Goal: Task Accomplishment & Management: Use online tool/utility

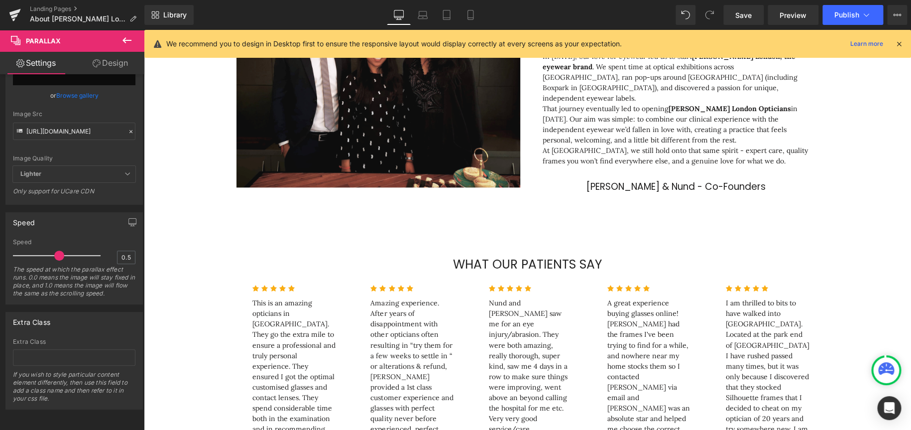
scroll to position [1600, 759]
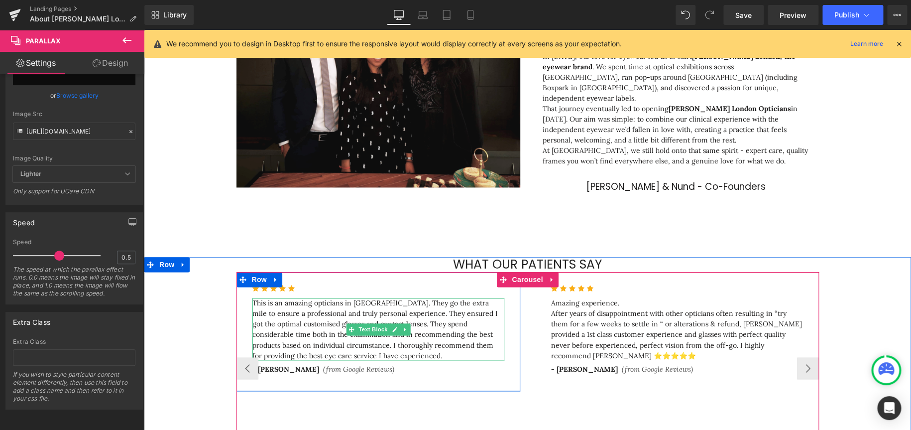
click at [337, 258] on p "This is an amazing opticians in [GEOGRAPHIC_DATA]. They go the extra mile to en…" at bounding box center [378, 329] width 252 height 63
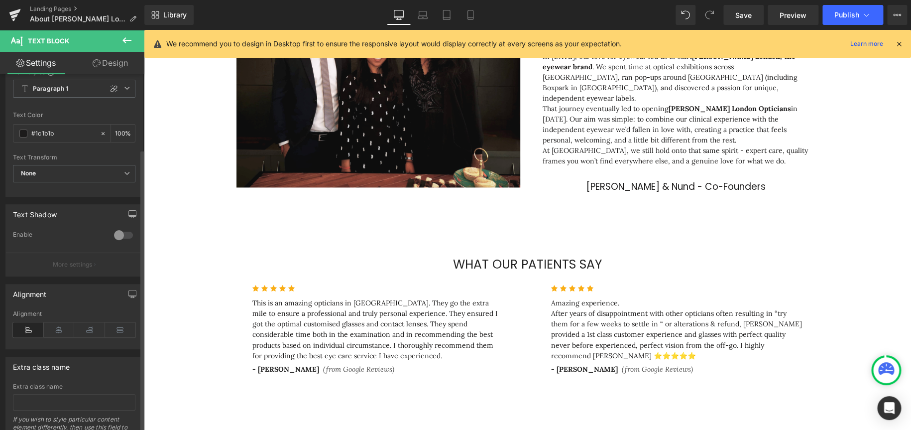
scroll to position [0, 0]
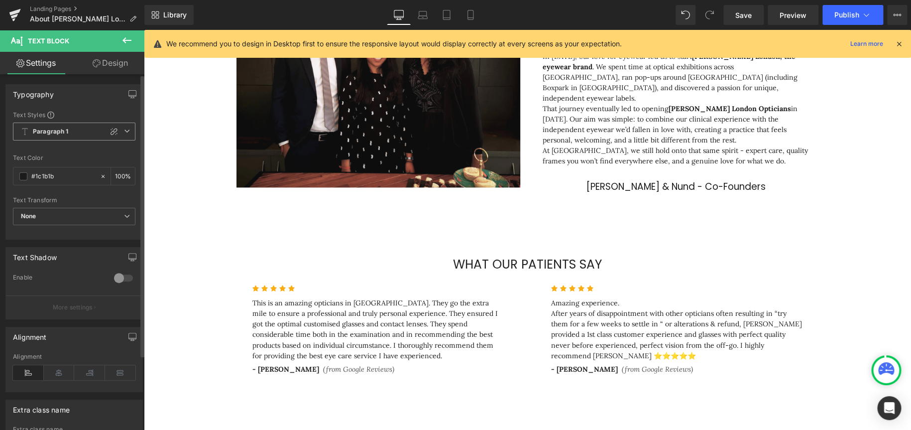
click at [94, 126] on span "Paragraph 1" at bounding box center [74, 132] width 123 height 18
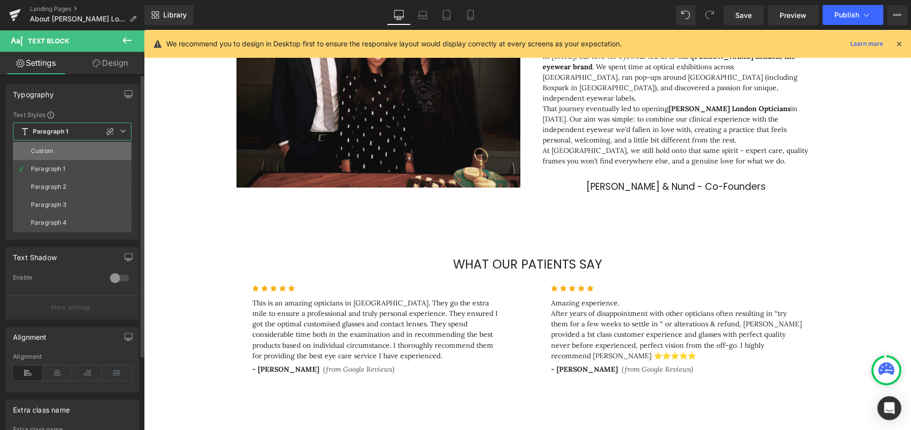
drag, startPoint x: 65, startPoint y: 154, endPoint x: 39, endPoint y: 145, distance: 27.6
click at [65, 154] on li "Custom" at bounding box center [72, 151] width 119 height 18
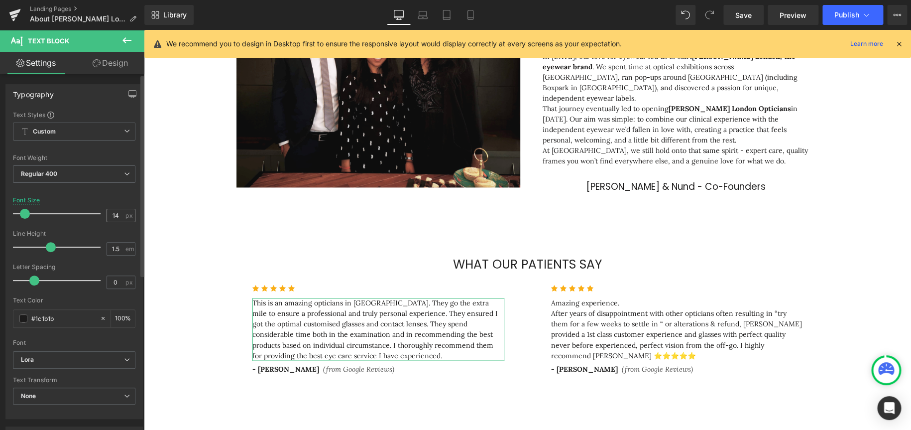
click at [112, 209] on div "14 px" at bounding box center [121, 215] width 29 height 13
click at [112, 213] on input "14" at bounding box center [115, 215] width 17 height 12
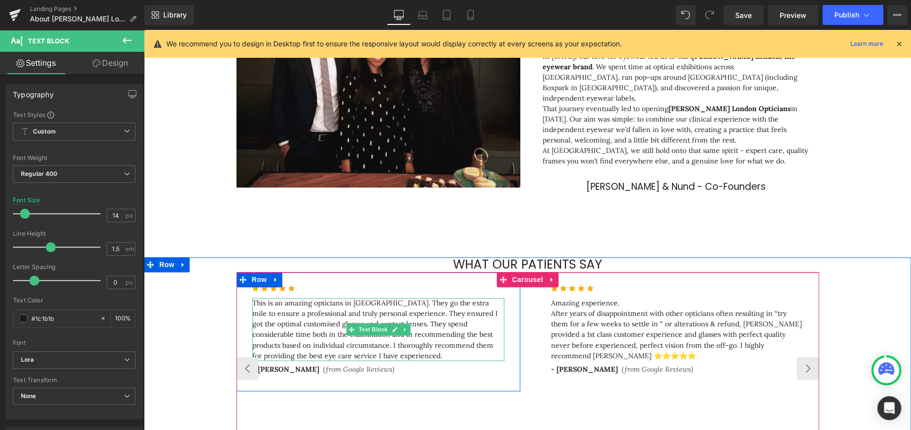
click at [322, 258] on p "This is an amazing opticians in [GEOGRAPHIC_DATA]. They go the extra mile to en…" at bounding box center [378, 329] width 252 height 63
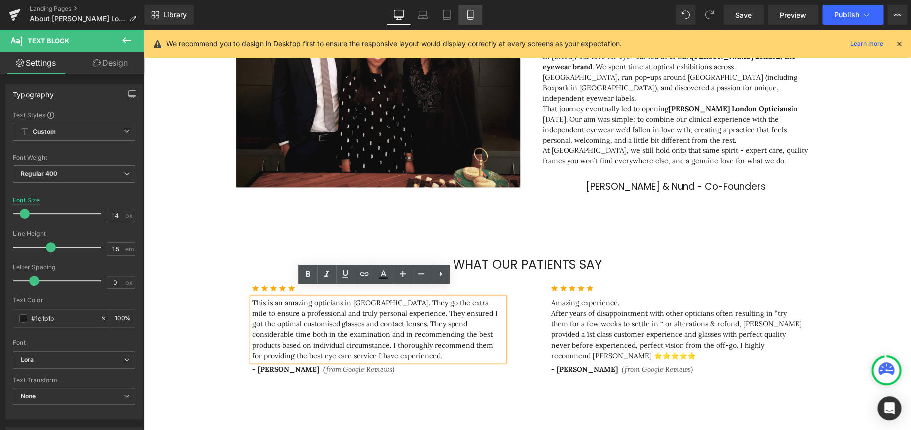
click at [470, 17] on icon at bounding box center [471, 15] width 10 height 10
type input "11.2"
type input "100"
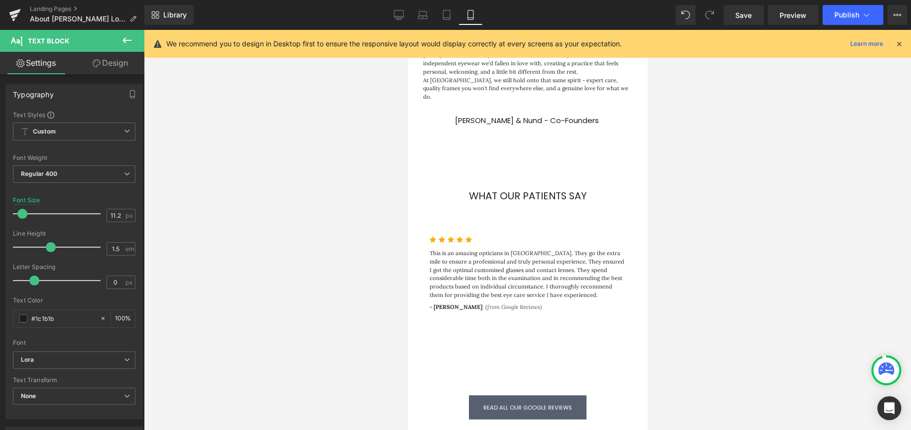
scroll to position [866, 0]
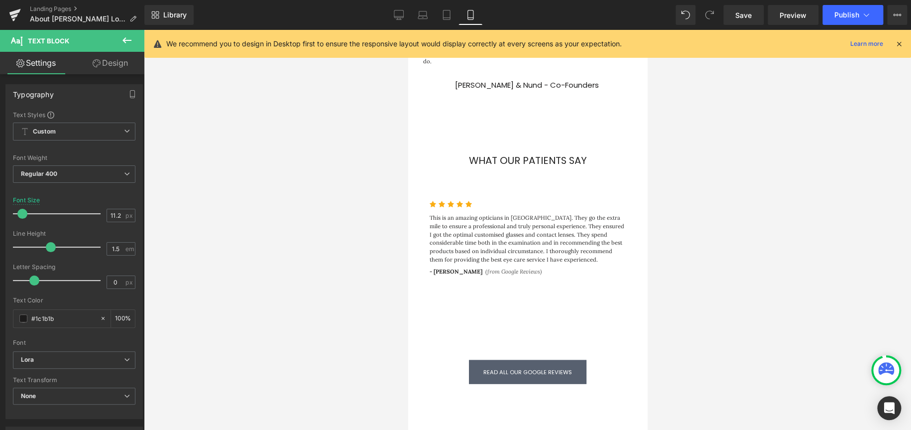
click at [488, 218] on p "This is an amazing opticians in [GEOGRAPHIC_DATA]. They go the extra mile to en…" at bounding box center [527, 238] width 196 height 50
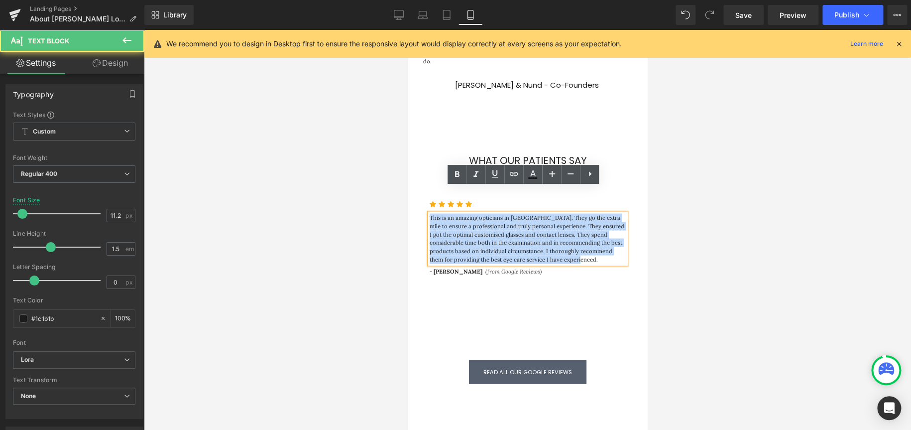
drag, startPoint x: 580, startPoint y: 233, endPoint x: 425, endPoint y: 194, distance: 159.8
click at [429, 213] on p "This is an amazing opticians in [GEOGRAPHIC_DATA]. They go the extra mile to en…" at bounding box center [527, 238] width 196 height 50
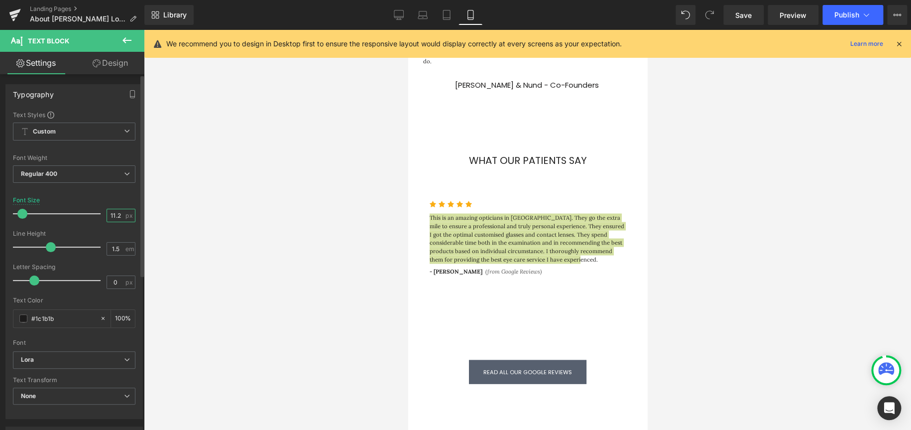
click at [120, 212] on input "11.2" at bounding box center [115, 215] width 17 height 12
click at [121, 211] on div "11.2 px" at bounding box center [121, 215] width 29 height 13
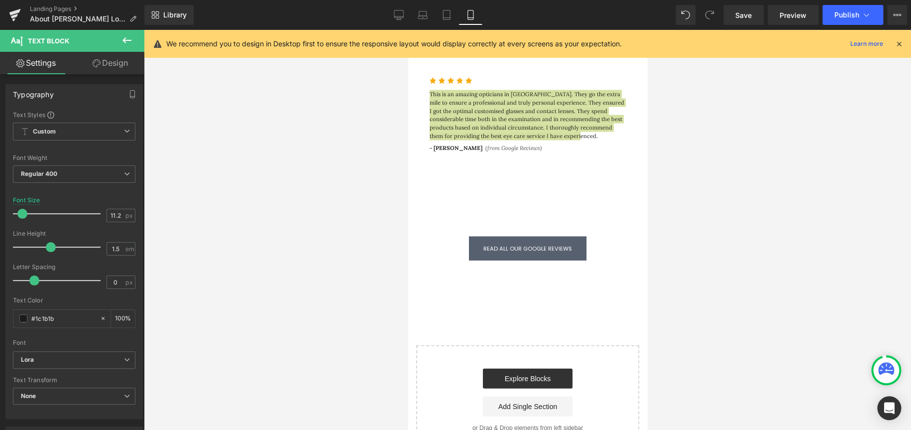
scroll to position [1115, 0]
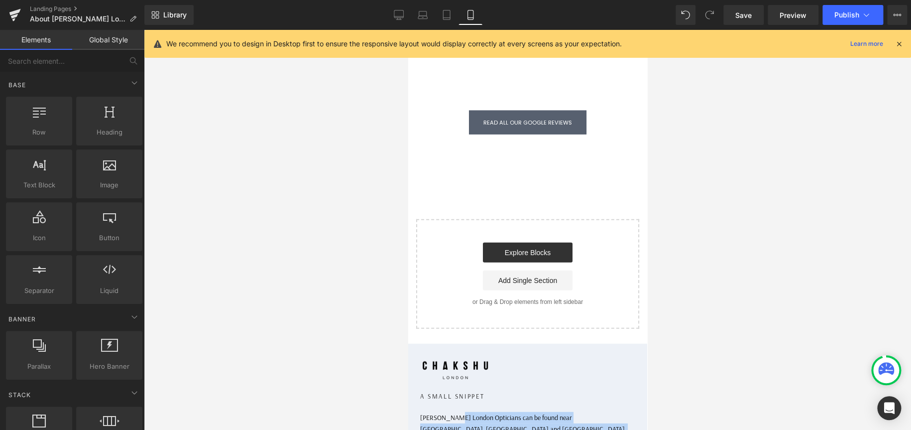
drag, startPoint x: 538, startPoint y: 382, endPoint x: 453, endPoint y: 374, distance: 85.0
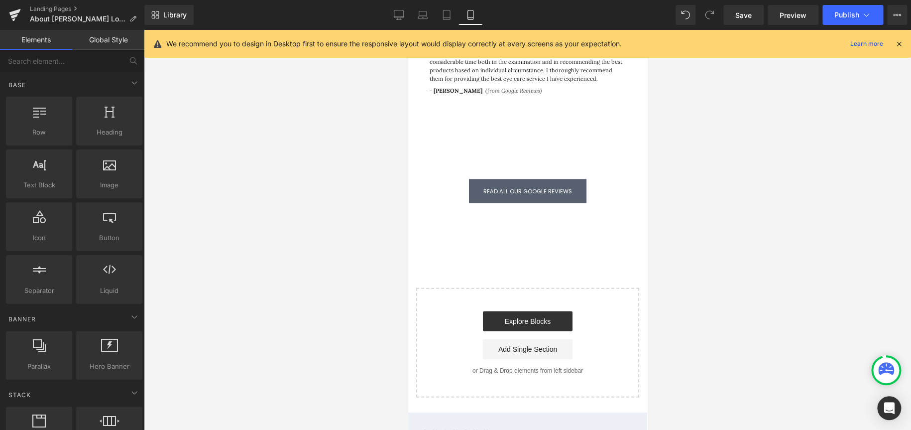
scroll to position [965, 0]
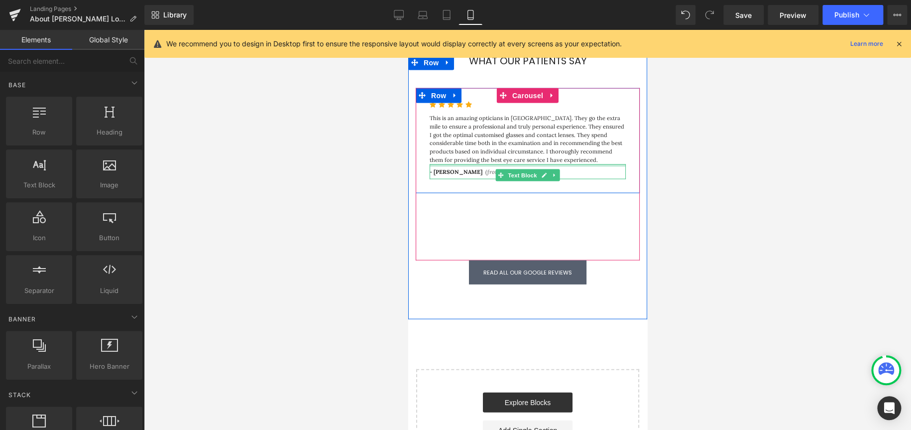
click at [549, 114] on p "This is an amazing opticians in [GEOGRAPHIC_DATA]. They go the extra mile to en…" at bounding box center [527, 139] width 196 height 50
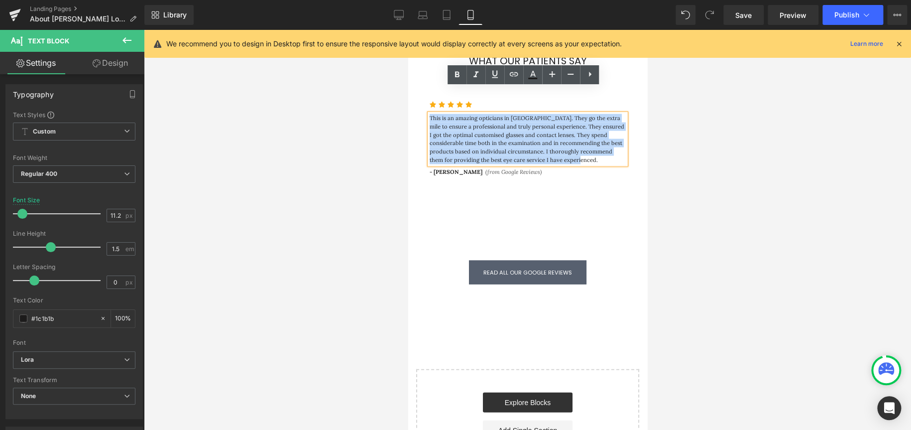
drag, startPoint x: 582, startPoint y: 133, endPoint x: 415, endPoint y: 87, distance: 173.0
click at [415, 88] on div "Icon Icon Icon Icon Icon Icon List Hoz This is an amazing opticians in [GEOGRAP…" at bounding box center [527, 141] width 224 height 106
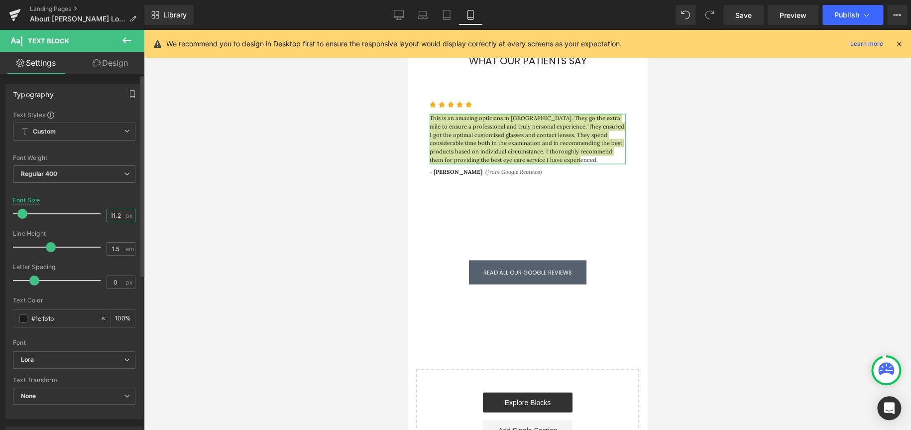
click at [114, 216] on input "11.2" at bounding box center [115, 215] width 17 height 12
click at [118, 215] on input "11.2" at bounding box center [115, 215] width 17 height 12
click at [119, 215] on input "11.2" at bounding box center [115, 215] width 17 height 12
click at [120, 215] on input "11.2" at bounding box center [115, 215] width 17 height 12
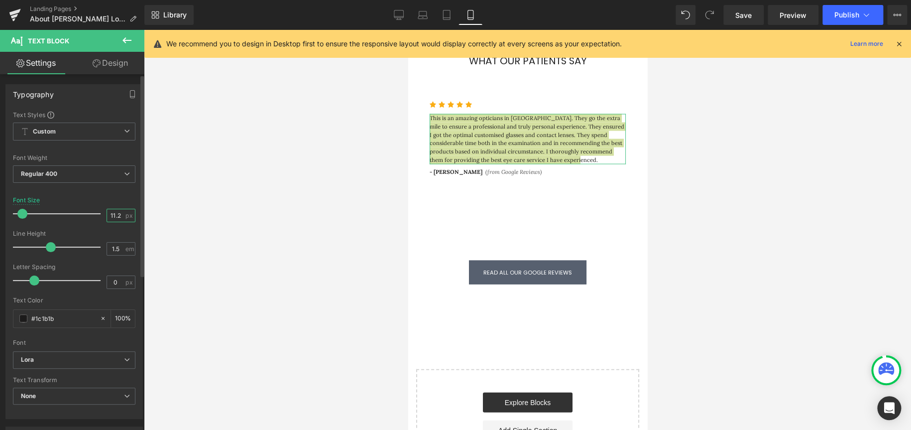
click at [120, 215] on input "11.2" at bounding box center [115, 215] width 17 height 12
click at [119, 215] on input "11.2" at bounding box center [115, 215] width 17 height 12
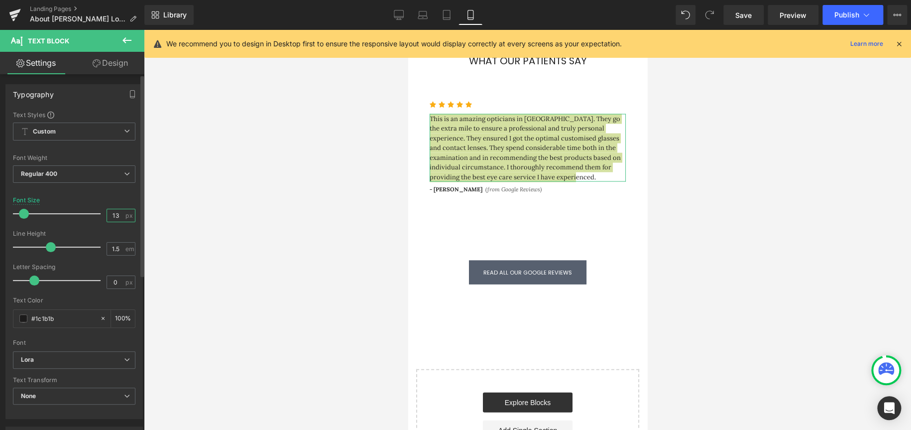
type input "13"
click at [359, 249] on div at bounding box center [527, 230] width 767 height 400
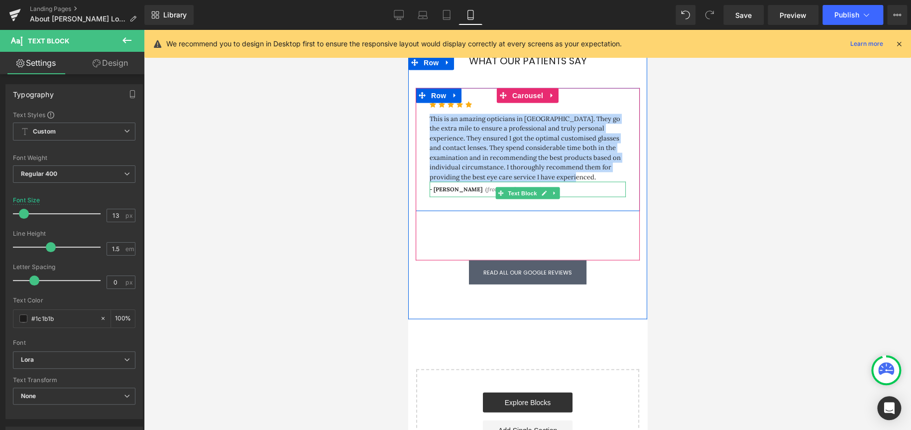
click at [607, 185] on p "- [PERSON_NAME] (from Google Reviews)" at bounding box center [527, 189] width 196 height 8
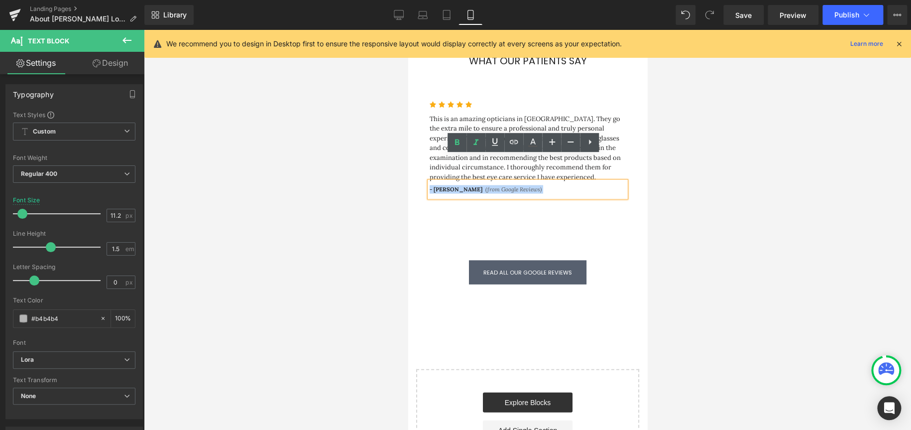
drag, startPoint x: 530, startPoint y: 161, endPoint x: 420, endPoint y: 163, distance: 110.1
click at [420, 163] on div "Icon Icon Icon Icon Icon Icon List Hoz This is an amazing opticians in [GEOGRAP…" at bounding box center [527, 149] width 224 height 123
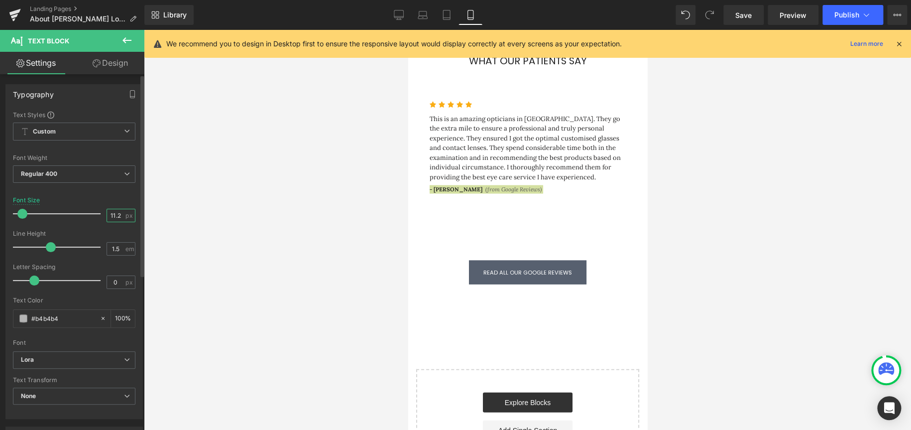
click at [109, 212] on input "11.2" at bounding box center [115, 215] width 17 height 12
type input "12"
click at [307, 222] on div at bounding box center [527, 230] width 767 height 400
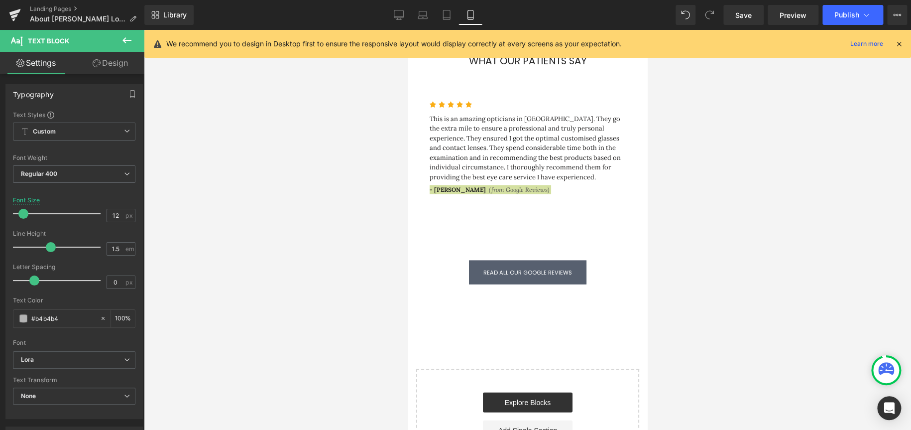
click at [335, 258] on div at bounding box center [527, 230] width 767 height 400
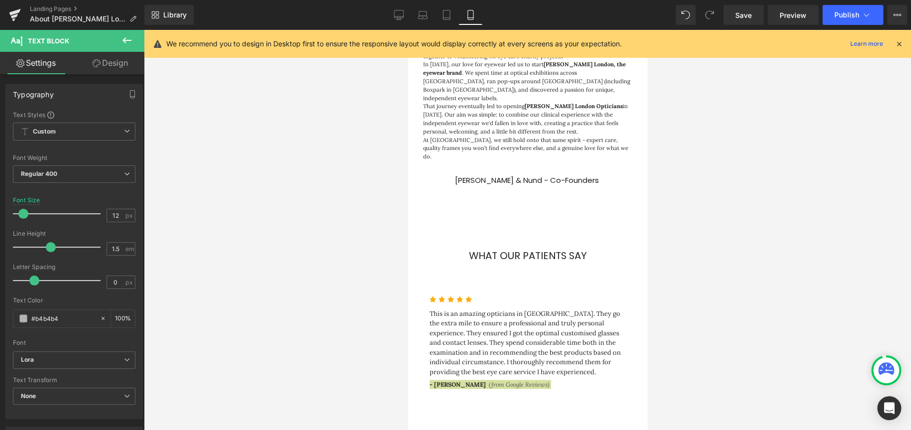
scroll to position [778, 0]
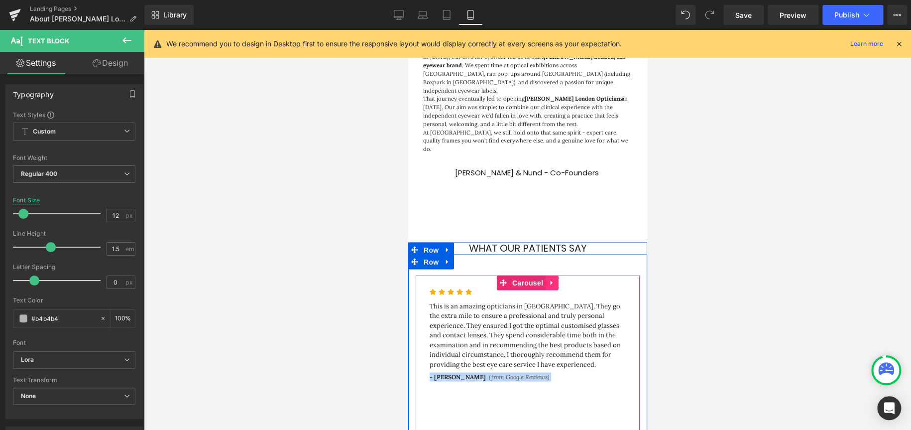
click at [549, 258] on icon at bounding box center [551, 281] width 7 height 7
click at [573, 258] on link at bounding box center [571, 282] width 13 height 15
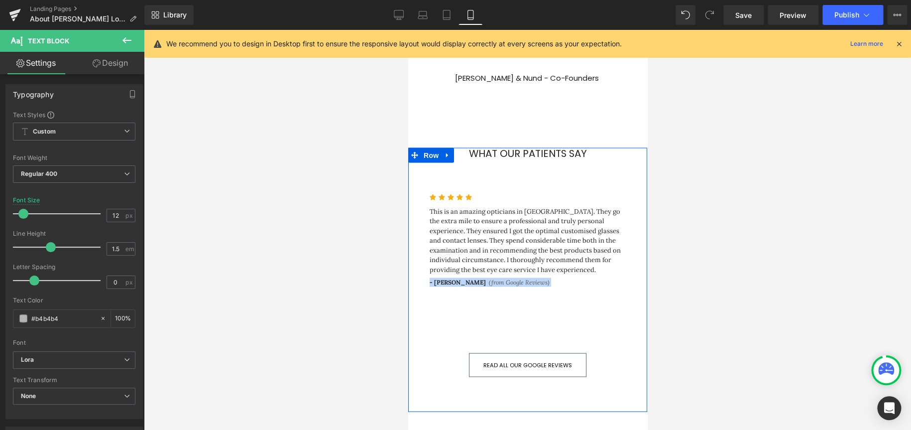
scroll to position [877, 0]
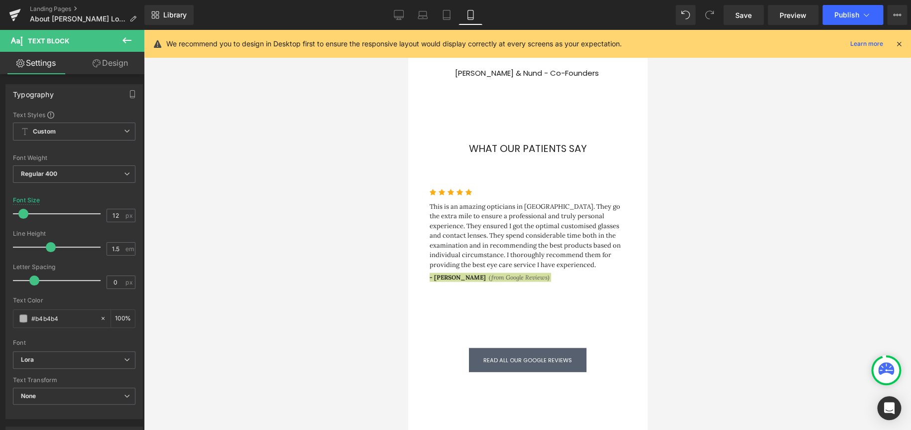
click at [123, 39] on icon at bounding box center [127, 40] width 12 height 12
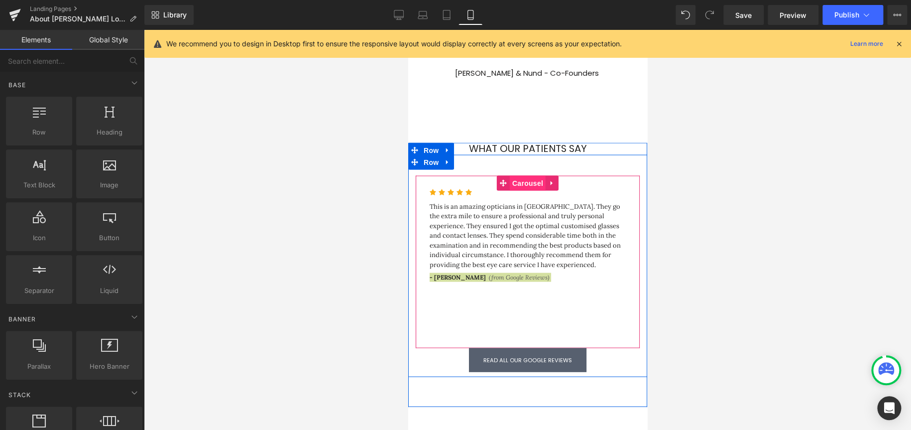
click at [524, 175] on span "Carousel" at bounding box center [527, 182] width 36 height 15
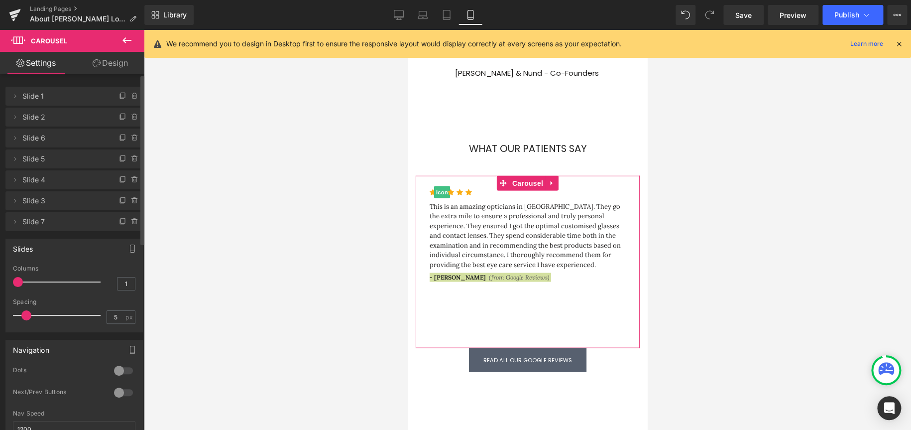
click at [32, 118] on span "Slide 2" at bounding box center [64, 117] width 84 height 19
click at [43, 139] on span "Slide 6" at bounding box center [64, 137] width 84 height 19
click at [40, 115] on span "Slide 2" at bounding box center [64, 117] width 84 height 19
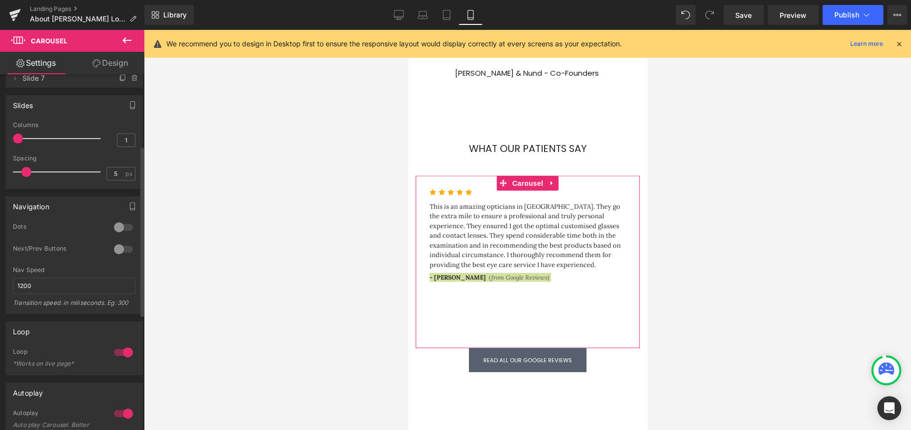
scroll to position [149, 0]
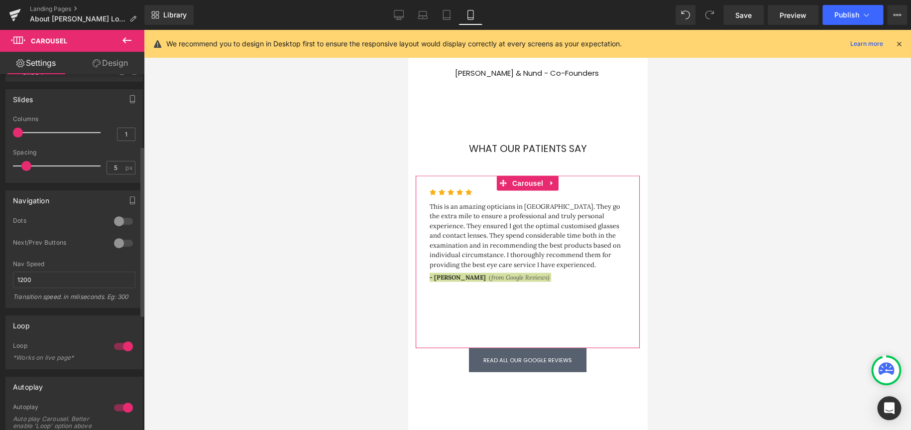
click at [118, 219] on div at bounding box center [124, 221] width 24 height 16
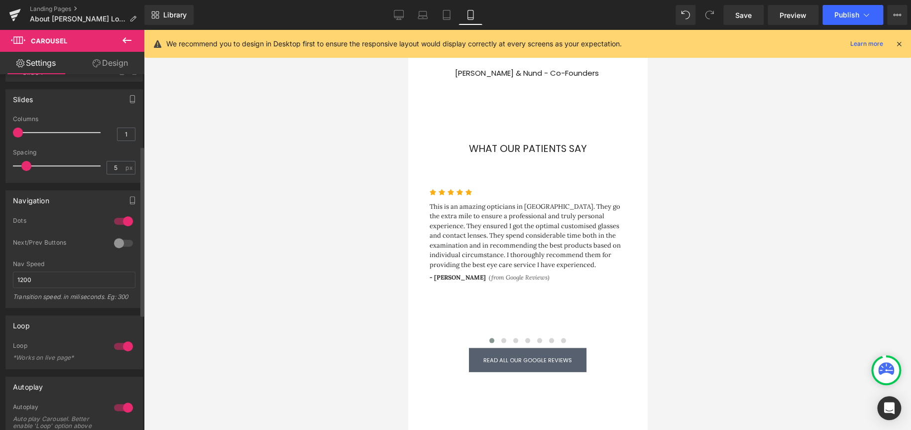
scroll to position [4, 5]
click at [121, 242] on div at bounding box center [124, 243] width 24 height 16
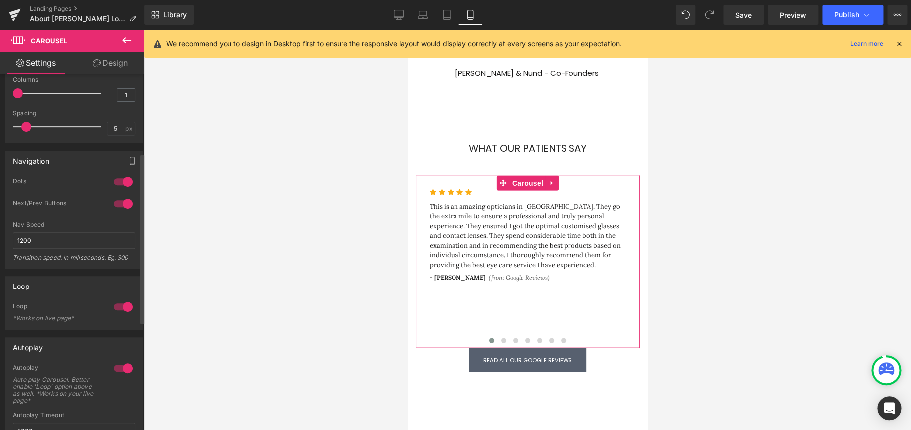
scroll to position [199, 0]
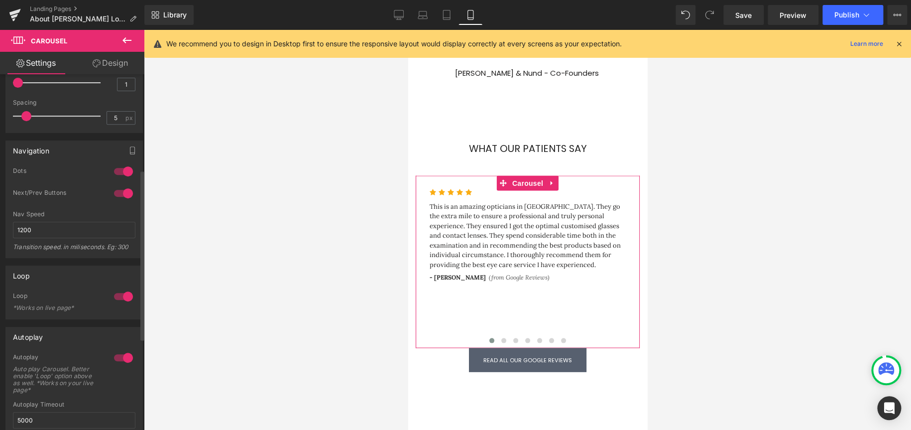
click at [121, 258] on div at bounding box center [124, 296] width 24 height 16
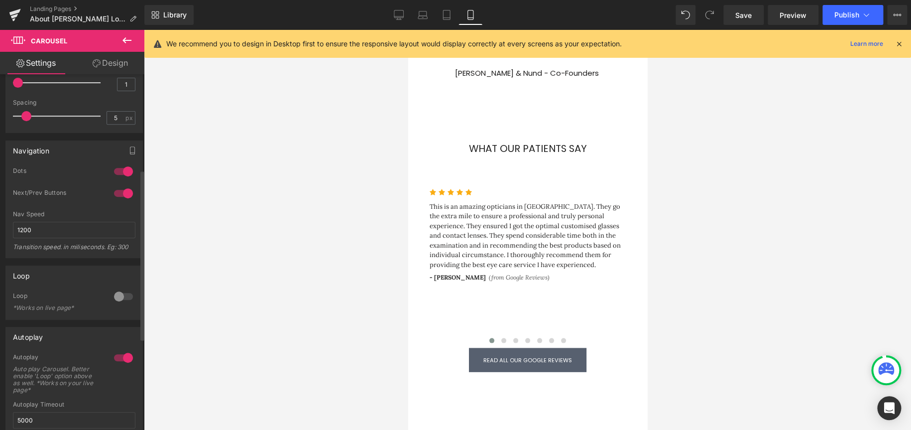
scroll to position [4, 5]
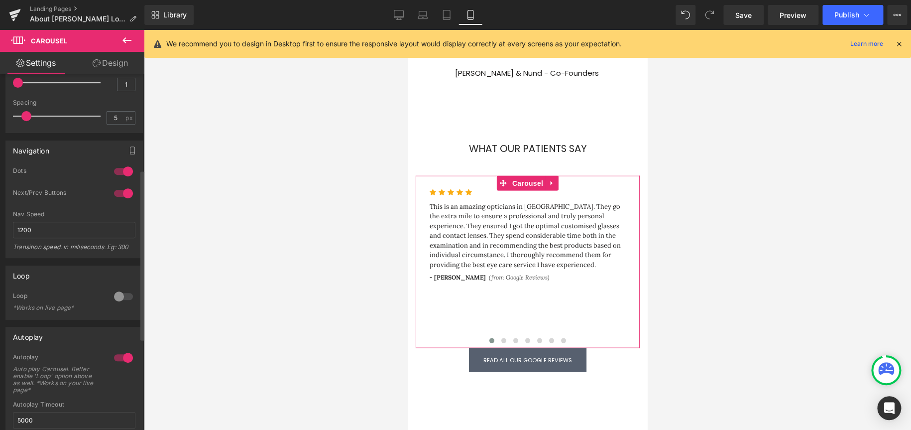
click at [118, 258] on div at bounding box center [124, 358] width 24 height 16
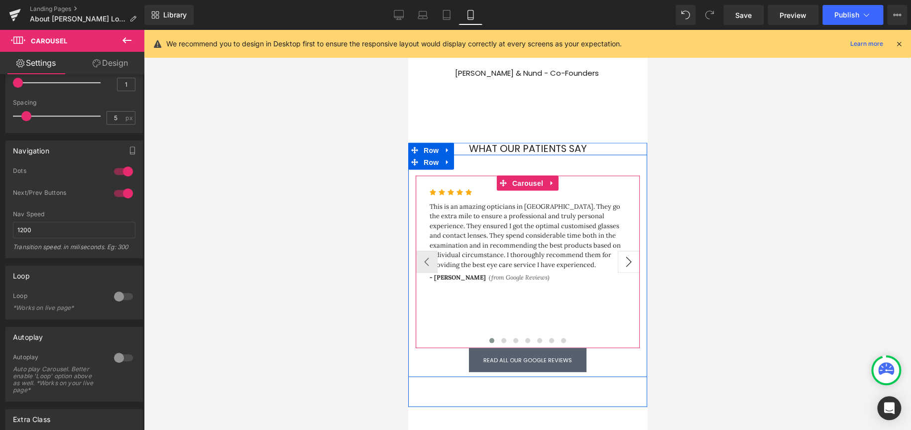
click at [607, 251] on button "›" at bounding box center [629, 262] width 22 height 22
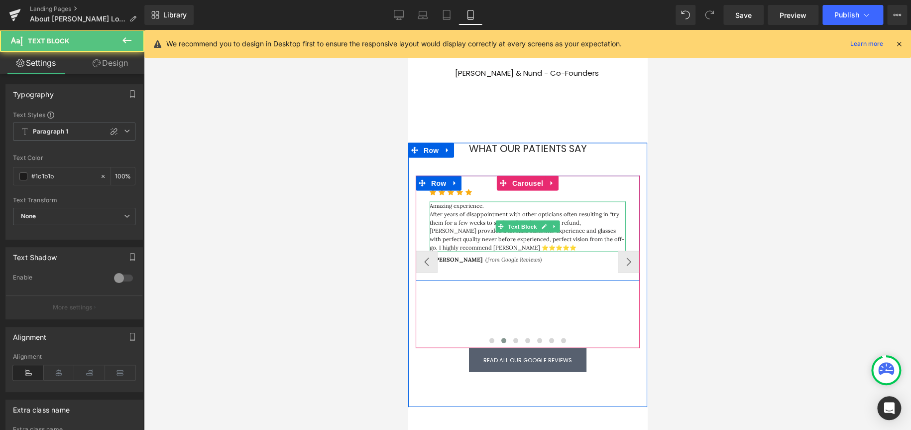
drag, startPoint x: 522, startPoint y: 221, endPoint x: 522, endPoint y: 216, distance: 5.0
click at [522, 221] on p "After years of disappointment with other opticians often resulting in “try them…" at bounding box center [527, 231] width 196 height 42
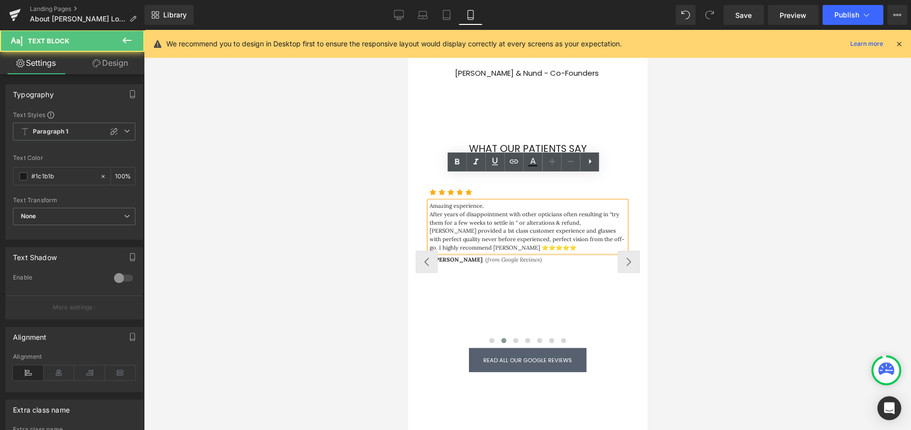
click at [530, 210] on p "After years of disappointment with other opticians often resulting in “try them…" at bounding box center [527, 231] width 196 height 42
click at [549, 250] on div "Icon Icon Icon Icon Icon Icon List Hoz Amazing experience. After years of disap…" at bounding box center [527, 228] width 224 height 106
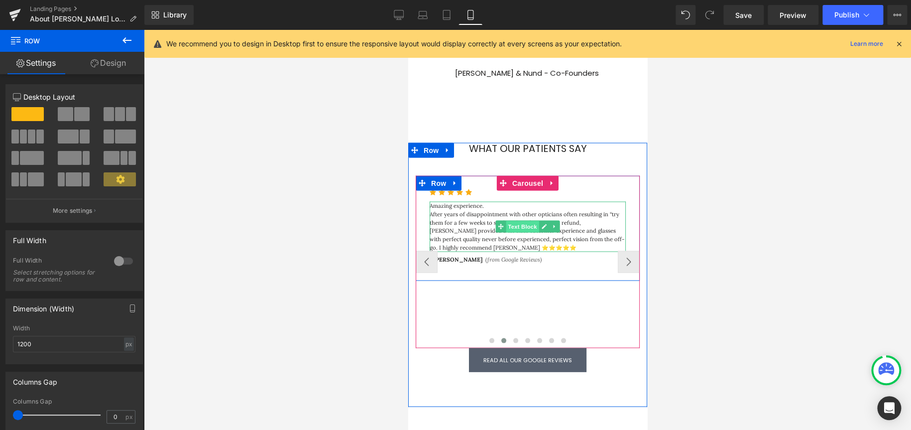
drag, startPoint x: 527, startPoint y: 198, endPoint x: 814, endPoint y: 243, distance: 290.3
click at [527, 221] on span "Text Block" at bounding box center [522, 227] width 33 height 12
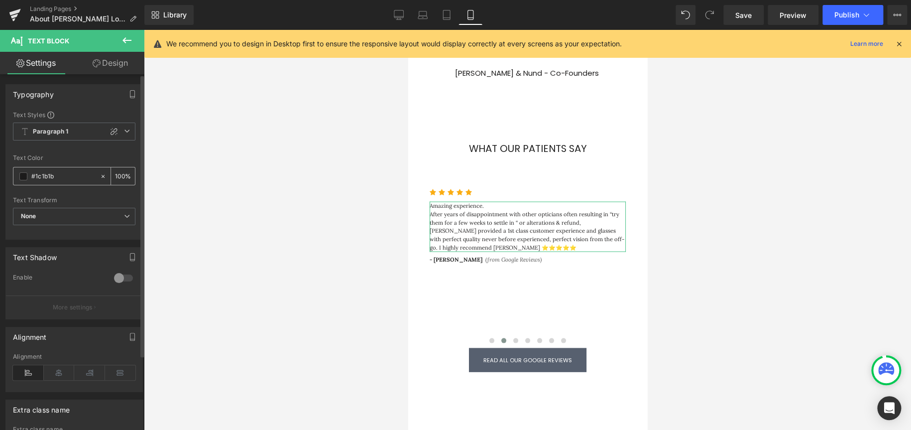
scroll to position [0, 0]
click at [97, 125] on span "Paragraph 1" at bounding box center [74, 132] width 123 height 18
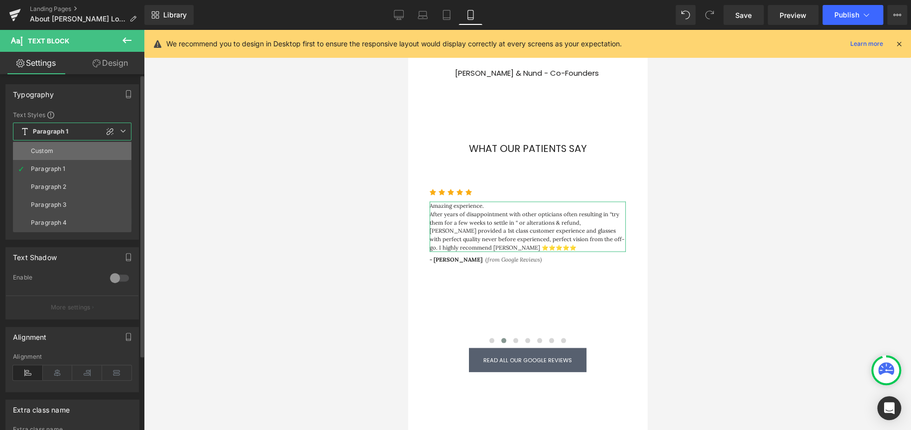
click at [79, 155] on li "Custom" at bounding box center [72, 151] width 119 height 18
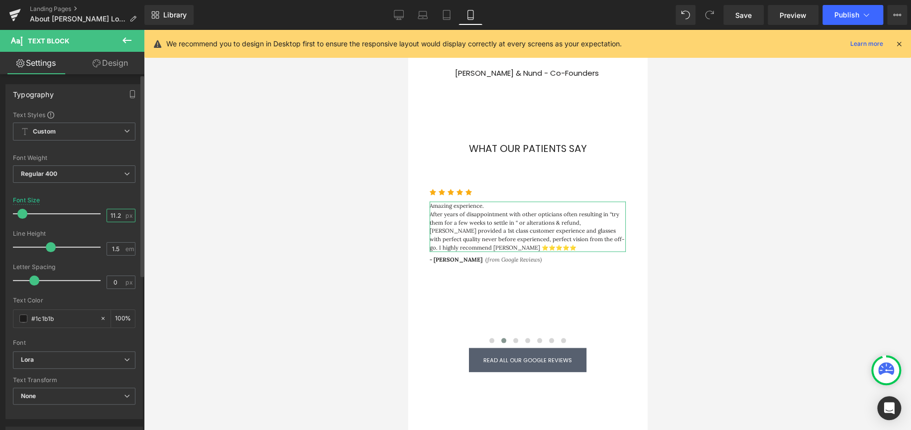
click at [116, 216] on input "11.2" at bounding box center [115, 215] width 17 height 12
type input "13"
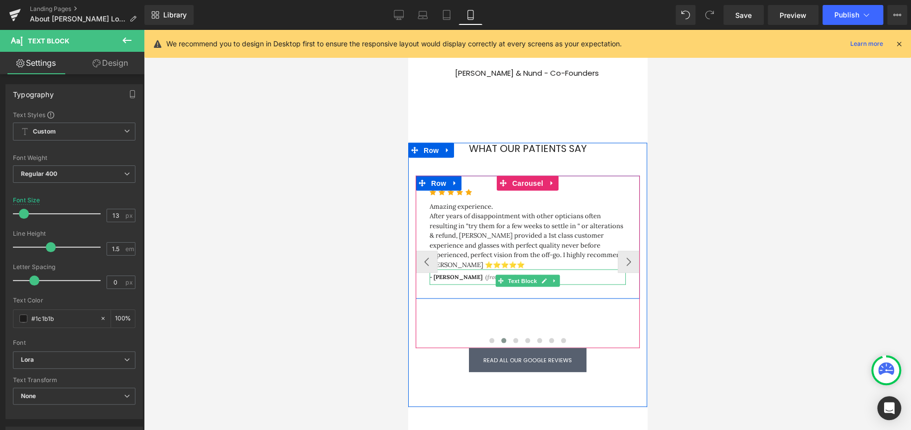
click at [447, 258] on span "- [PERSON_NAME]" at bounding box center [455, 276] width 53 height 7
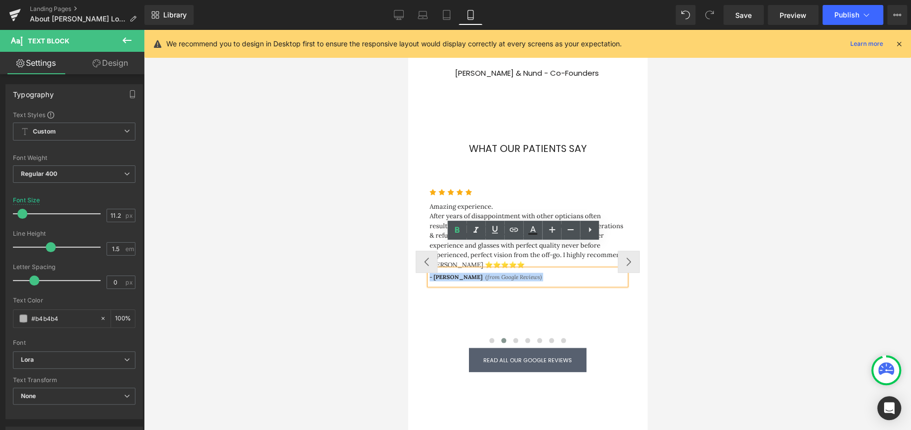
drag, startPoint x: 528, startPoint y: 251, endPoint x: 413, endPoint y: 248, distance: 115.6
click at [415, 248] on div "Icon Icon Icon Icon Icon Icon List Hoz Amazing experience. After years of disap…" at bounding box center [527, 236] width 224 height 123
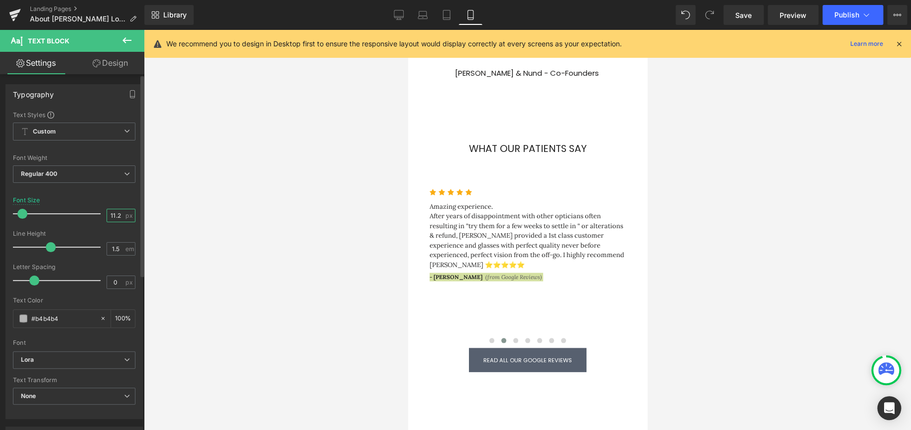
click at [108, 213] on input "11.2" at bounding box center [115, 215] width 17 height 12
click at [112, 213] on input "11.2" at bounding box center [115, 215] width 17 height 12
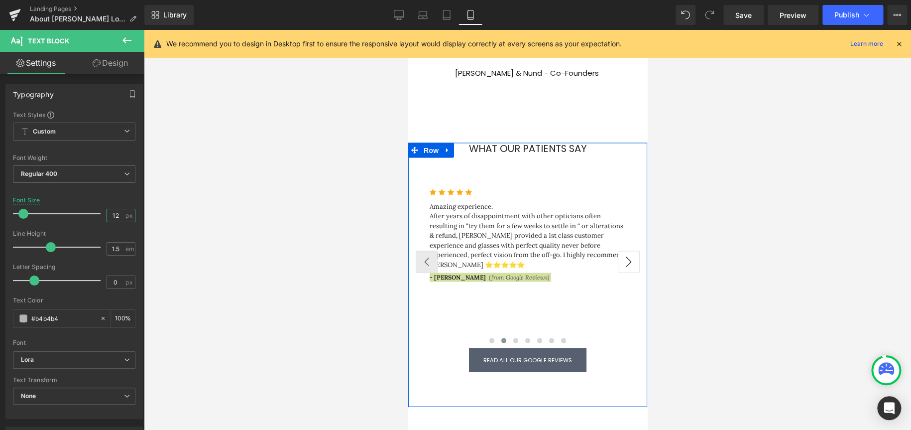
type input "12"
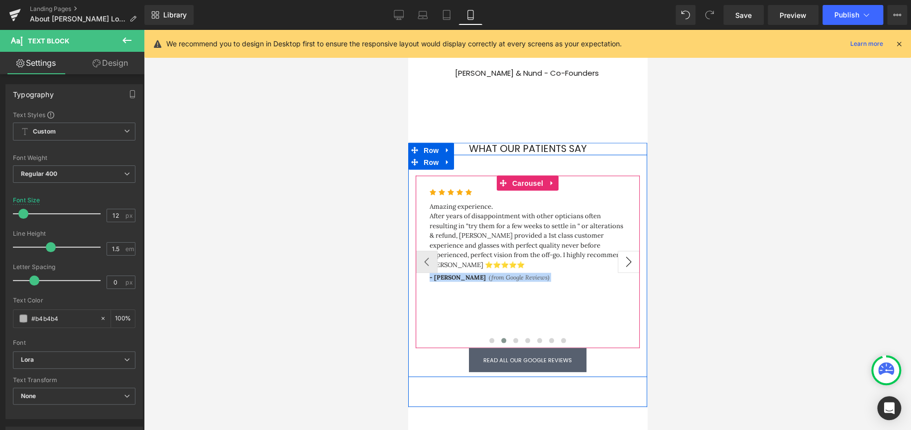
click at [607, 251] on button "›" at bounding box center [629, 262] width 22 height 22
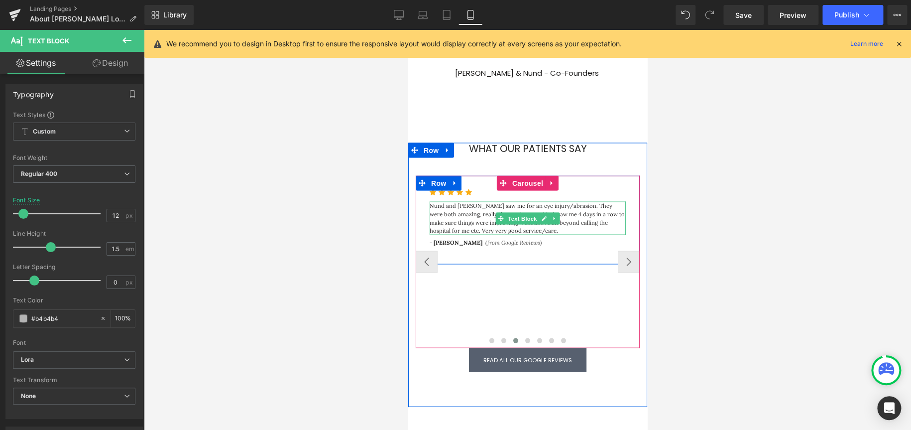
click at [525, 201] on p "Nund and [PERSON_NAME] saw me for an eye injury/abrasion. They were both amazin…" at bounding box center [527, 217] width 196 height 33
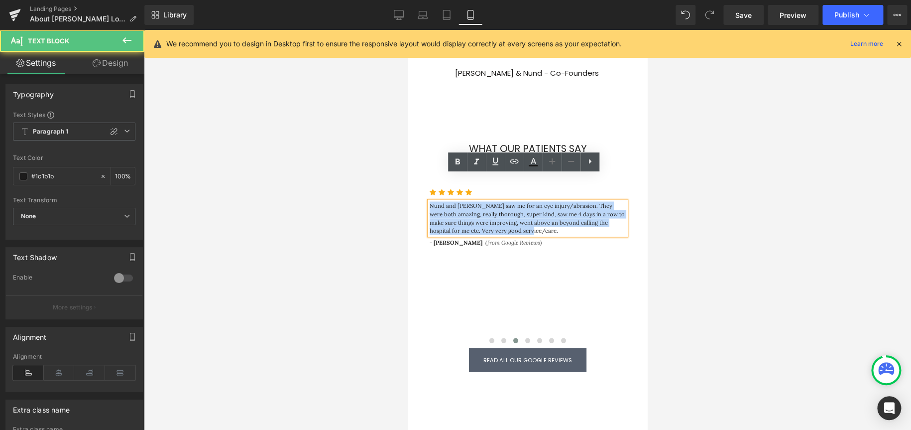
drag, startPoint x: 518, startPoint y: 203, endPoint x: 408, endPoint y: 174, distance: 114.4
click at [408, 175] on div "Icon Icon Icon Icon Icon Icon List Hoz Text Block - [PERSON_NAME] (from Google …" at bounding box center [527, 273] width 239 height 197
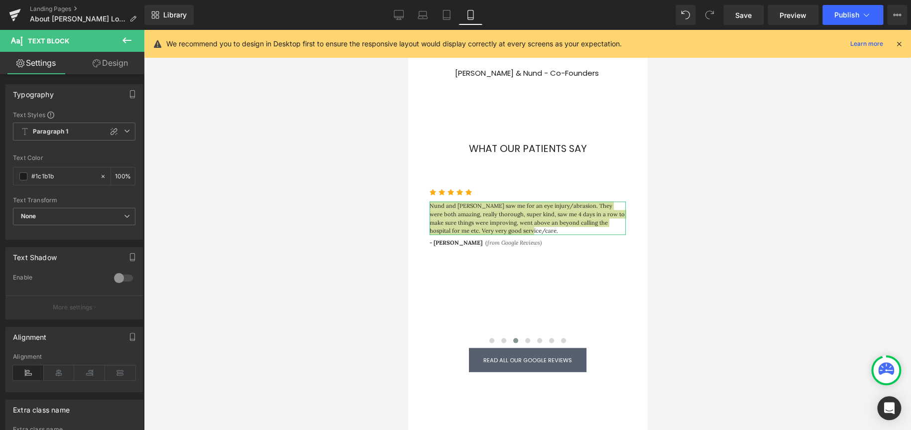
click at [108, 64] on link "Design" at bounding box center [110, 63] width 72 height 22
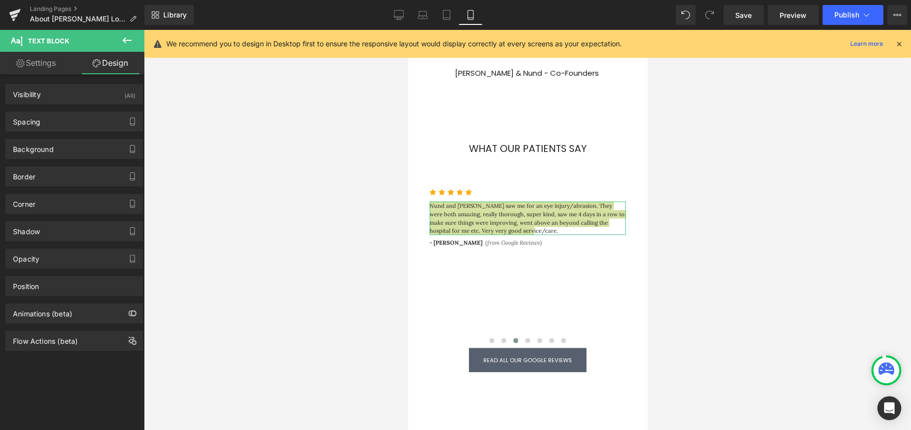
click at [42, 56] on link "Settings" at bounding box center [36, 63] width 72 height 22
type input "100"
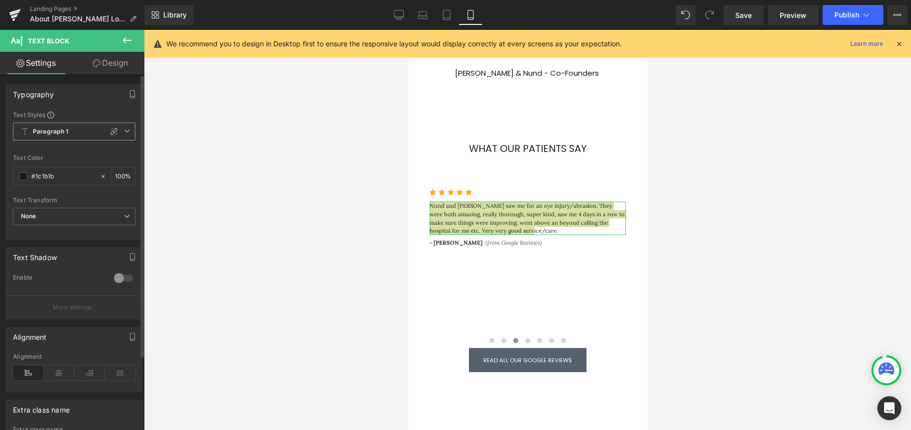
click at [126, 134] on span "Paragraph 1" at bounding box center [74, 132] width 123 height 18
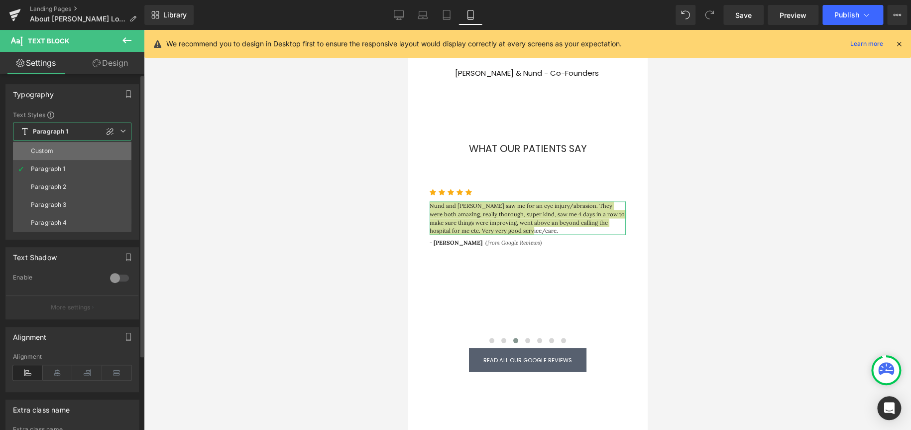
click at [76, 156] on li "Custom" at bounding box center [72, 151] width 119 height 18
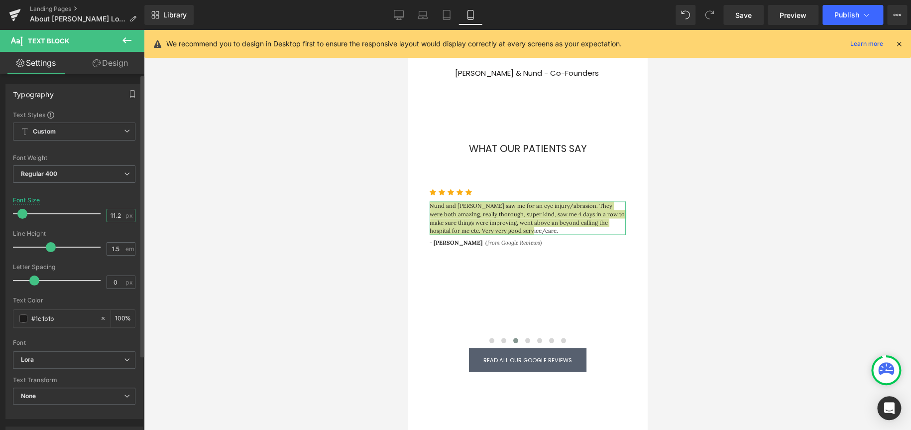
click at [119, 214] on input "11.2" at bounding box center [115, 215] width 17 height 12
type input "13"
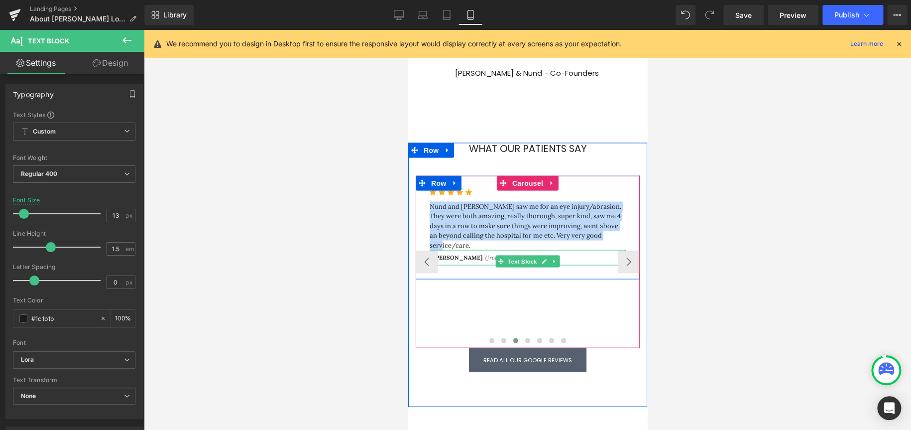
click at [485, 253] on span "(from Google Reviews)" at bounding box center [514, 256] width 58 height 7
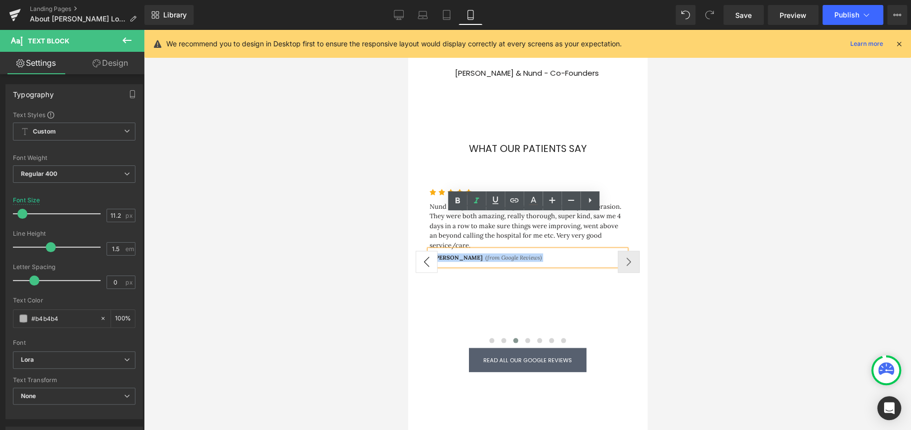
drag, startPoint x: 517, startPoint y: 220, endPoint x: 414, endPoint y: 219, distance: 103.1
click at [415, 219] on div "Icon Icon Icon Icon Icon Icon List Hoz Text Block - [PERSON_NAME] (from Google …" at bounding box center [527, 261] width 224 height 172
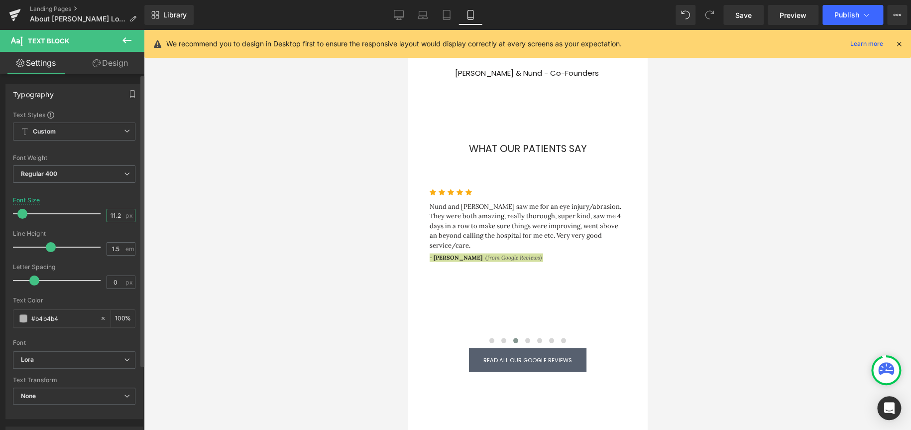
click at [120, 215] on input "11.2" at bounding box center [115, 215] width 17 height 12
click at [119, 216] on input "11.2" at bounding box center [115, 215] width 17 height 12
type input "12"
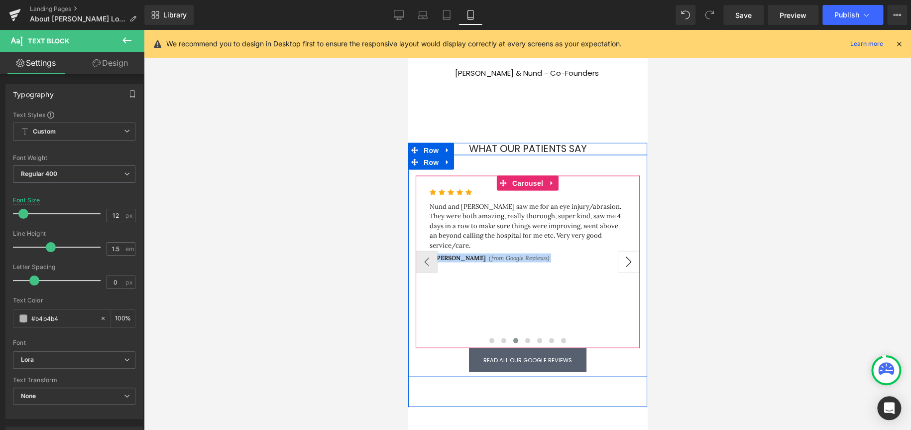
click at [607, 251] on button "›" at bounding box center [629, 262] width 22 height 22
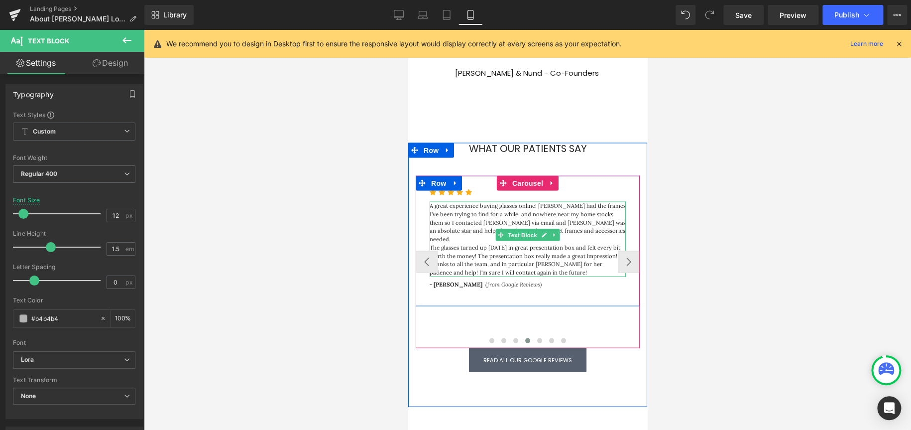
click at [477, 243] on p "The glasses turned up [DATE] in great presentation box and felt every bit worth…" at bounding box center [527, 251] width 196 height 17
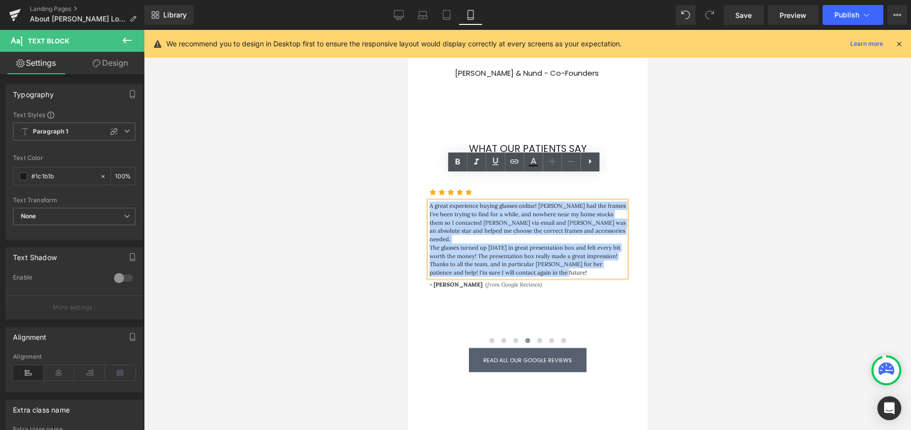
drag, startPoint x: 541, startPoint y: 240, endPoint x: 393, endPoint y: 164, distance: 165.5
click at [408, 164] on html "Skip to content Book Appointment Contact Us Services [MEDICAL_DATA] Advanced [M…" at bounding box center [527, 174] width 239 height 2045
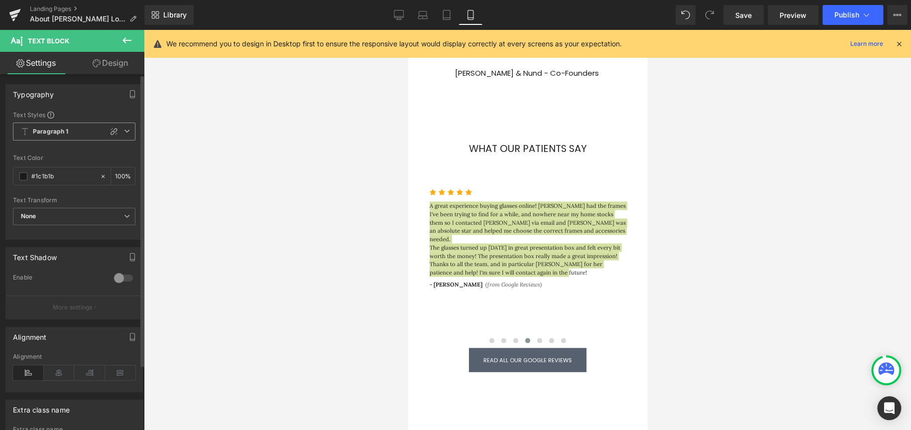
click at [85, 130] on span "Paragraph 1" at bounding box center [74, 132] width 123 height 18
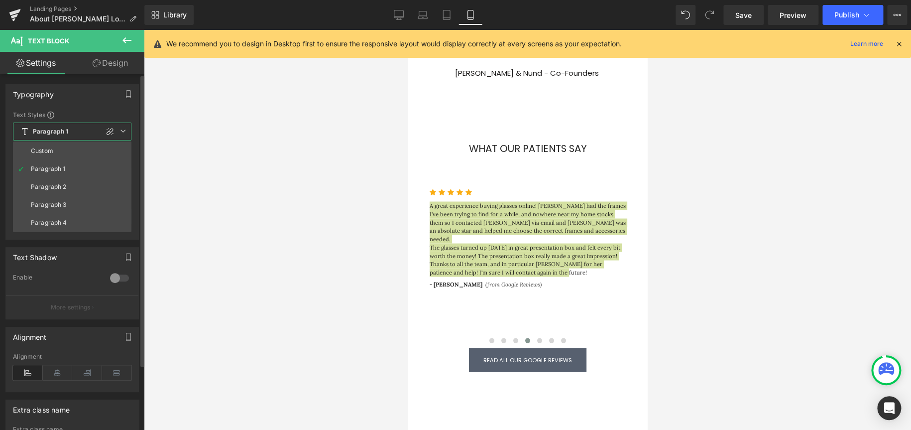
click at [51, 151] on div "Custom" at bounding box center [42, 150] width 22 height 7
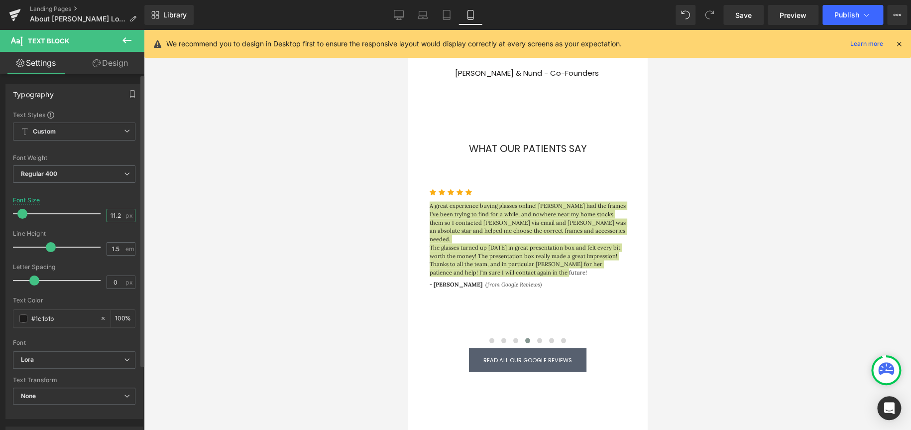
click at [120, 215] on input "11.2" at bounding box center [115, 215] width 17 height 12
type input "14"
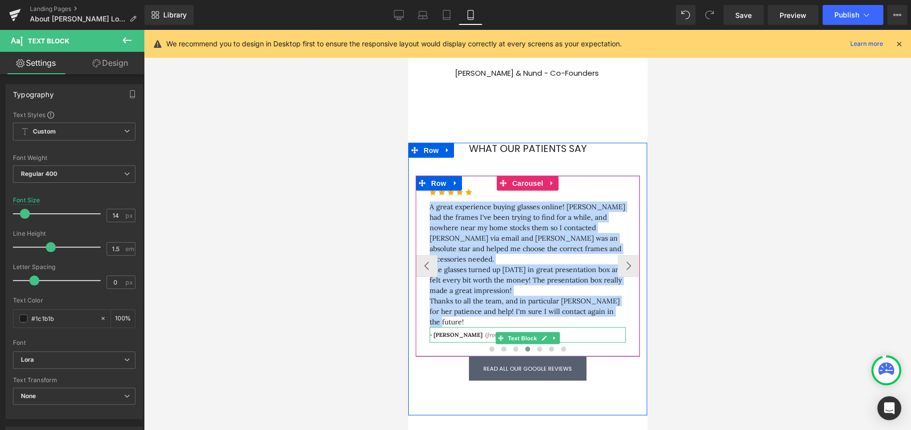
click at [485, 258] on span "(from Google Reviews)" at bounding box center [514, 334] width 58 height 7
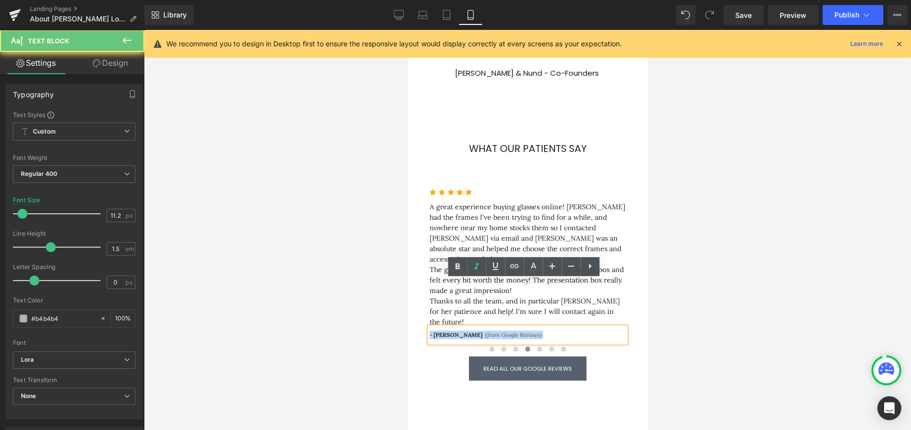
drag, startPoint x: 523, startPoint y: 287, endPoint x: 754, endPoint y: 314, distance: 232.6
click at [408, 258] on html "Skip to content Book Appointment Contact Us Services [MEDICAL_DATA] Advanced [M…" at bounding box center [527, 178] width 239 height 2053
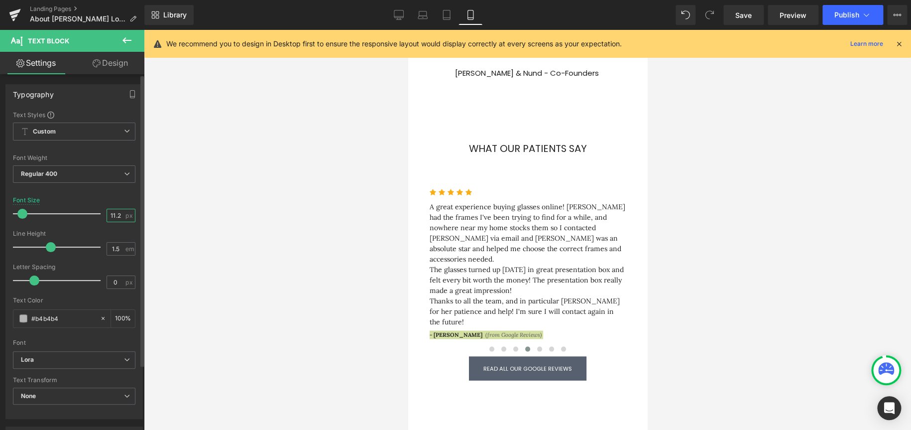
click at [118, 217] on input "11.2" at bounding box center [115, 215] width 17 height 12
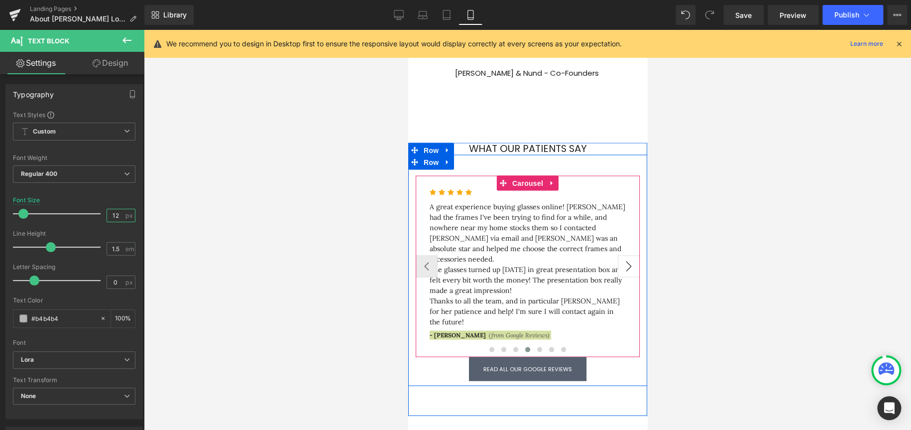
type input "12"
click at [607, 255] on button "›" at bounding box center [629, 266] width 22 height 22
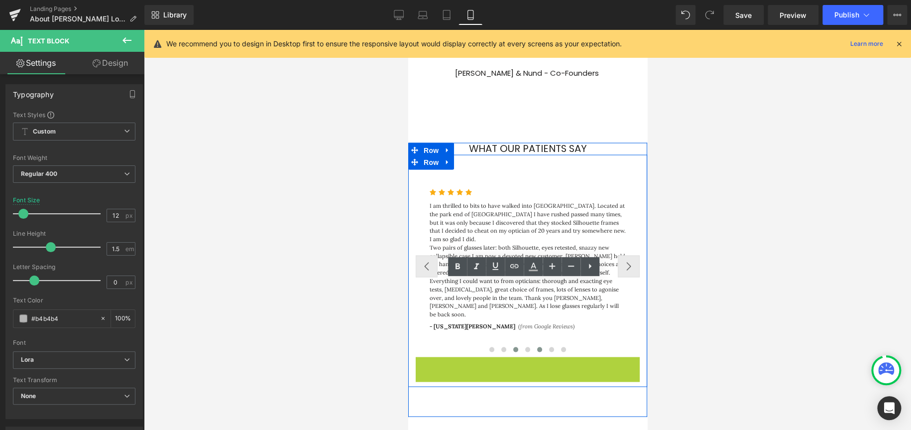
scroll to position [1985, 231]
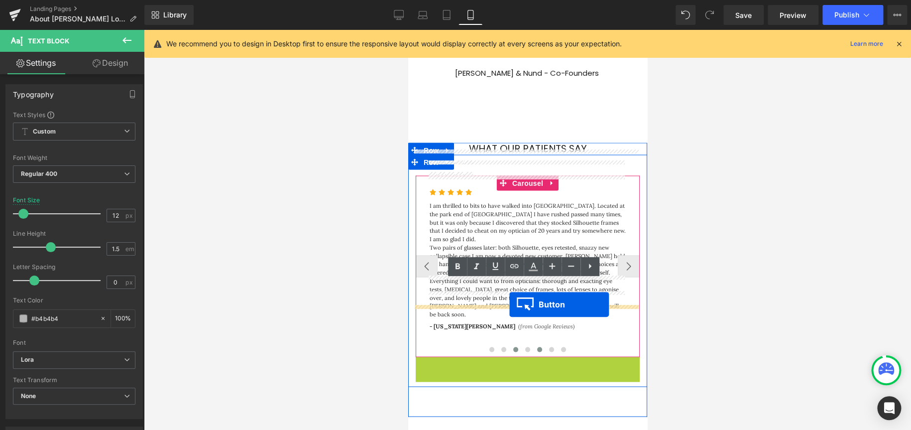
drag, startPoint x: 508, startPoint y: 320, endPoint x: 509, endPoint y: 304, distance: 15.5
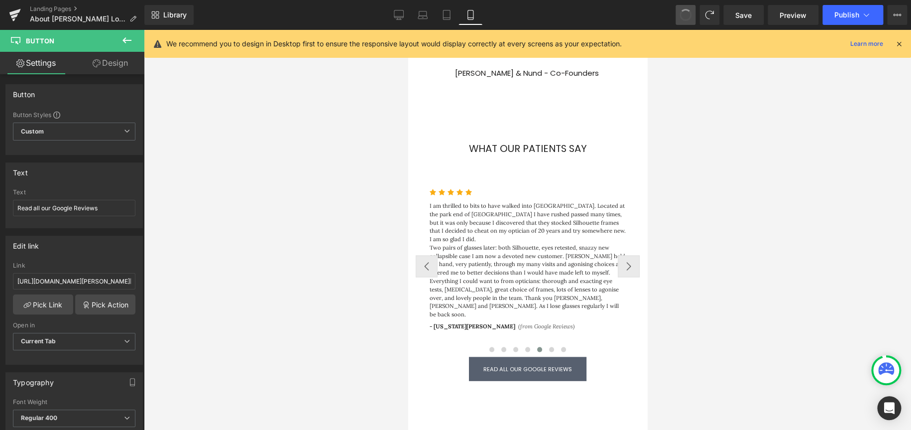
scroll to position [1984, 231]
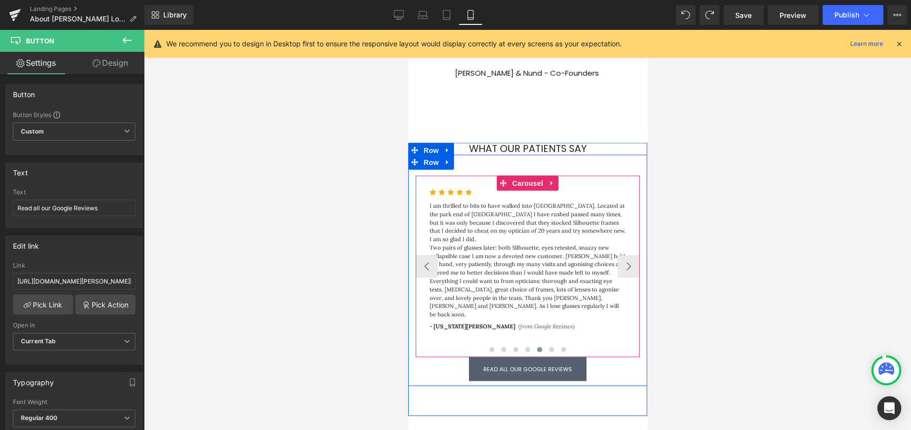
click at [428, 258] on div at bounding box center [527, 350] width 224 height 13
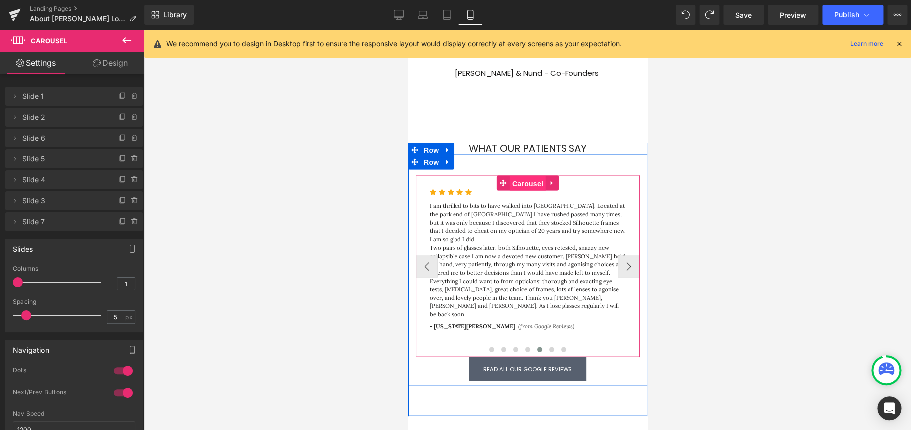
click at [527, 176] on span "Carousel" at bounding box center [527, 183] width 36 height 15
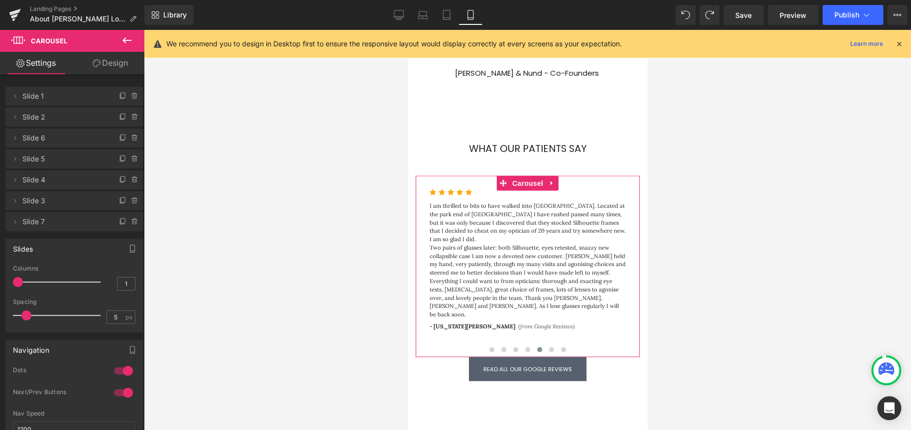
click at [124, 60] on link "Design" at bounding box center [110, 63] width 72 height 22
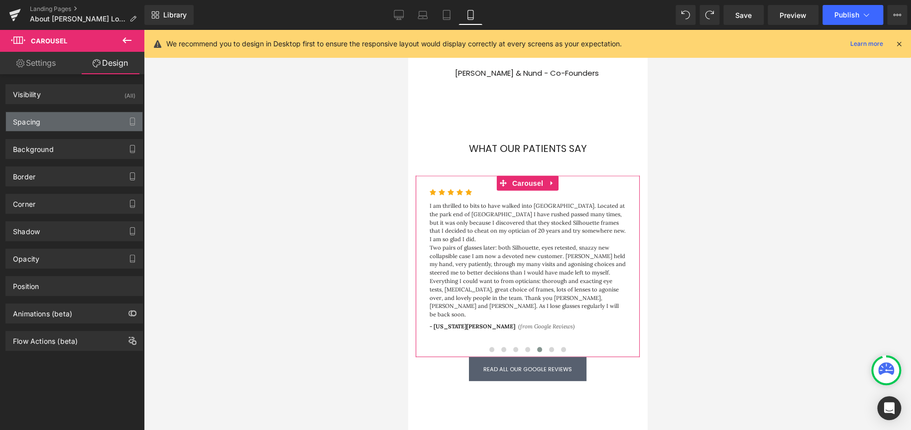
click at [51, 122] on div "Spacing" at bounding box center [74, 121] width 136 height 19
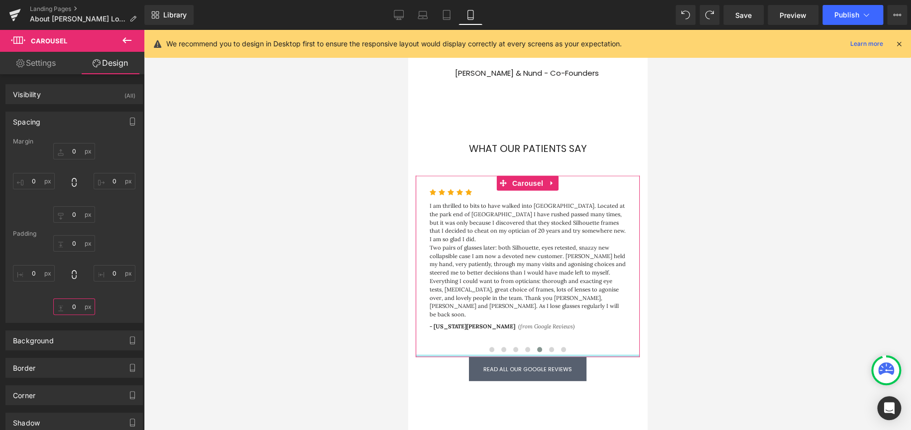
click at [73, 258] on input "0" at bounding box center [74, 306] width 42 height 16
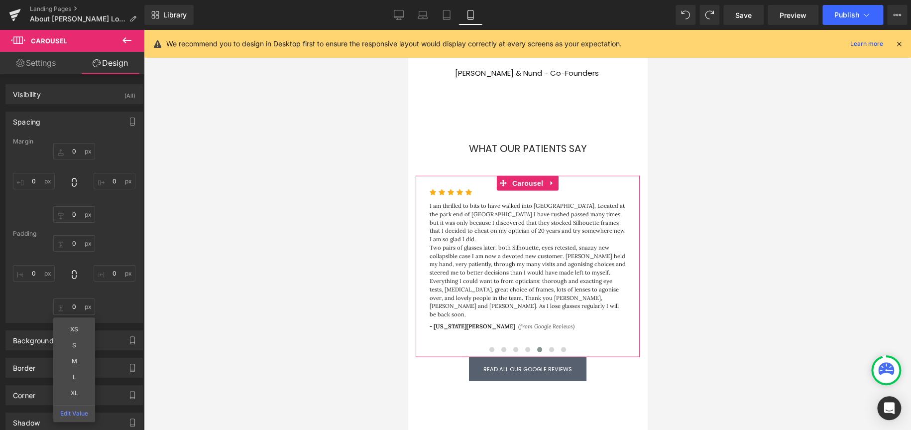
type input "XS"
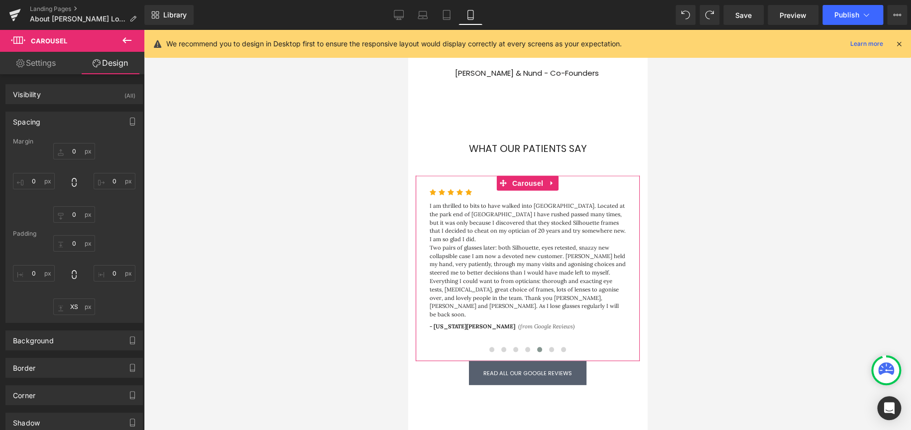
scroll to position [1988, 231]
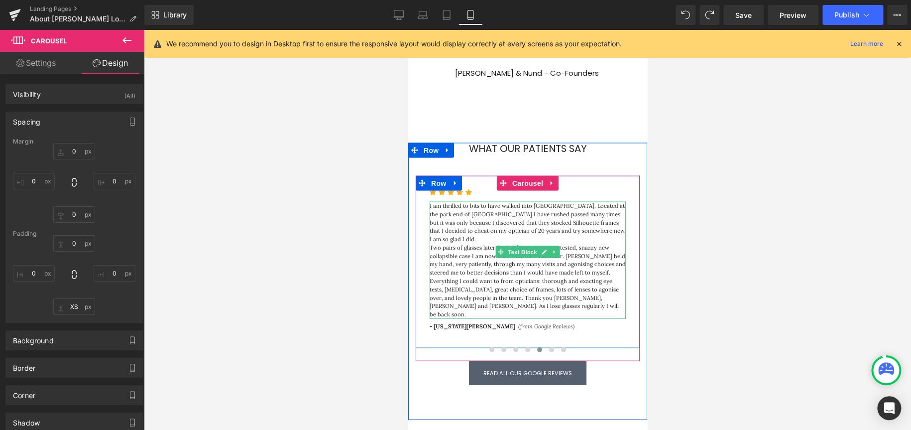
click at [504, 243] on p "Two pairs of glasses later: both Silhouette, eyes retested, snazzy new collapsi…" at bounding box center [527, 259] width 196 height 33
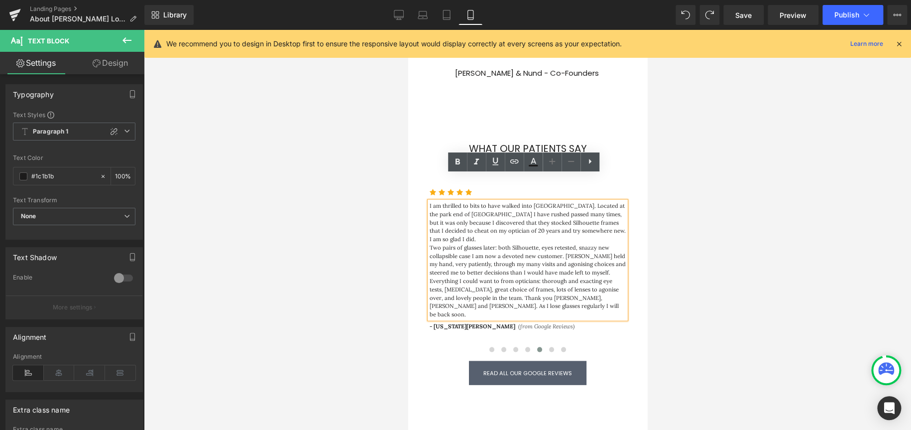
drag, startPoint x: 533, startPoint y: 273, endPoint x: 424, endPoint y: 179, distance: 144.8
click at [429, 201] on div "I am thrilled to bits to have walked into [GEOGRAPHIC_DATA]. Located at the par…" at bounding box center [527, 259] width 196 height 117
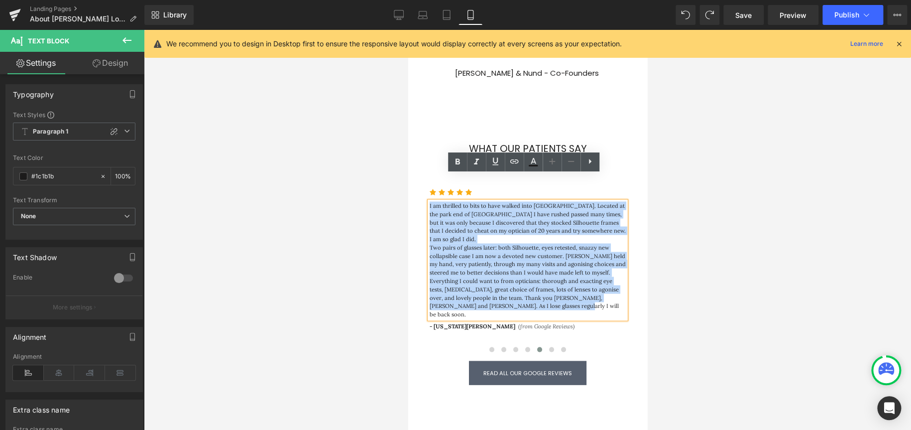
click at [429, 201] on div "I am thrilled to bits to have walked into [GEOGRAPHIC_DATA]. Located at the par…" at bounding box center [527, 259] width 196 height 117
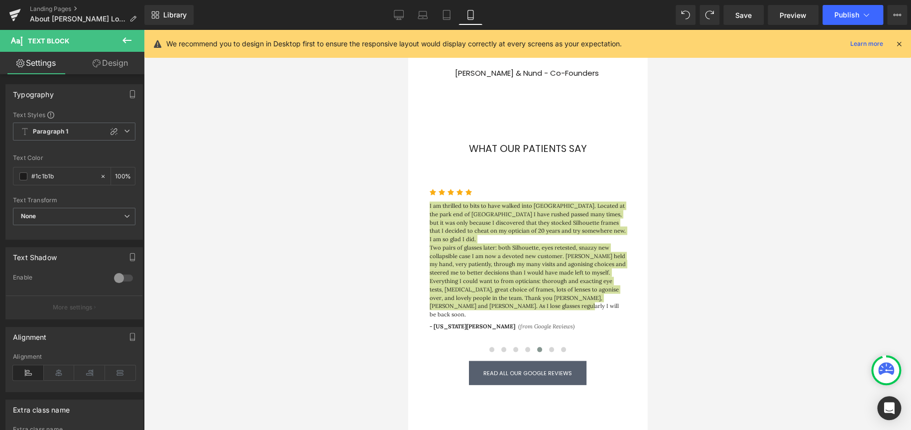
click at [126, 36] on icon at bounding box center [127, 40] width 12 height 12
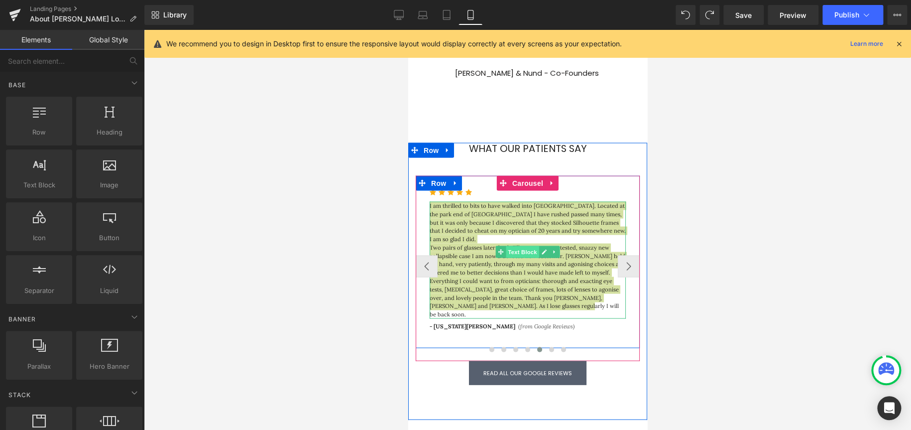
click at [518, 246] on span "Text Block" at bounding box center [522, 252] width 33 height 12
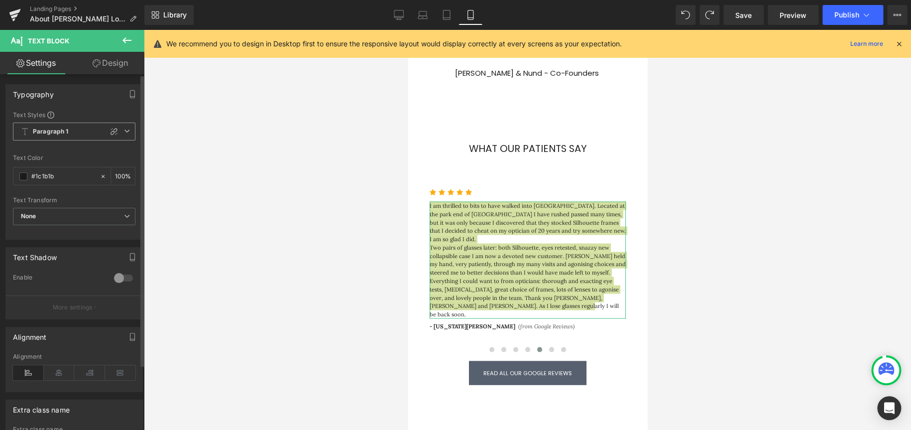
click at [125, 132] on icon at bounding box center [127, 131] width 6 height 6
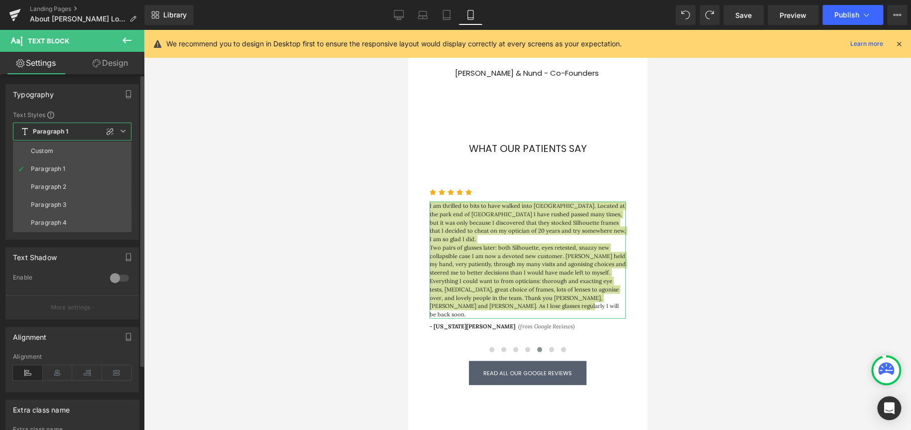
click at [85, 153] on li "Custom" at bounding box center [72, 151] width 119 height 18
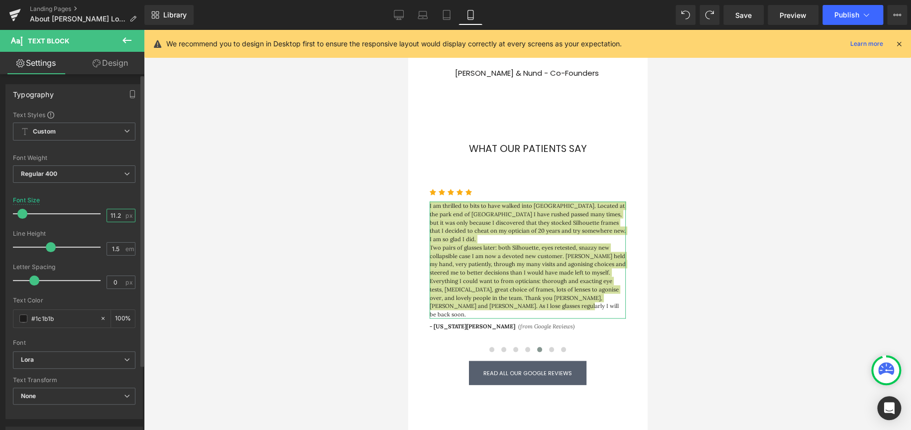
click at [119, 211] on input "11.2" at bounding box center [115, 215] width 17 height 12
click at [119, 212] on input "11.2" at bounding box center [115, 215] width 17 height 12
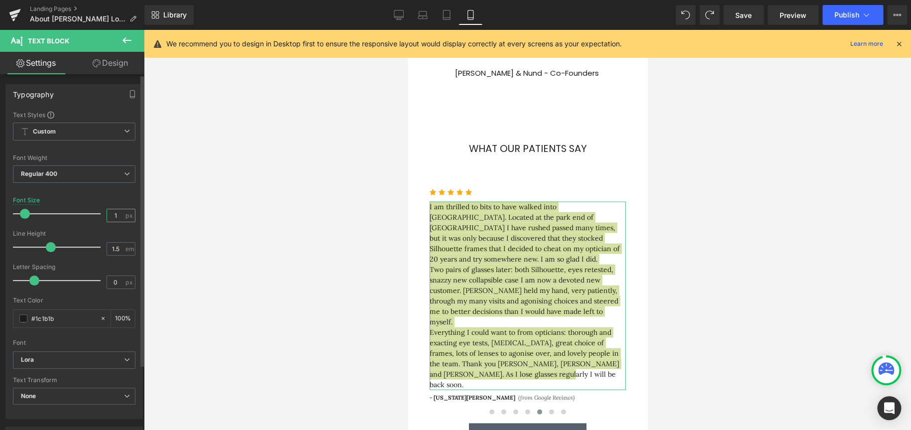
type input "13"
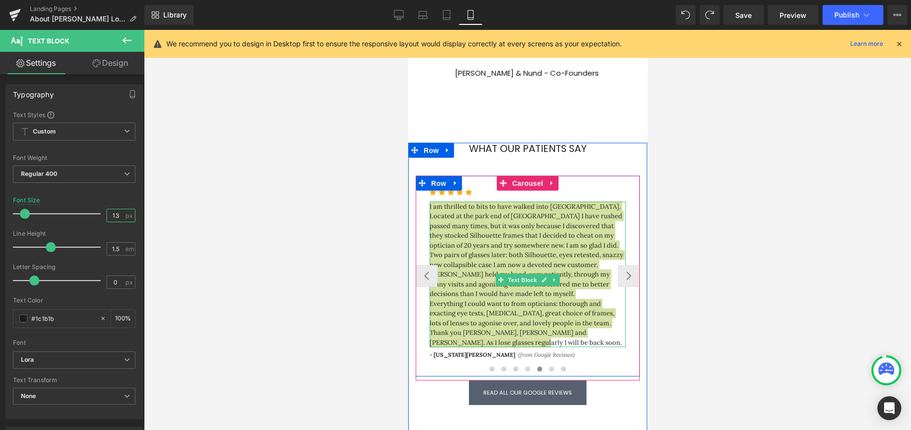
scroll to position [2028, 231]
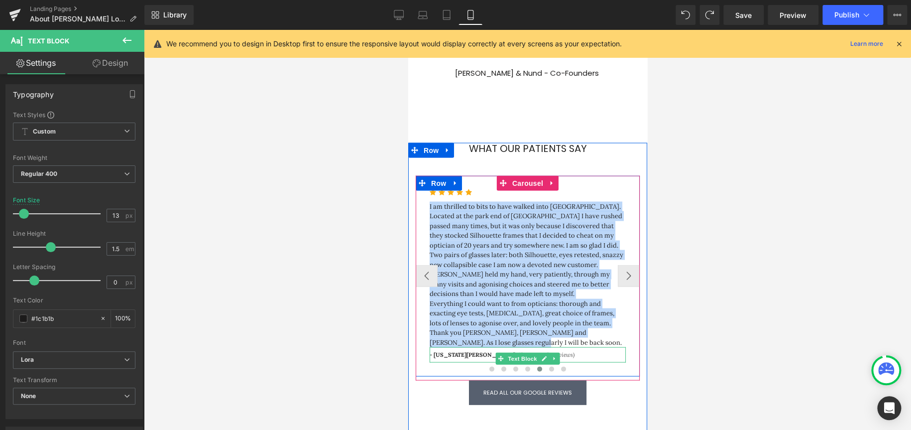
click at [454, 258] on span "- [US_STATE][PERSON_NAME]" at bounding box center [472, 354] width 86 height 7
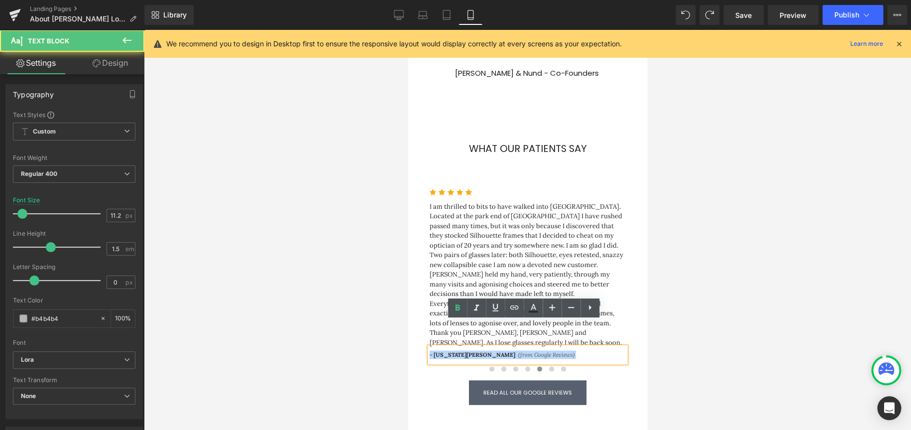
drag, startPoint x: 540, startPoint y: 329, endPoint x: 409, endPoint y: 325, distance: 131.0
click at [409, 258] on div "Icon Icon Icon Icon Icon Icon List Hoz Text Block - [PERSON_NAME] (from Google …" at bounding box center [527, 289] width 239 height 229
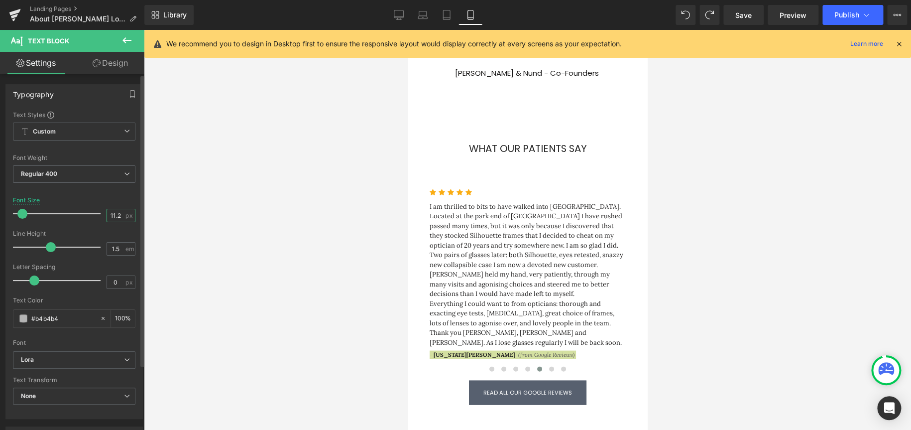
click at [112, 212] on input "11.2" at bounding box center [115, 215] width 17 height 12
type input "12"
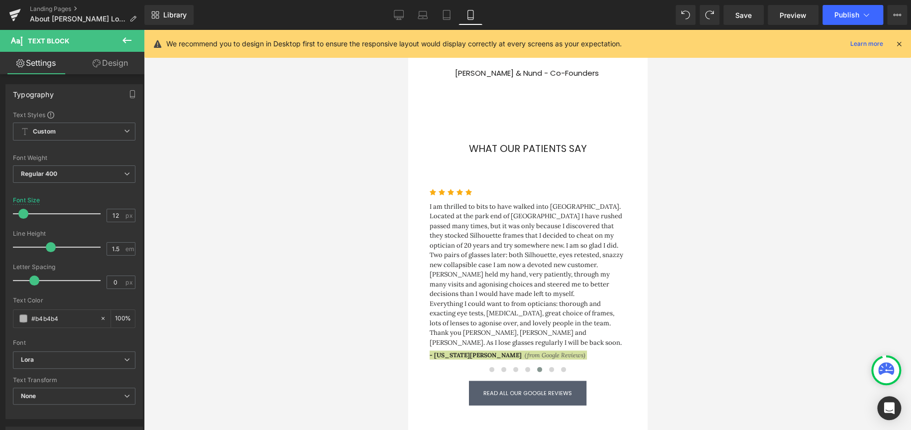
click at [279, 258] on div at bounding box center [527, 230] width 767 height 400
click at [607, 258] on div at bounding box center [527, 230] width 767 height 400
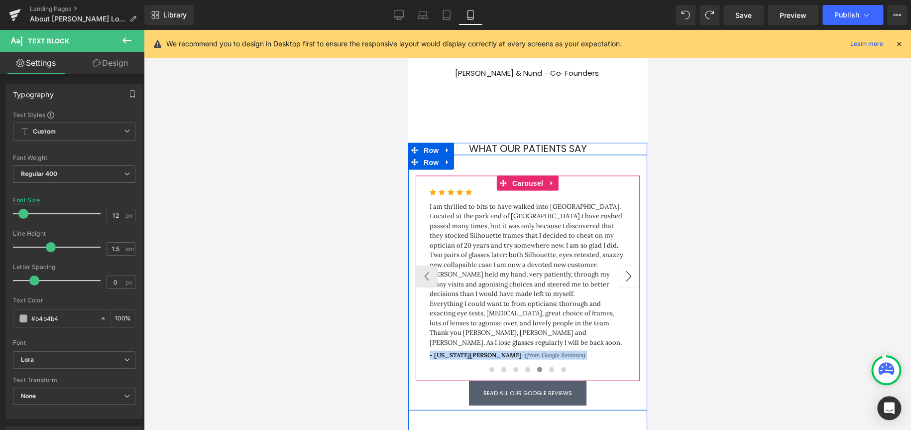
click at [607, 258] on button "›" at bounding box center [629, 276] width 22 height 22
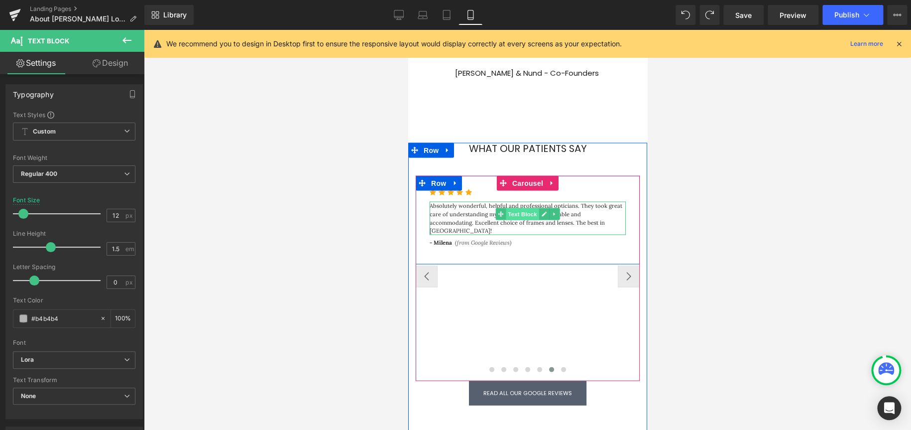
click at [517, 208] on span "Text Block" at bounding box center [522, 214] width 33 height 12
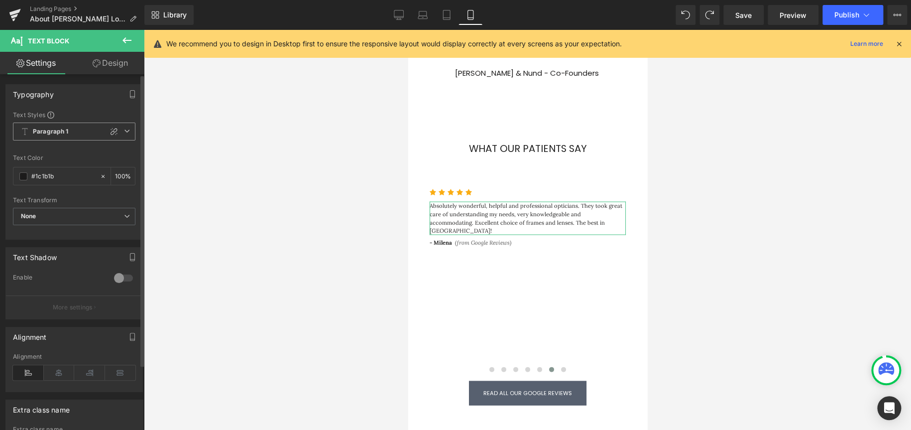
click at [125, 132] on icon at bounding box center [127, 131] width 6 height 6
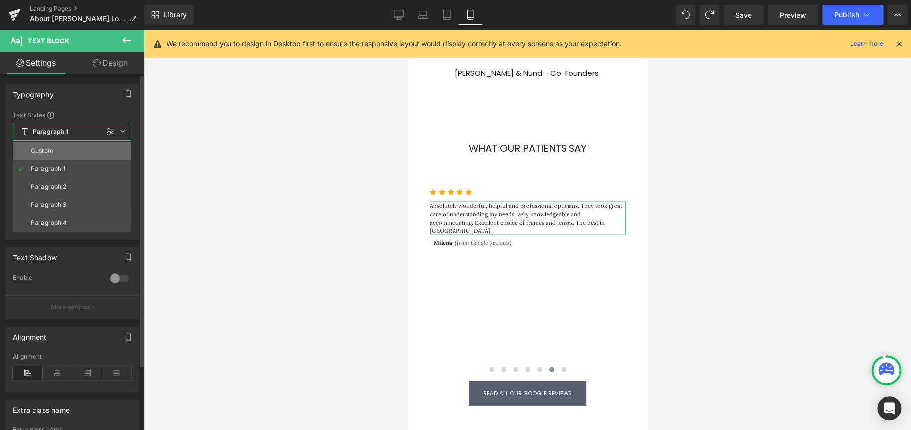
click at [50, 152] on div "Custom" at bounding box center [42, 150] width 22 height 7
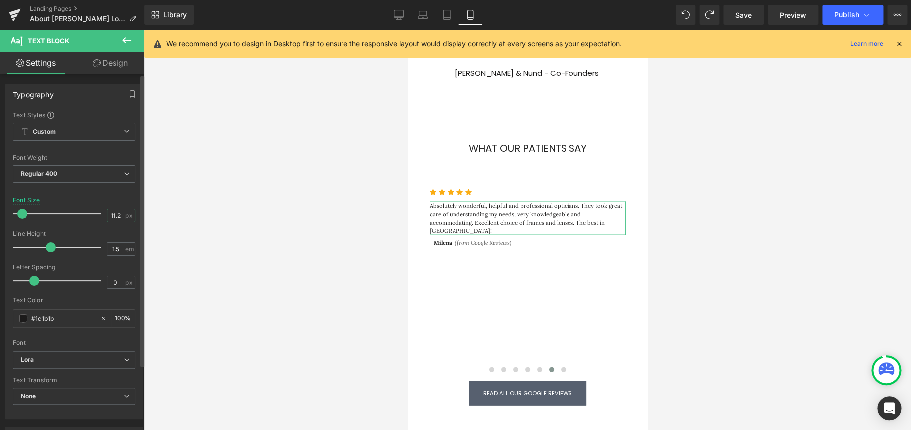
click at [117, 217] on input "11.2" at bounding box center [115, 215] width 17 height 12
type input "13"
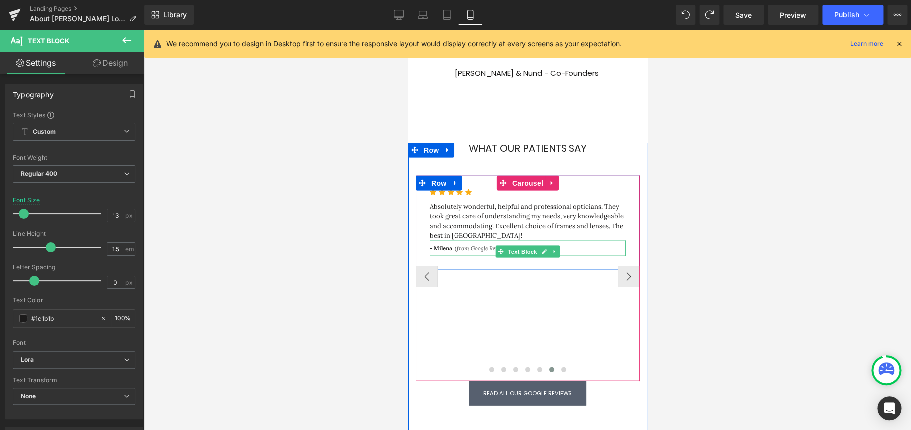
click at [576, 244] on p "- [PERSON_NAME] (from Google Reviews)" at bounding box center [527, 248] width 196 height 8
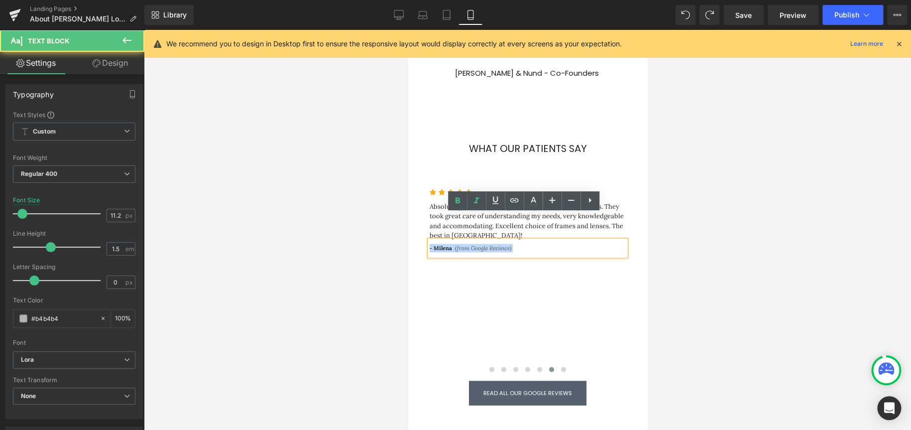
drag, startPoint x: 510, startPoint y: 222, endPoint x: 382, endPoint y: 218, distance: 128.0
click at [408, 218] on html "Skip to content Book Appointment Contact Us Services [MEDICAL_DATA] Advanced [M…" at bounding box center [527, 191] width 239 height 2078
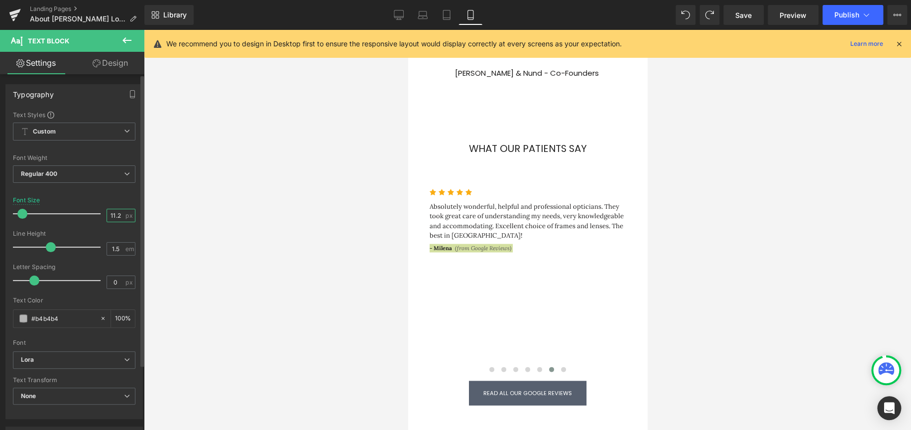
click at [107, 215] on input "11.2" at bounding box center [115, 215] width 17 height 12
type input "12"
click at [268, 258] on div at bounding box center [527, 230] width 767 height 400
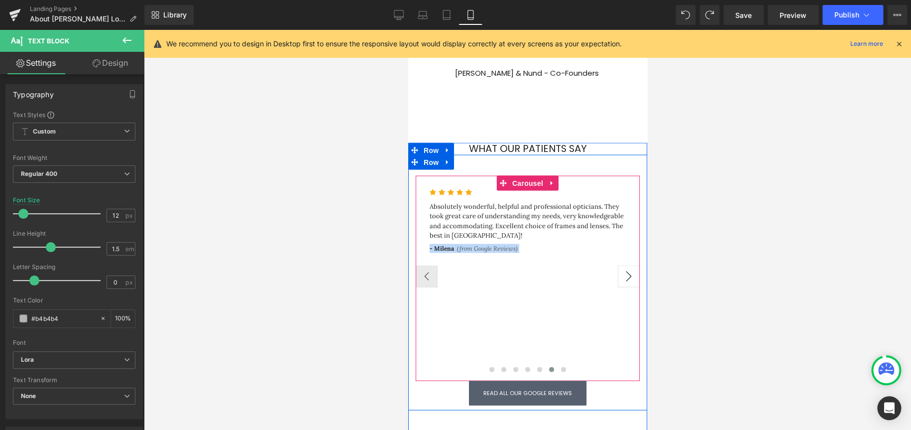
click at [607, 258] on button "›" at bounding box center [629, 276] width 22 height 22
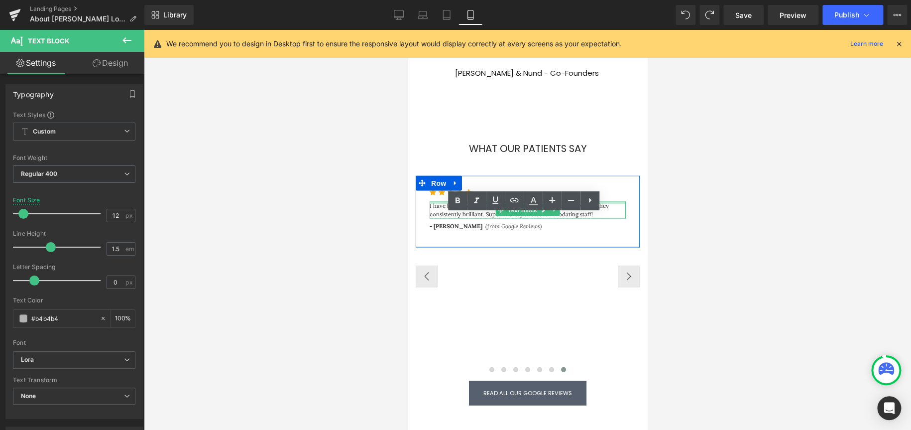
click at [580, 201] on div at bounding box center [527, 202] width 196 height 2
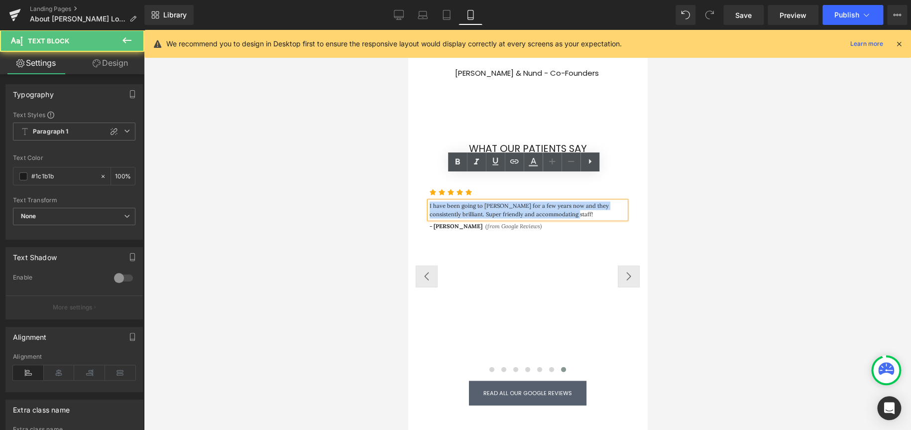
drag, startPoint x: 559, startPoint y: 187, endPoint x: 418, endPoint y: 179, distance: 140.7
click at [418, 179] on div "Icon Icon Icon Icon Icon Icon List Hoz I have been going to [GEOGRAPHIC_DATA] f…" at bounding box center [527, 211] width 224 height 72
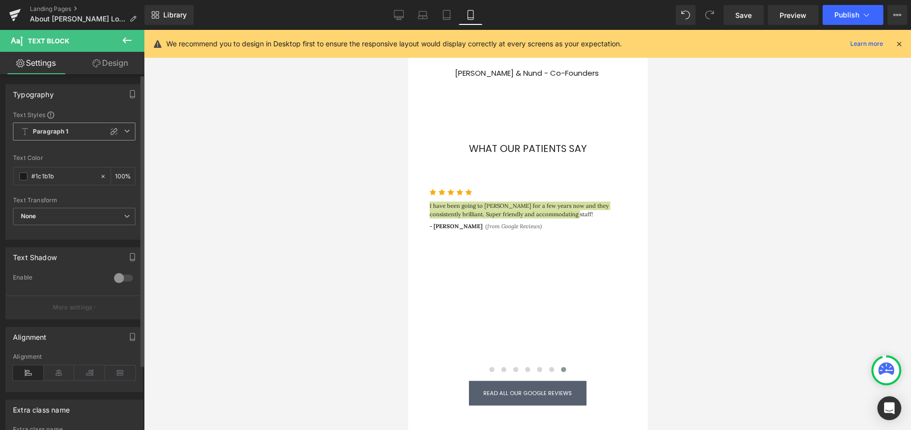
click at [123, 123] on span "Paragraph 1" at bounding box center [74, 132] width 123 height 18
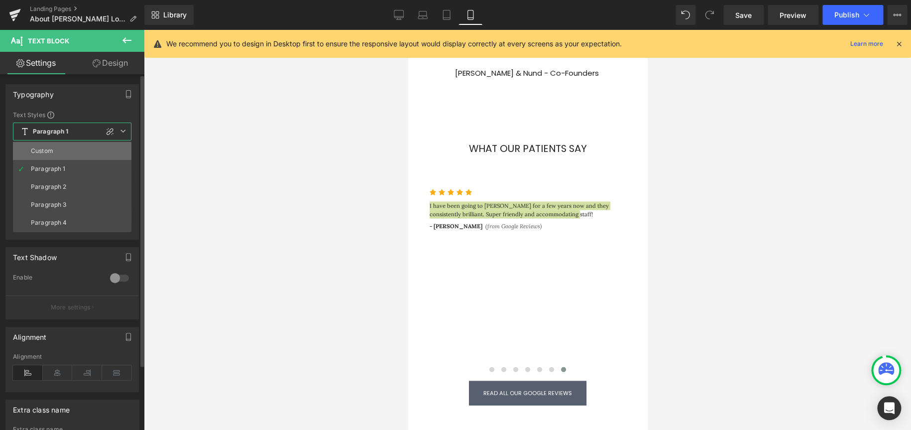
click at [56, 154] on li "Custom" at bounding box center [72, 151] width 119 height 18
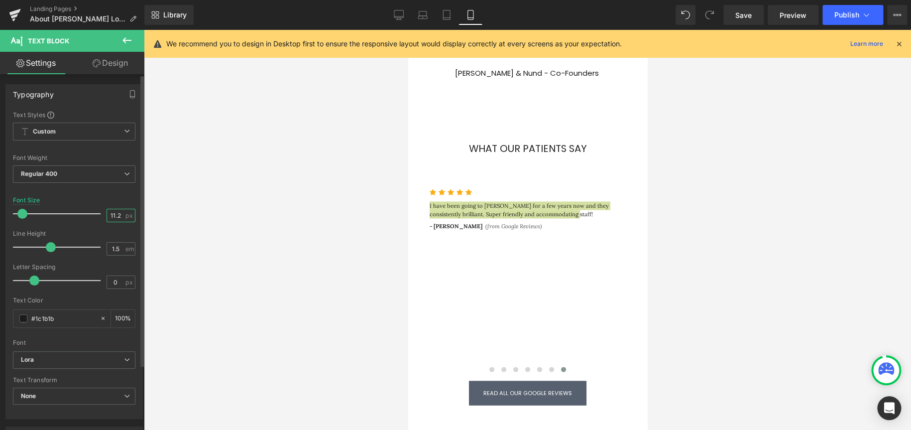
click at [115, 215] on input "11.2" at bounding box center [115, 215] width 17 height 12
type input "13"
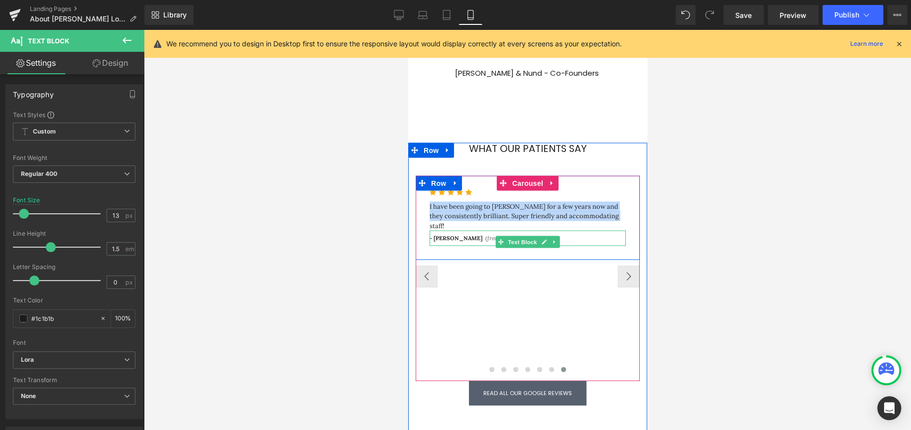
click at [485, 234] on span "(from Google Reviews)" at bounding box center [514, 237] width 58 height 7
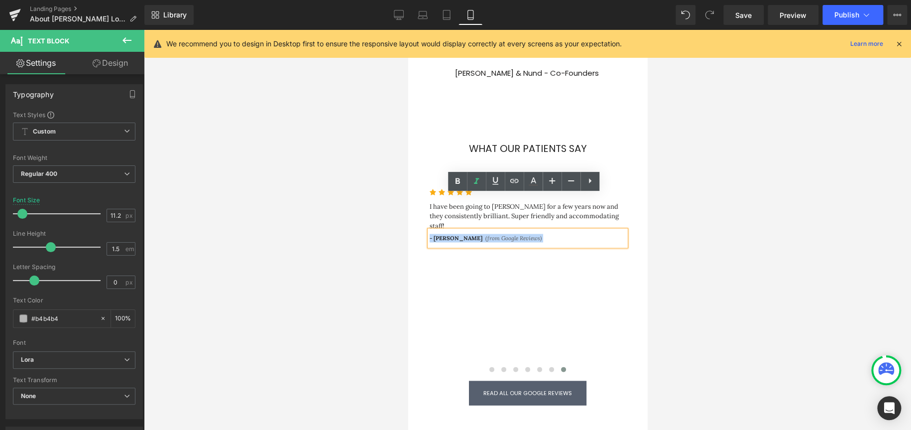
drag, startPoint x: 527, startPoint y: 203, endPoint x: 390, endPoint y: 201, distance: 137.5
click at [408, 201] on html "Skip to content Book Appointment Contact Us Services [MEDICAL_DATA] Advanced [M…" at bounding box center [527, 191] width 239 height 2078
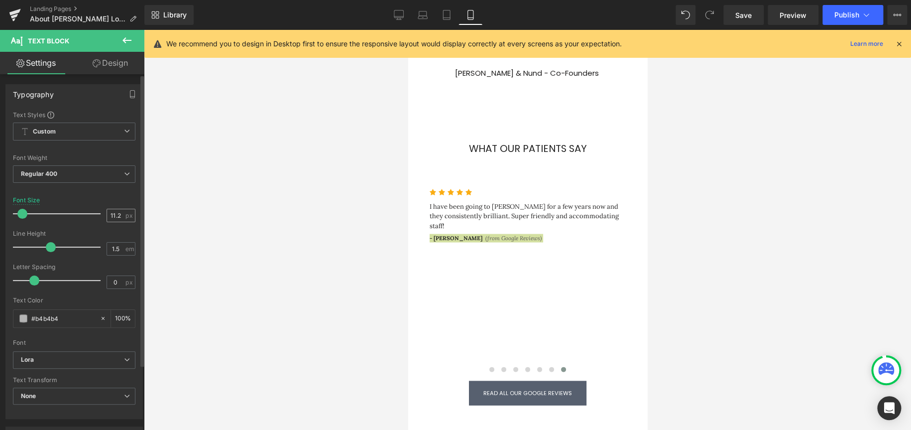
click at [107, 215] on input "11.2" at bounding box center [115, 215] width 17 height 12
type input "12"
click at [212, 258] on div at bounding box center [527, 230] width 767 height 400
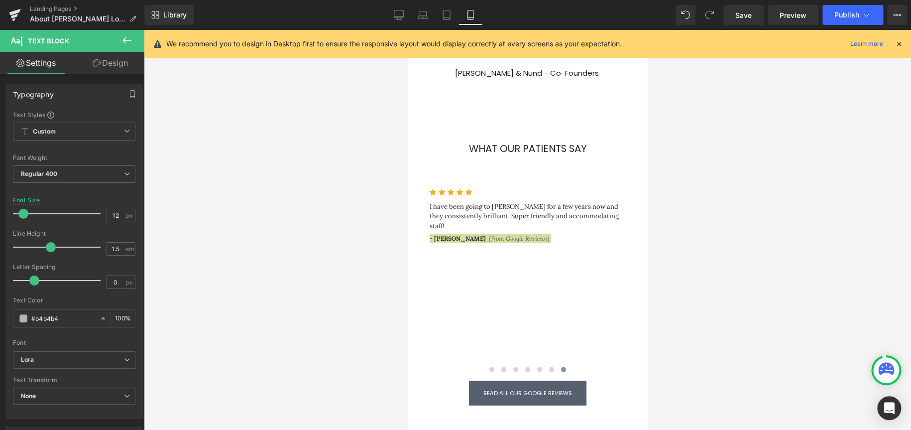
click at [607, 232] on div at bounding box center [527, 230] width 767 height 400
drag, startPoint x: 738, startPoint y: 307, endPoint x: 733, endPoint y: 313, distance: 7.8
click at [607, 258] on div at bounding box center [527, 230] width 767 height 400
click at [292, 99] on div at bounding box center [527, 230] width 767 height 400
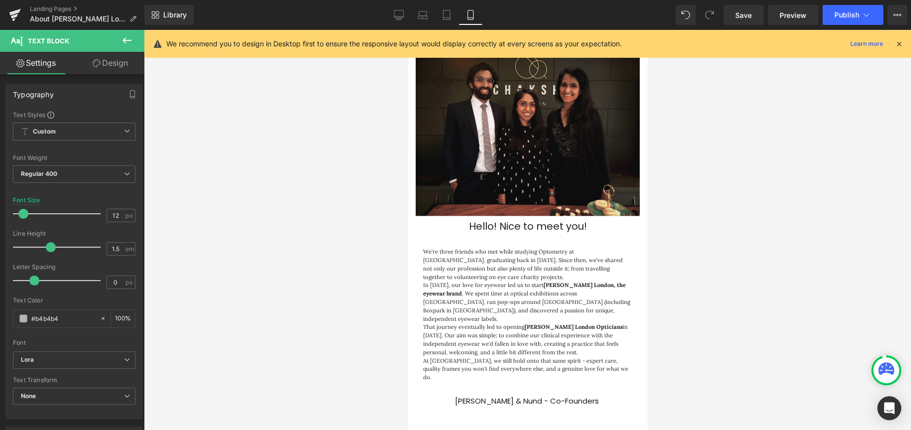
scroll to position [575, 0]
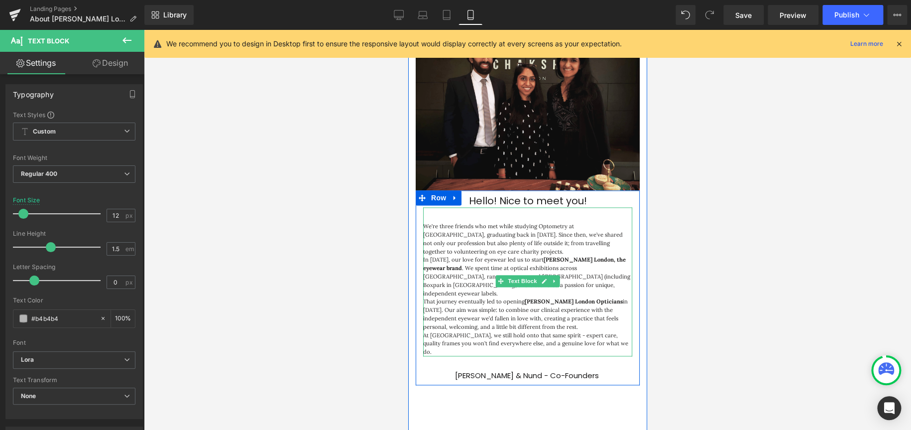
click at [532, 258] on p "In [DATE], our love for eyewear led us to start [PERSON_NAME] London, the eyewe…" at bounding box center [527, 276] width 209 height 42
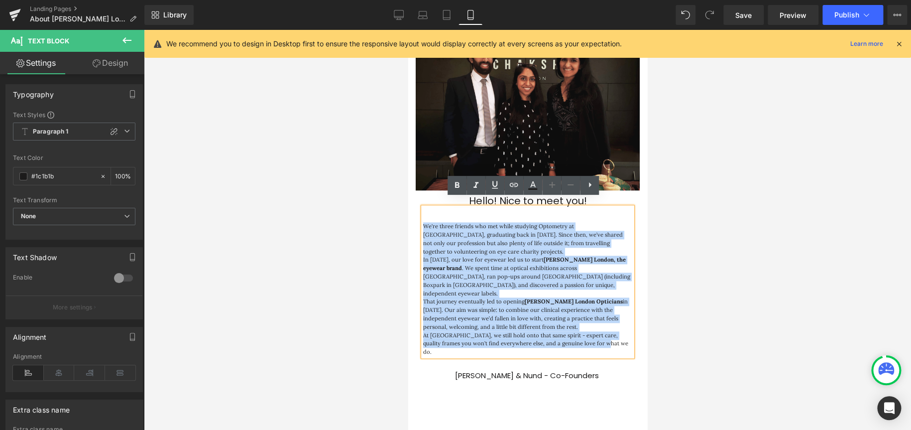
drag, startPoint x: 598, startPoint y: 325, endPoint x: 406, endPoint y: 218, distance: 219.8
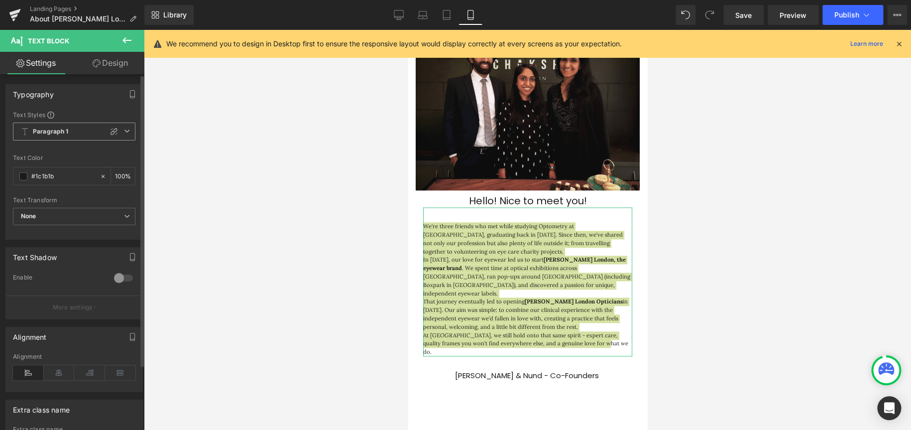
click at [125, 128] on icon at bounding box center [127, 131] width 6 height 6
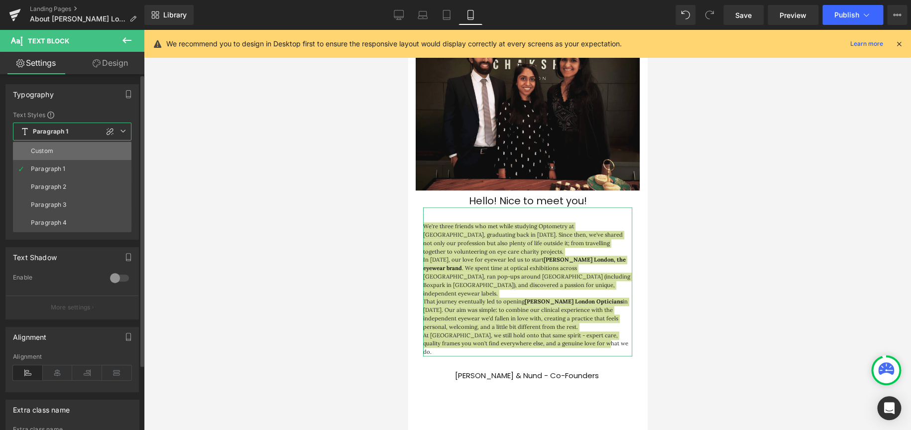
click at [50, 149] on div "Custom" at bounding box center [42, 150] width 22 height 7
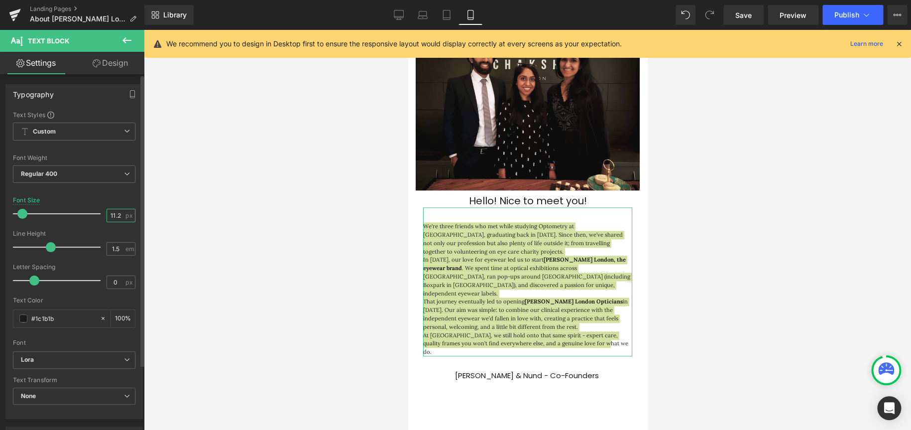
click at [120, 211] on input "11.2" at bounding box center [115, 215] width 17 height 12
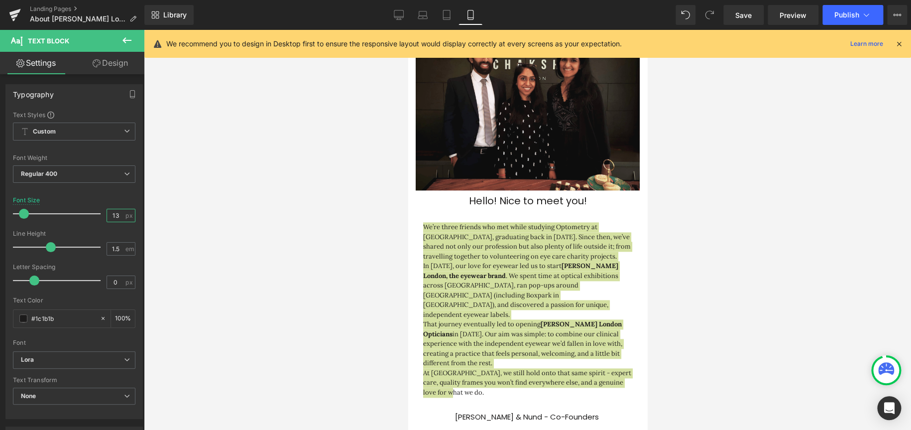
type input "13"
click at [254, 258] on div at bounding box center [527, 230] width 767 height 400
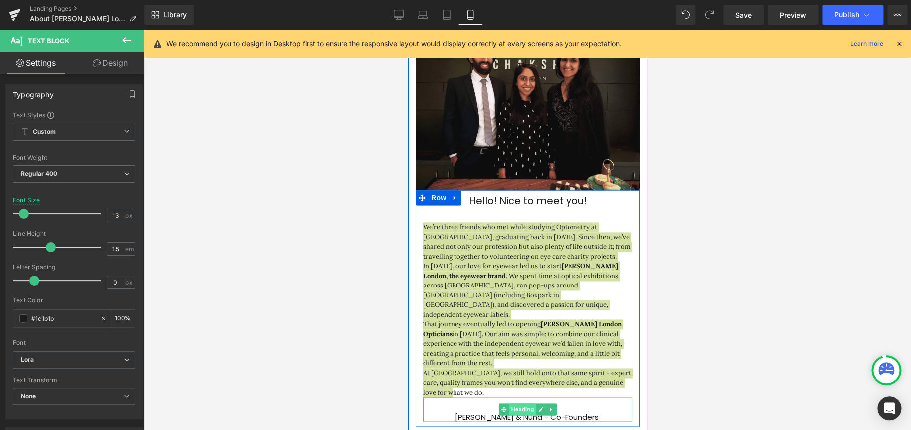
click at [517, 258] on span "Heading" at bounding box center [522, 409] width 27 height 12
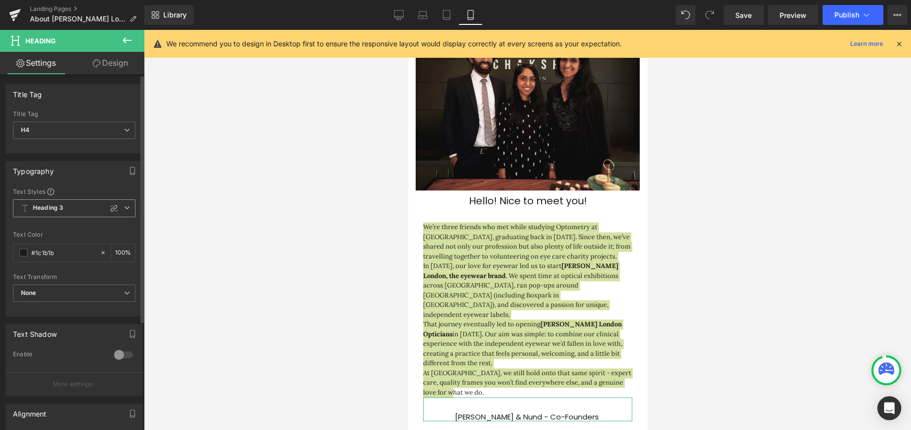
click at [125, 210] on icon at bounding box center [127, 208] width 6 height 6
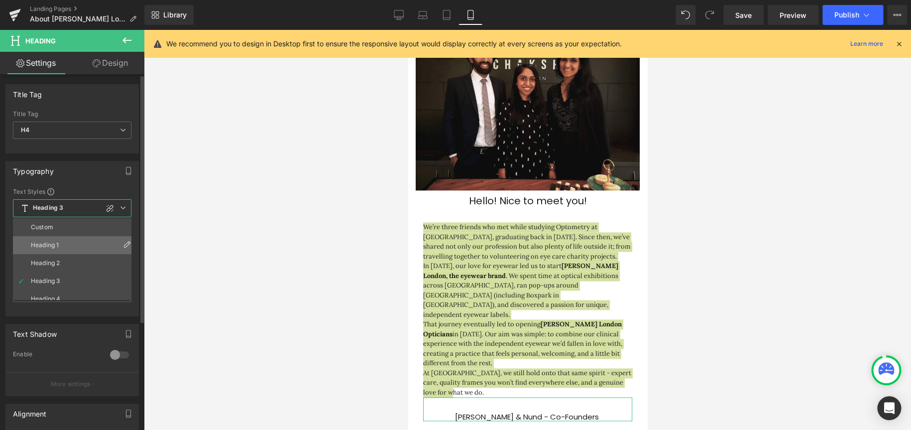
click at [45, 236] on li "Heading 1" at bounding box center [74, 245] width 123 height 18
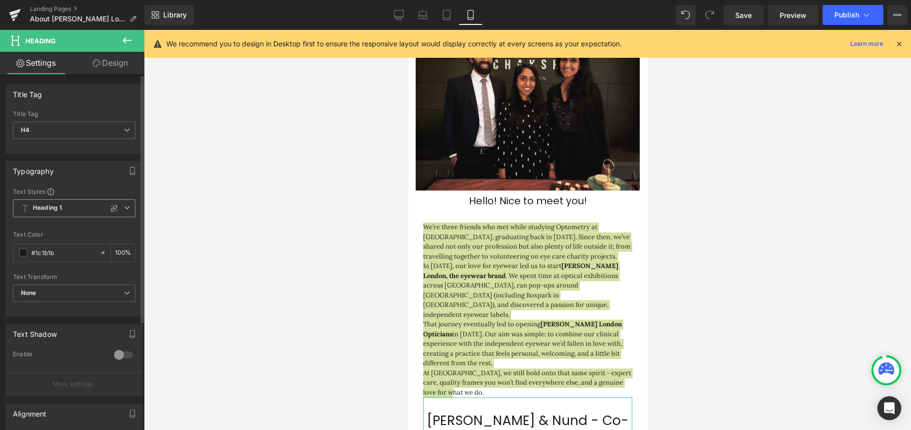
click at [124, 207] on icon at bounding box center [127, 208] width 6 height 6
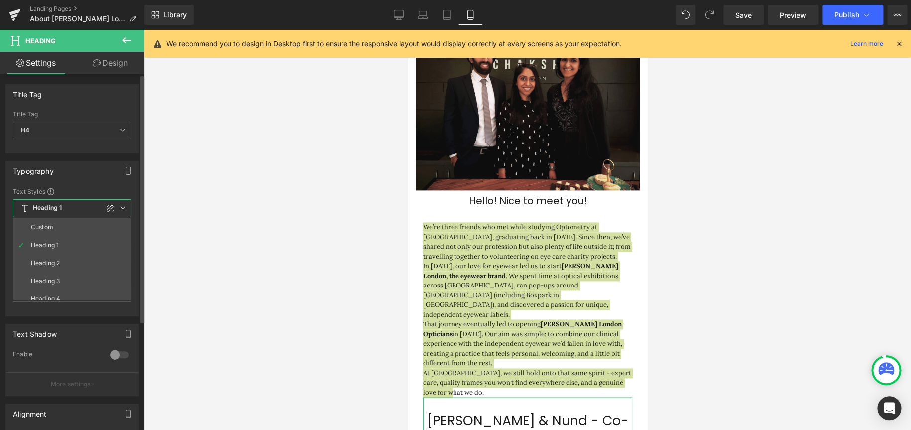
click at [49, 221] on li "Custom" at bounding box center [74, 227] width 123 height 18
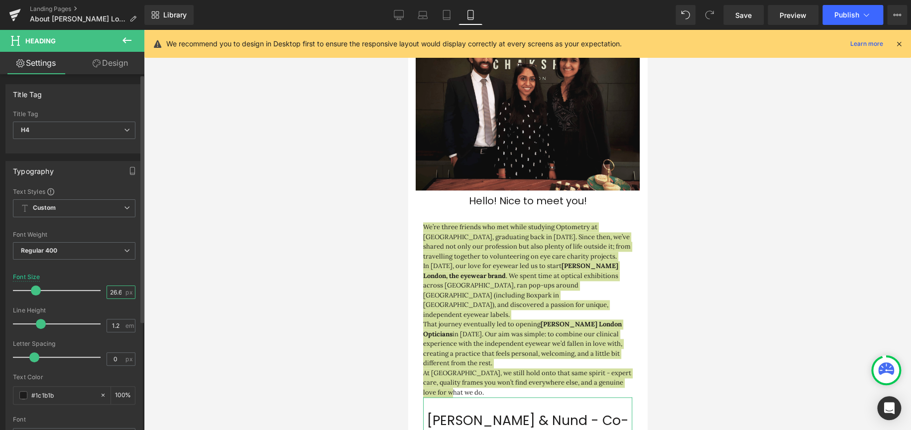
click at [110, 258] on input "26.6" at bounding box center [115, 292] width 17 height 12
type input "20"
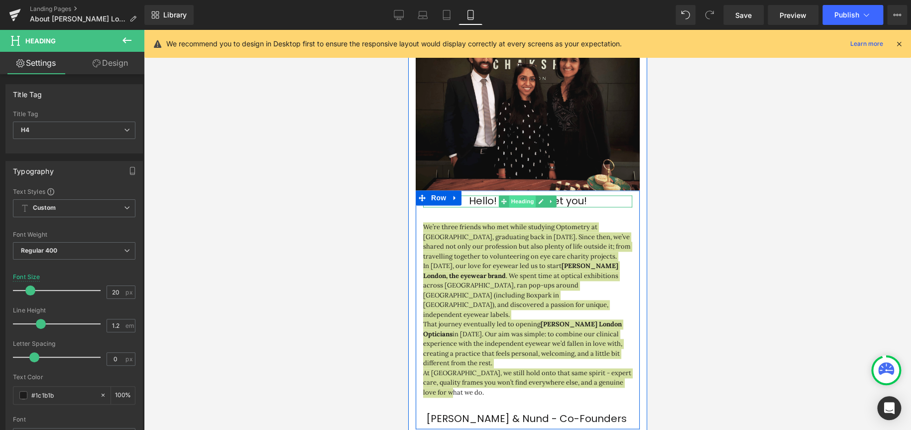
click at [516, 195] on span "Heading" at bounding box center [522, 201] width 27 height 12
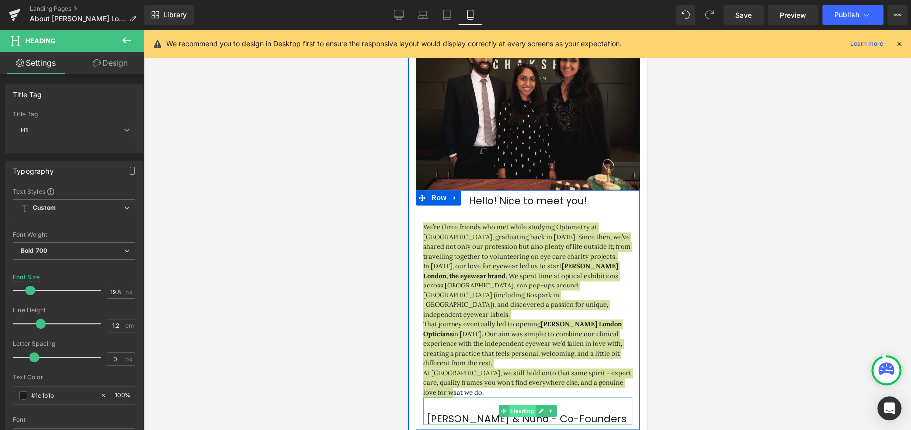
click at [522, 258] on span "Heading" at bounding box center [522, 410] width 27 height 12
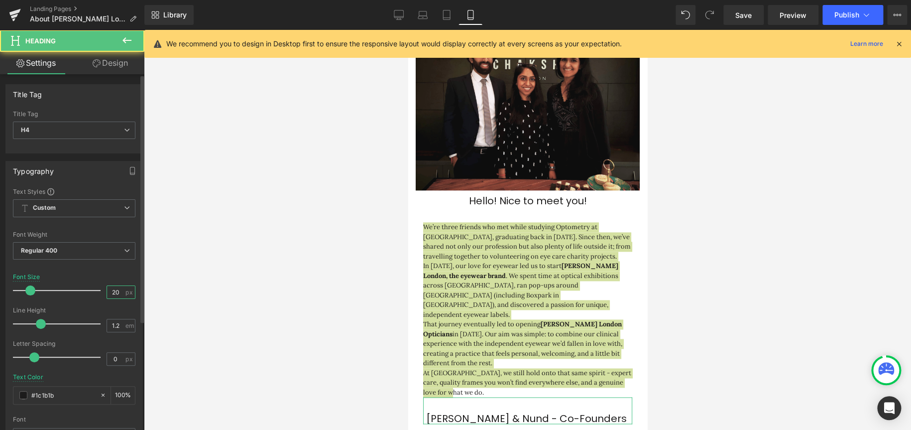
click at [108, 258] on input "20" at bounding box center [115, 292] width 17 height 12
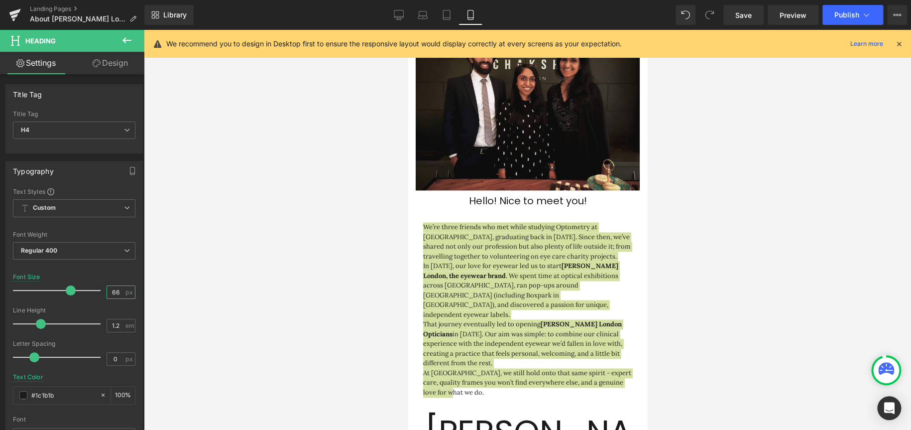
scroll to position [2206, 231]
drag, startPoint x: 116, startPoint y: 288, endPoint x: 30, endPoint y: 288, distance: 85.2
click at [30, 258] on div "Font Size 66 px" at bounding box center [74, 289] width 123 height 33
type input "16"
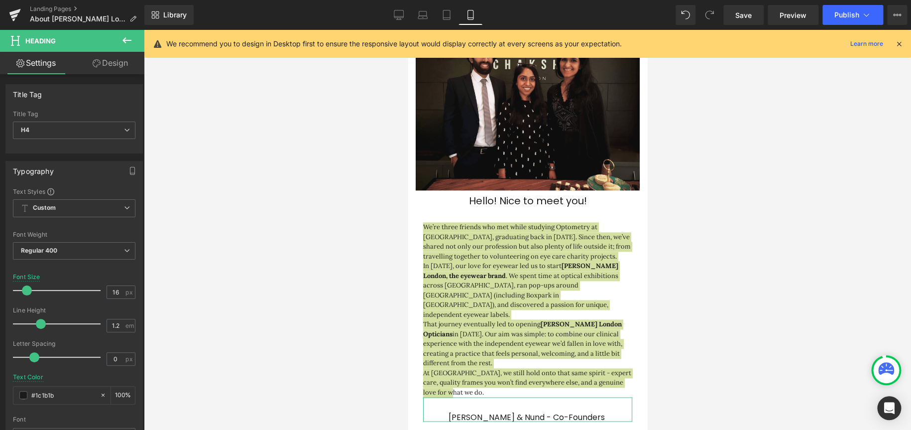
click at [128, 63] on link "Design" at bounding box center [110, 63] width 72 height 22
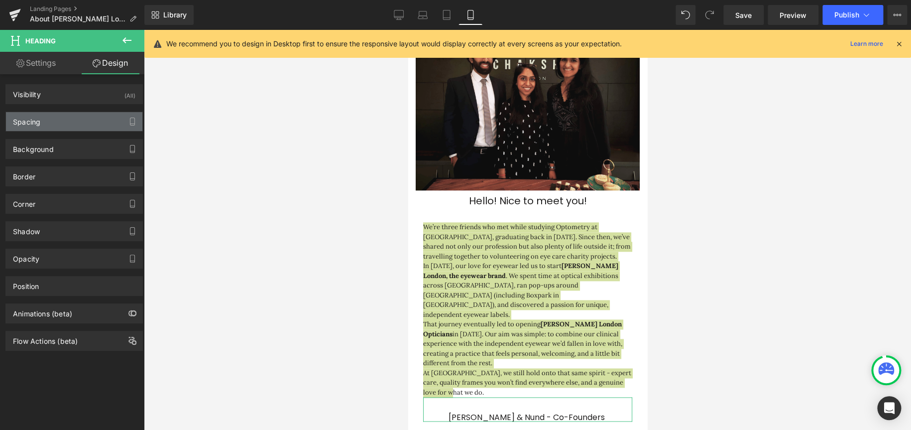
click at [64, 116] on div "Spacing" at bounding box center [74, 121] width 136 height 19
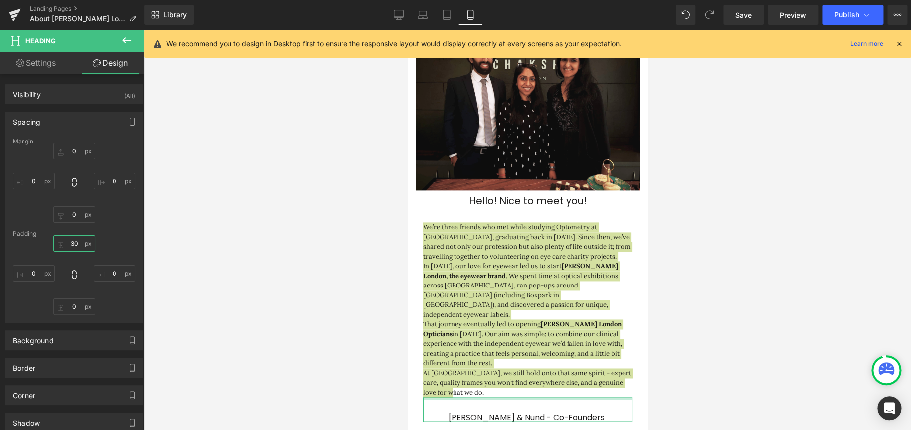
click at [70, 241] on input "30" at bounding box center [74, 243] width 42 height 16
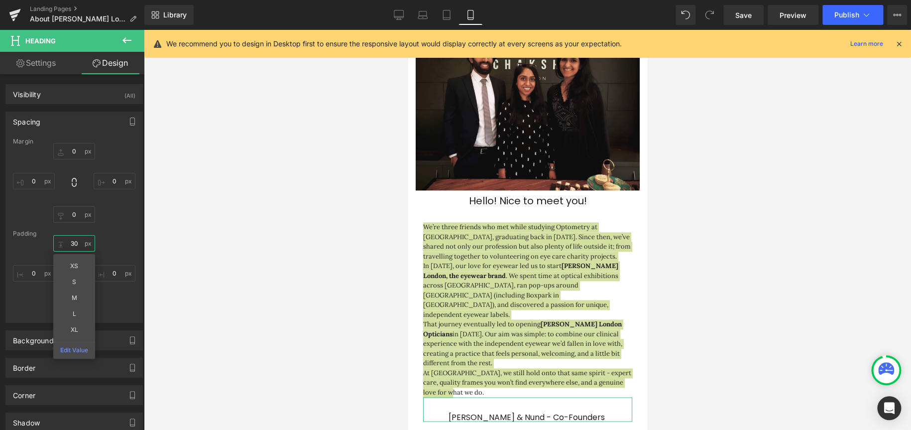
click at [70, 241] on input "30" at bounding box center [74, 243] width 42 height 16
type input "20"
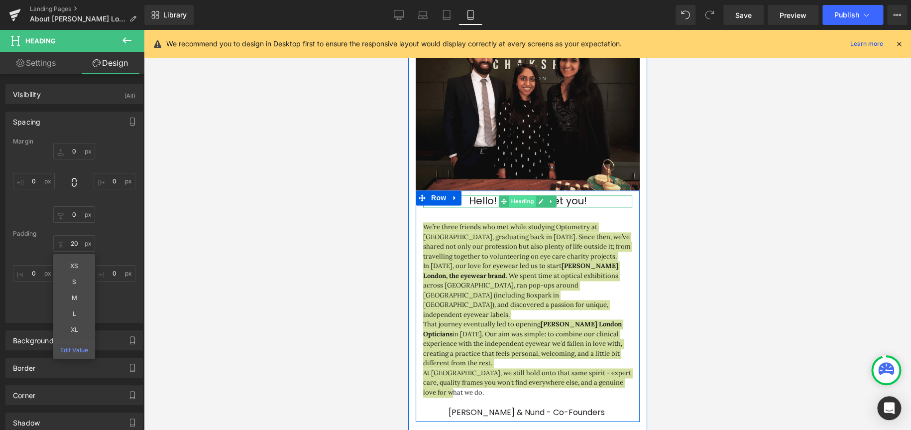
click at [523, 195] on span "Heading" at bounding box center [522, 201] width 27 height 12
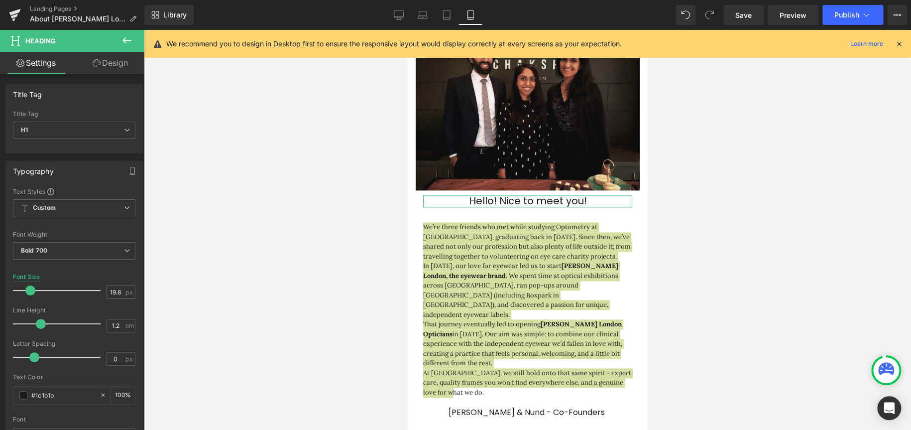
click at [107, 59] on link "Design" at bounding box center [110, 63] width 72 height 22
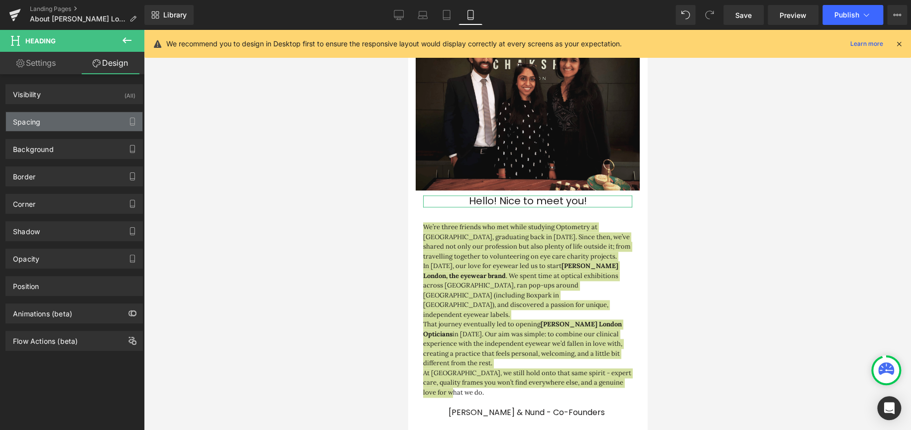
type input "0"
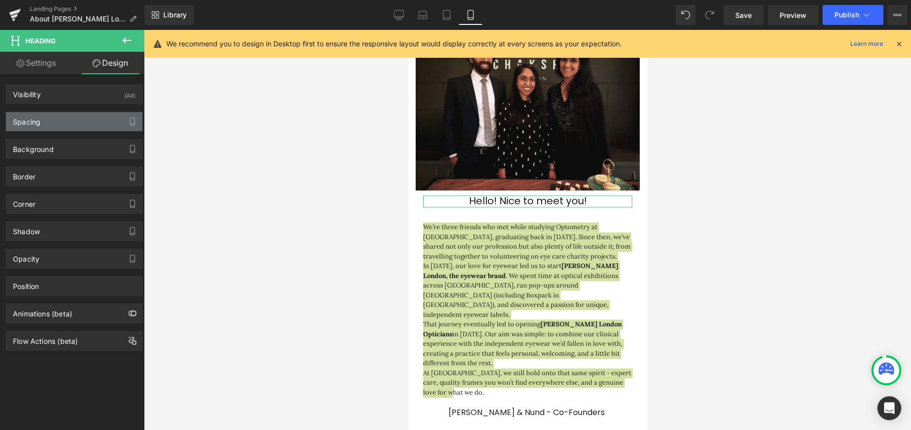
type input "0"
click at [52, 120] on div "Spacing" at bounding box center [74, 121] width 136 height 19
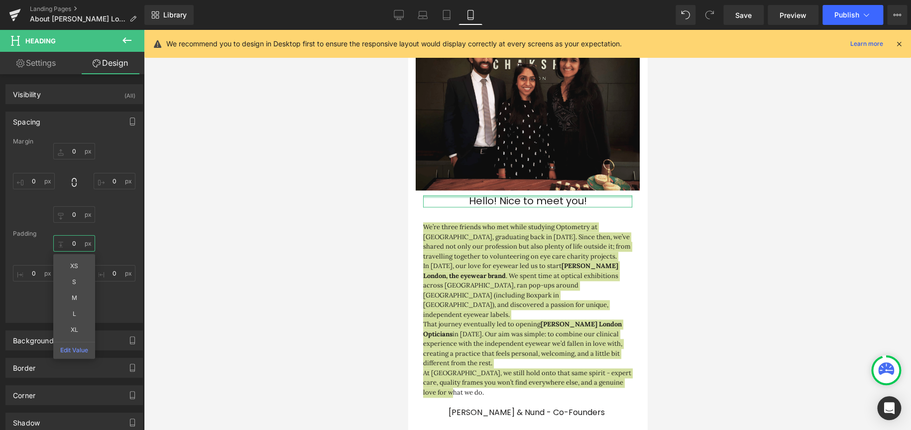
click at [76, 244] on input "0" at bounding box center [74, 243] width 42 height 16
type input "10"
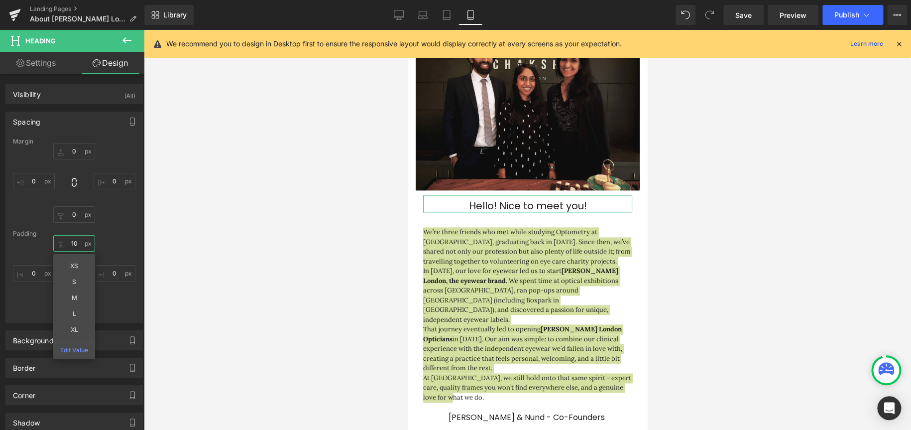
scroll to position [2058, 231]
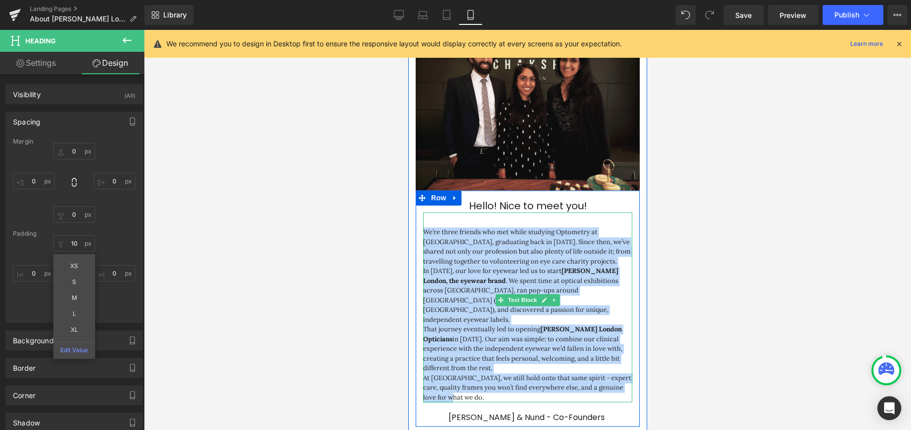
click at [521, 212] on div "We’re three friends who met while studying Optometry at [GEOGRAPHIC_DATA], grad…" at bounding box center [527, 307] width 209 height 190
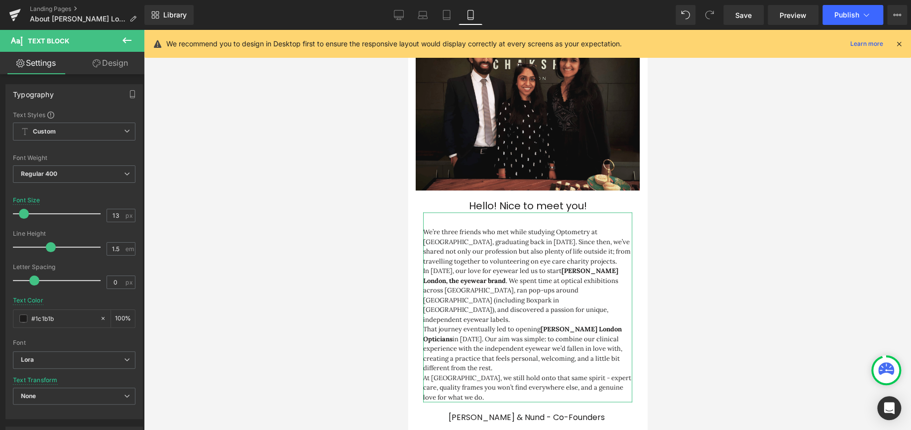
click at [110, 62] on link "Design" at bounding box center [110, 63] width 72 height 22
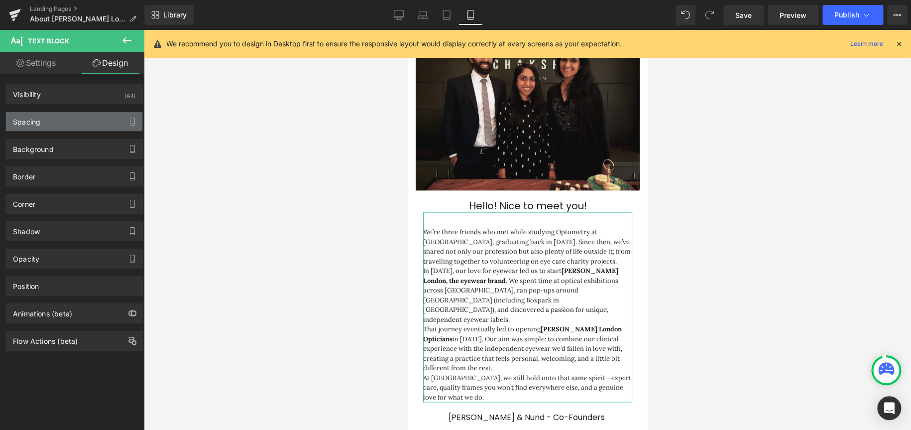
click at [65, 127] on div "Spacing" at bounding box center [74, 121] width 136 height 19
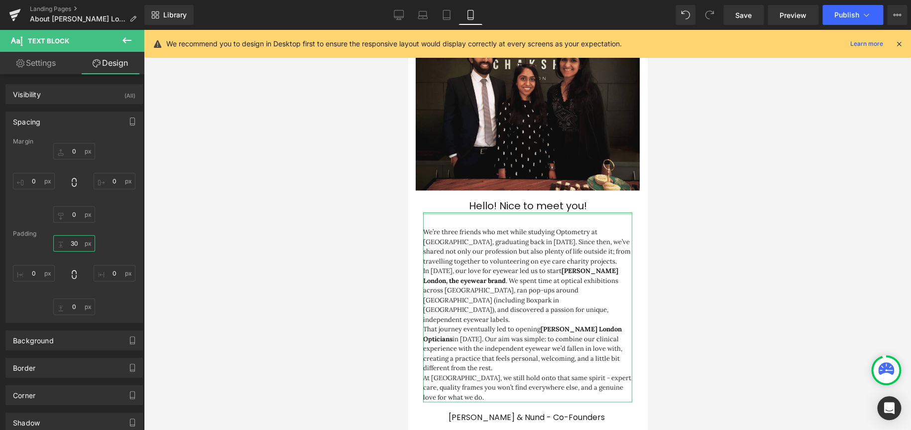
click at [76, 244] on input "30" at bounding box center [74, 243] width 42 height 16
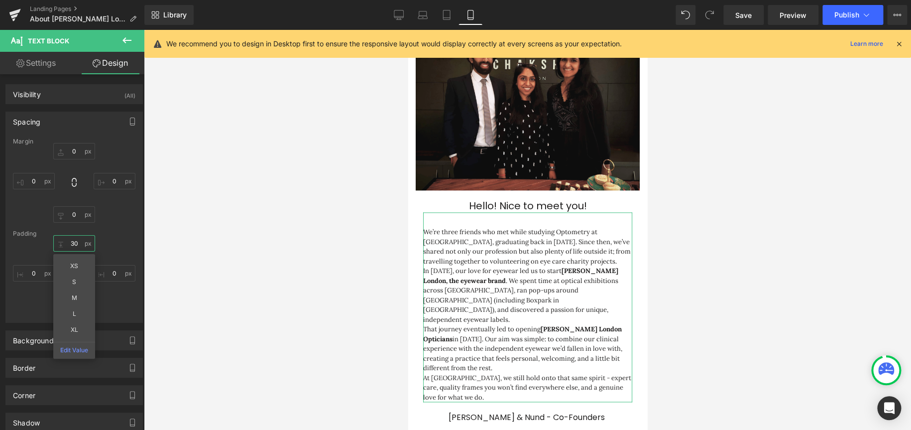
click at [76, 244] on input "30" at bounding box center [74, 243] width 42 height 16
type input "20"
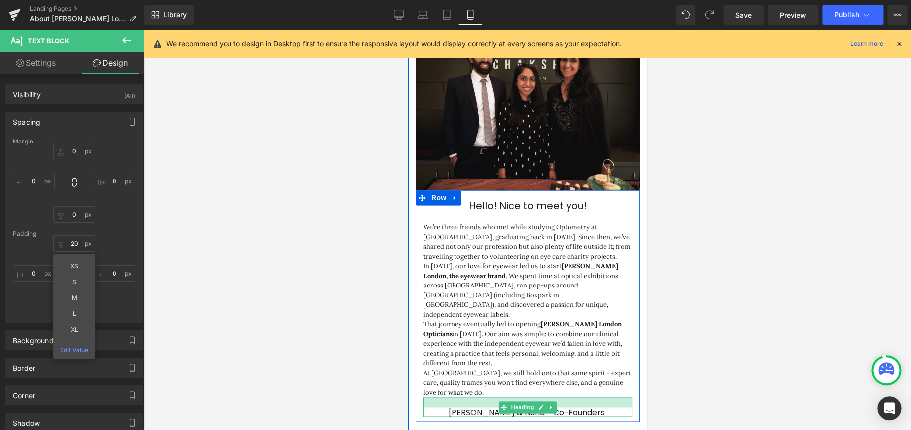
click at [581, 258] on div at bounding box center [527, 402] width 209 height 10
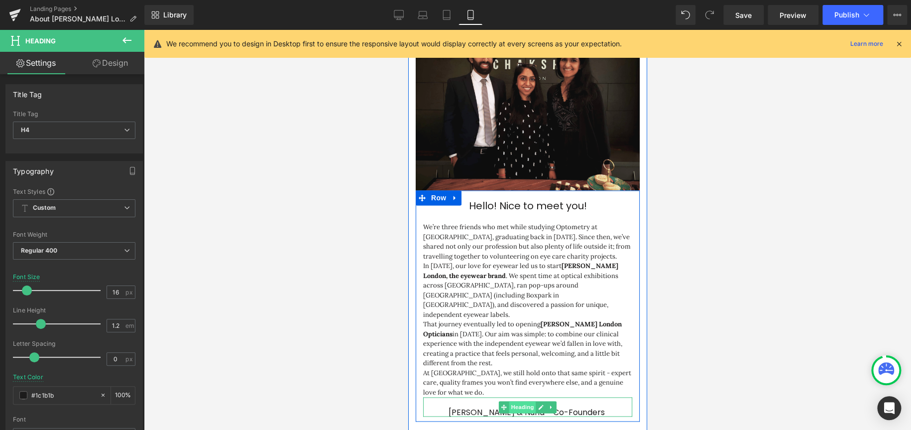
click at [522, 258] on span "Heading" at bounding box center [522, 407] width 27 height 12
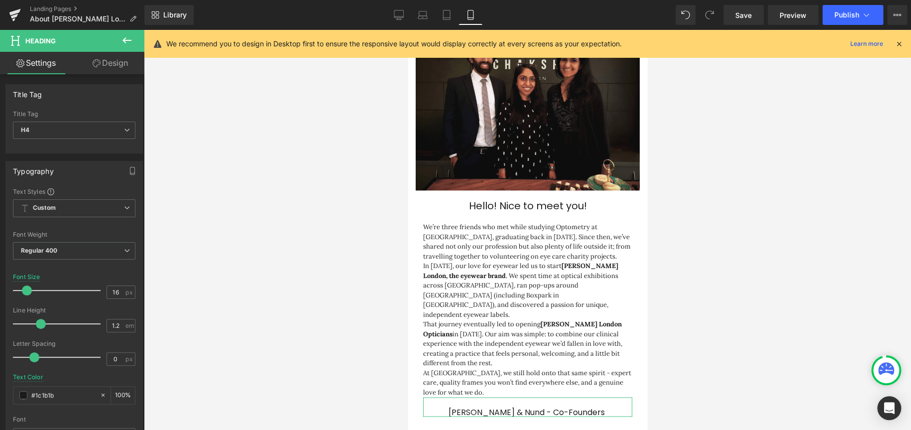
click at [119, 66] on link "Design" at bounding box center [110, 63] width 72 height 22
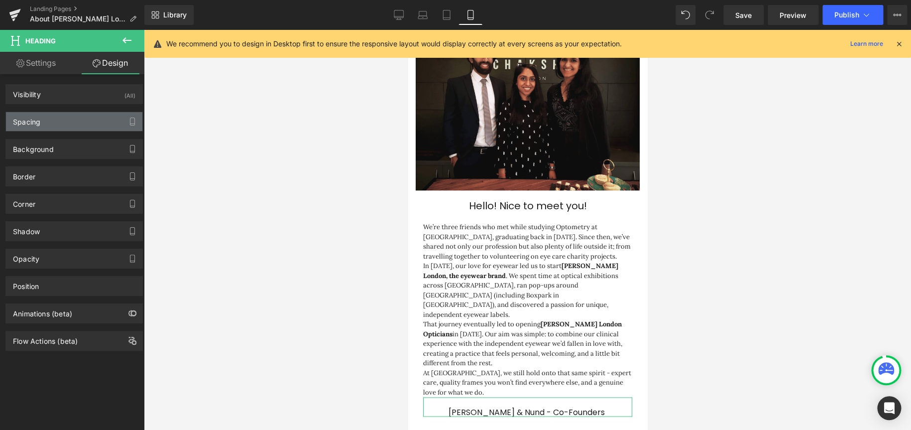
click at [44, 120] on div "Spacing" at bounding box center [74, 121] width 136 height 19
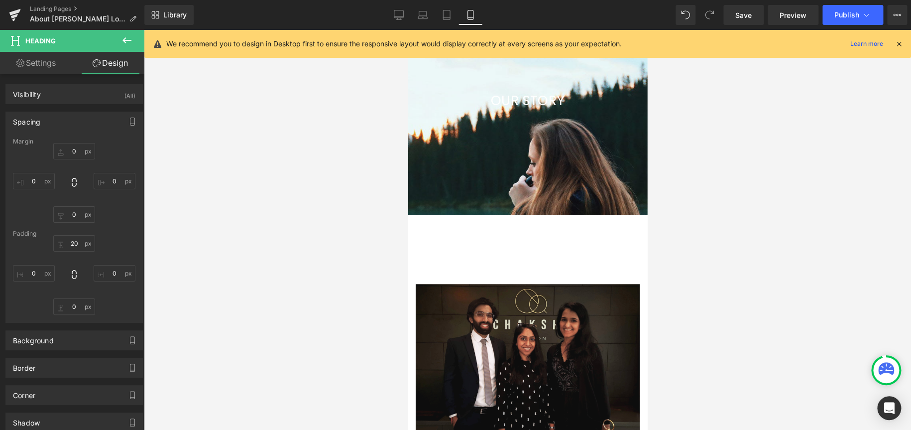
scroll to position [279, 0]
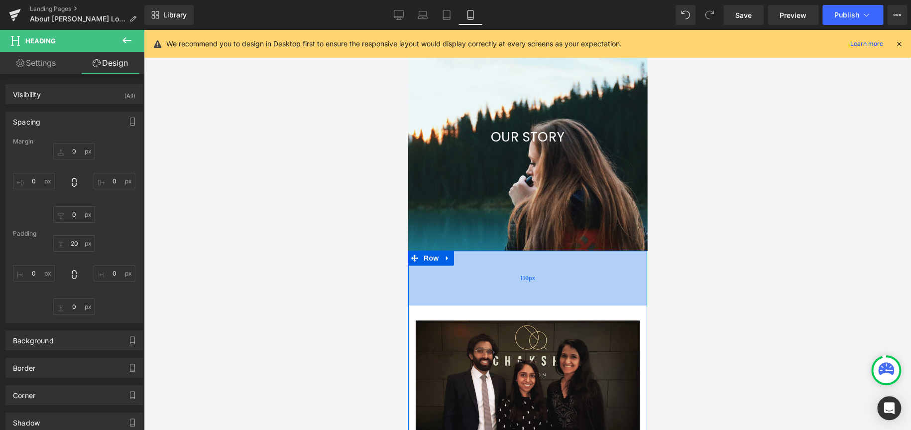
click at [531, 258] on div "110px" at bounding box center [527, 278] width 239 height 55
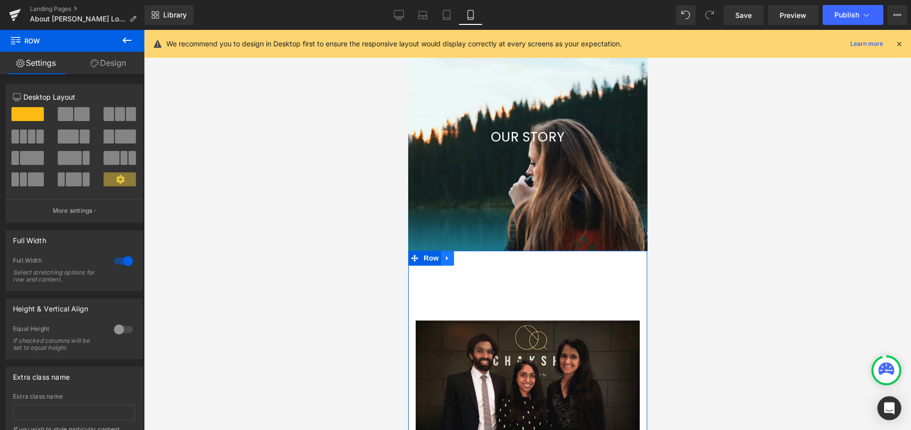
click at [446, 254] on icon at bounding box center [447, 257] width 7 height 7
click at [471, 254] on icon at bounding box center [473, 257] width 7 height 7
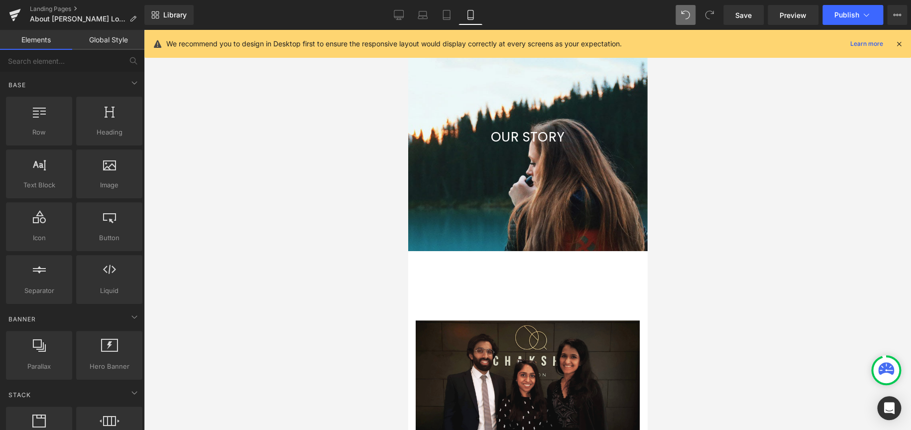
scroll to position [2053, 231]
click at [423, 251] on span "Row" at bounding box center [431, 258] width 20 height 15
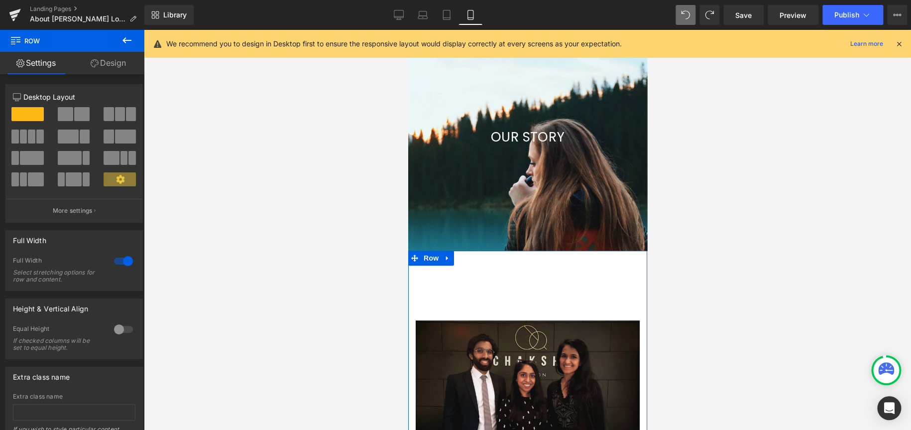
click at [112, 64] on link "Design" at bounding box center [108, 63] width 72 height 22
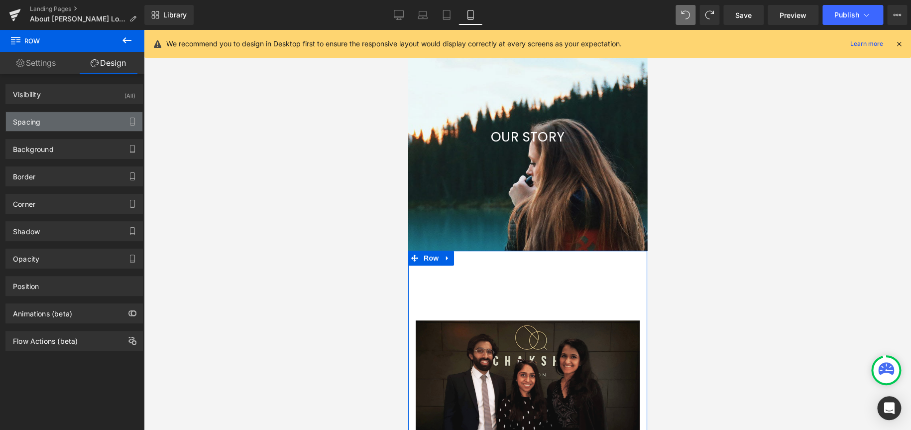
click at [55, 123] on div "Spacing" at bounding box center [74, 121] width 136 height 19
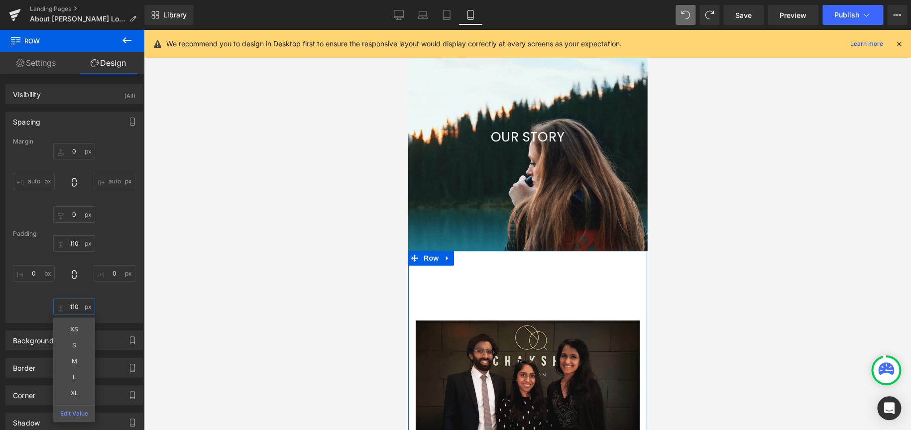
click at [74, 258] on input "110" at bounding box center [74, 306] width 42 height 16
click at [78, 249] on input "110" at bounding box center [74, 243] width 42 height 16
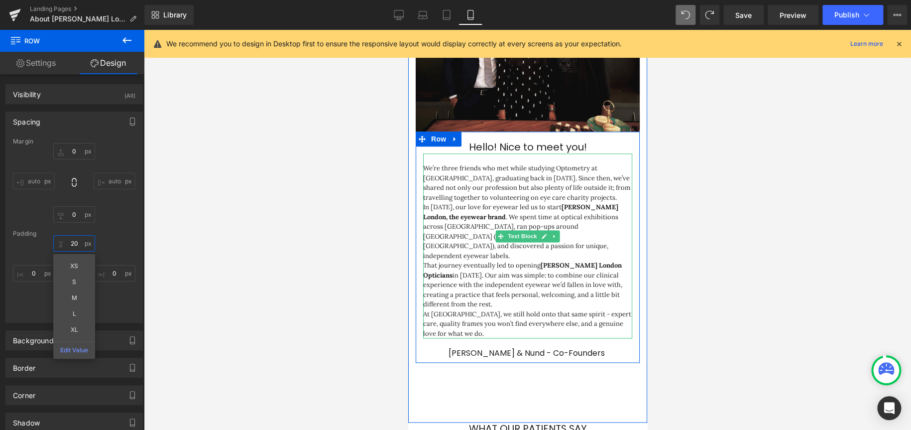
scroll to position [578, 0]
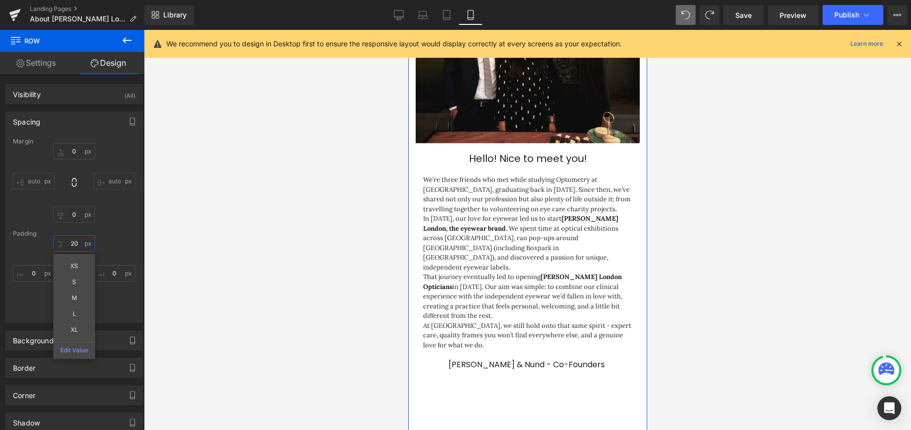
type input "20"
click at [106, 236] on div "Margin 0px 0 auto auto 0px 0 auto auto [GEOGRAPHIC_DATA] 20 20 XS S M L XL Edit…" at bounding box center [74, 230] width 136 height 184
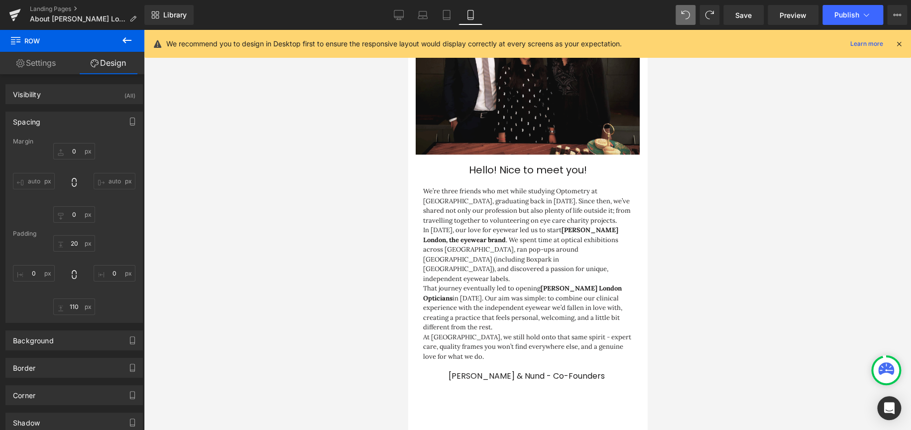
scroll to position [647, 0]
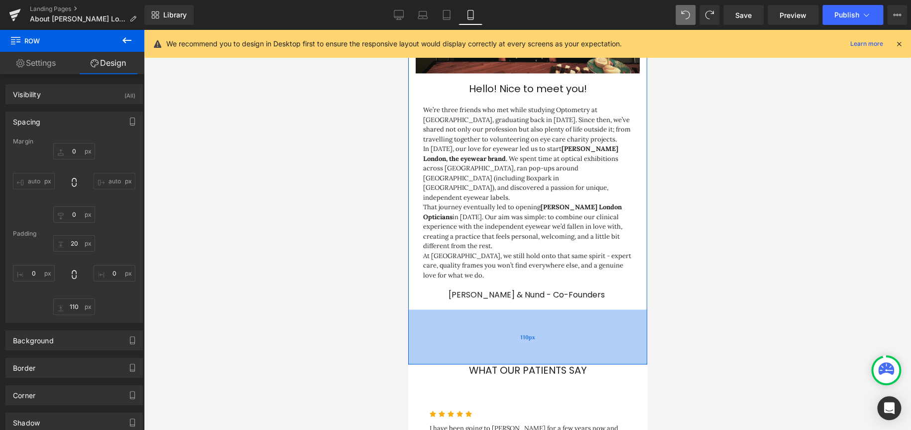
click at [564, 258] on div "110px" at bounding box center [527, 336] width 239 height 55
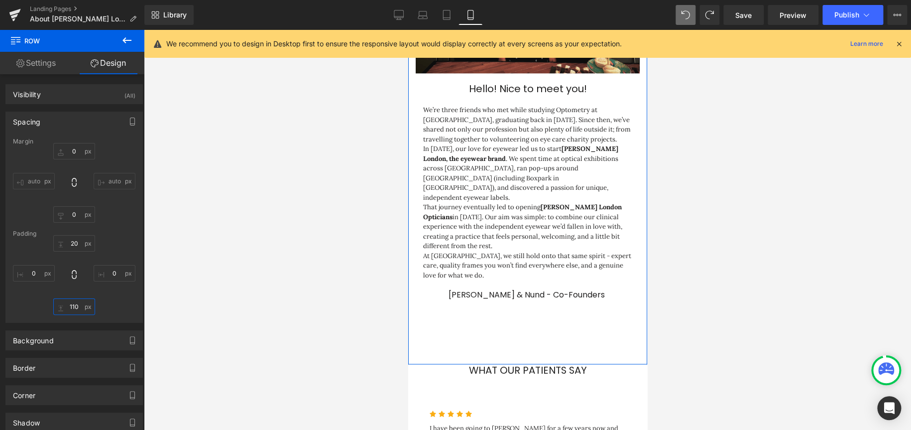
click at [71, 258] on input "110" at bounding box center [74, 306] width 42 height 16
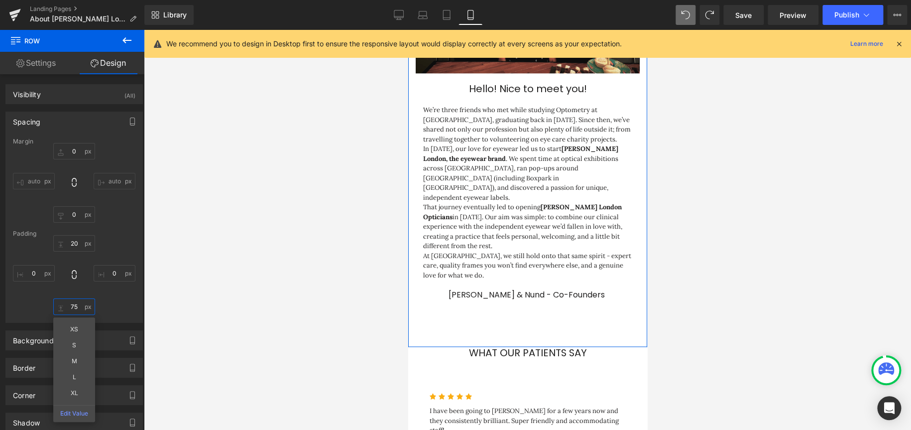
scroll to position [1991, 231]
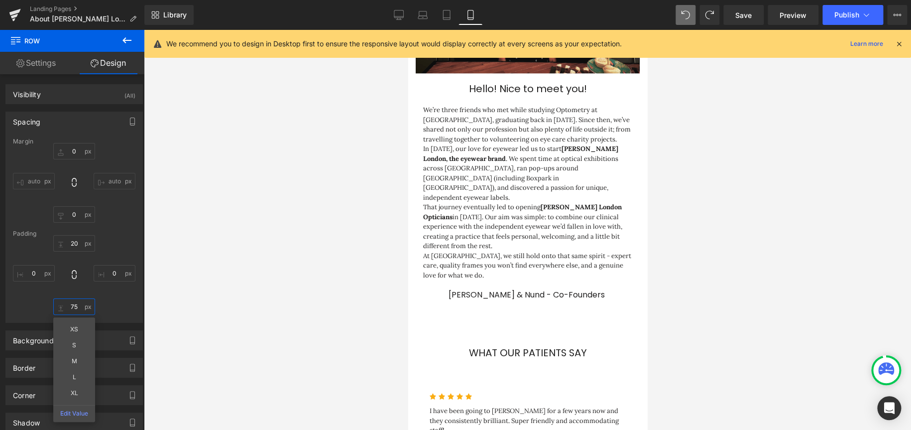
type input "75"
click at [339, 258] on div at bounding box center [527, 230] width 767 height 400
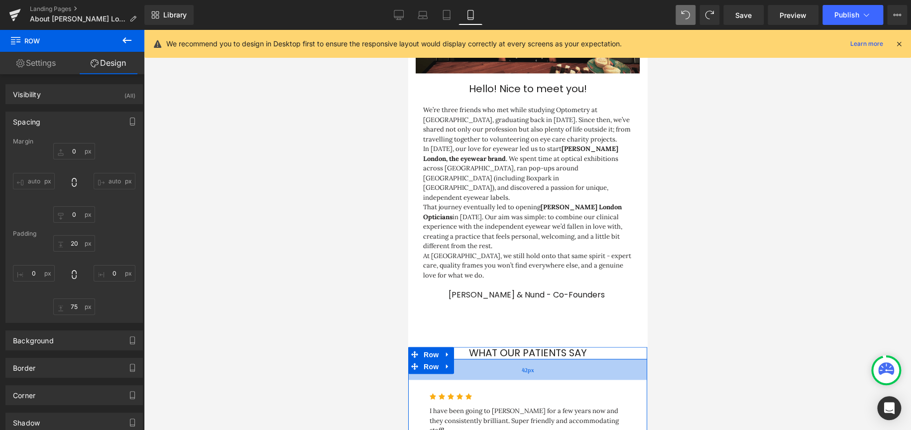
click at [533, 258] on div "42px" at bounding box center [527, 369] width 239 height 21
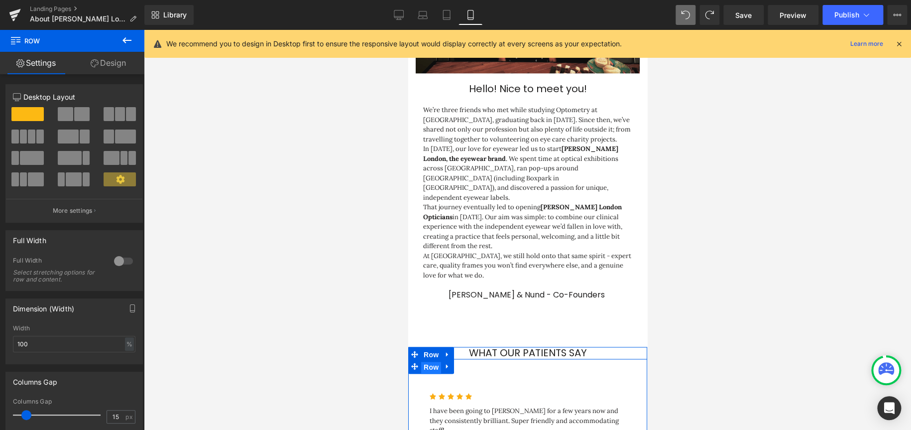
click at [427, 258] on span "Row" at bounding box center [431, 366] width 20 height 15
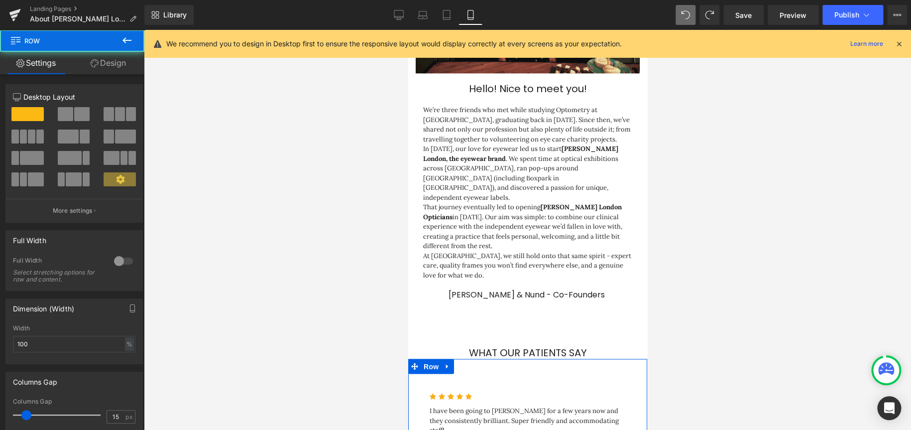
click at [122, 65] on link "Design" at bounding box center [108, 63] width 72 height 22
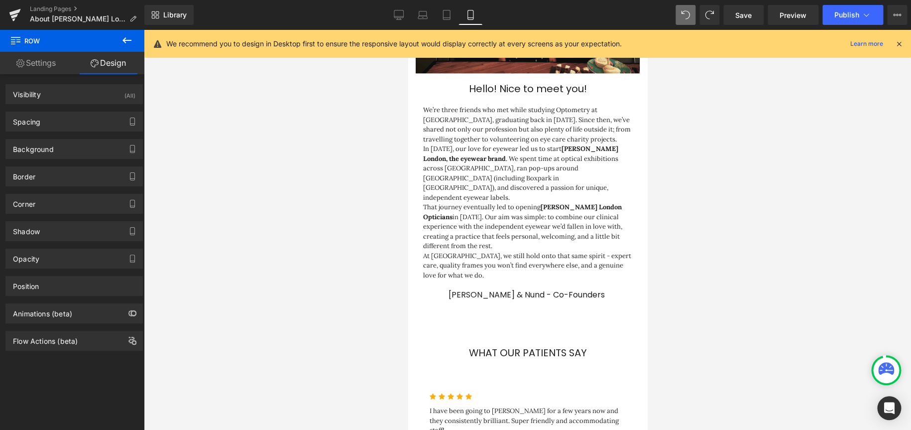
type input "0"
type input "42"
type input "0"
type input "10"
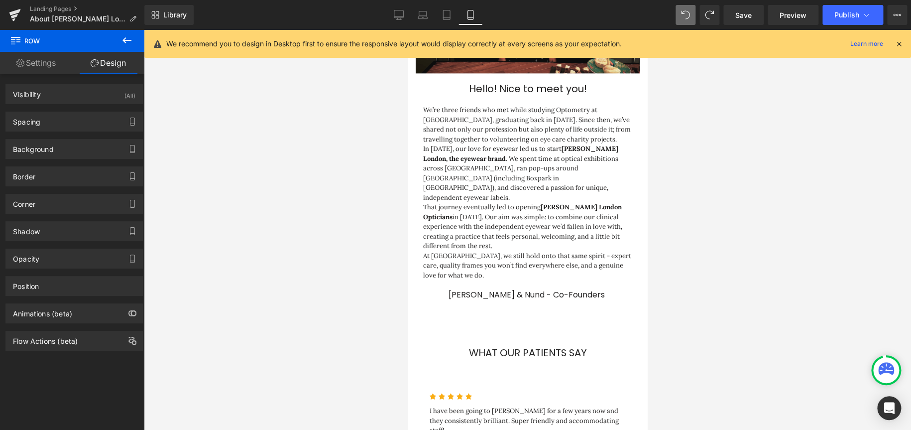
type input "0"
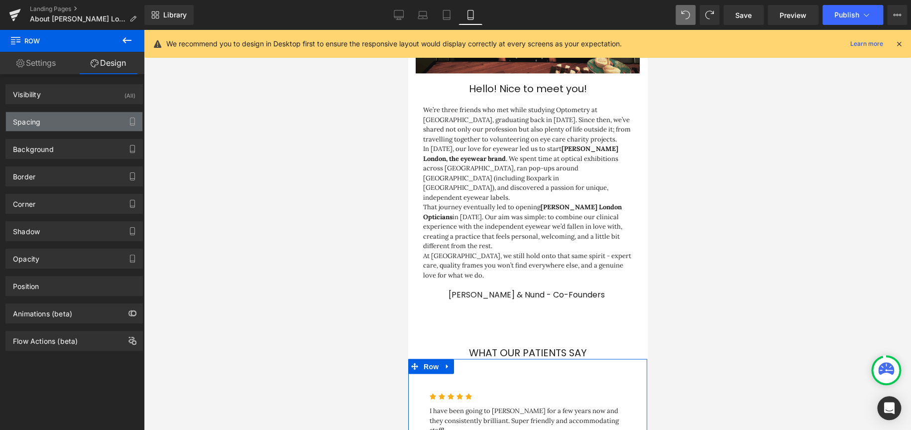
click at [67, 124] on div "Spacing" at bounding box center [74, 121] width 136 height 19
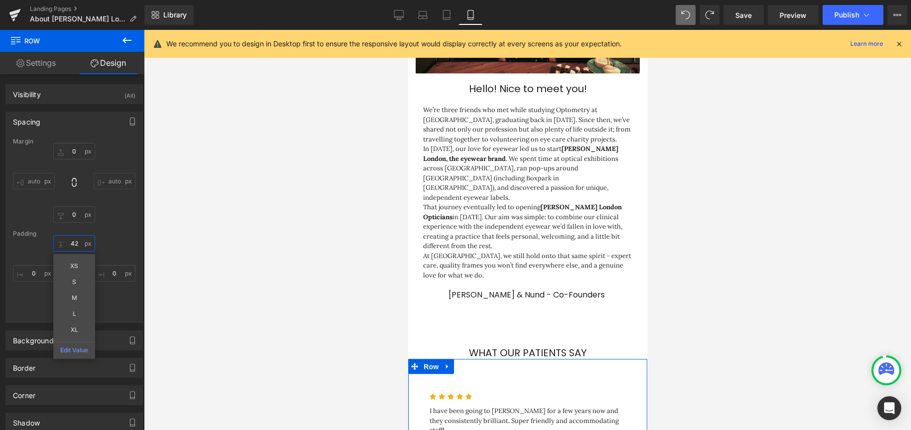
click at [71, 239] on input "42" at bounding box center [74, 243] width 42 height 16
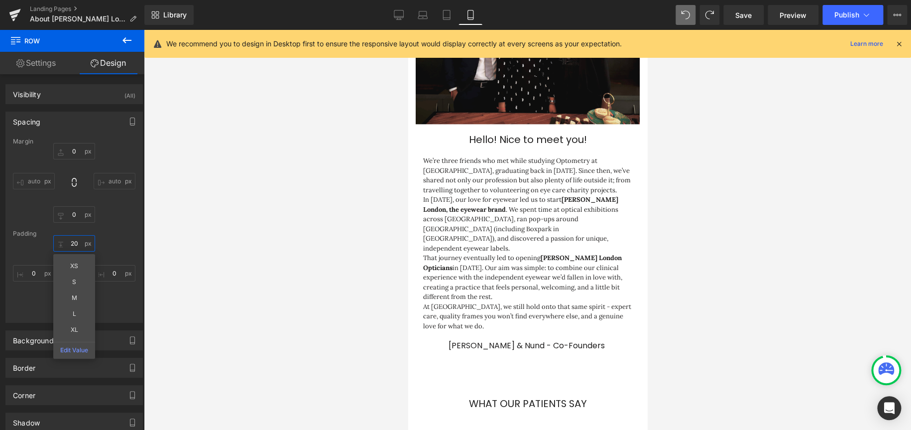
scroll to position [598, 0]
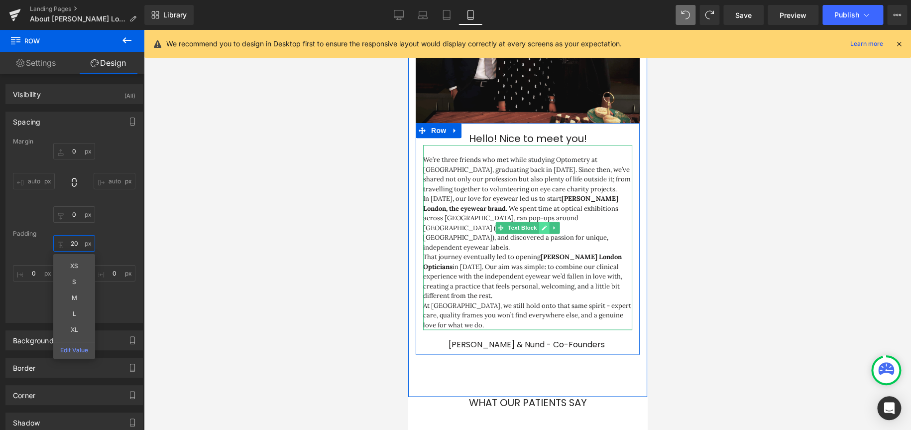
type input "20"
click at [541, 226] on icon at bounding box center [543, 228] width 5 height 5
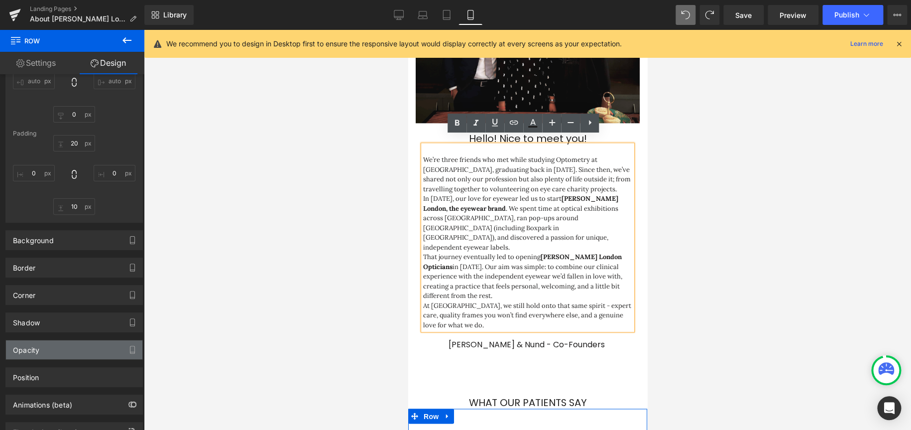
scroll to position [139, 0]
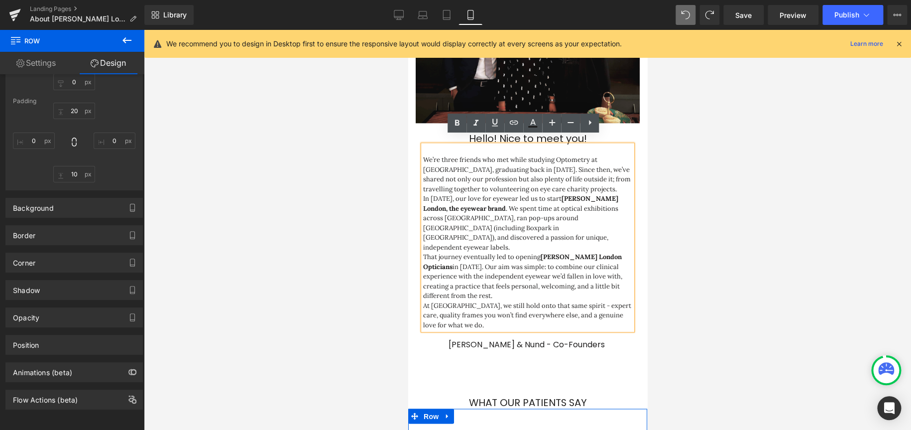
click at [41, 63] on link "Settings" at bounding box center [36, 63] width 72 height 22
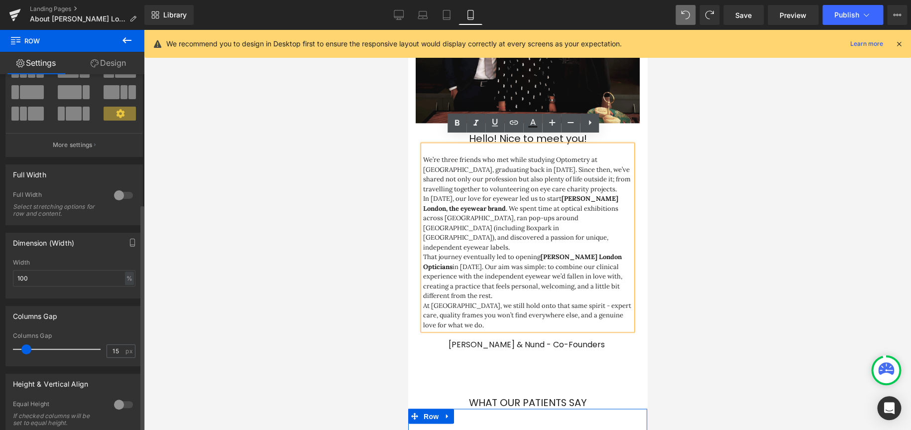
scroll to position [0, 0]
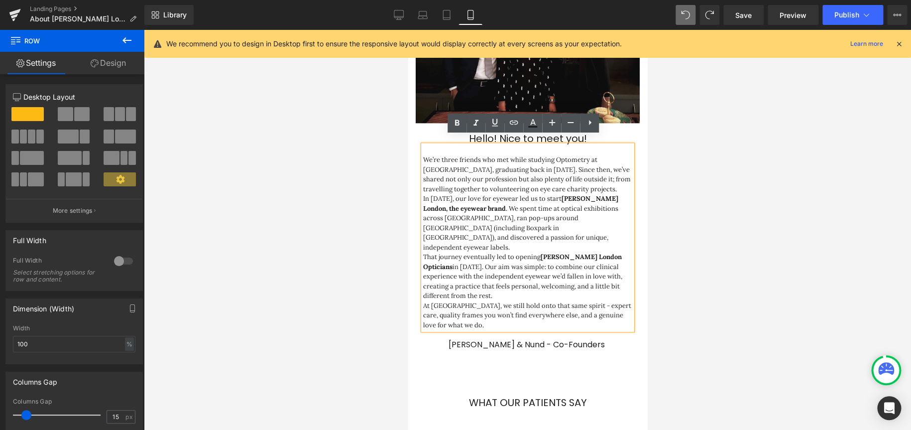
click at [525, 194] on p "In [DATE], our love for eyewear led us to start [PERSON_NAME] London, the eyewe…" at bounding box center [527, 223] width 209 height 58
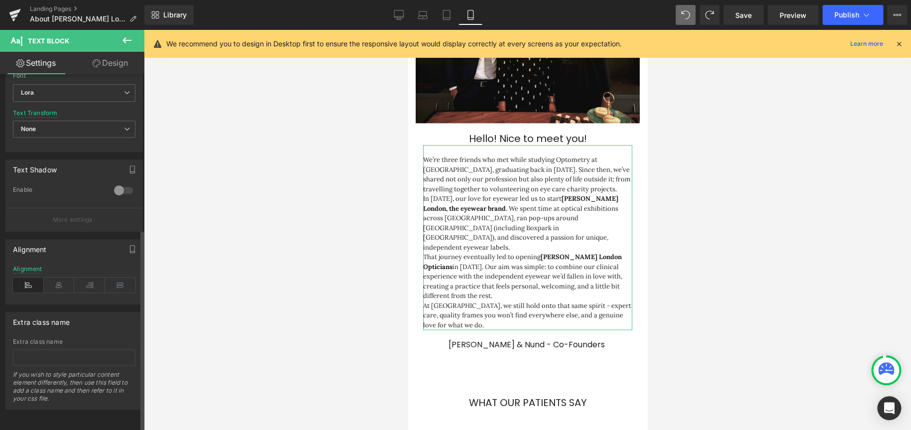
scroll to position [273, 0]
click at [116, 258] on icon at bounding box center [120, 284] width 31 height 15
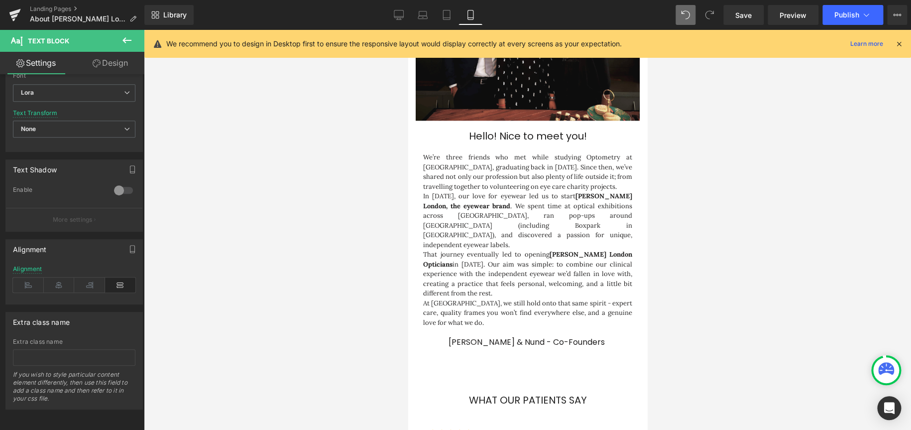
scroll to position [797, 0]
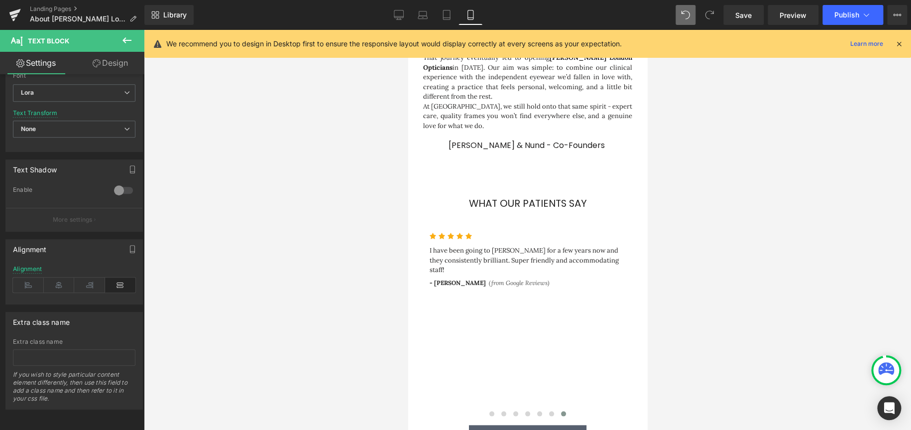
click at [607, 227] on div at bounding box center [527, 230] width 767 height 400
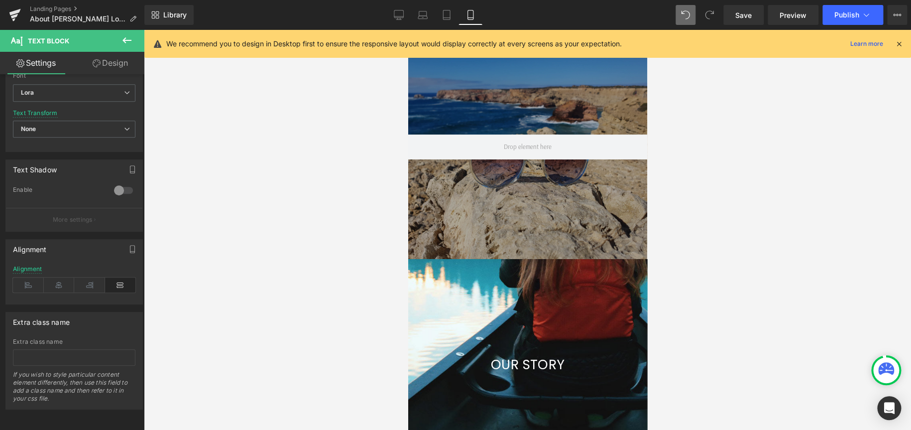
scroll to position [0, 0]
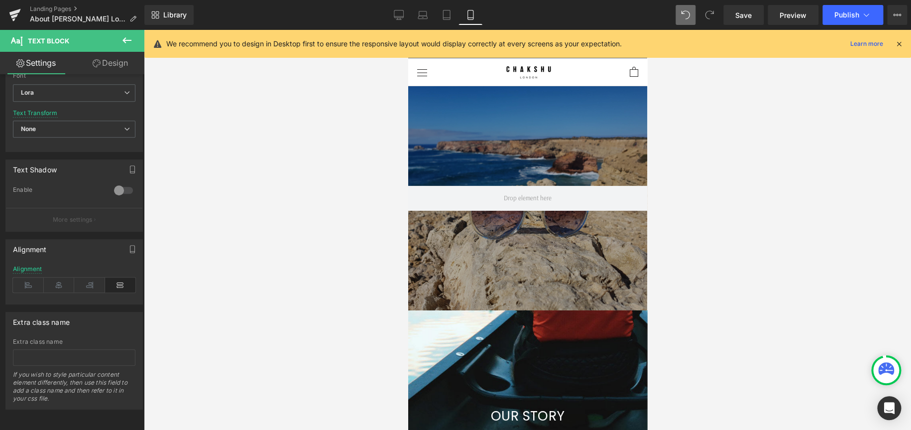
click at [408, 30] on div "190px" at bounding box center [408, 30] width 0 height 0
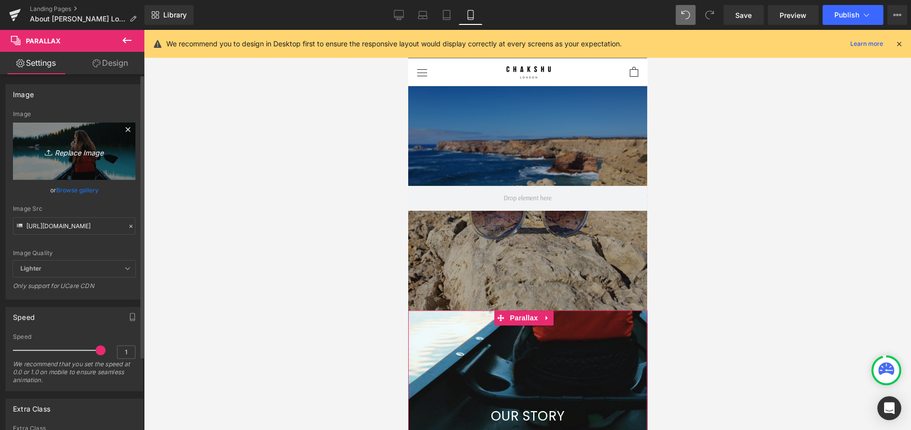
click at [71, 156] on icon "Replace Image" at bounding box center [74, 151] width 80 height 12
type input "C:\fakepath\20191018_152153.jpg"
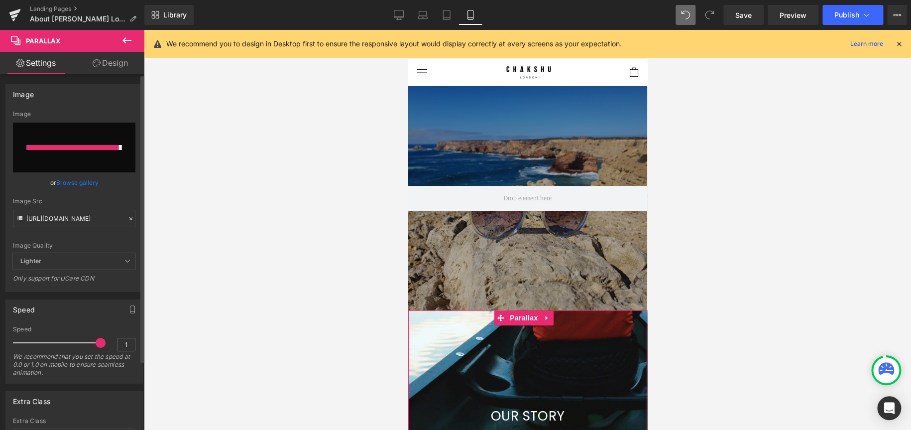
type input "[URL][DOMAIN_NAME]"
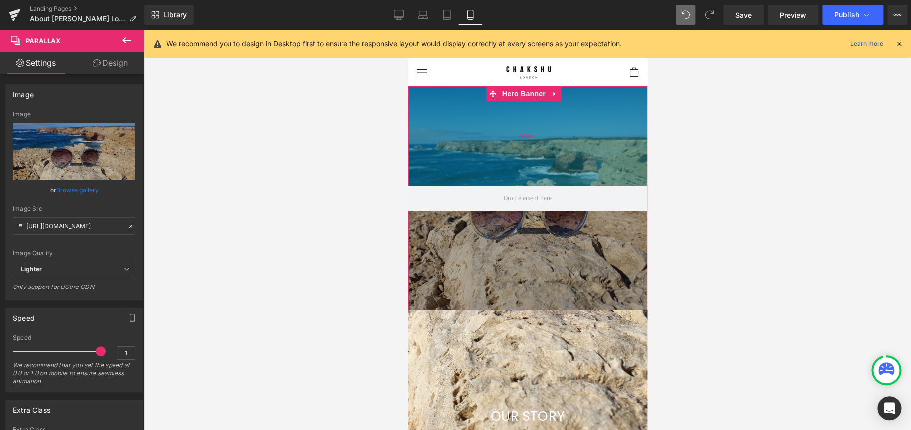
click at [517, 138] on div "200px" at bounding box center [527, 136] width 239 height 100
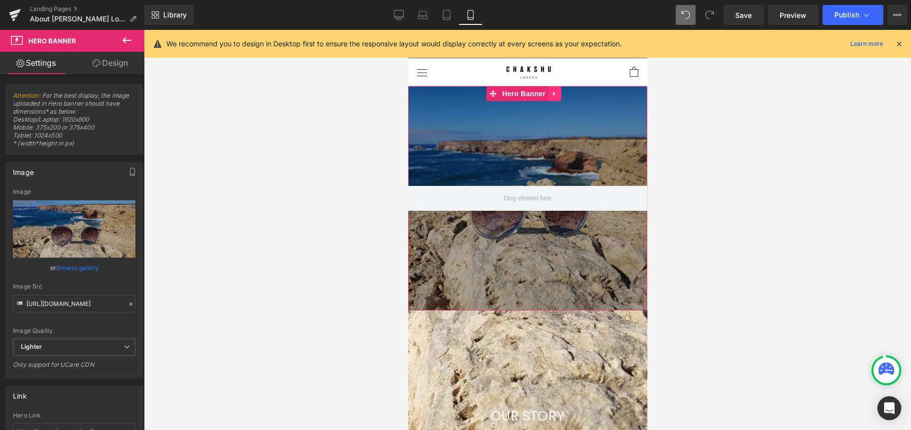
click at [554, 91] on icon at bounding box center [554, 93] width 2 height 4
click at [559, 90] on icon at bounding box center [560, 93] width 7 height 7
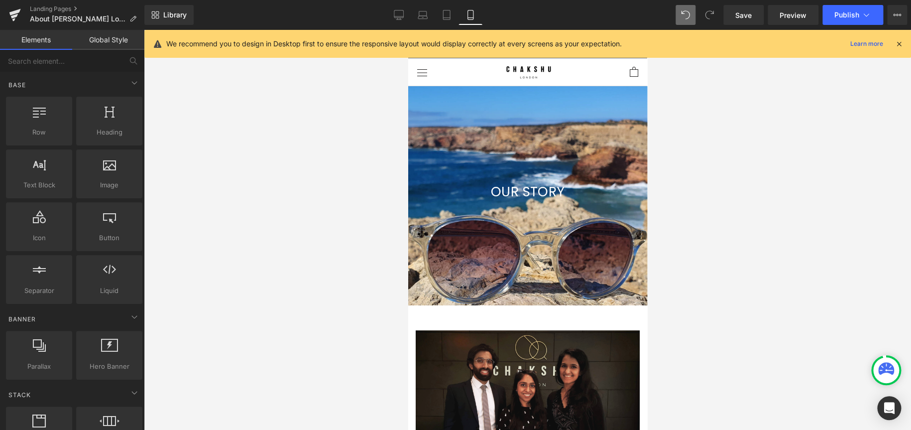
scroll to position [5, 5]
click at [529, 127] on div at bounding box center [527, 230] width 239 height 400
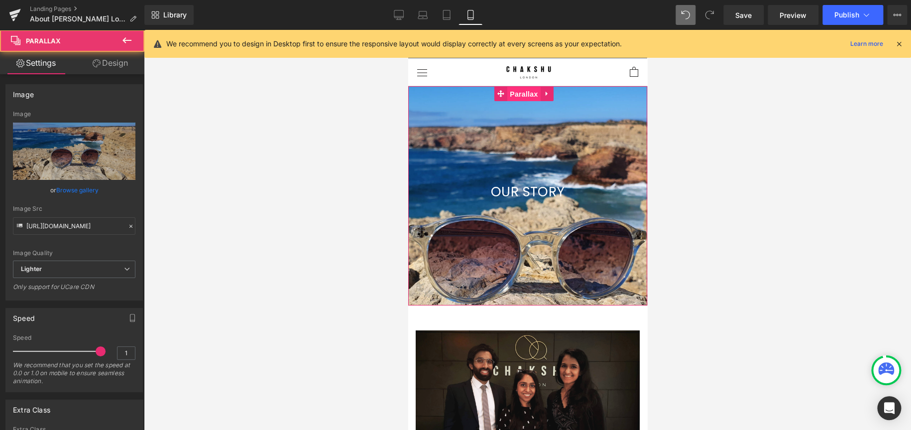
click at [525, 87] on span "Parallax" at bounding box center [523, 94] width 33 height 15
click at [107, 62] on link "Design" at bounding box center [110, 63] width 72 height 22
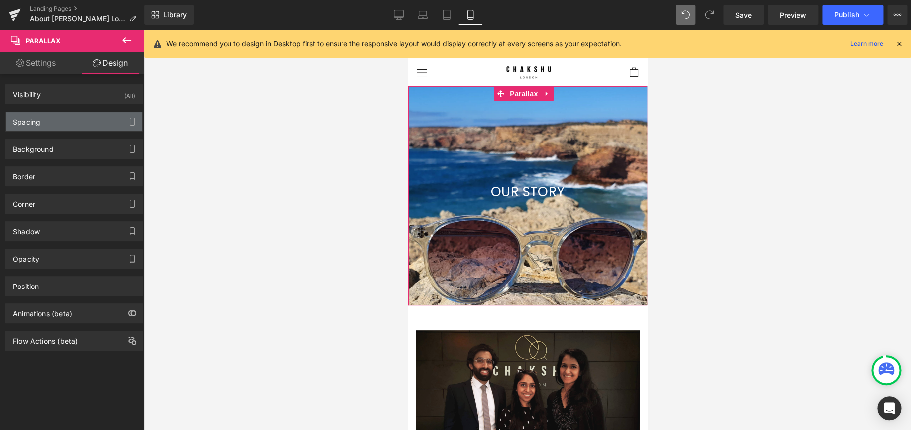
click at [44, 124] on div "Spacing" at bounding box center [74, 121] width 136 height 19
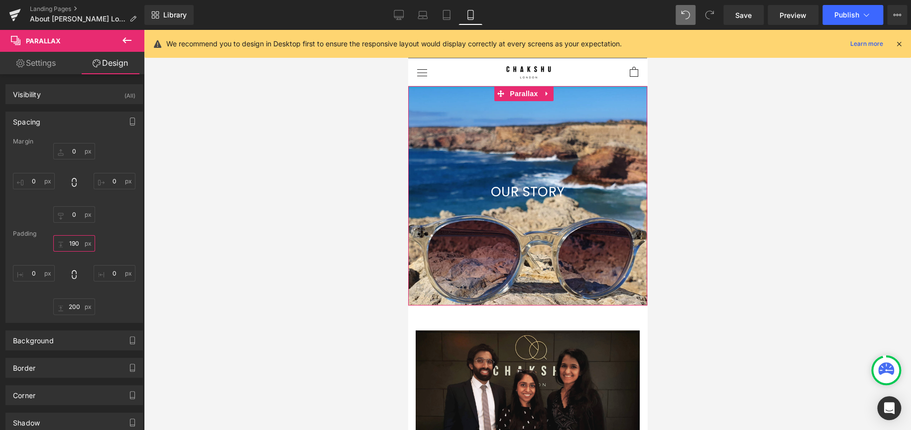
click at [71, 244] on input "190" at bounding box center [74, 243] width 42 height 16
click at [120, 241] on div "190px 190 XS S M L XL Edit Value 0px 0 200px 200 0px 0" at bounding box center [74, 275] width 123 height 80
click at [77, 258] on input "200" at bounding box center [74, 306] width 42 height 16
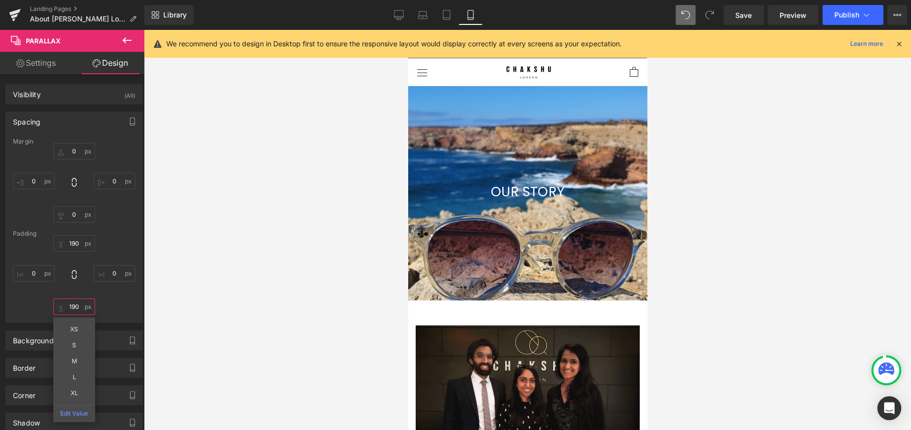
scroll to position [1751, 231]
type input "190"
click at [607, 222] on div at bounding box center [527, 230] width 767 height 400
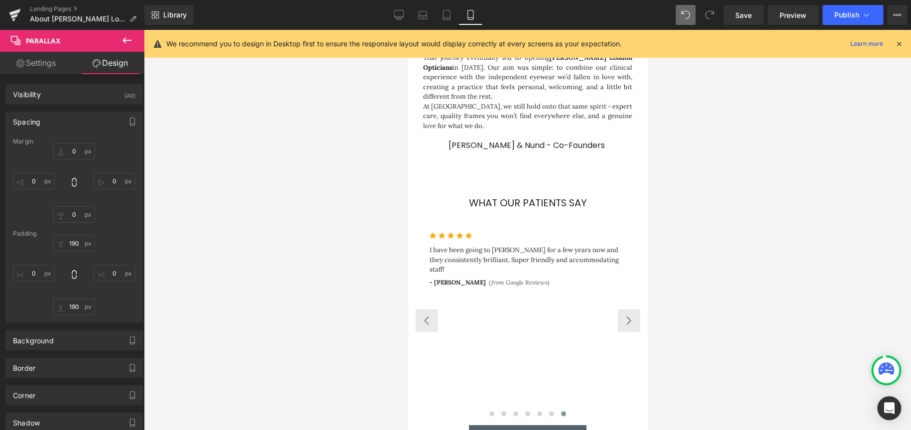
scroll to position [554, 0]
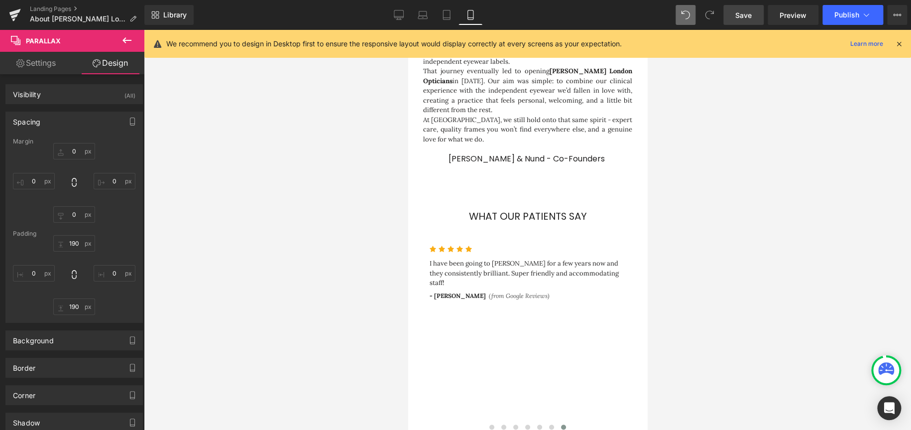
click at [607, 16] on span "Save" at bounding box center [744, 15] width 16 height 10
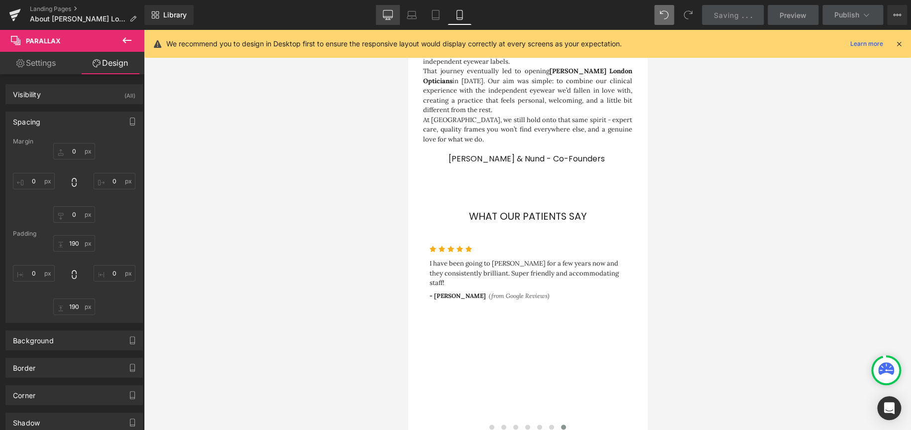
click at [398, 14] on link "Desktop" at bounding box center [388, 15] width 24 height 20
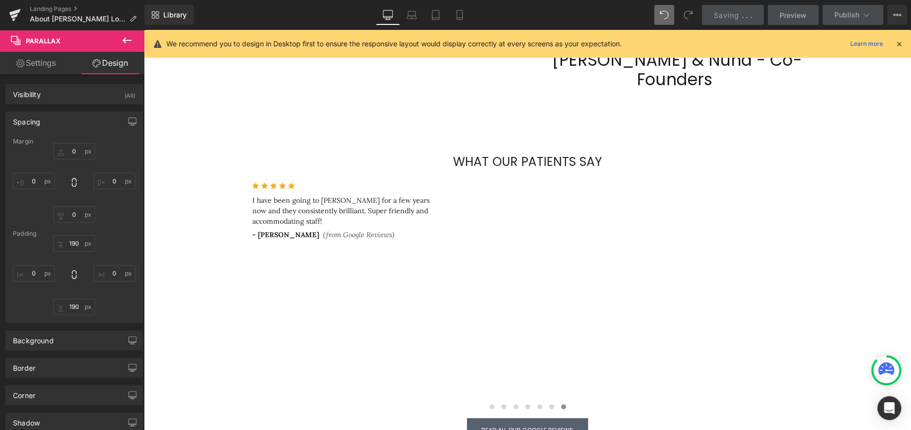
type input "0"
type input "190"
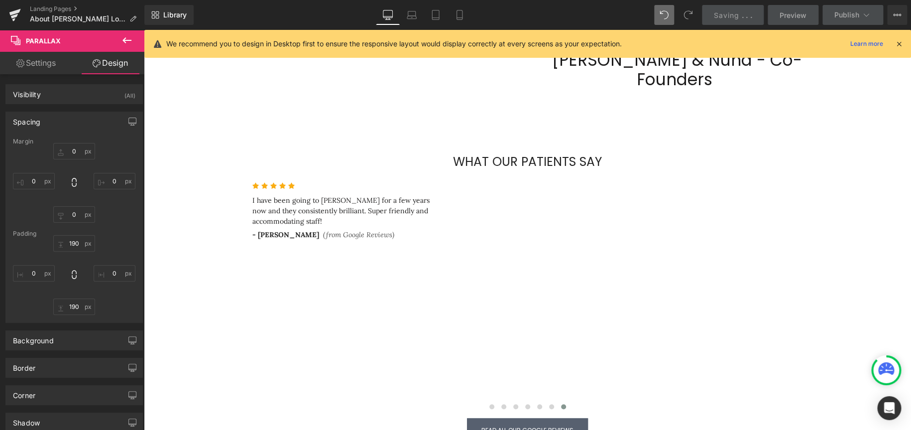
type input "0"
type input "200"
type input "0"
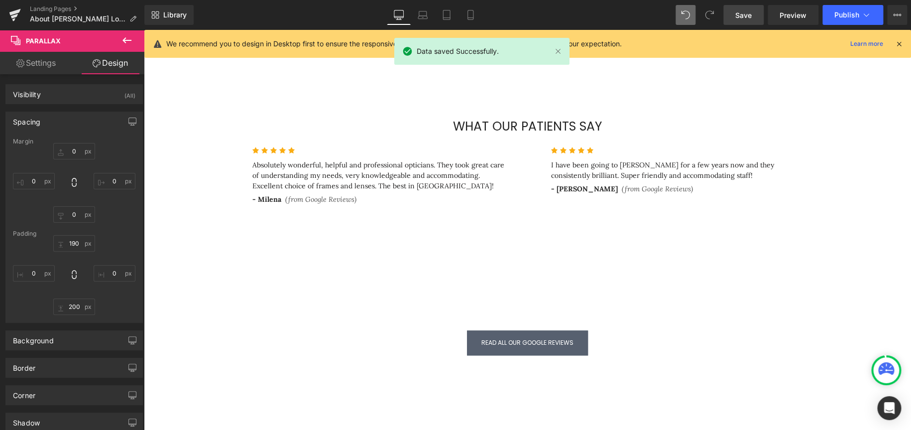
scroll to position [548, 0]
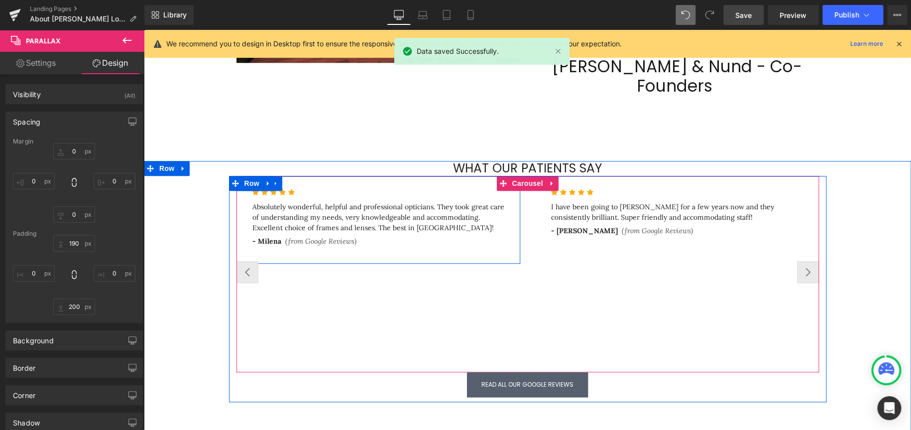
click at [518, 190] on div at bounding box center [519, 220] width 2 height 88
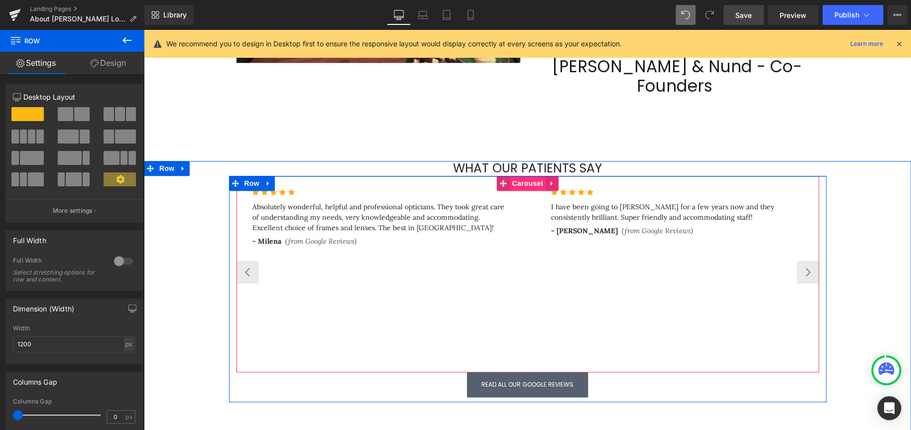
click at [519, 176] on span "Carousel" at bounding box center [527, 183] width 36 height 15
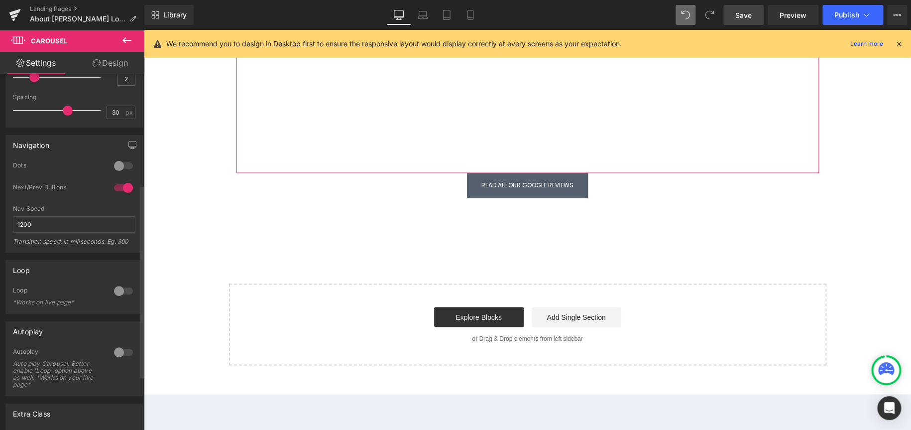
scroll to position [203, 0]
click at [125, 165] on div at bounding box center [124, 168] width 24 height 16
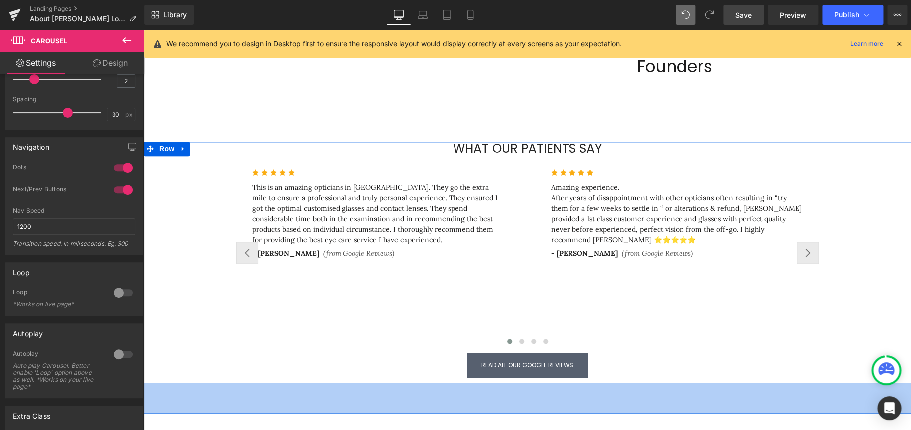
scroll to position [548, 0]
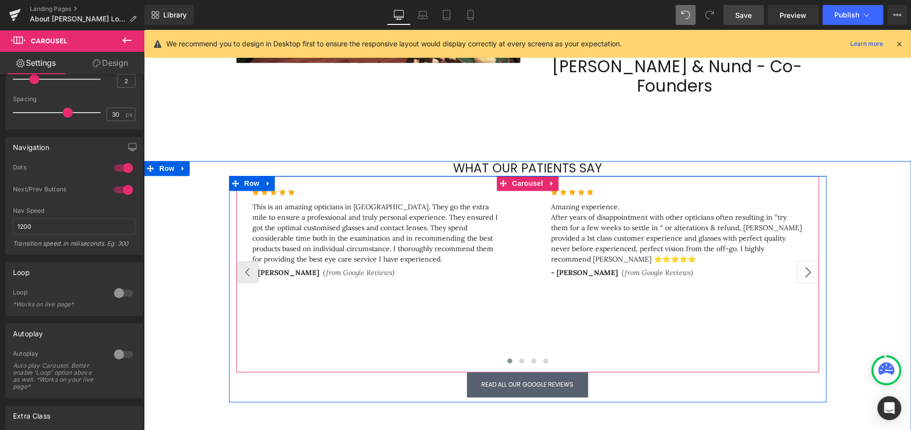
click at [607, 258] on button "›" at bounding box center [808, 272] width 22 height 22
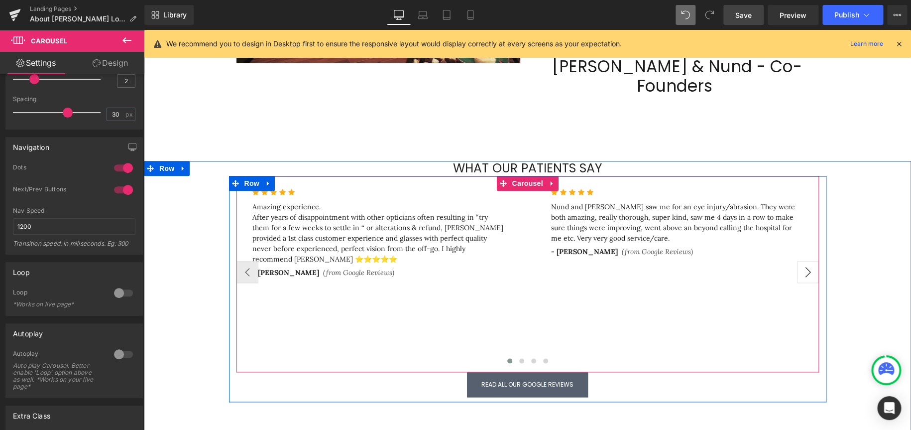
click at [607, 258] on button "›" at bounding box center [808, 272] width 22 height 22
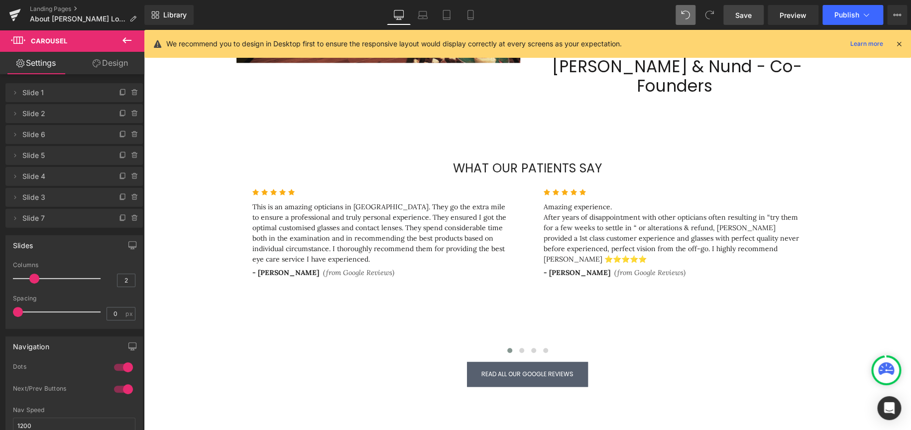
scroll to position [5, 5]
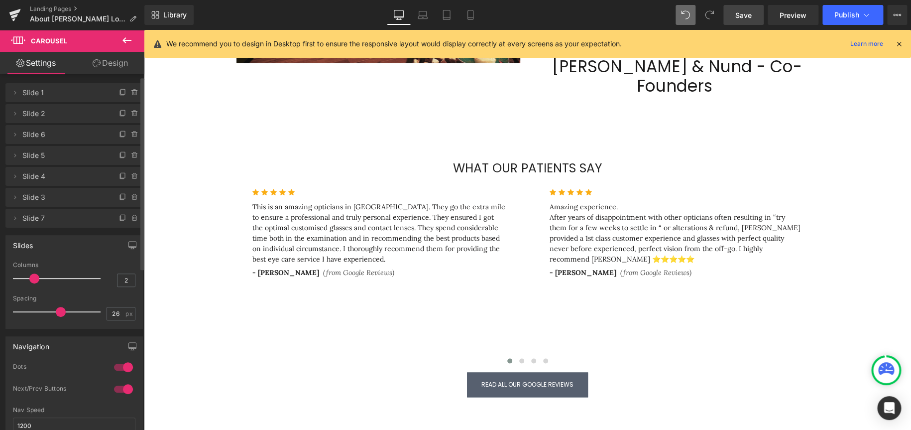
type input "24"
drag, startPoint x: 67, startPoint y: 313, endPoint x: 57, endPoint y: 324, distance: 14.8
click at [57, 258] on div "Spacing 24 px" at bounding box center [74, 311] width 123 height 33
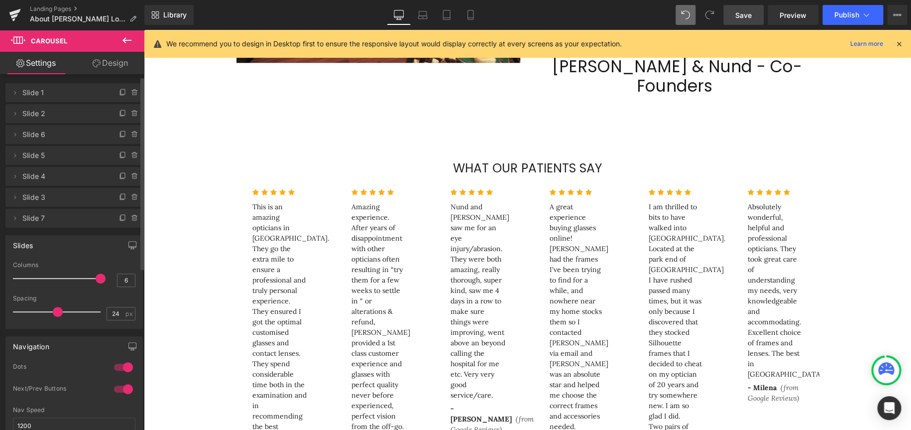
scroll to position [1920, 759]
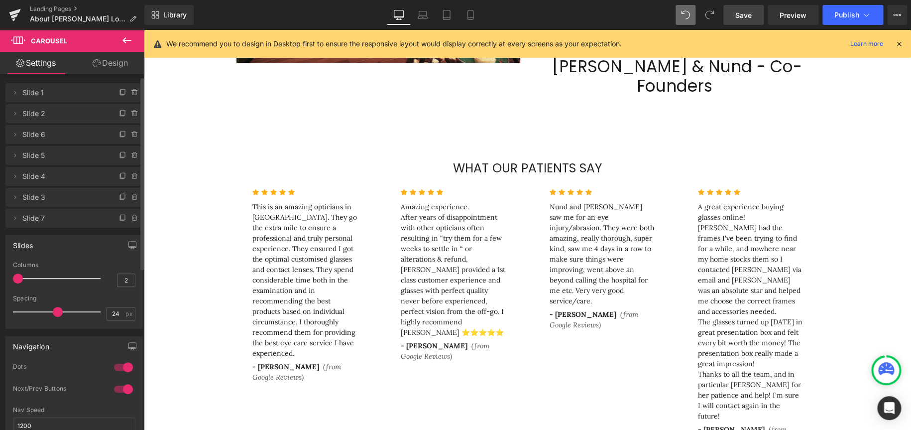
type input "1"
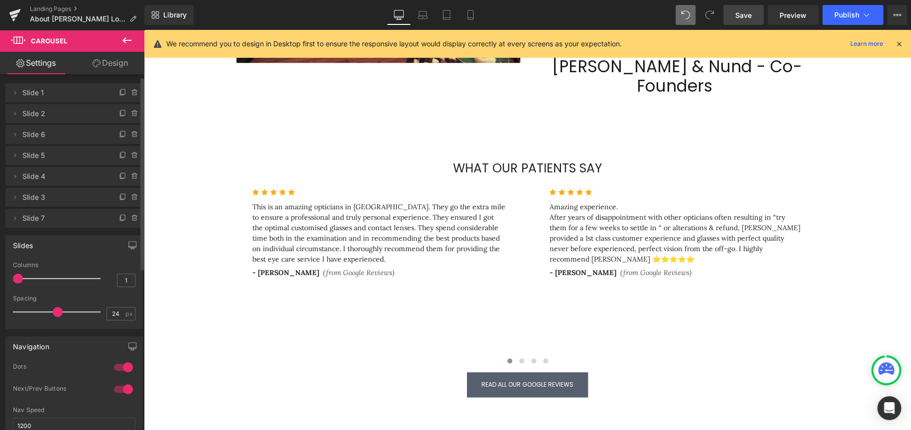
scroll to position [0, 0]
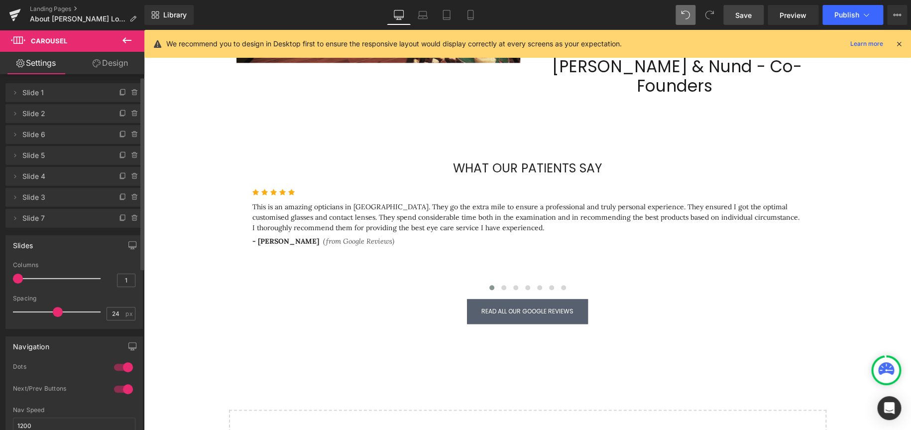
drag, startPoint x: 34, startPoint y: 278, endPoint x: 122, endPoint y: 268, distance: 87.8
click at [15, 258] on span at bounding box center [18, 278] width 10 height 10
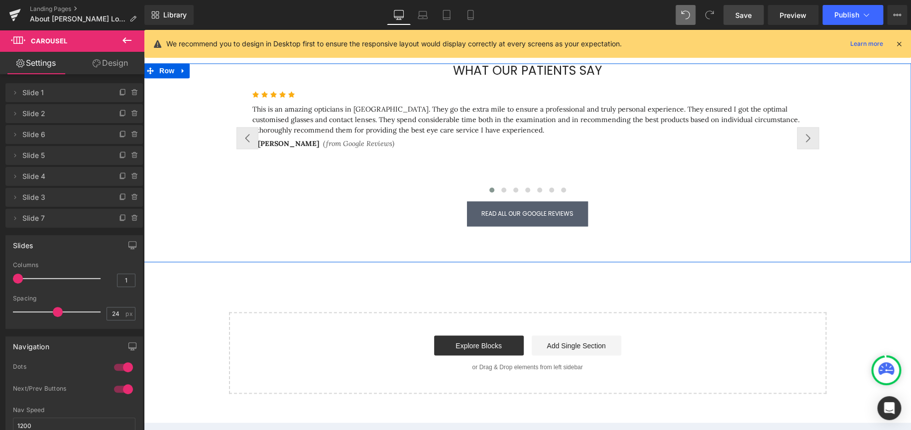
scroll to position [647, 0]
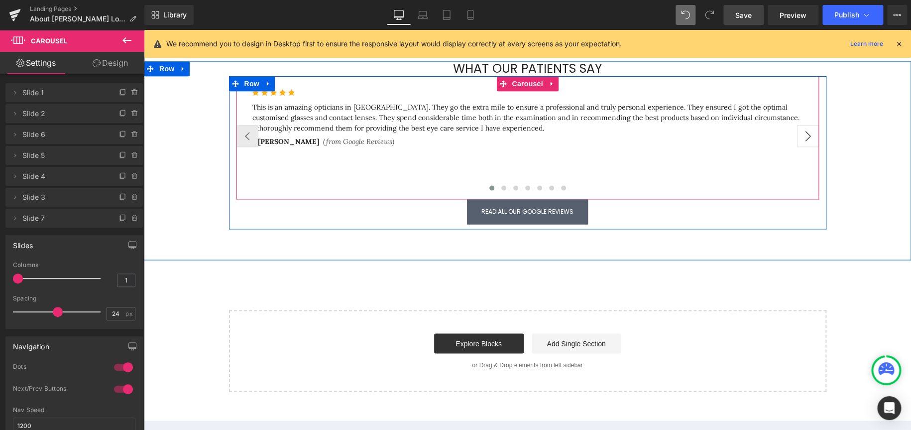
click at [607, 126] on button "›" at bounding box center [808, 136] width 22 height 22
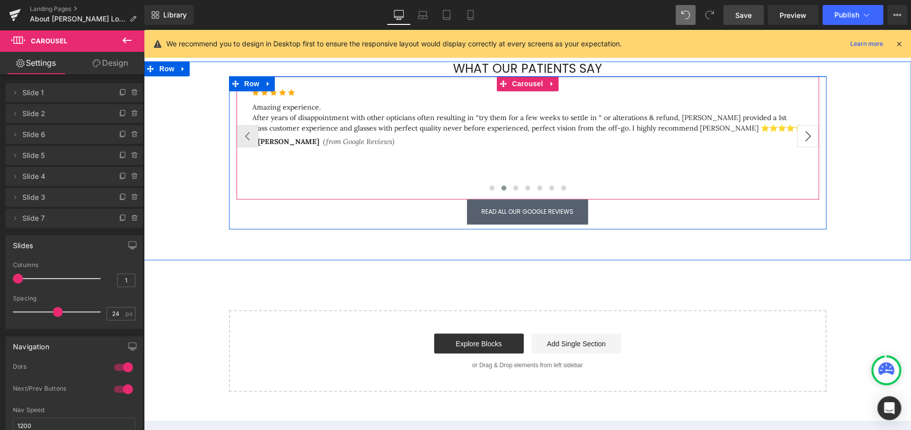
click at [607, 126] on button "›" at bounding box center [808, 136] width 22 height 22
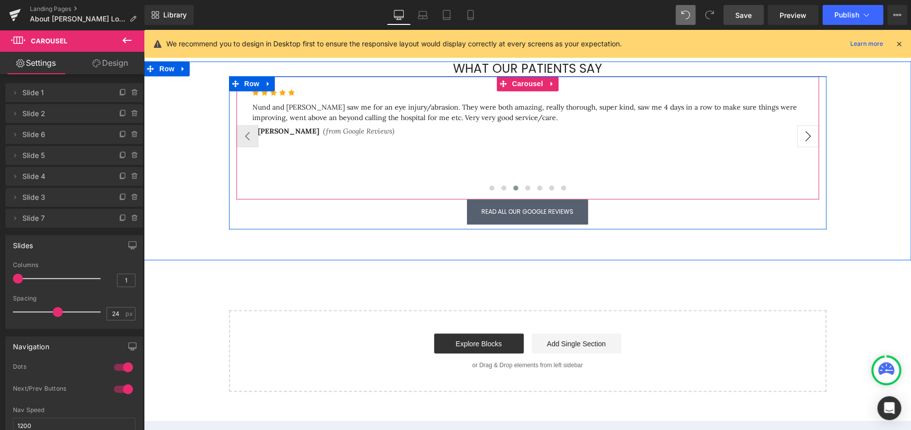
click at [607, 126] on button "›" at bounding box center [808, 136] width 22 height 22
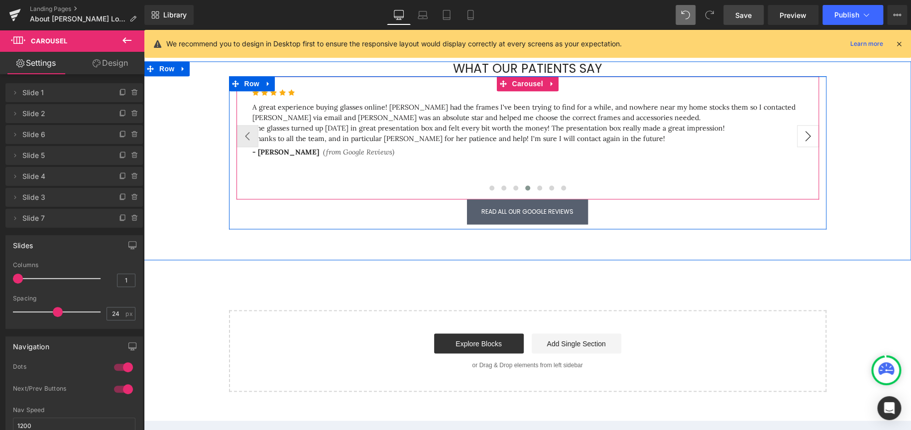
click at [607, 128] on button "›" at bounding box center [808, 136] width 22 height 22
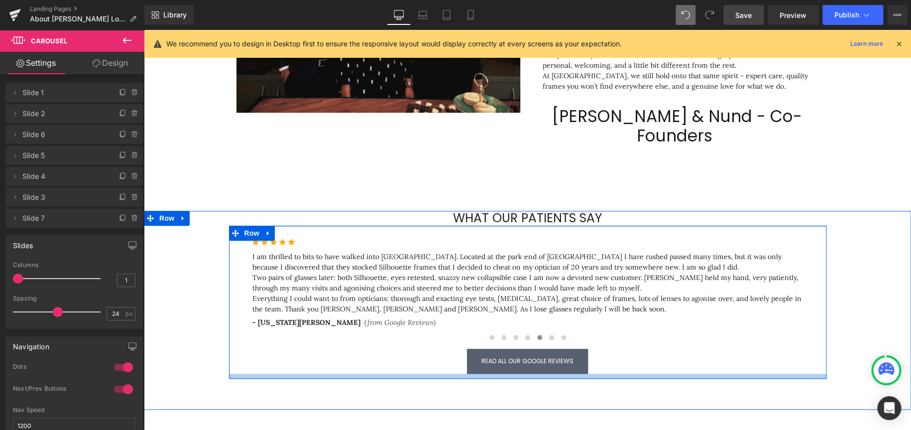
scroll to position [448, 0]
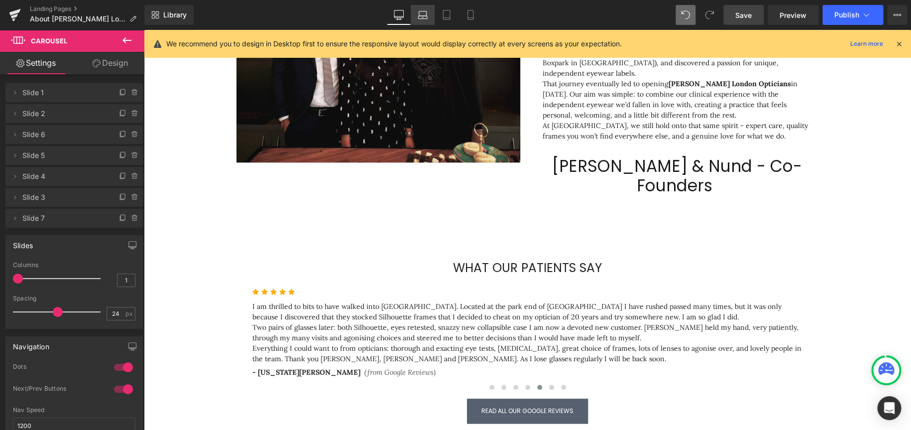
click at [425, 13] on icon at bounding box center [423, 15] width 10 height 10
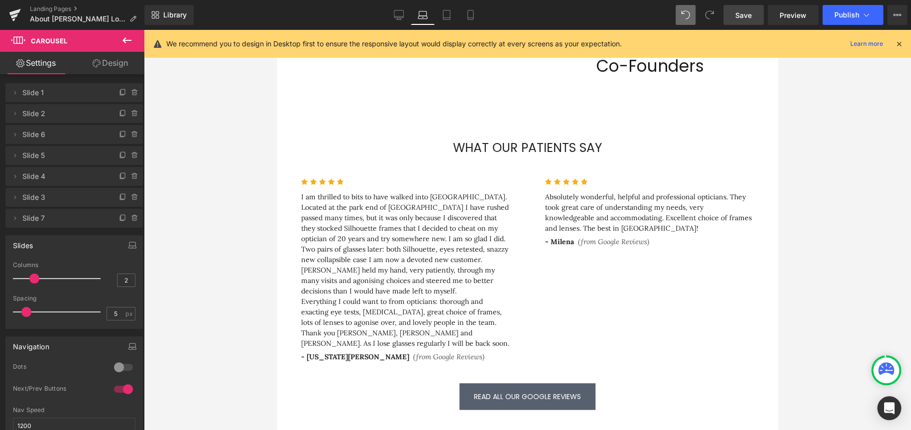
scroll to position [509, 0]
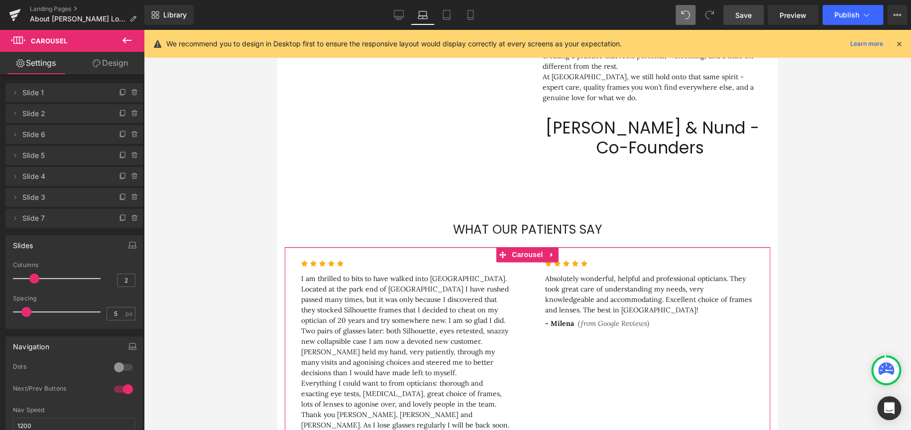
type input "1"
drag, startPoint x: 32, startPoint y: 279, endPoint x: -70, endPoint y: 272, distance: 102.3
click at [0, 258] on html "Carousel You are previewing how the Live Preset 0 1 will restyle your page. You…" at bounding box center [455, 215] width 911 height 430
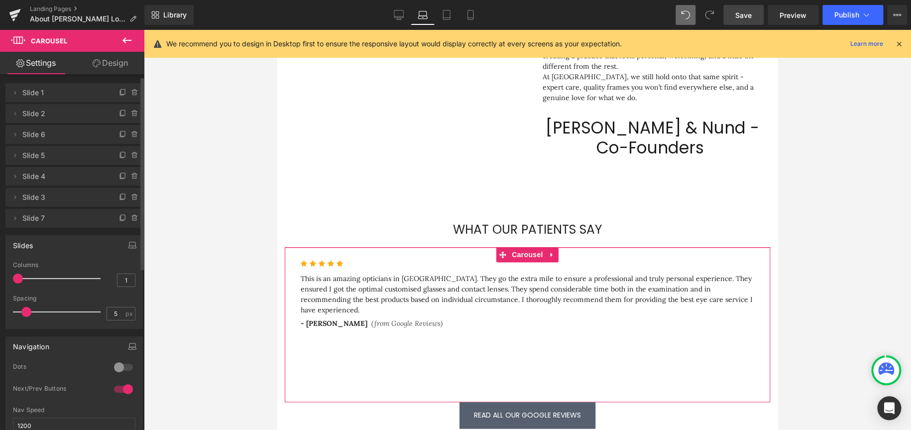
scroll to position [1500, 493]
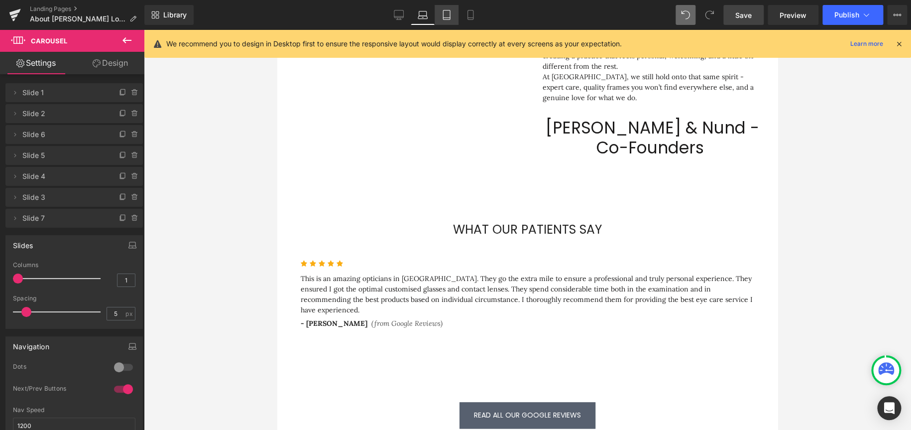
click at [447, 17] on icon at bounding box center [447, 15] width 10 height 10
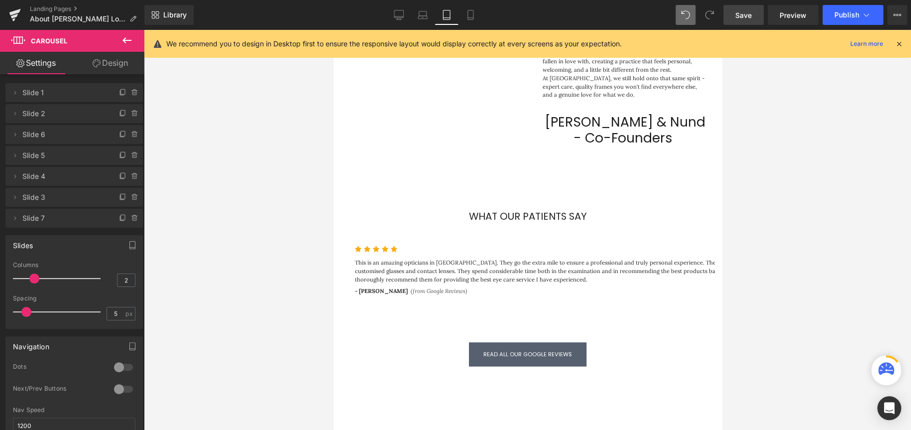
scroll to position [1497, 380]
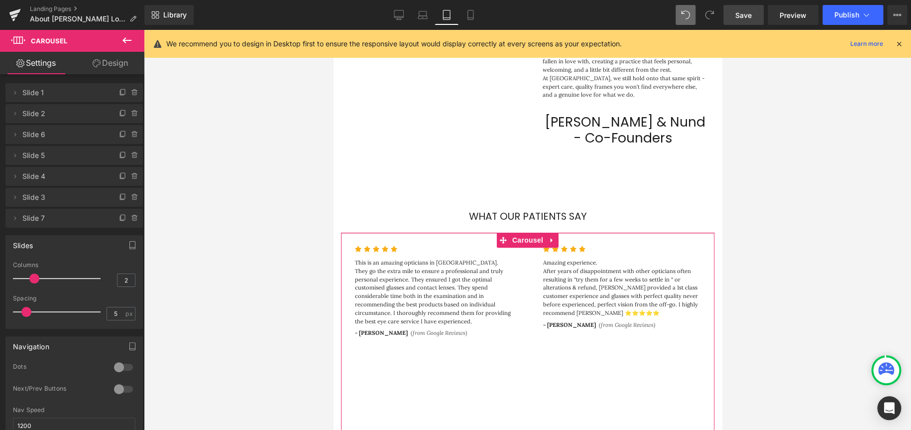
type input "1"
drag, startPoint x: 31, startPoint y: 278, endPoint x: -41, endPoint y: 275, distance: 72.3
click at [0, 258] on html "Carousel You are previewing how the Live Preset 0 1 will restyle your page. You…" at bounding box center [455, 215] width 911 height 430
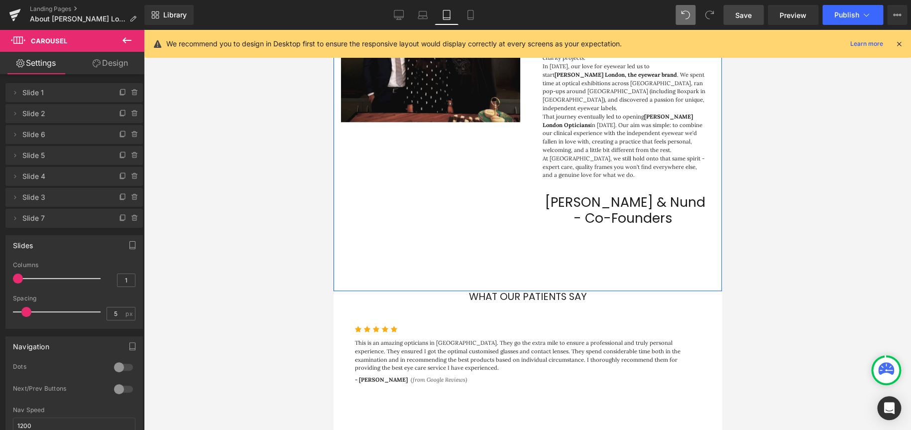
scroll to position [269, 0]
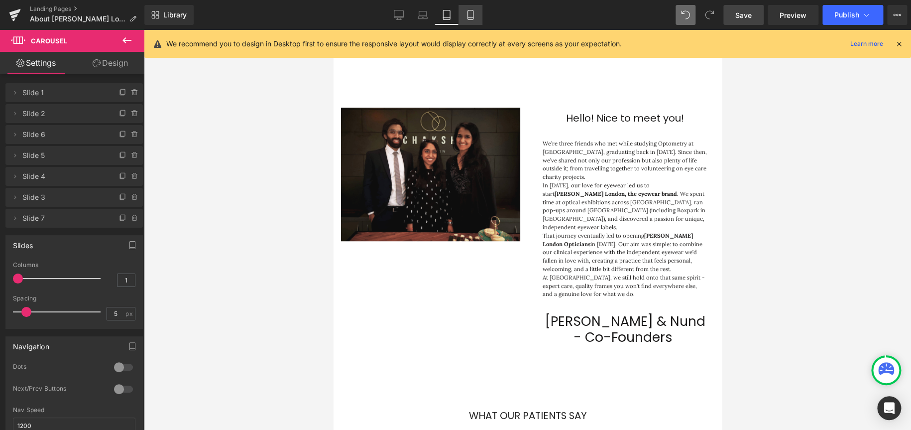
click at [474, 16] on icon at bounding box center [471, 15] width 10 height 10
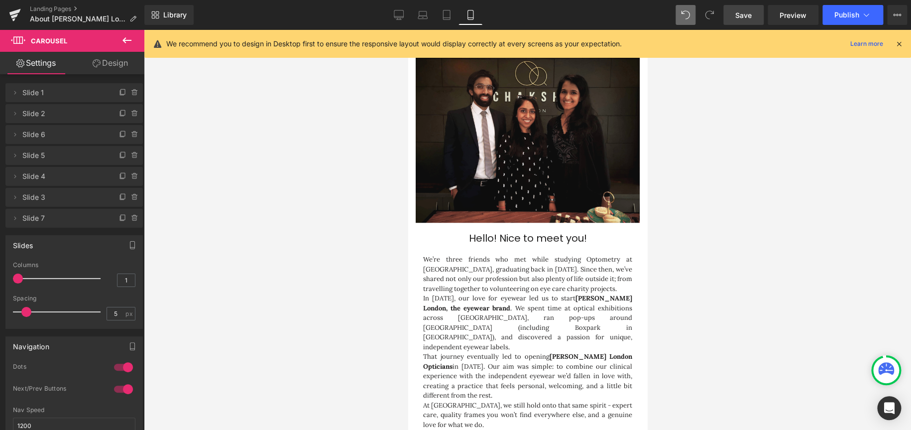
scroll to position [4, 5]
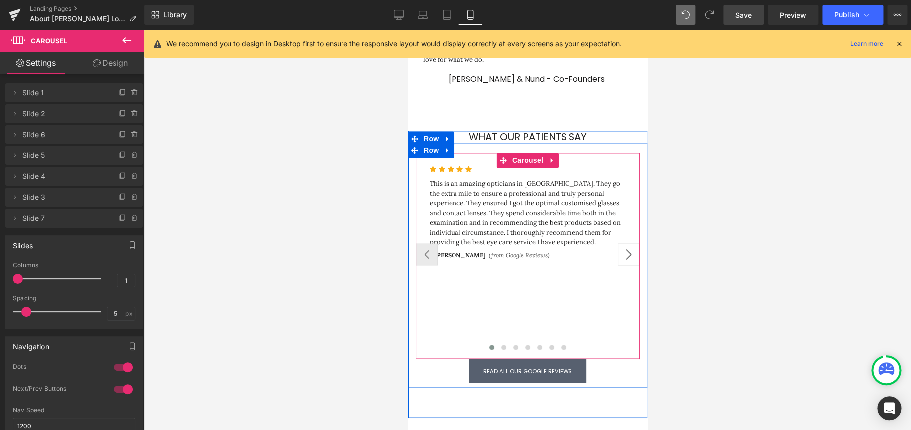
click at [607, 243] on button "›" at bounding box center [629, 254] width 22 height 22
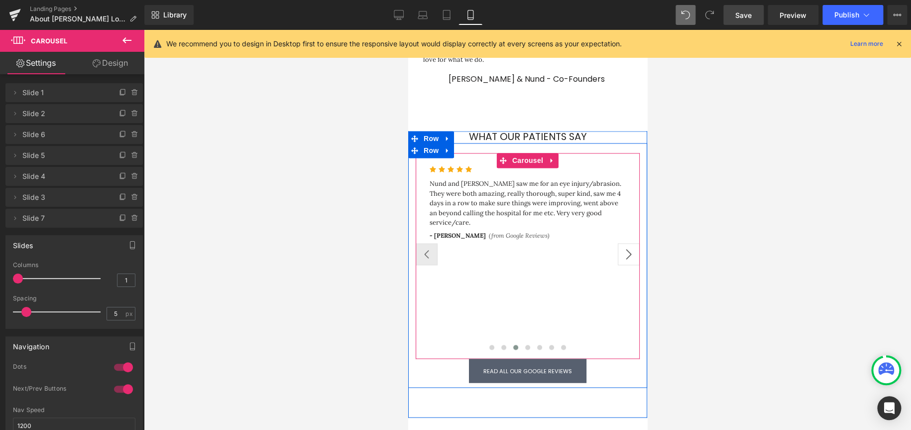
click at [607, 243] on button "›" at bounding box center [629, 254] width 22 height 22
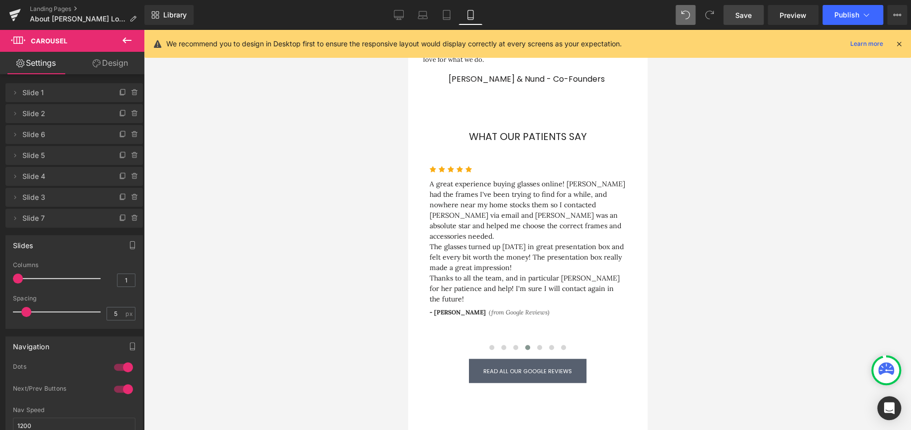
click at [607, 10] on span "Save" at bounding box center [744, 15] width 16 height 10
click at [607, 13] on span "Publish" at bounding box center [847, 15] width 25 height 8
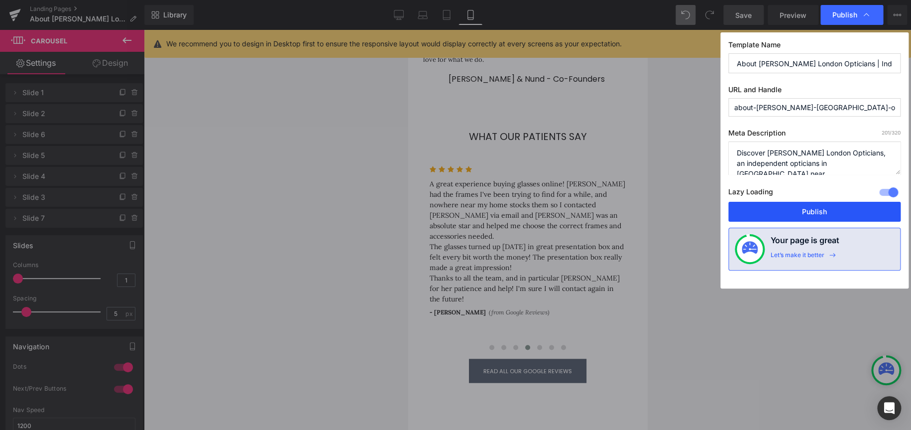
click at [607, 210] on button "Publish" at bounding box center [815, 212] width 172 height 20
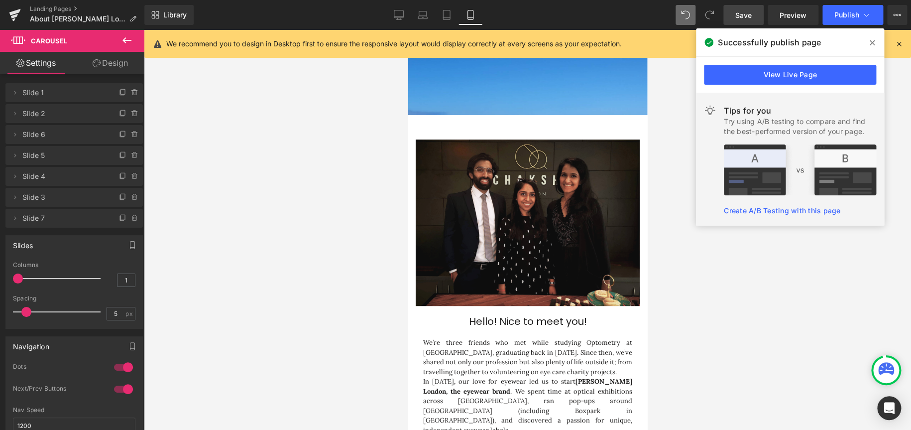
scroll to position [0, 0]
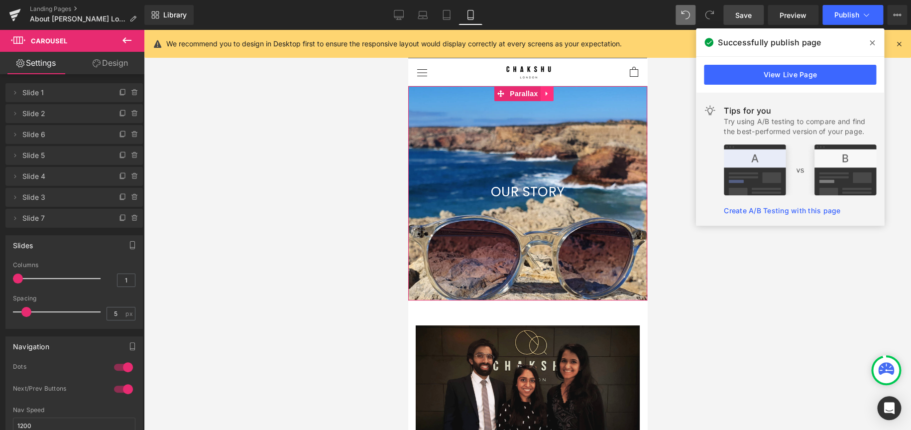
click at [546, 90] on icon at bounding box center [546, 93] width 7 height 7
click at [552, 90] on icon at bounding box center [552, 93] width 7 height 7
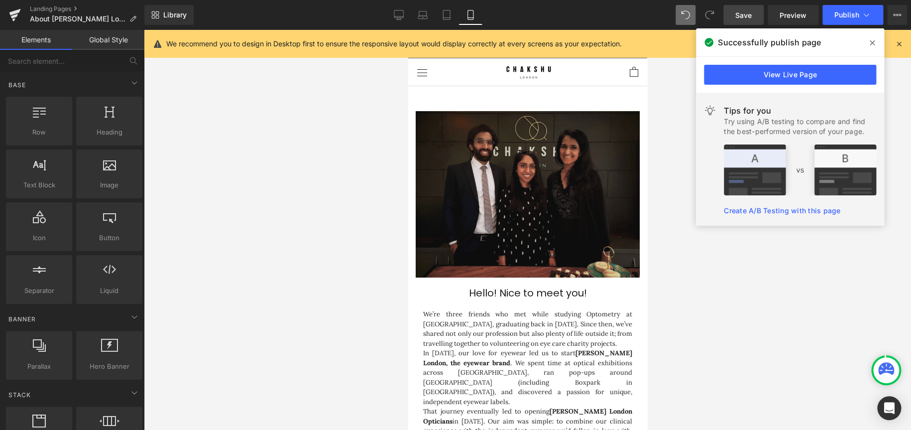
scroll to position [5, 5]
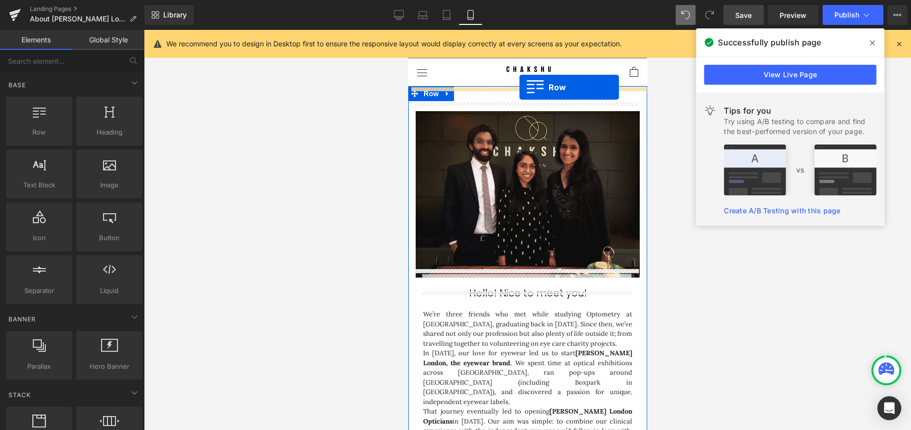
drag, startPoint x: 444, startPoint y: 152, endPoint x: 519, endPoint y: 87, distance: 99.9
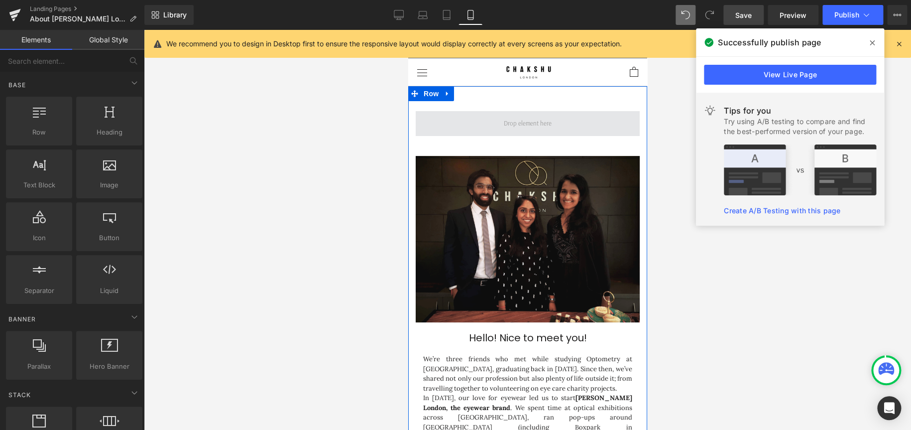
scroll to position [4, 5]
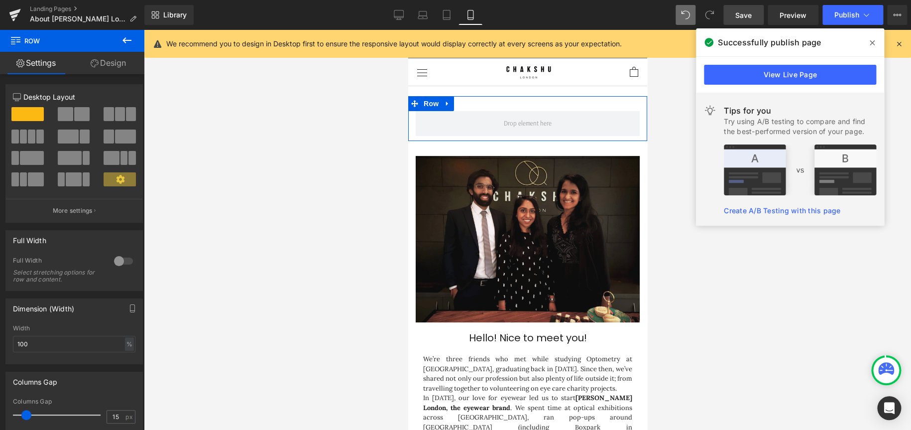
click at [114, 65] on link "Design" at bounding box center [108, 63] width 72 height 22
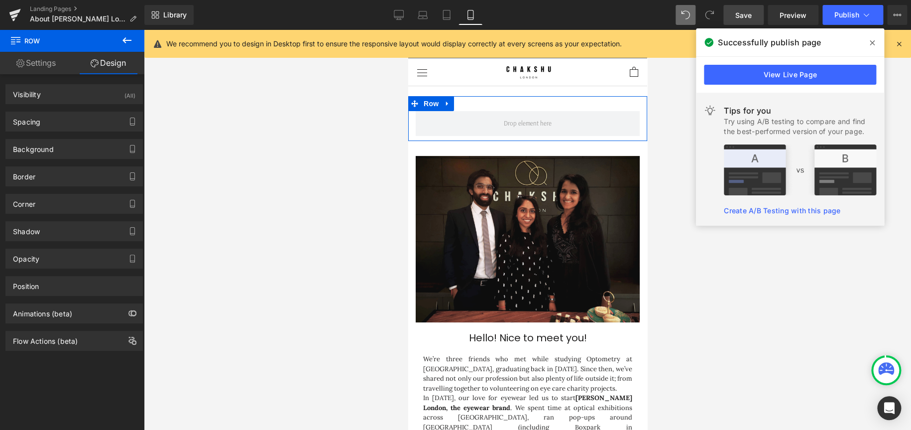
click at [39, 59] on link "Settings" at bounding box center [36, 63] width 72 height 22
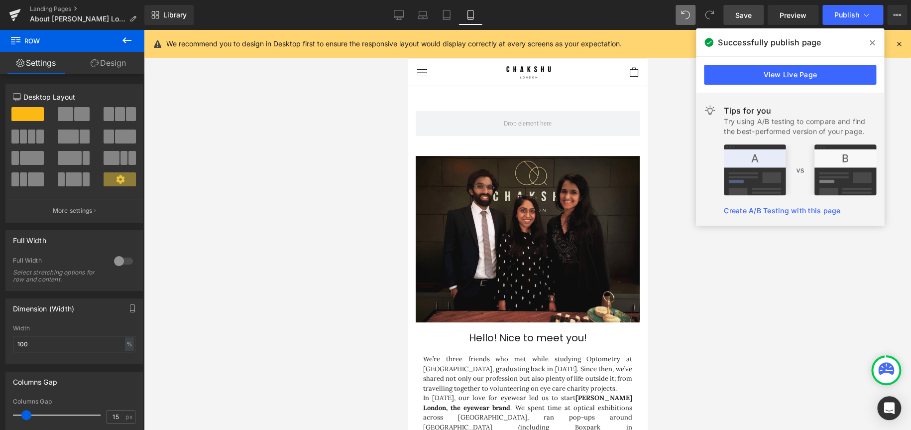
click at [125, 38] on icon at bounding box center [127, 40] width 9 height 6
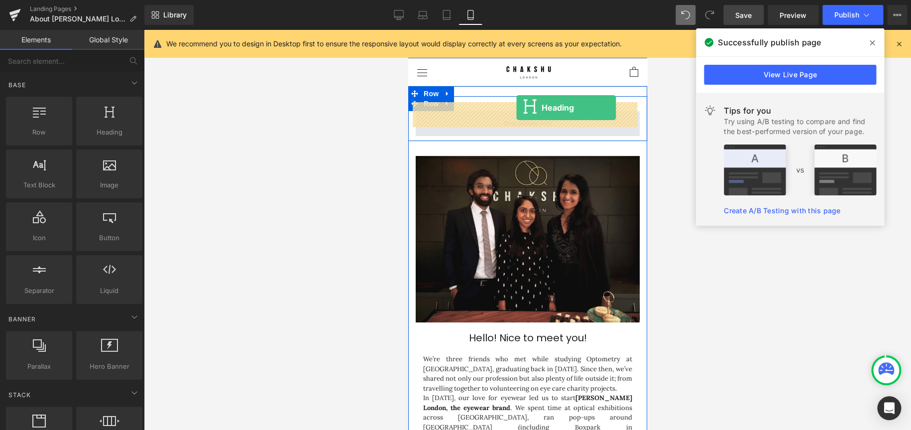
drag, startPoint x: 510, startPoint y: 154, endPoint x: 516, endPoint y: 108, distance: 47.3
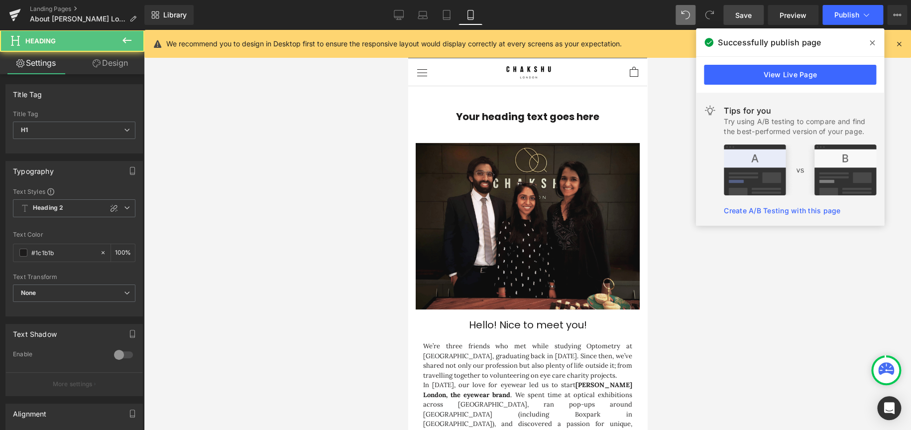
scroll to position [1569, 231]
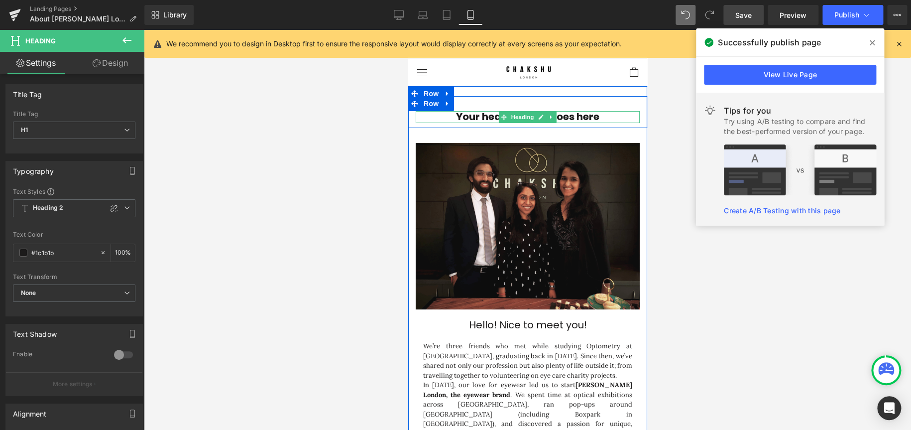
click at [607, 111] on h1 "Your heading text goes here" at bounding box center [527, 117] width 224 height 12
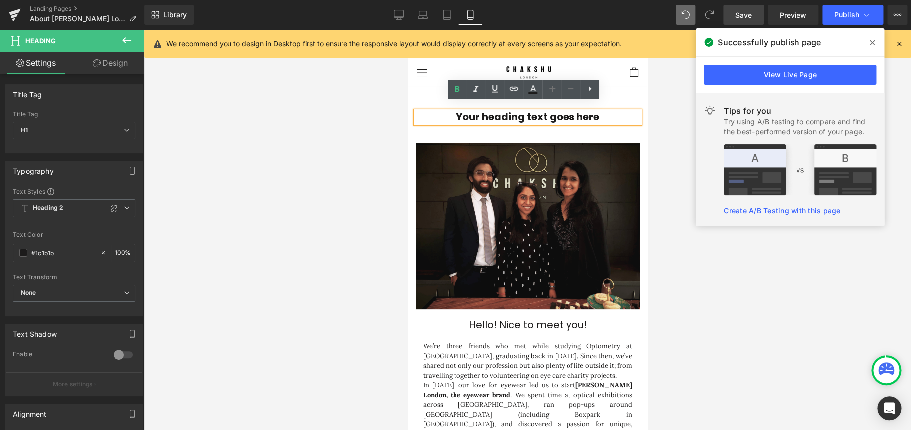
drag, startPoint x: 612, startPoint y: 107, endPoint x: 421, endPoint y: 102, distance: 190.8
click at [421, 111] on h1 "Your heading text goes here" at bounding box center [527, 117] width 224 height 12
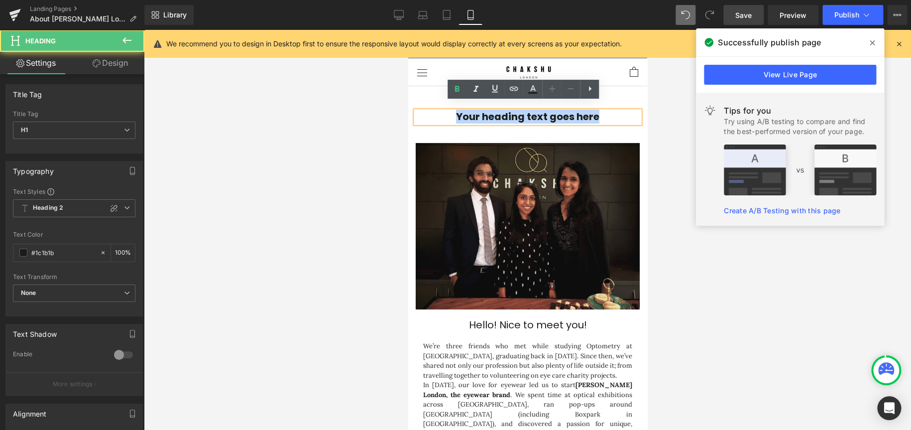
drag, startPoint x: 598, startPoint y: 106, endPoint x: 395, endPoint y: 107, distance: 202.7
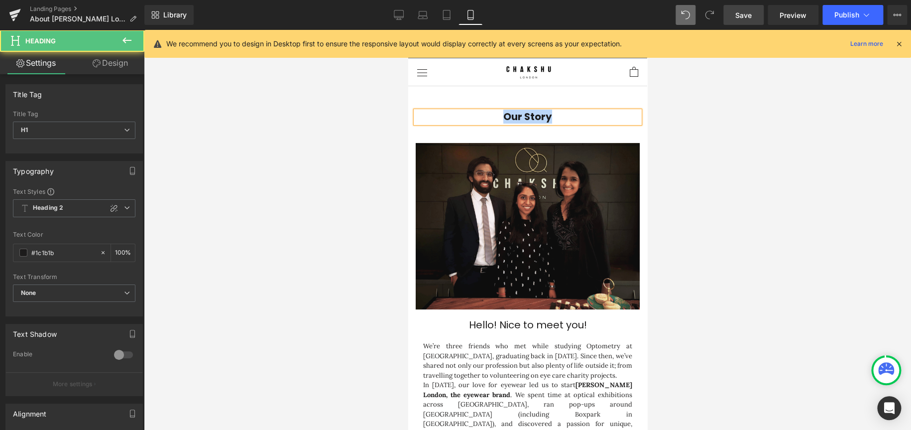
drag, startPoint x: 557, startPoint y: 106, endPoint x: 477, endPoint y: 99, distance: 80.9
click at [477, 111] on div "Our Story" at bounding box center [527, 117] width 224 height 12
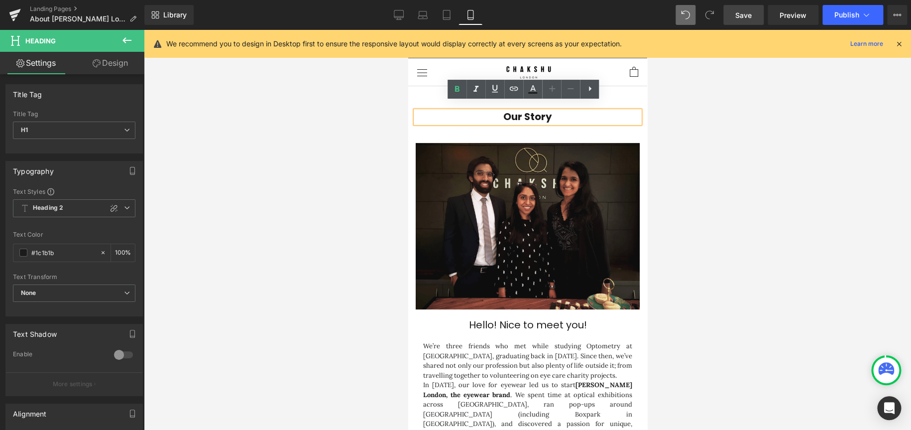
click at [549, 111] on h1 "Our Story" at bounding box center [527, 117] width 224 height 12
drag, startPoint x: 554, startPoint y: 109, endPoint x: 500, endPoint y: 111, distance: 54.3
click at [500, 111] on h1 "Our Story" at bounding box center [527, 117] width 224 height 12
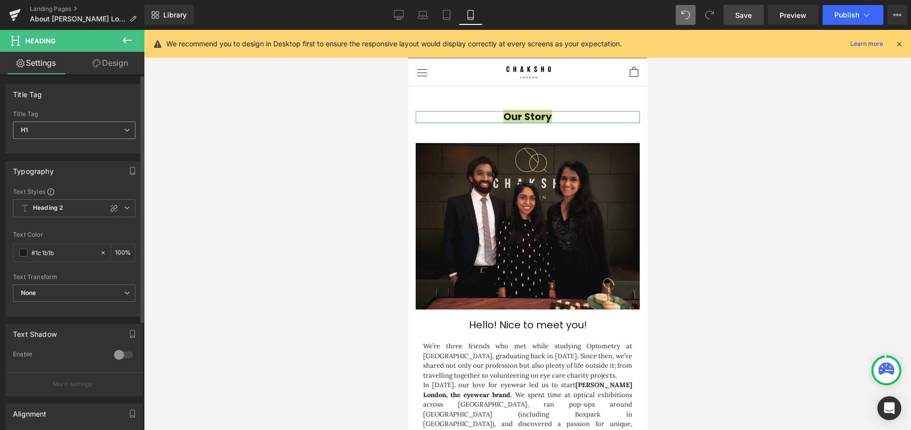
click at [116, 125] on span "H1" at bounding box center [74, 130] width 123 height 17
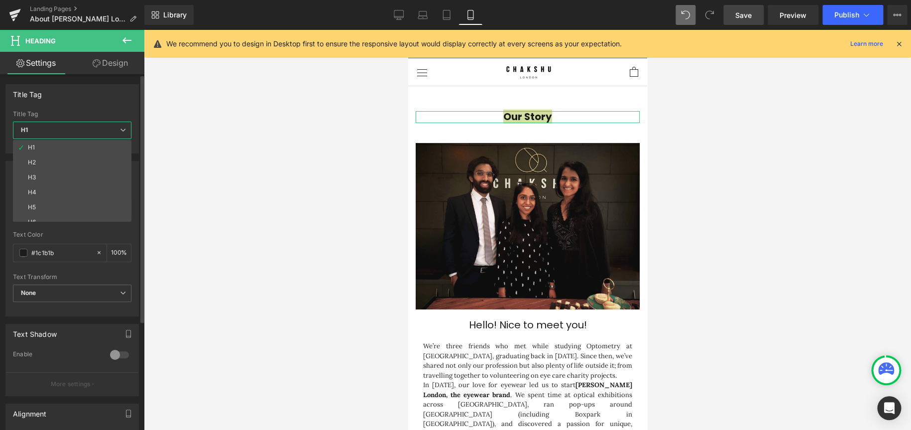
click at [91, 135] on span "H1" at bounding box center [72, 130] width 119 height 17
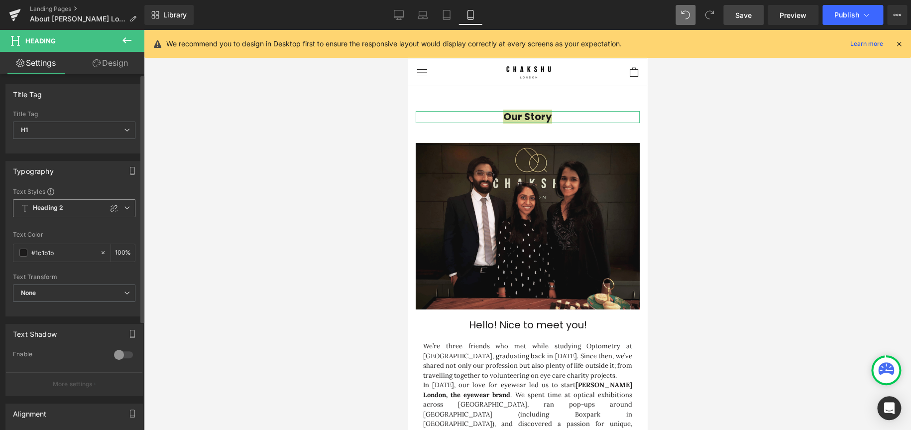
click at [120, 207] on span "Heading 2" at bounding box center [74, 208] width 123 height 18
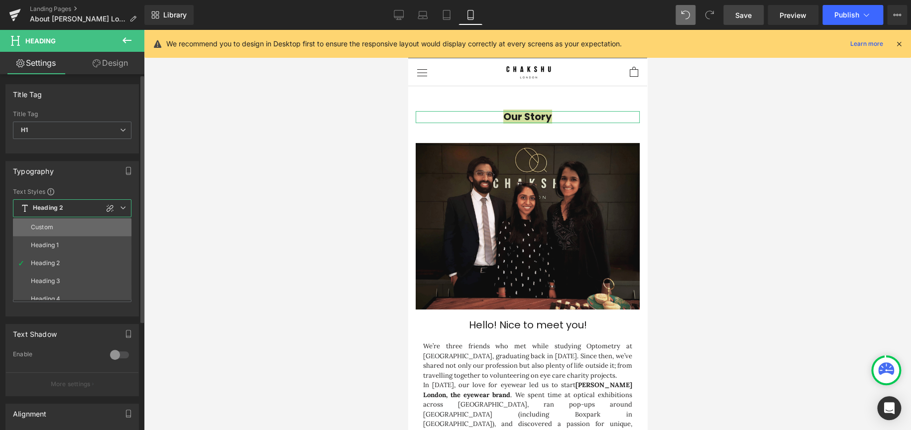
click at [59, 228] on li "Custom" at bounding box center [74, 227] width 123 height 18
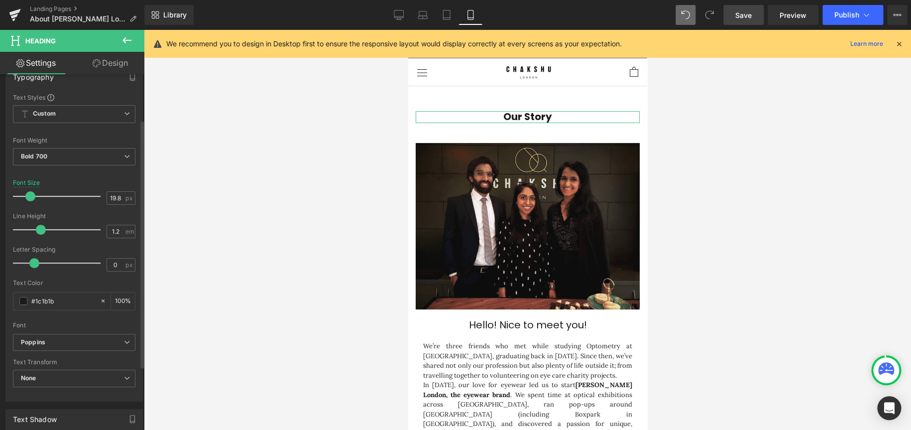
scroll to position [100, 0]
click at [115, 144] on span "Bold 700" at bounding box center [74, 150] width 123 height 17
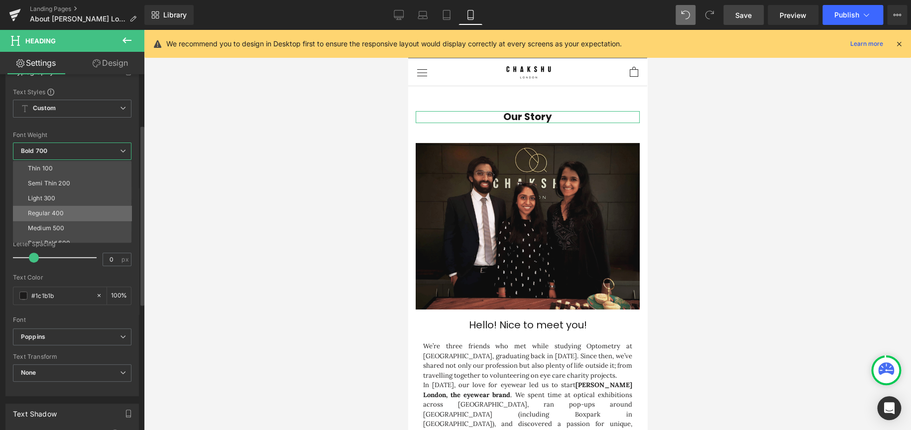
click at [78, 214] on li "Regular 400" at bounding box center [74, 213] width 123 height 15
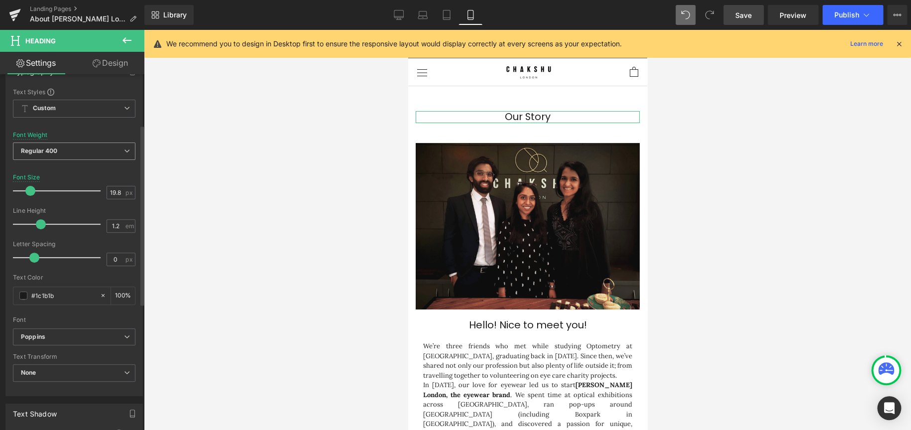
click at [117, 155] on span "Regular 400" at bounding box center [74, 150] width 123 height 17
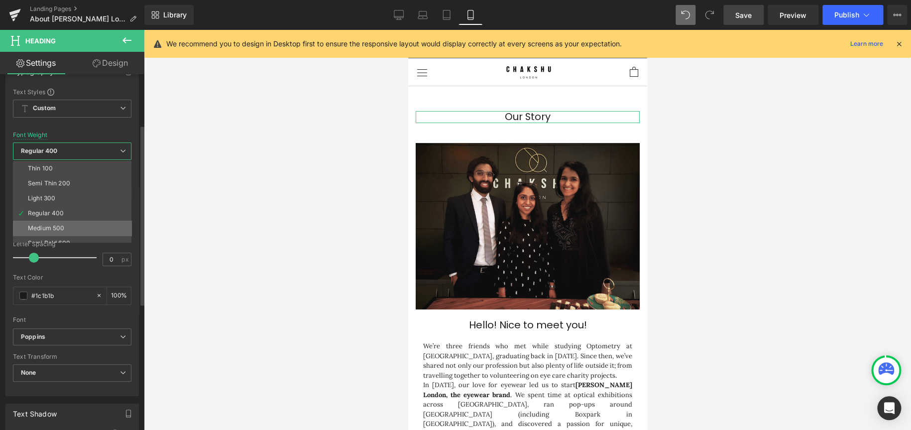
click at [71, 228] on li "Medium 500" at bounding box center [74, 228] width 123 height 15
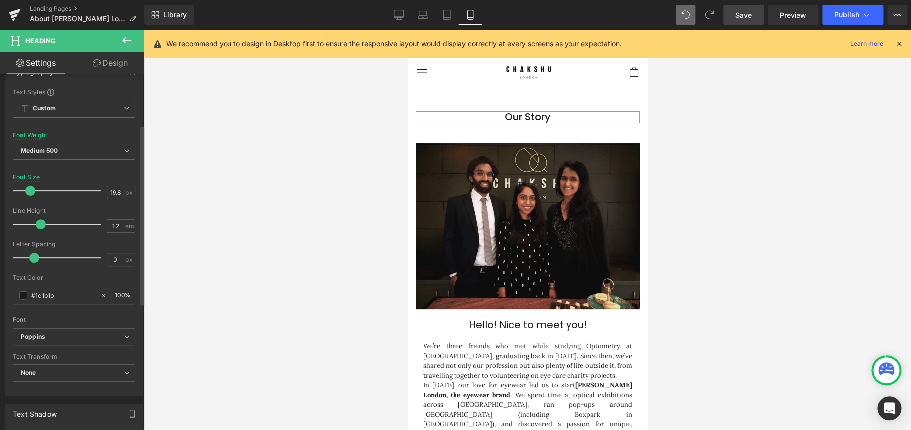
click at [112, 191] on input "19.88" at bounding box center [115, 192] width 17 height 12
click at [115, 191] on input "19.88" at bounding box center [115, 192] width 17 height 12
drag, startPoint x: 117, startPoint y: 190, endPoint x: 30, endPoint y: 183, distance: 87.4
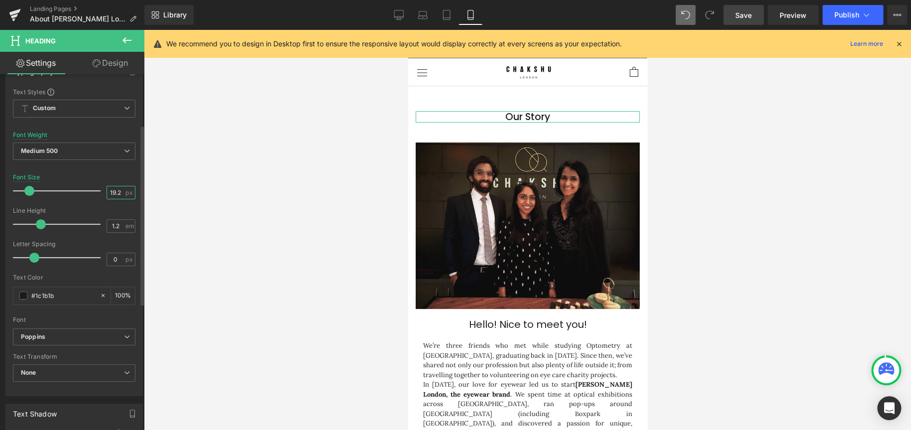
click at [30, 183] on div "Font Size 19.25 px" at bounding box center [74, 190] width 123 height 33
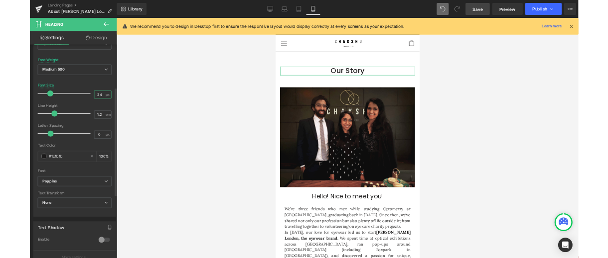
scroll to position [149, 0]
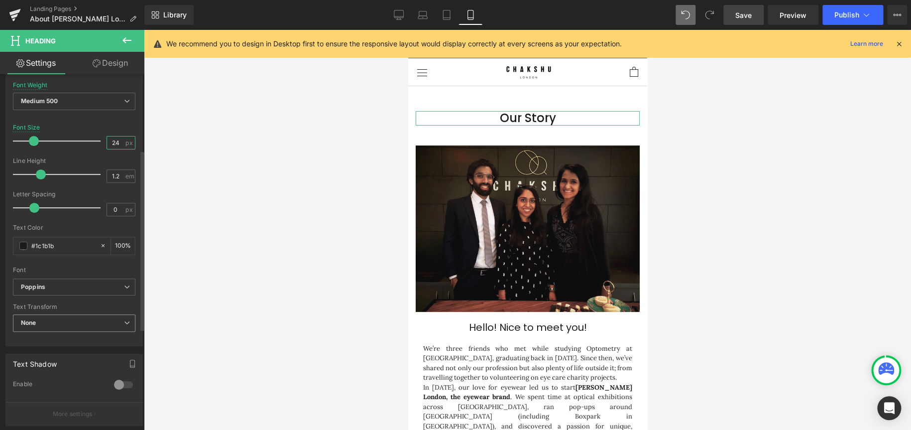
type input "24"
click at [87, 258] on span "None" at bounding box center [74, 322] width 123 height 17
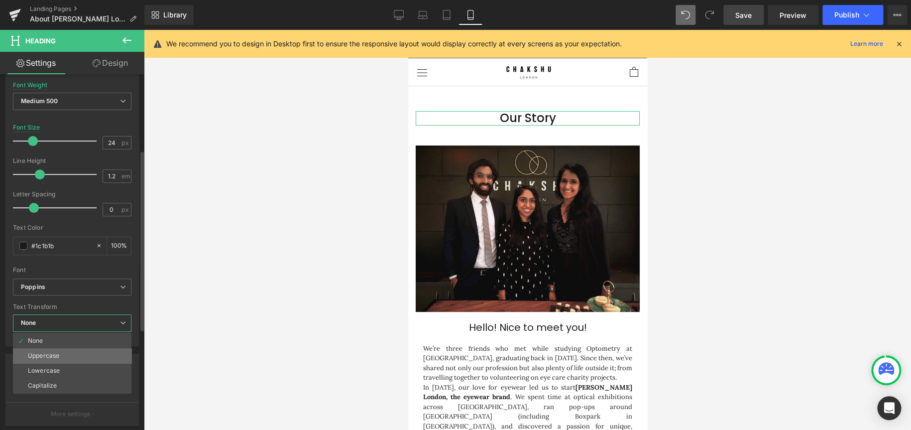
click at [62, 258] on li "Uppercase" at bounding box center [72, 355] width 119 height 15
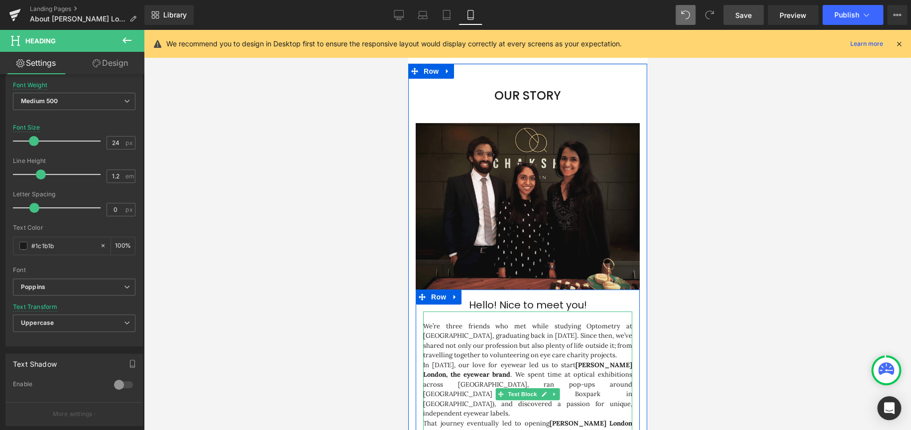
scroll to position [0, 0]
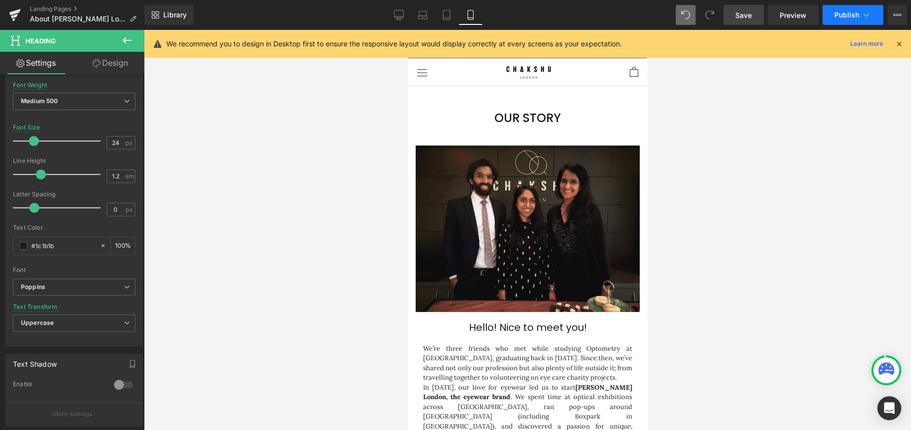
click at [607, 23] on button "Publish" at bounding box center [853, 15] width 61 height 20
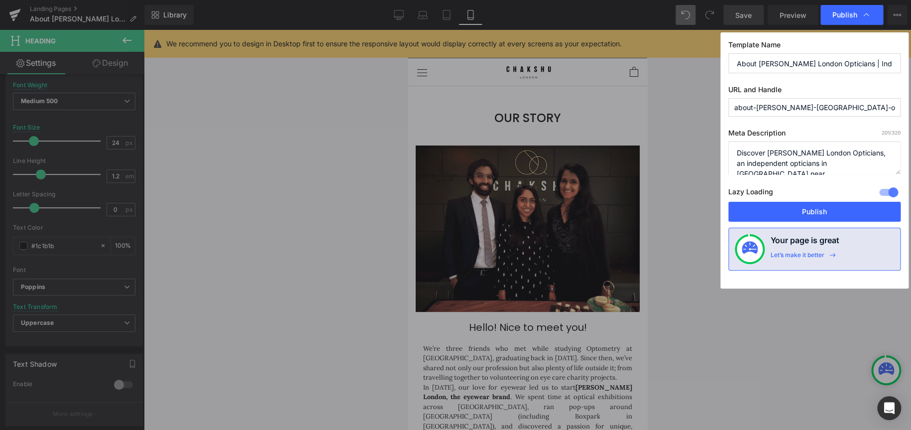
click at [607, 211] on button "Publish" at bounding box center [815, 212] width 172 height 20
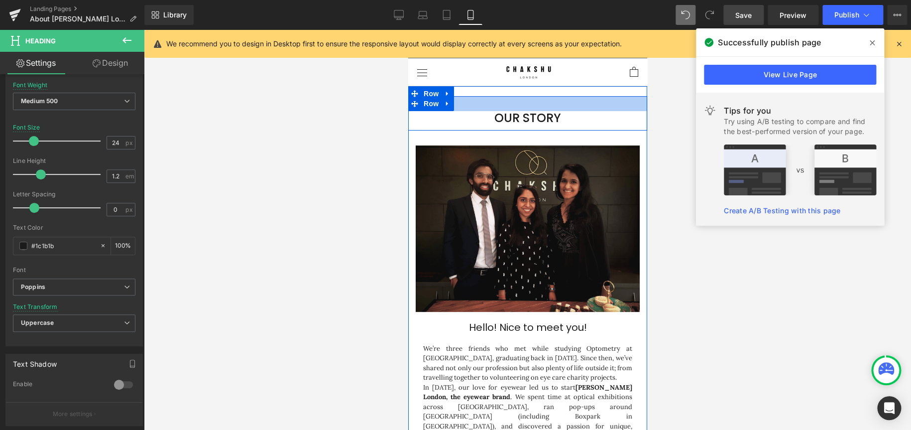
click at [532, 96] on div at bounding box center [527, 103] width 239 height 15
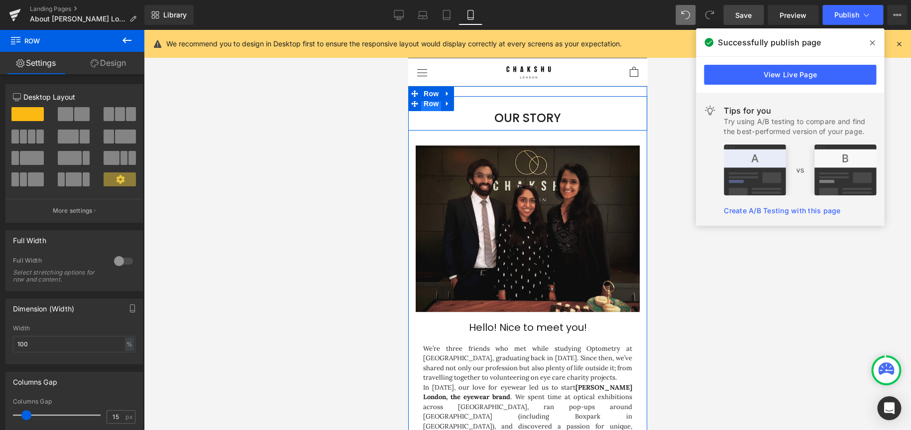
click at [426, 97] on span "Row" at bounding box center [431, 103] width 20 height 15
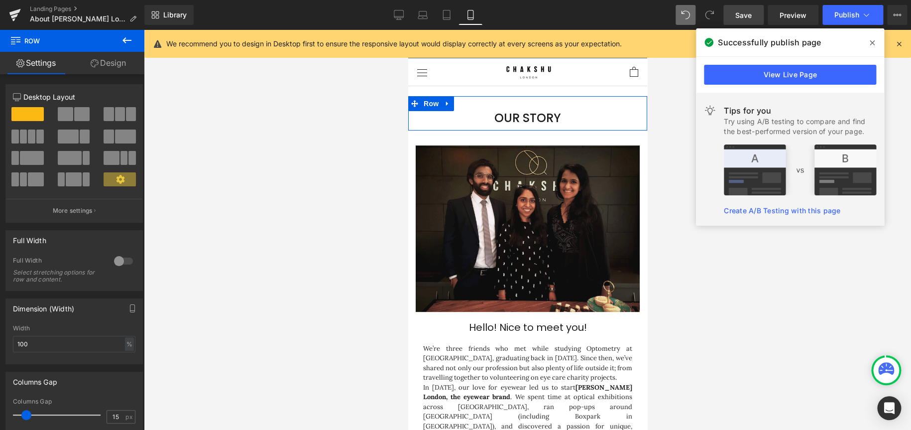
click at [110, 64] on link "Design" at bounding box center [108, 63] width 72 height 22
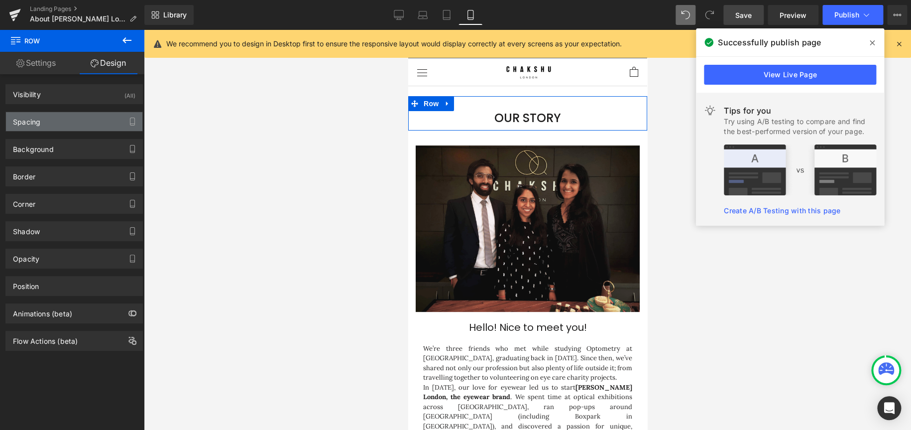
type input "0"
type input "30"
type input "0"
type input "10"
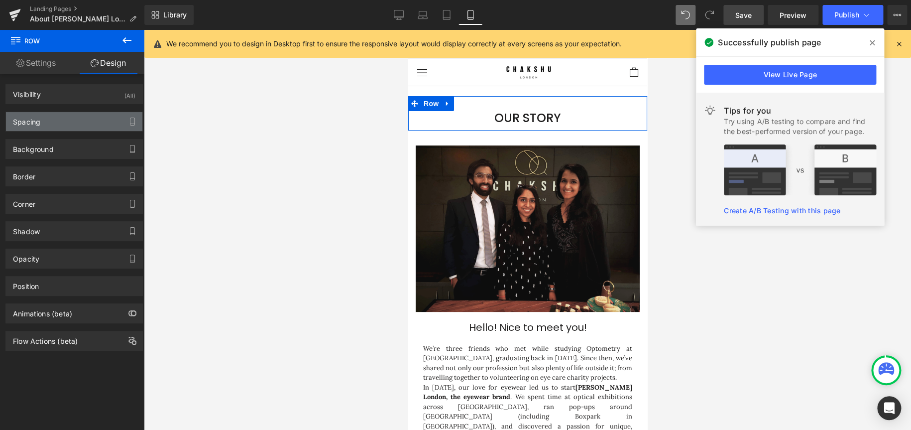
type input "0"
click at [61, 114] on div "Spacing" at bounding box center [74, 121] width 136 height 19
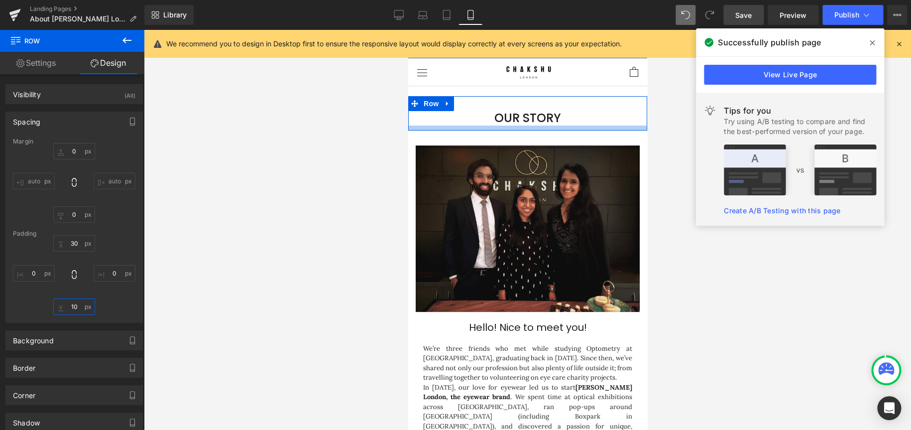
click at [79, 258] on input "10" at bounding box center [74, 306] width 42 height 16
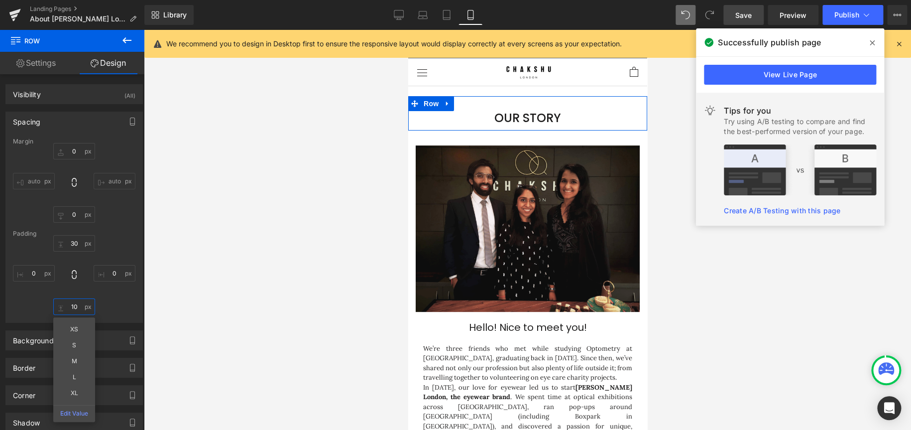
click at [79, 258] on input "10" at bounding box center [74, 306] width 42 height 16
type input "0"
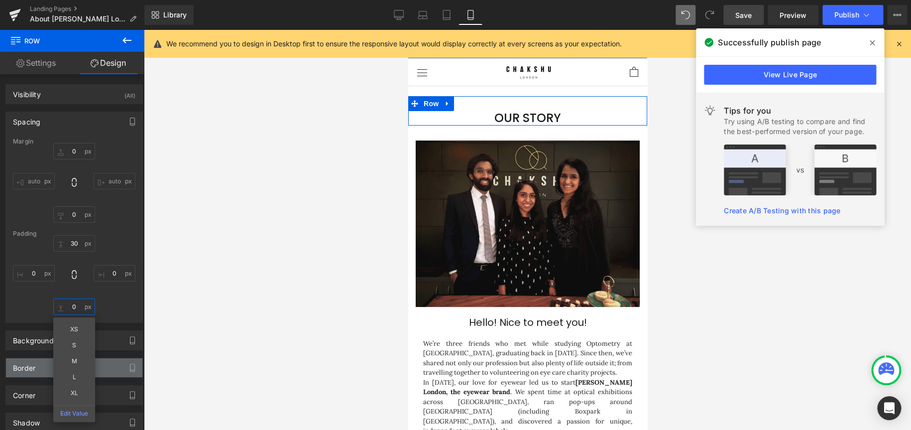
scroll to position [5, 5]
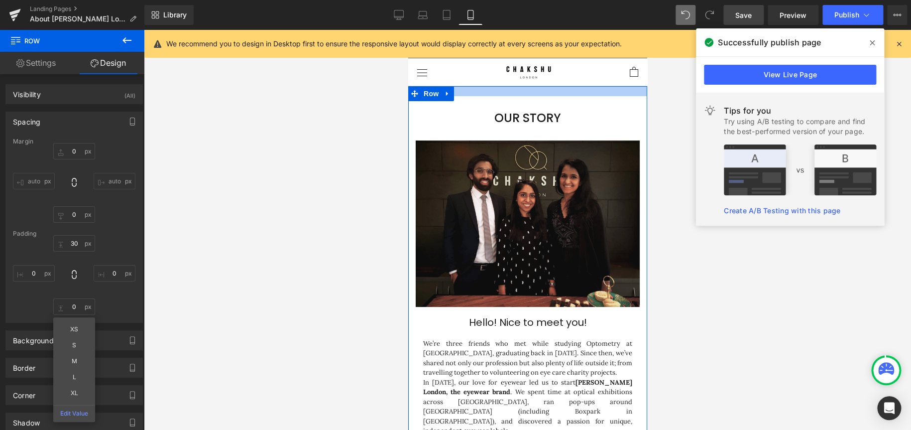
click at [539, 86] on div at bounding box center [527, 91] width 239 height 10
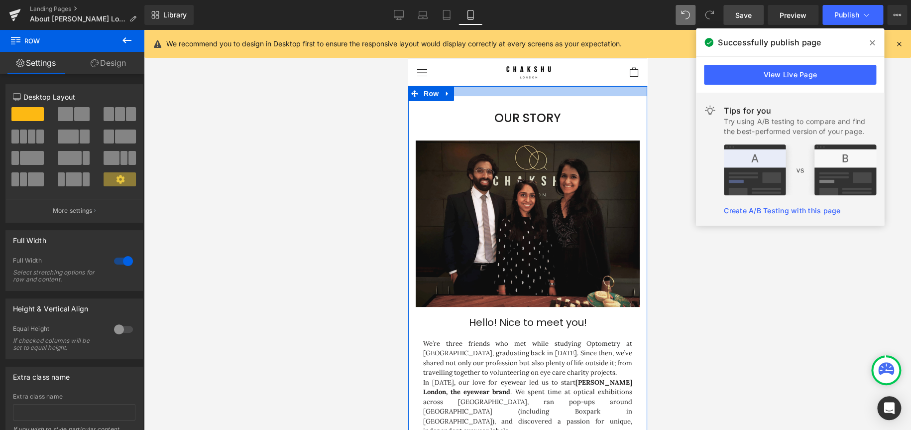
click at [537, 86] on div at bounding box center [527, 91] width 239 height 10
click at [423, 88] on span "Row" at bounding box center [431, 93] width 20 height 15
click at [101, 64] on link "Design" at bounding box center [108, 63] width 72 height 22
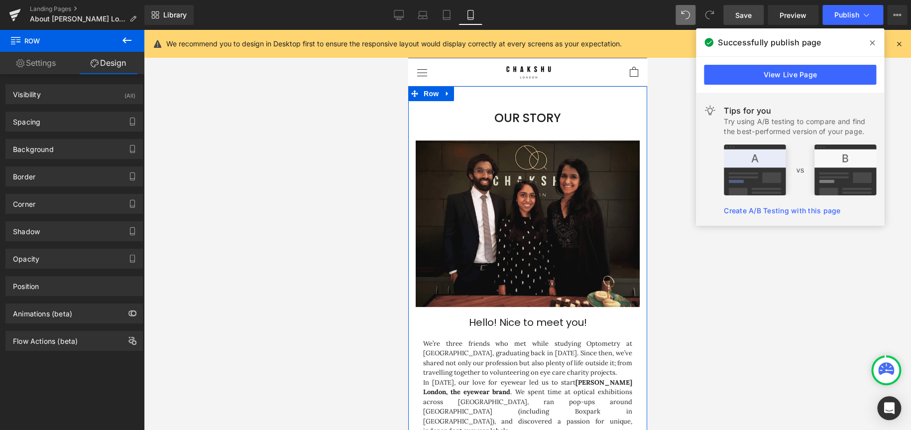
type input "0"
type input "20"
type input "0"
type input "75"
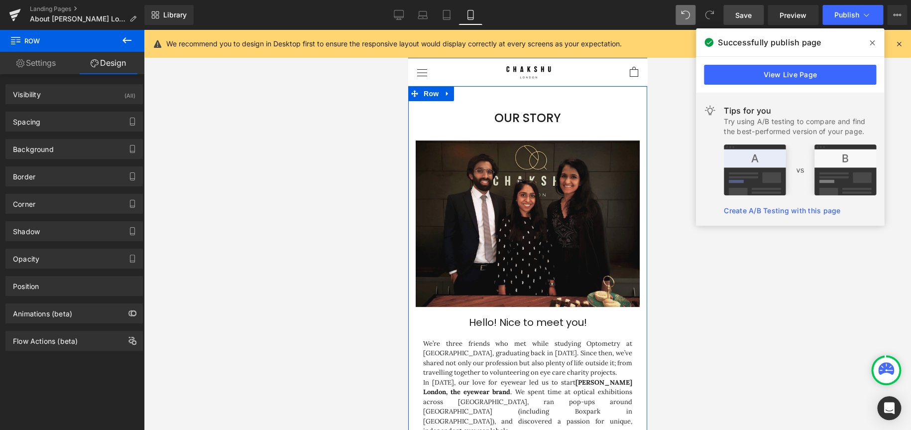
type input "0"
click at [67, 117] on div "Spacing" at bounding box center [74, 121] width 136 height 19
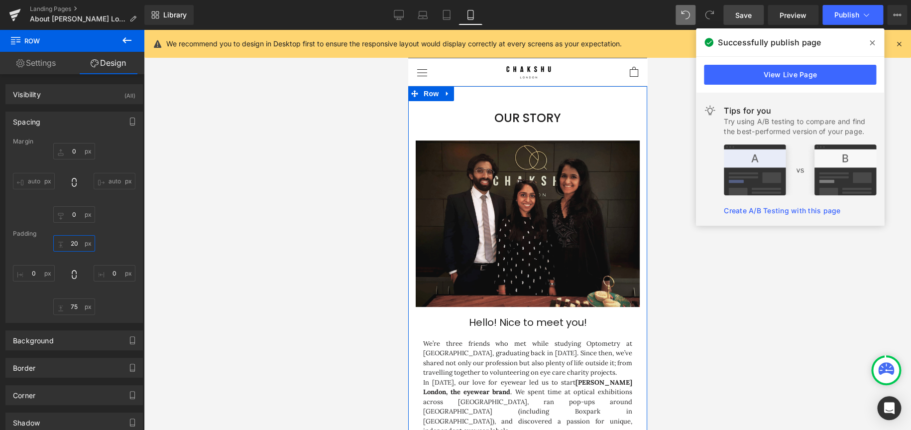
click at [77, 244] on input "20" at bounding box center [74, 243] width 42 height 16
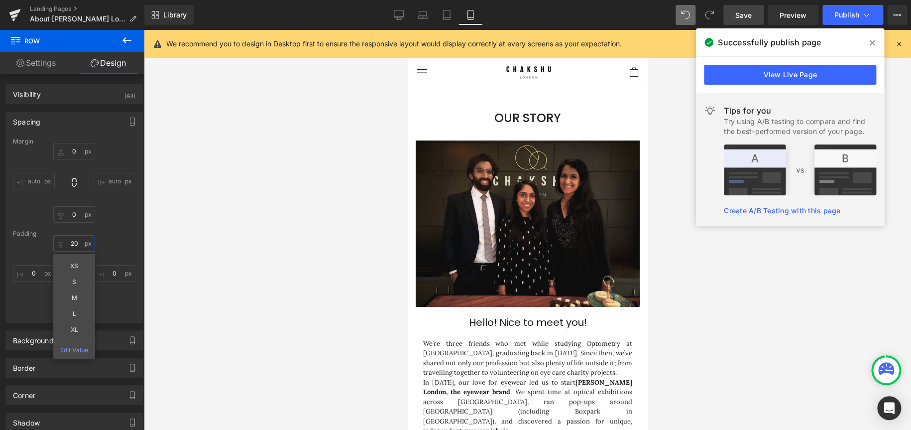
type input "0"
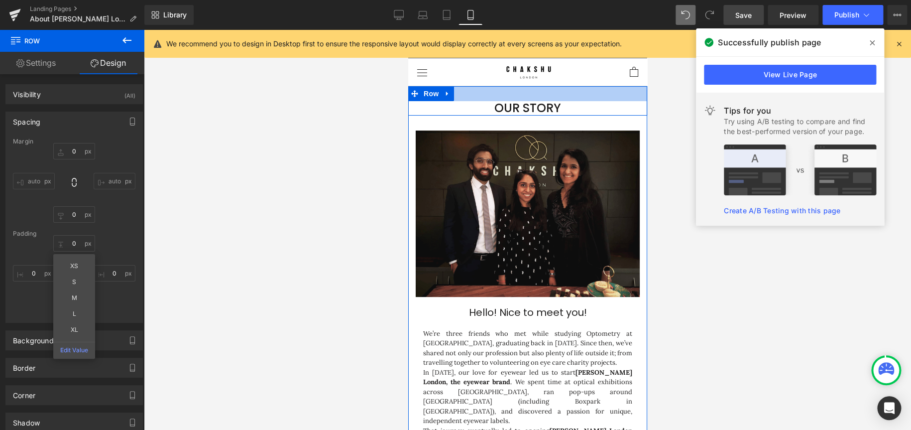
click at [535, 86] on div at bounding box center [527, 93] width 239 height 15
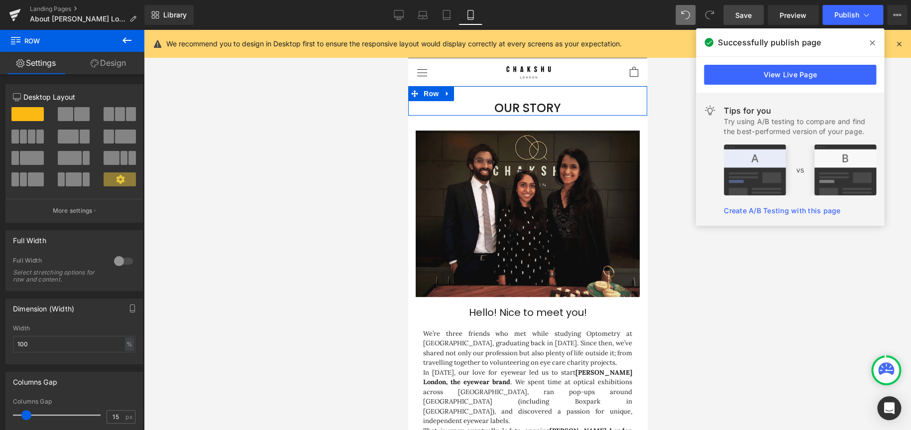
click at [114, 66] on link "Design" at bounding box center [108, 63] width 72 height 22
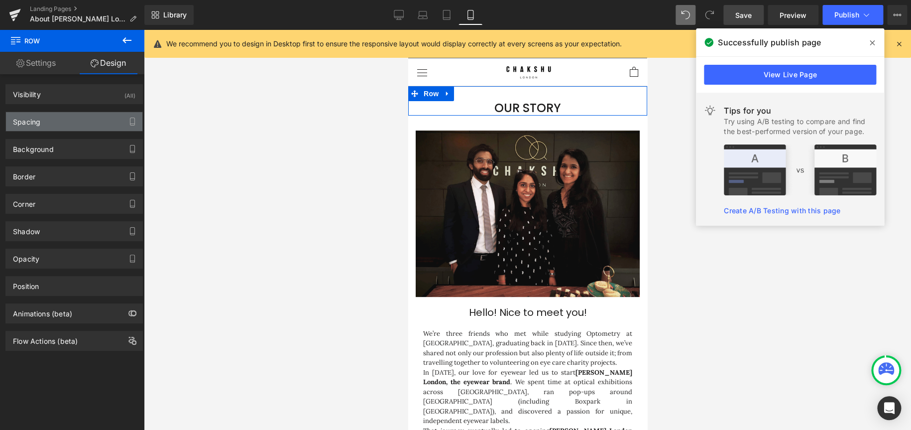
click at [52, 119] on div "Spacing" at bounding box center [74, 121] width 136 height 19
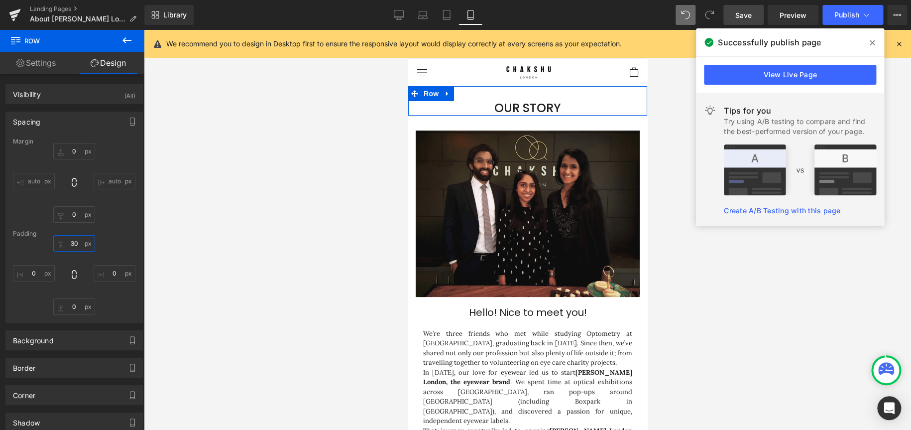
click at [66, 241] on input "30" at bounding box center [74, 243] width 42 height 16
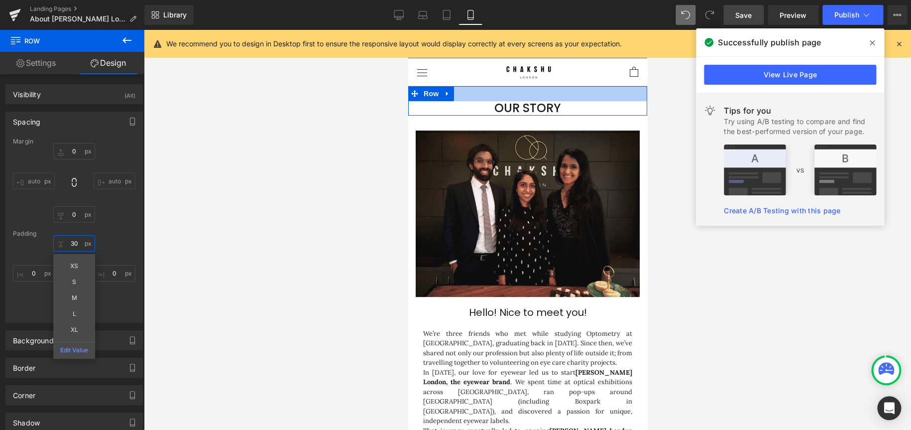
click at [66, 241] on input "30" at bounding box center [74, 243] width 42 height 16
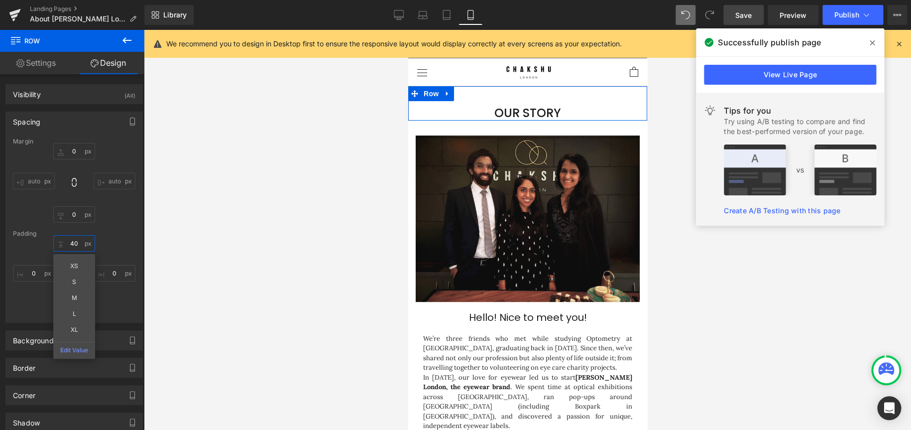
scroll to position [1561, 231]
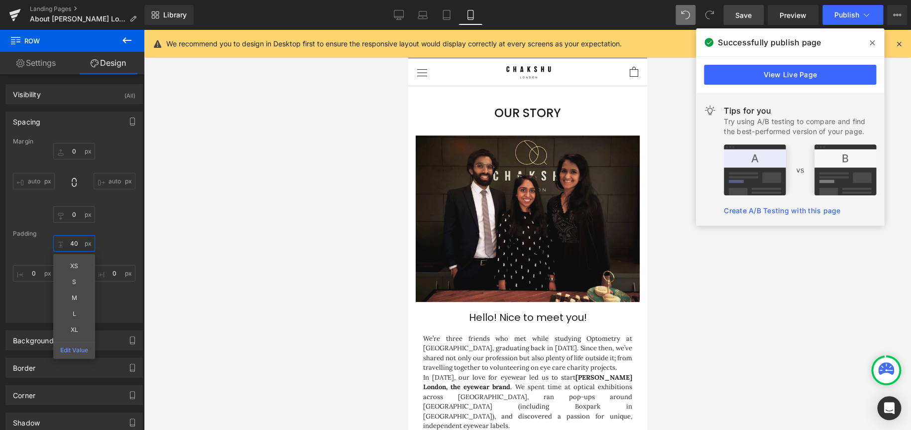
type input "40"
click at [247, 173] on div at bounding box center [527, 230] width 767 height 400
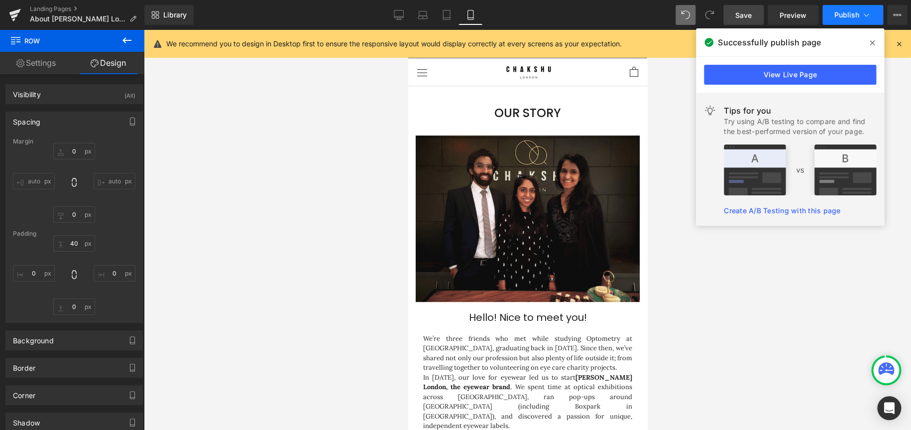
click at [607, 15] on span "Publish" at bounding box center [847, 15] width 25 height 8
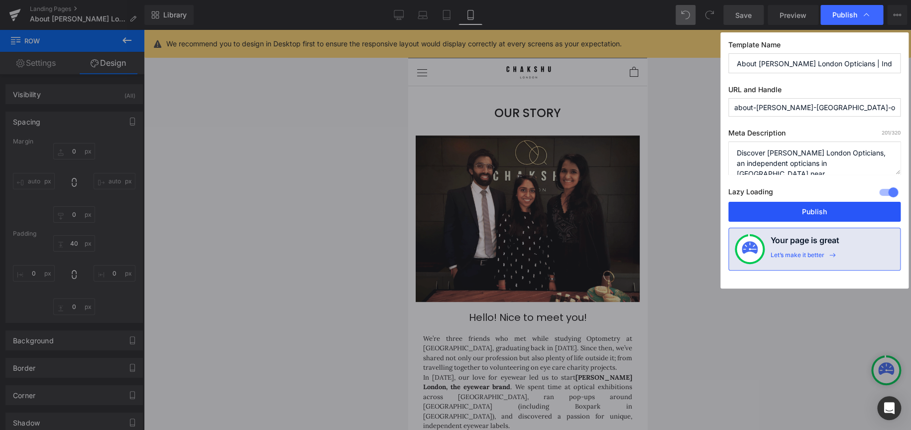
click at [607, 213] on button "Publish" at bounding box center [815, 212] width 172 height 20
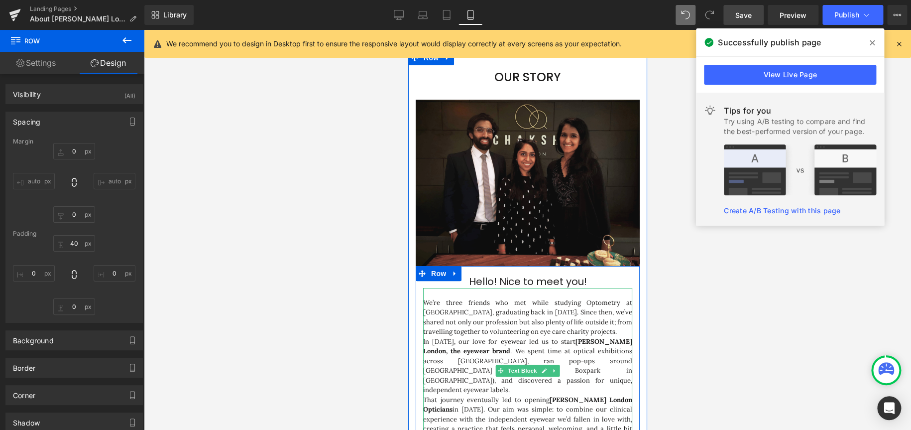
scroll to position [50, 0]
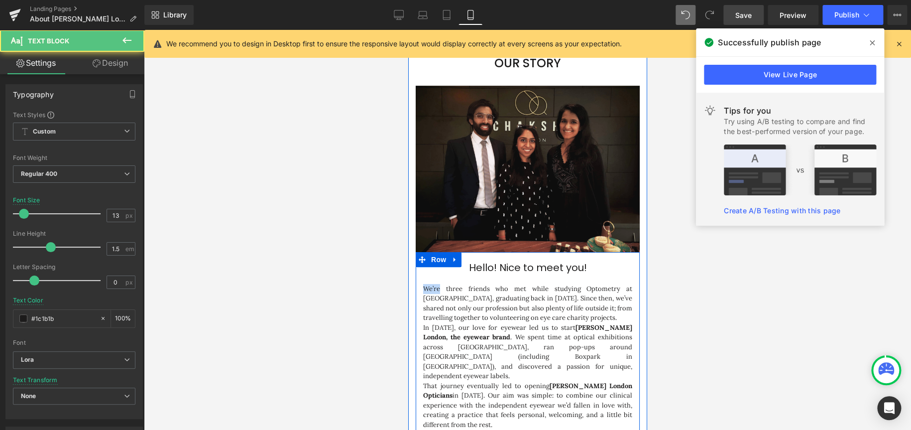
drag, startPoint x: 435, startPoint y: 277, endPoint x: 416, endPoint y: 277, distance: 19.4
click at [416, 258] on div "Hello! Nice to meet you! Heading We’re three friends who met while studying Opt…" at bounding box center [527, 367] width 224 height 221
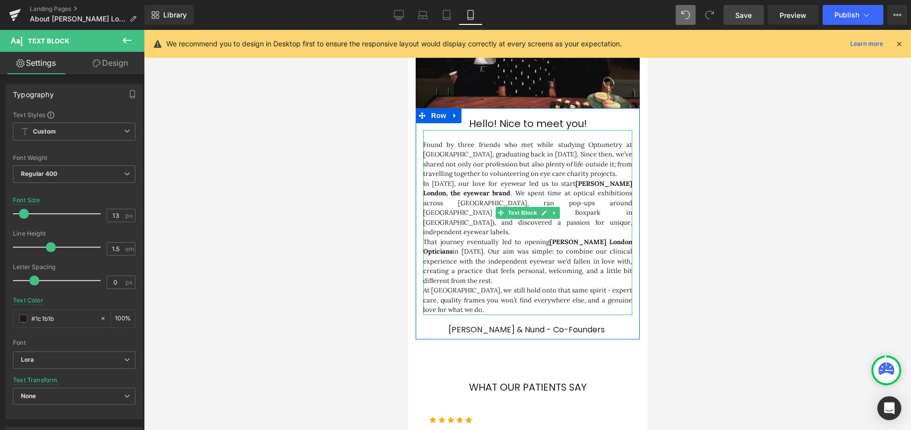
scroll to position [199, 0]
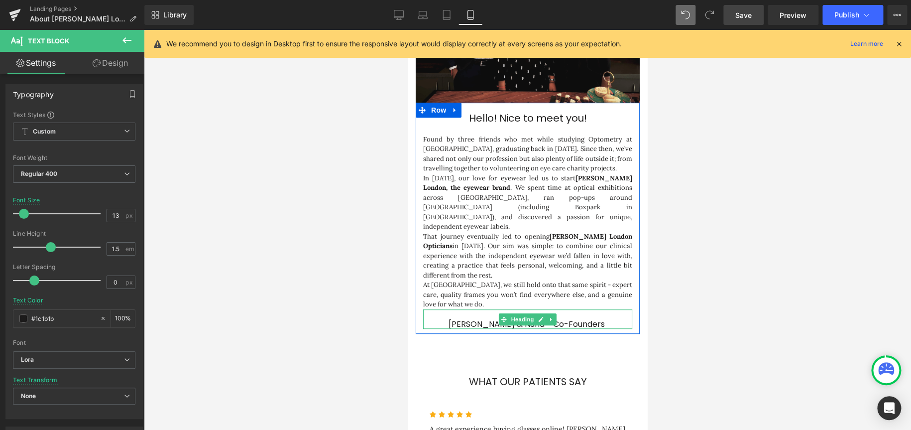
click at [452, 258] on span "[PERSON_NAME] & Nund - Co-Founders" at bounding box center [526, 323] width 156 height 11
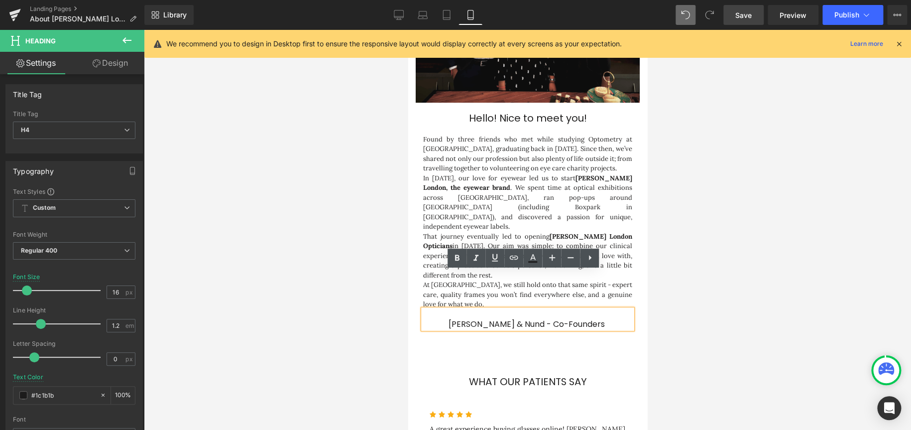
click at [447, 258] on h4 "[PERSON_NAME] & Nund - Co-Founders" at bounding box center [527, 323] width 209 height 9
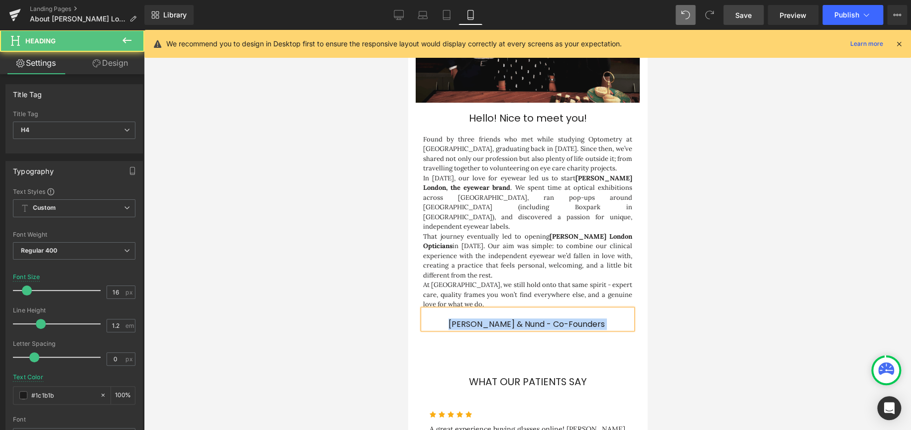
drag, startPoint x: 597, startPoint y: 285, endPoint x: 434, endPoint y: 296, distance: 162.8
click at [434, 258] on div "Image Hello! Nice to meet you! Heading Found by three friends who met while stu…" at bounding box center [527, 130] width 239 height 418
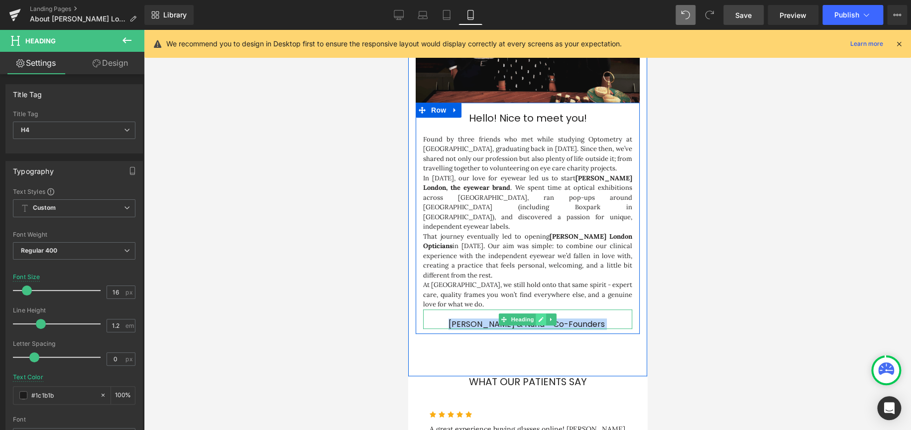
click at [538, 258] on icon at bounding box center [540, 319] width 5 height 5
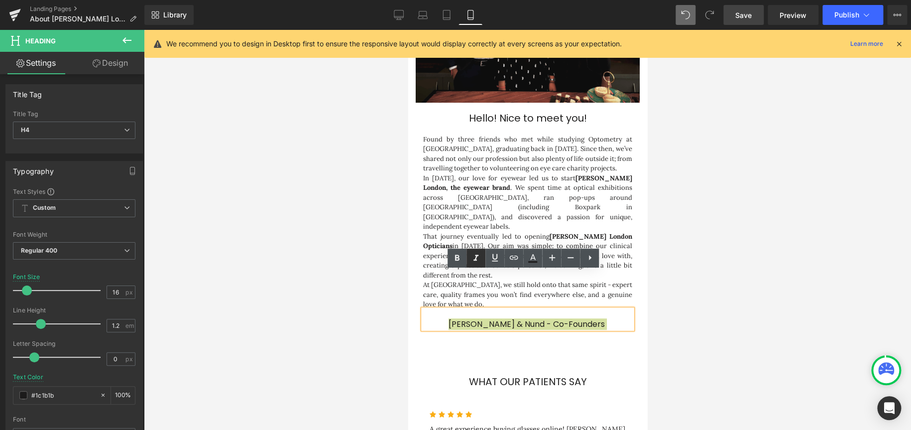
click at [476, 257] on icon at bounding box center [476, 258] width 5 height 6
click at [607, 258] on div at bounding box center [527, 230] width 767 height 400
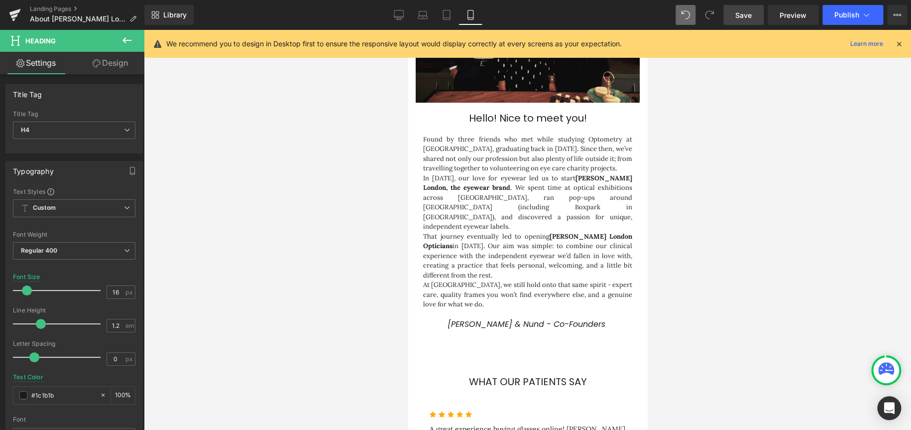
click at [607, 258] on div at bounding box center [527, 230] width 767 height 400
click at [607, 258] on div "Our Story Heading Row 40px Image Hello! Nice to meet you! Heading Found by thre…" at bounding box center [527, 131] width 239 height 489
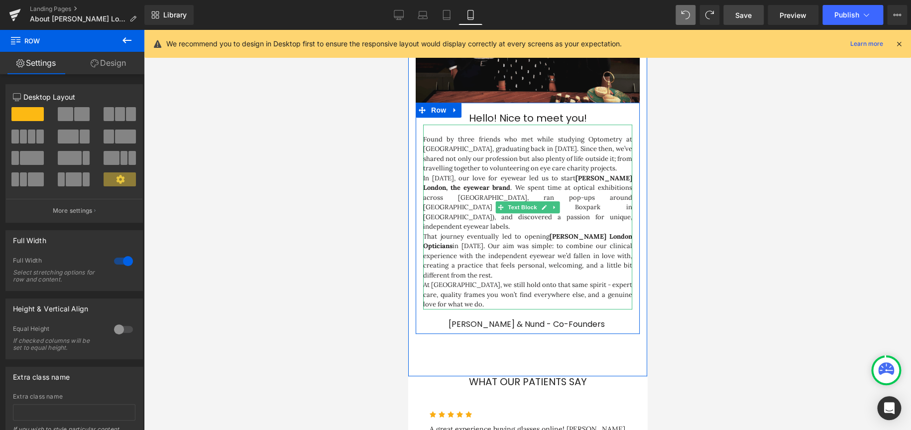
click at [437, 134] on p "Found by three friends who met while studying Optometry at [GEOGRAPHIC_DATA], g…" at bounding box center [527, 153] width 209 height 39
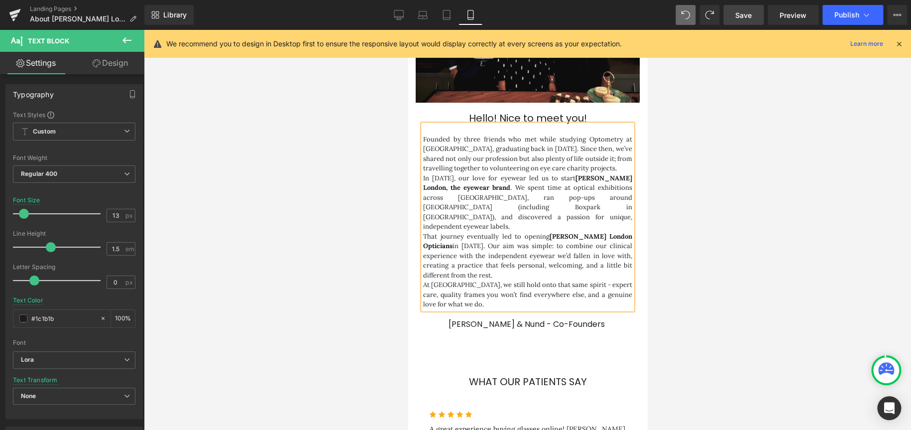
click at [607, 182] on div at bounding box center [527, 230] width 767 height 400
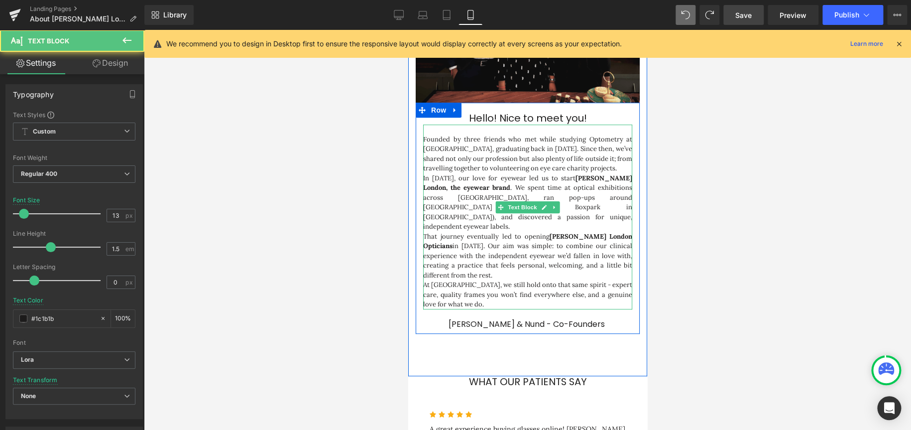
click at [423, 134] on p "Founded by three friends who met while studying Optometry at [GEOGRAPHIC_DATA],…" at bounding box center [527, 153] width 209 height 39
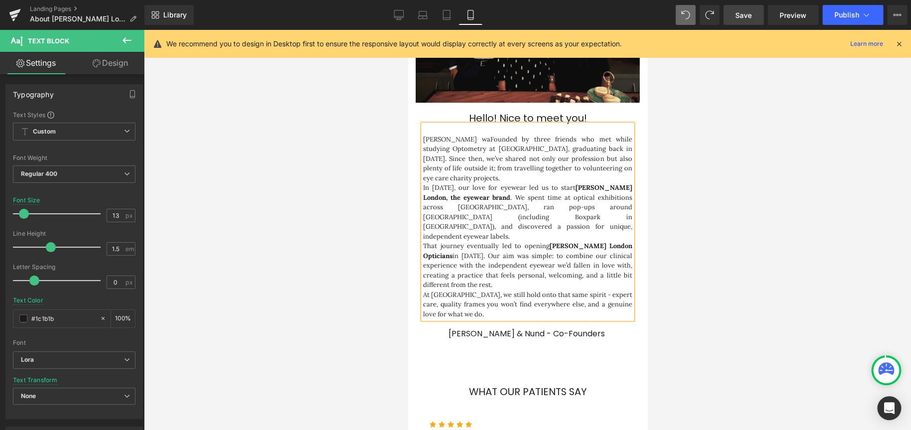
scroll to position [1571, 231]
click at [496, 155] on p "[PERSON_NAME] was founded by three friends who met while studying Optometry at …" at bounding box center [527, 158] width 209 height 49
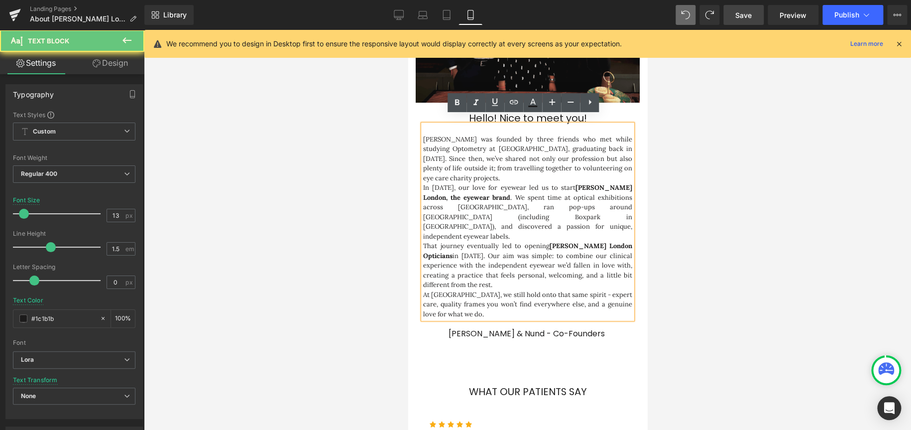
click at [512, 163] on p "[PERSON_NAME] was founded by three friends who met while studying Optometry at …" at bounding box center [527, 158] width 209 height 49
click at [550, 167] on p "[PERSON_NAME] was founded by three friends who met while studying Optometry at …" at bounding box center [527, 158] width 209 height 49
click at [607, 159] on div at bounding box center [527, 230] width 767 height 400
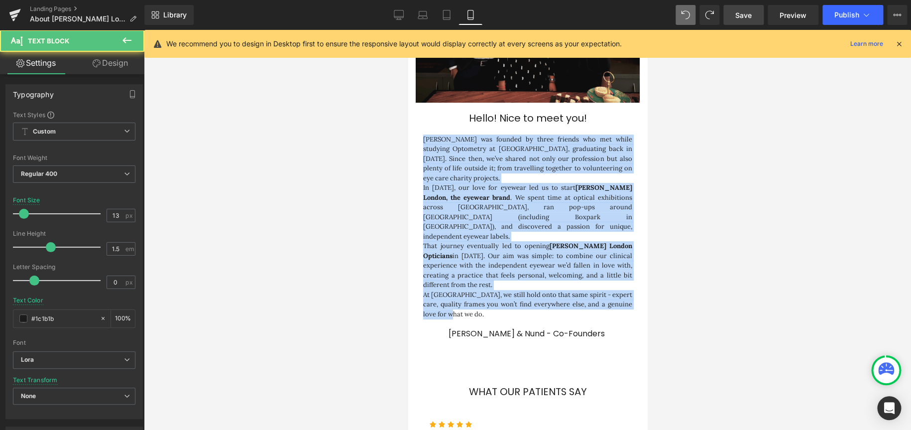
drag, startPoint x: 453, startPoint y: 275, endPoint x: 397, endPoint y: 129, distance: 156.5
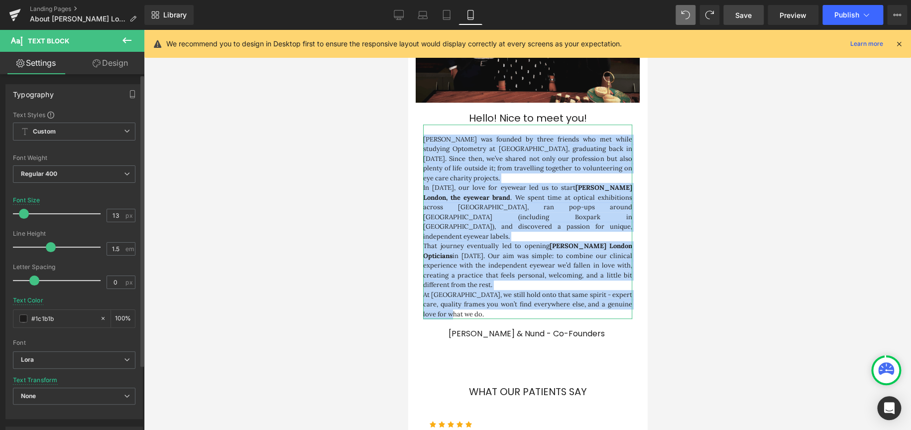
scroll to position [273, 0]
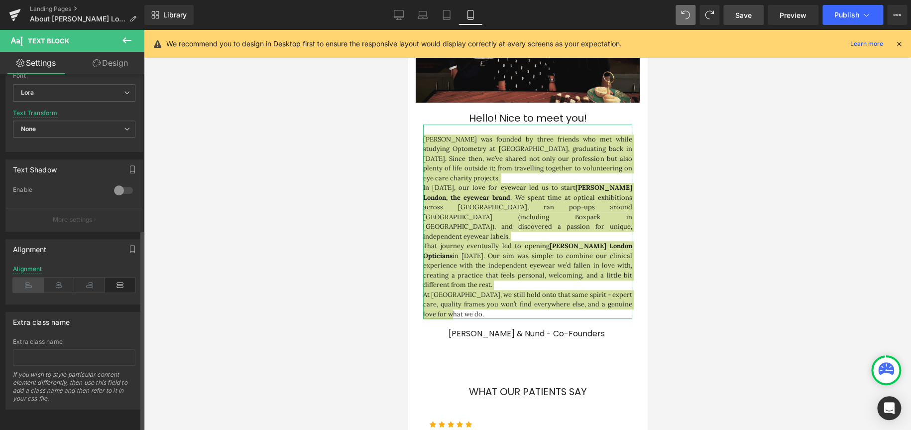
click at [33, 258] on icon at bounding box center [28, 284] width 31 height 15
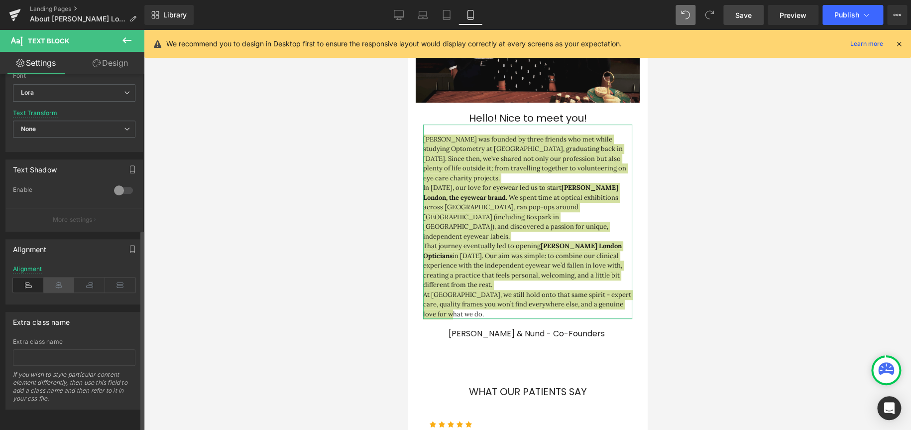
click at [62, 258] on icon at bounding box center [59, 284] width 31 height 15
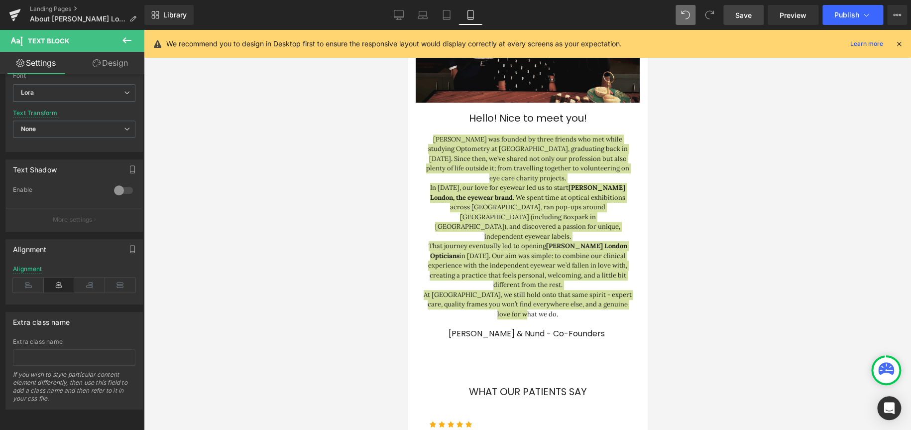
click at [607, 215] on div at bounding box center [527, 230] width 767 height 400
click at [607, 218] on div at bounding box center [527, 230] width 767 height 400
click at [607, 215] on div at bounding box center [527, 230] width 767 height 400
click at [607, 129] on div at bounding box center [527, 230] width 767 height 400
drag, startPoint x: 754, startPoint y: 144, endPoint x: 749, endPoint y: 145, distance: 5.6
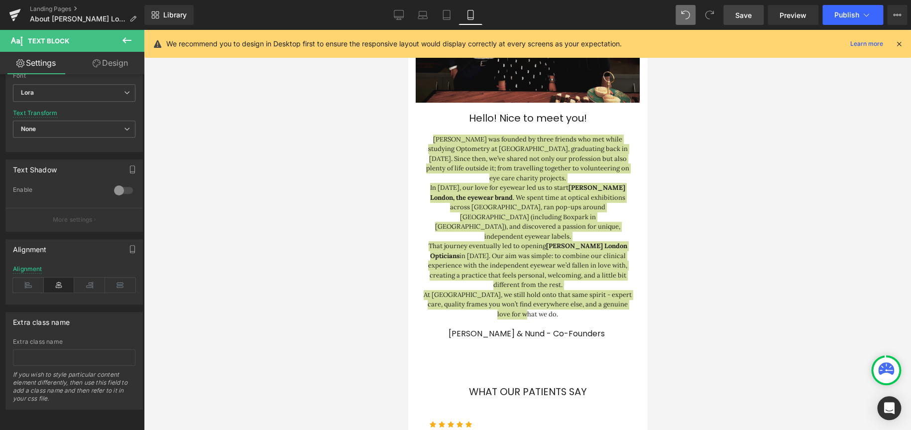
click at [607, 144] on div at bounding box center [527, 230] width 767 height 400
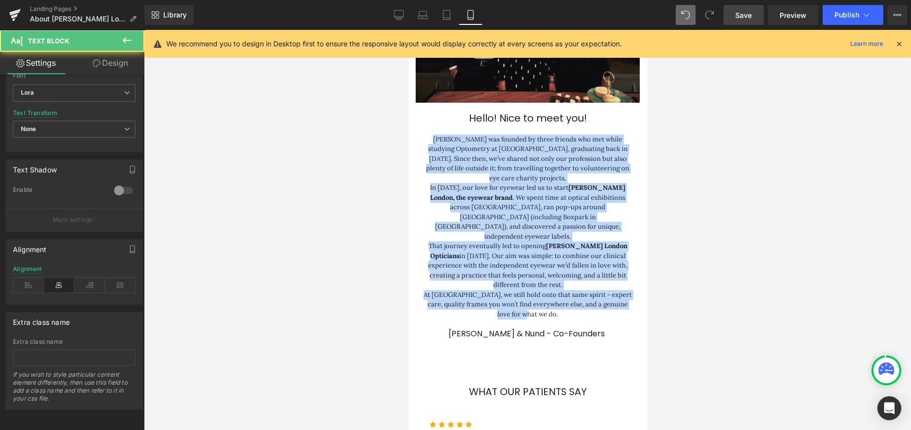
click at [607, 193] on p "In [DATE], our love for eyewear led us to start [PERSON_NAME] London, the eyewe…" at bounding box center [527, 212] width 209 height 58
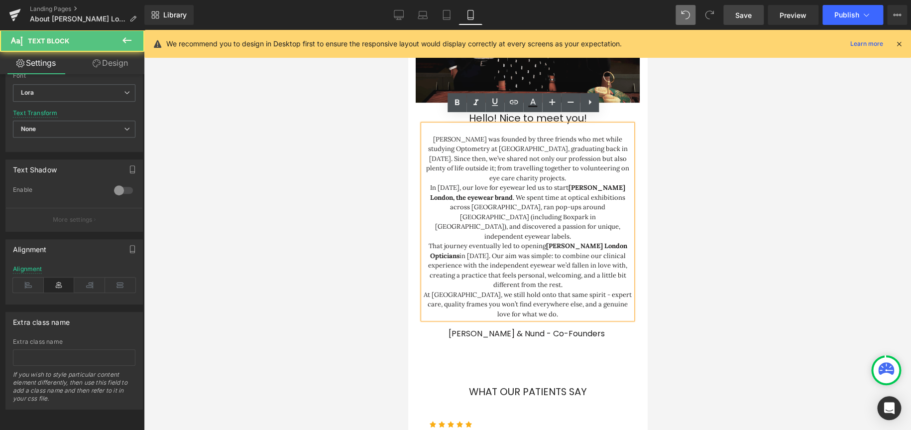
click at [607, 19] on link "Save" at bounding box center [744, 15] width 40 height 20
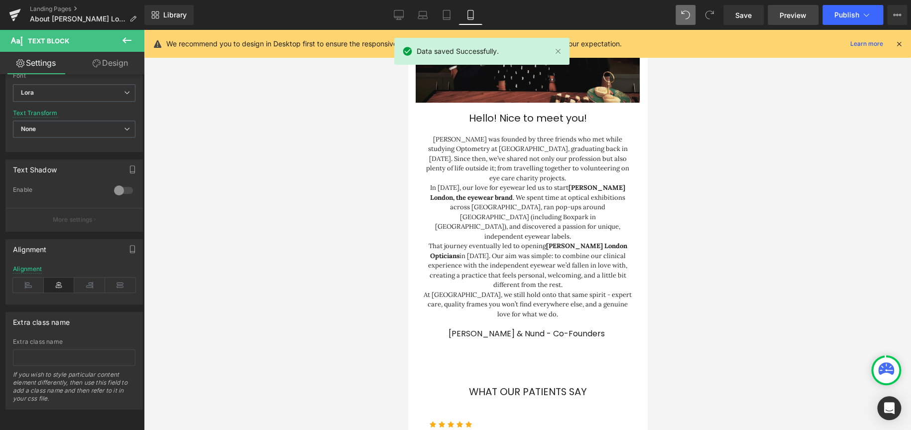
click at [607, 11] on span "Preview" at bounding box center [793, 15] width 27 height 10
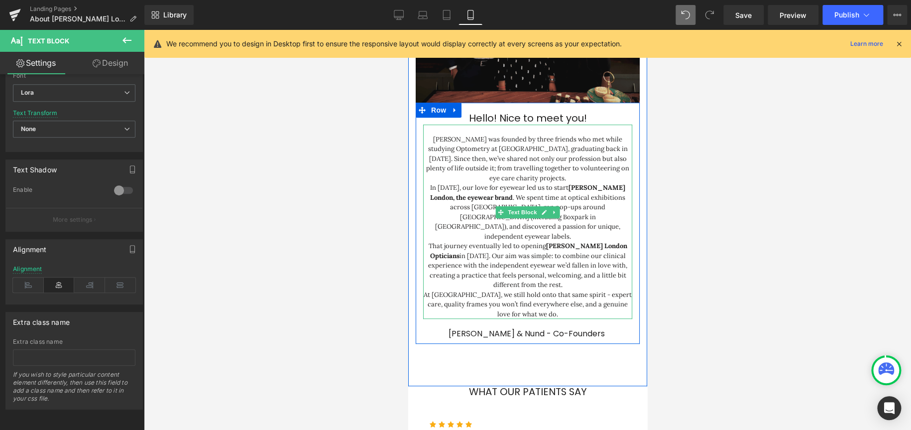
scroll to position [0, 0]
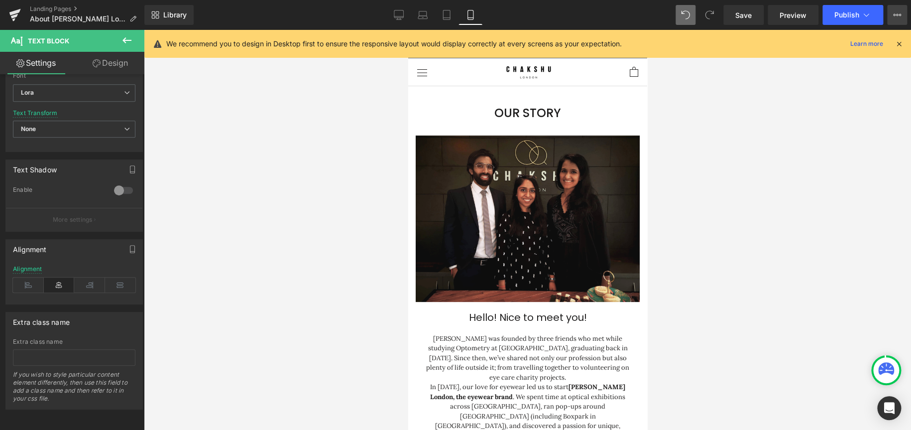
click at [607, 16] on icon at bounding box center [897, 15] width 8 height 8
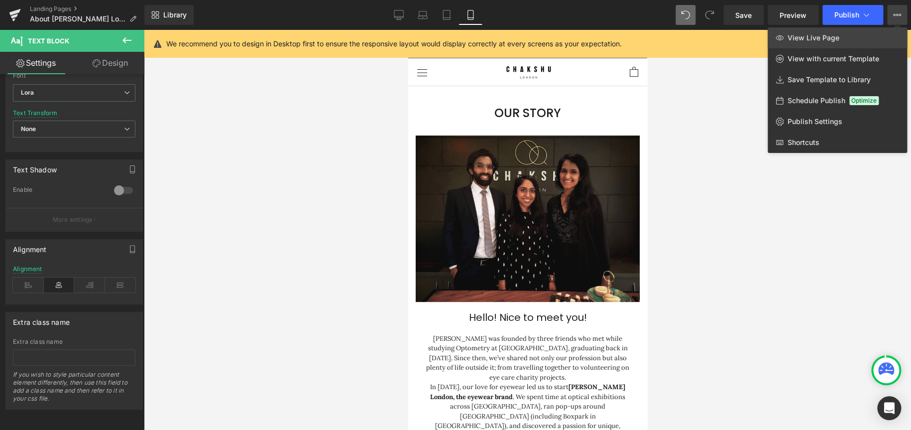
click at [607, 36] on span "View Live Page" at bounding box center [814, 37] width 52 height 9
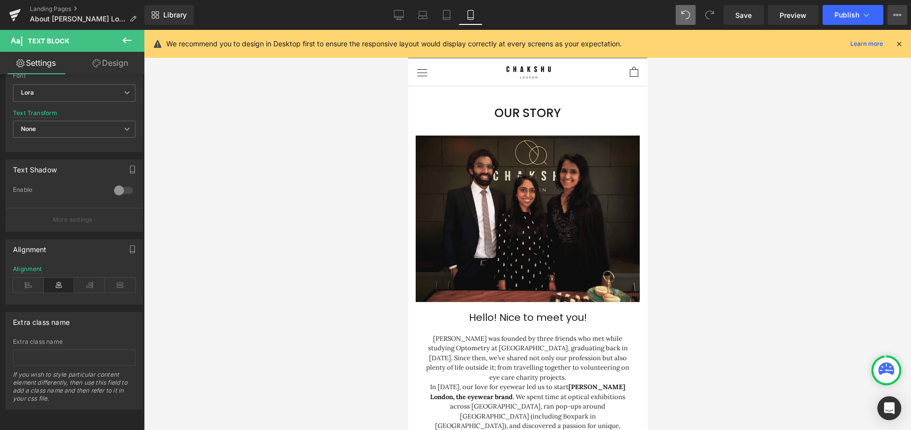
click at [607, 19] on button "View Live Page View with current Template Save Template to Library Schedule Pub…" at bounding box center [897, 15] width 20 height 20
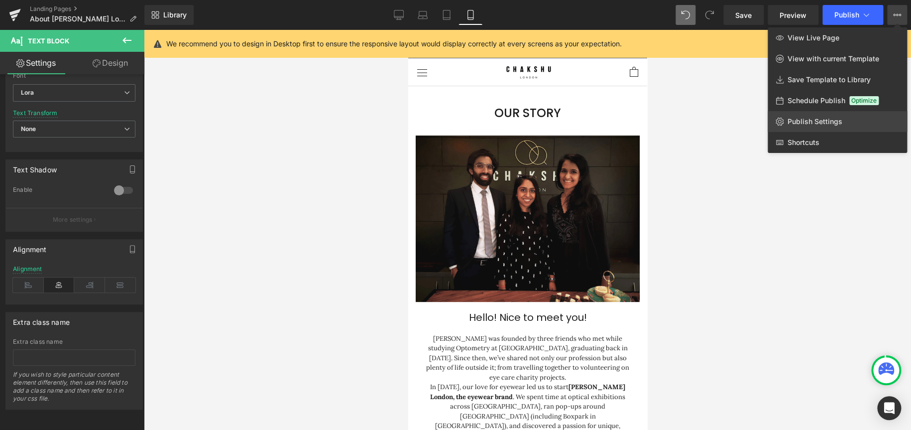
click at [607, 119] on span "Publish Settings" at bounding box center [815, 121] width 55 height 9
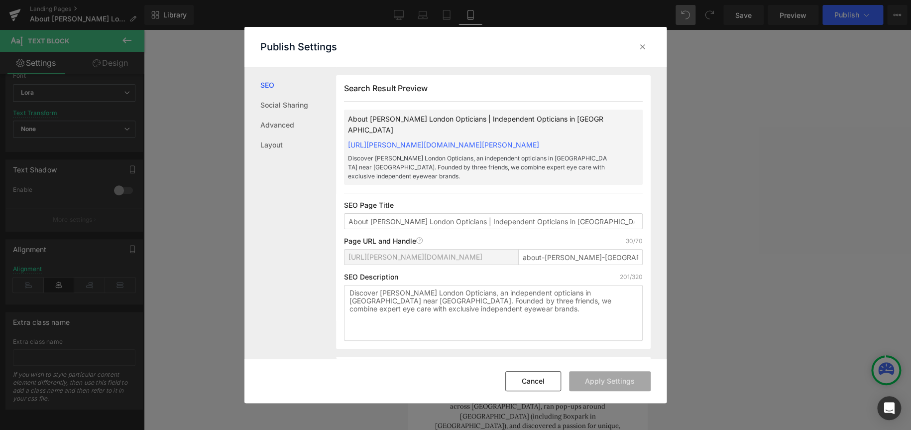
drag, startPoint x: 595, startPoint y: 212, endPoint x: 277, endPoint y: 217, distance: 317.3
click at [277, 217] on div "SEO Social Sharing Advanced Layout Search Result Preview About [PERSON_NAME] Lo…" at bounding box center [456, 212] width 422 height 291
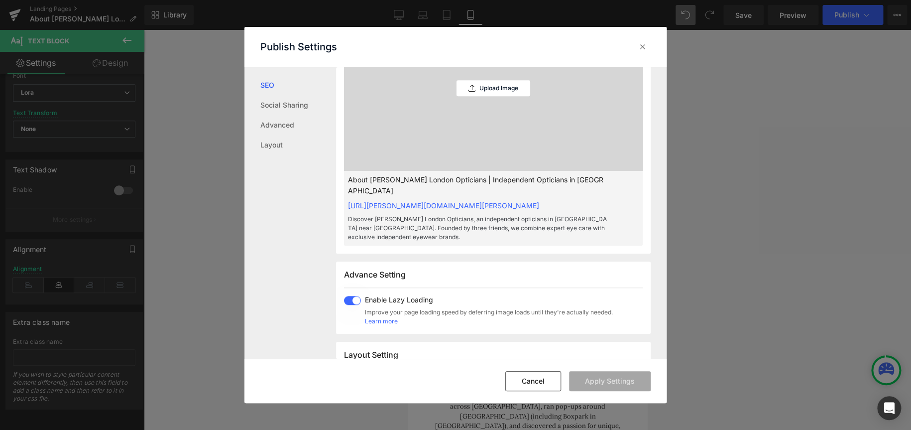
scroll to position [448, 0]
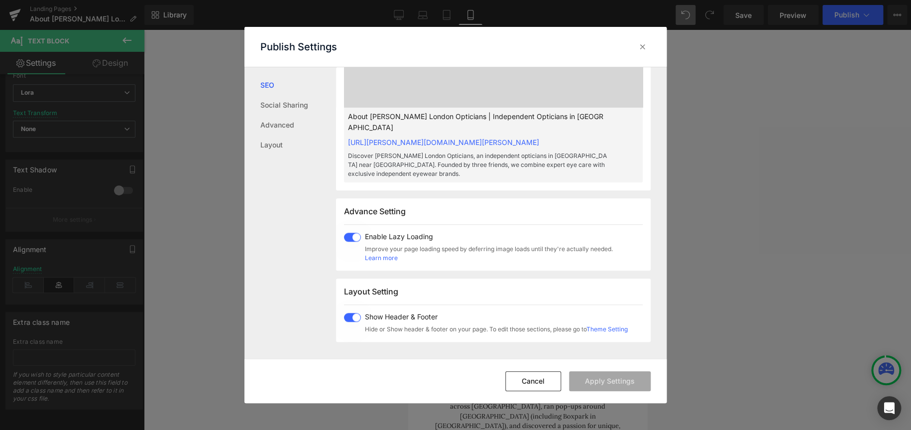
click at [350, 233] on span at bounding box center [352, 237] width 17 height 9
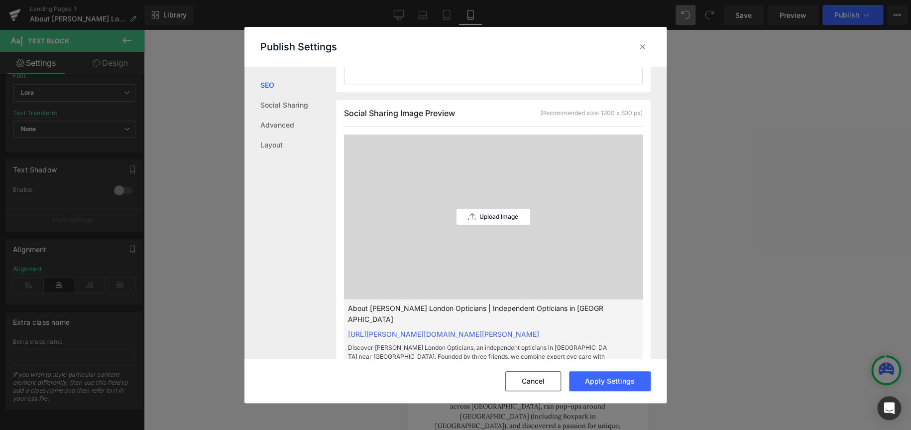
scroll to position [249, 0]
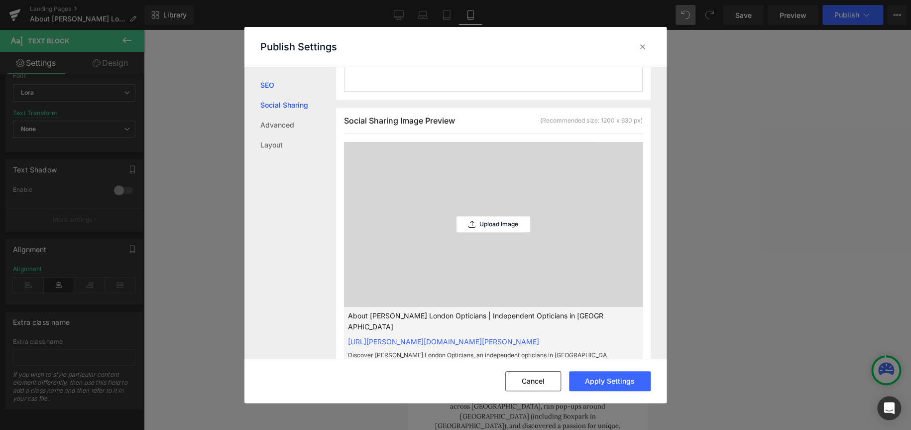
click at [297, 106] on link "Social Sharing" at bounding box center [298, 105] width 76 height 20
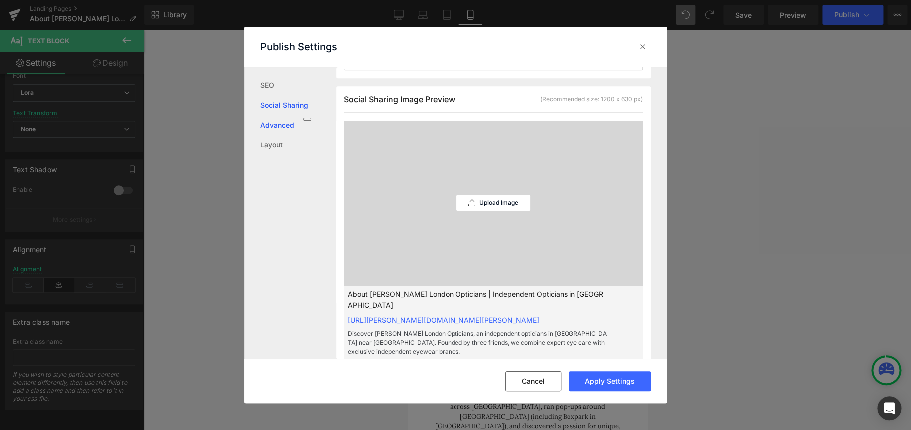
click at [286, 130] on link "Advanced" at bounding box center [298, 125] width 76 height 20
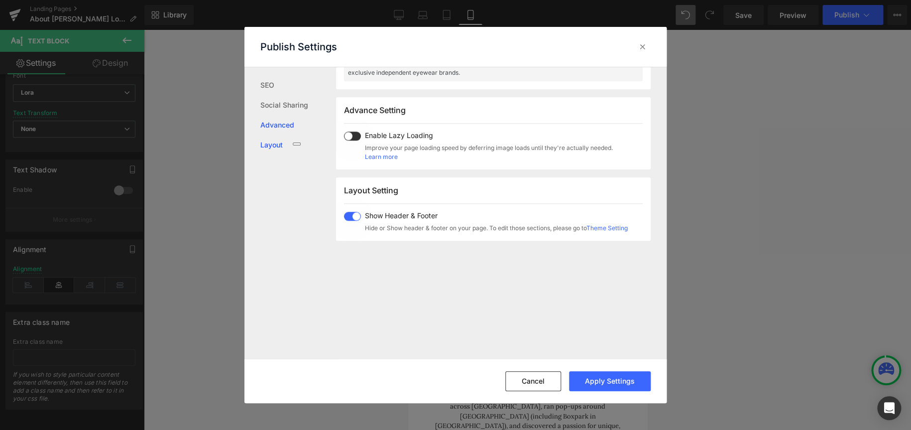
click at [279, 142] on link "Layout" at bounding box center [298, 145] width 76 height 20
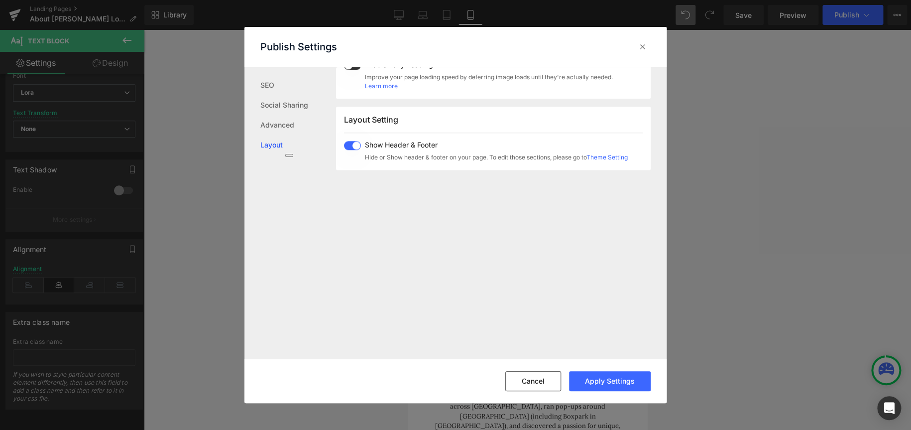
scroll to position [629, 0]
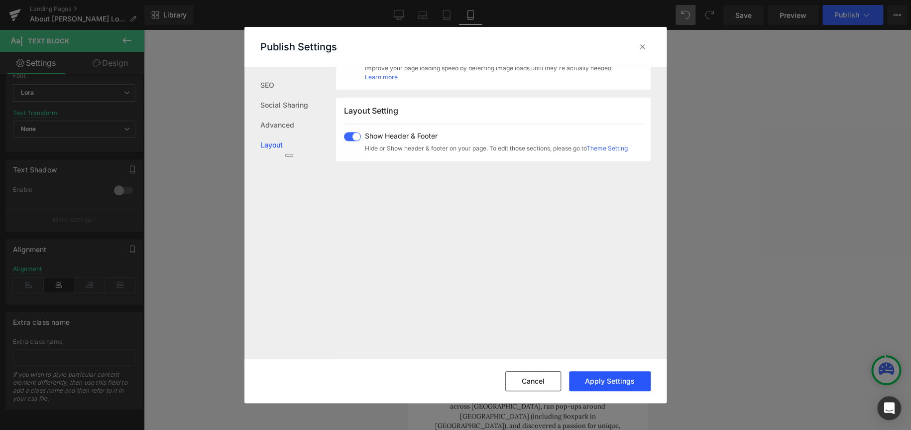
click at [607, 258] on button "Apply Settings" at bounding box center [610, 381] width 82 height 20
drag, startPoint x: 640, startPoint y: 45, endPoint x: 202, endPoint y: 37, distance: 437.8
click at [607, 45] on icon at bounding box center [643, 47] width 10 height 10
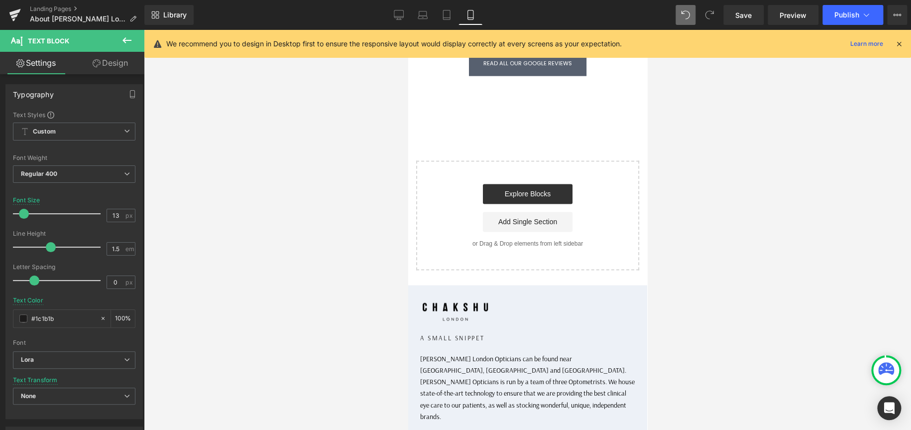
scroll to position [647, 0]
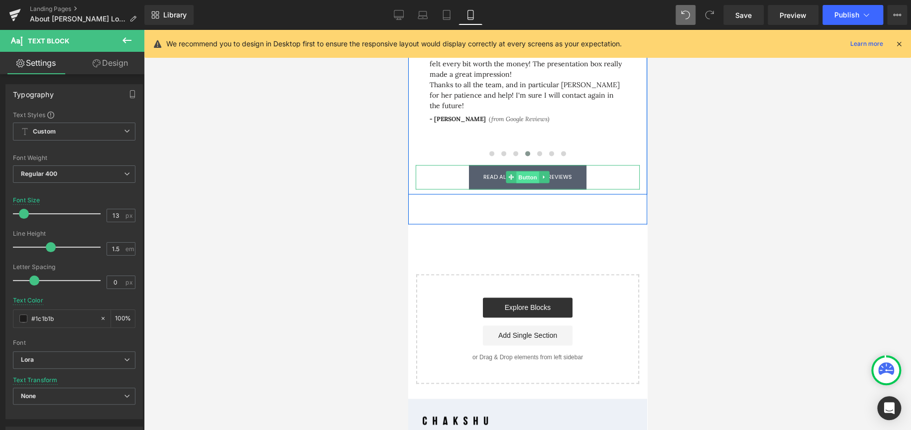
click at [521, 171] on span "Button" at bounding box center [527, 177] width 23 height 12
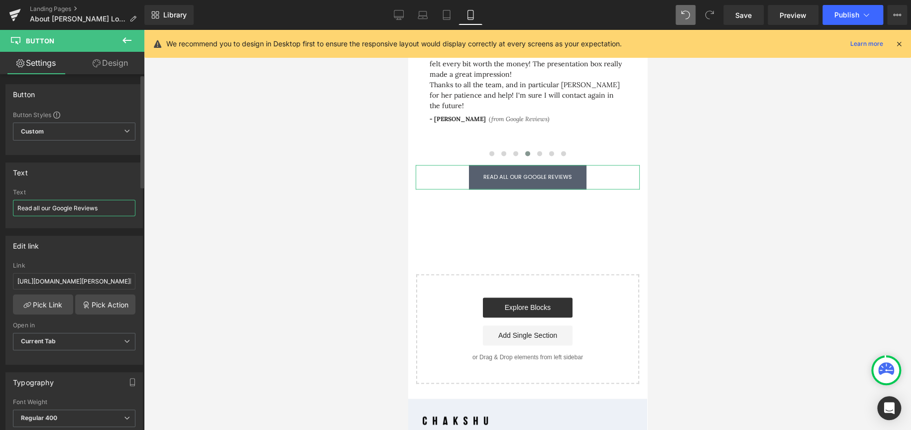
drag, startPoint x: 102, startPoint y: 209, endPoint x: 33, endPoint y: 208, distance: 68.7
click at [33, 208] on input "Read all our Google Reviews" at bounding box center [74, 208] width 123 height 16
click at [50, 208] on input "Read all our Google Reviews" at bounding box center [74, 208] width 123 height 16
drag, startPoint x: 40, startPoint y: 207, endPoint x: 34, endPoint y: 207, distance: 6.0
click at [34, 207] on input "Read all our Google Reviews" at bounding box center [74, 208] width 123 height 16
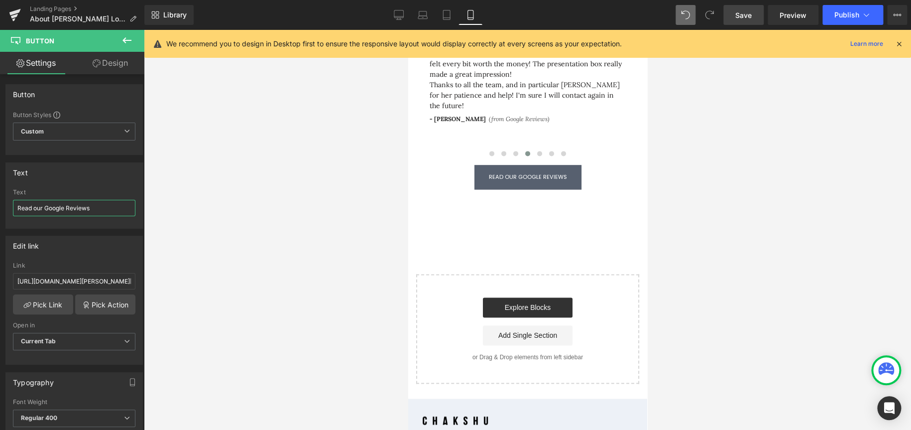
type input "Read our Google Reviews"
click at [607, 20] on link "Save" at bounding box center [744, 15] width 40 height 20
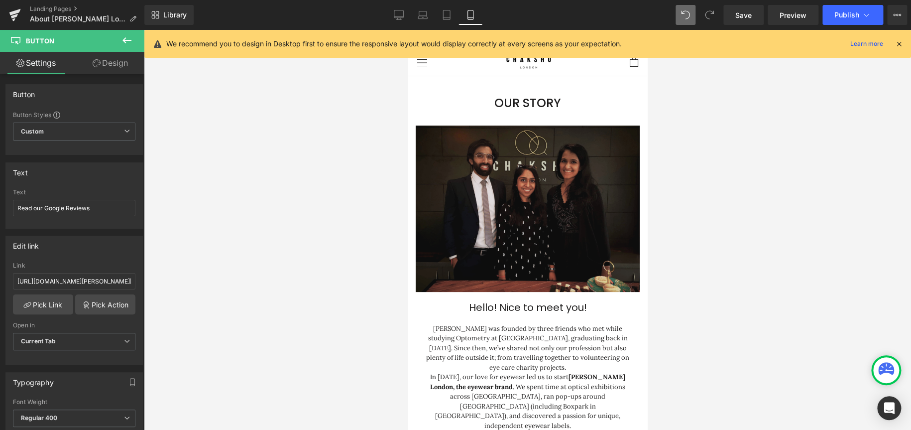
scroll to position [0, 0]
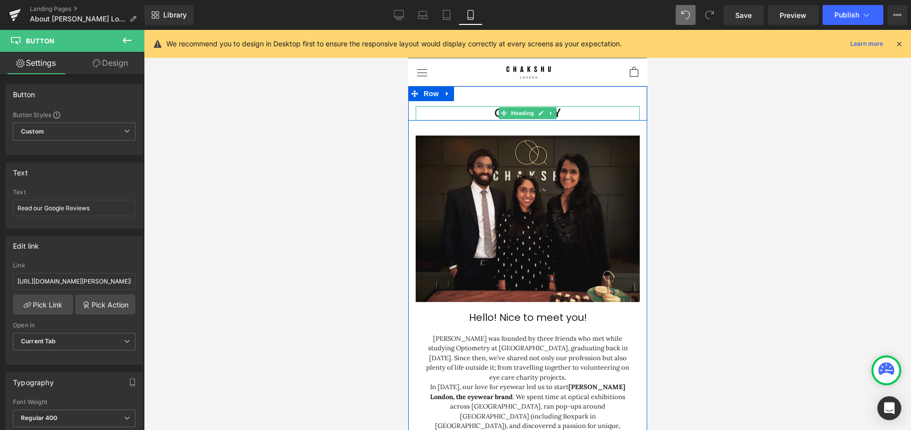
click at [564, 106] on h1 "Our Story" at bounding box center [527, 113] width 224 height 14
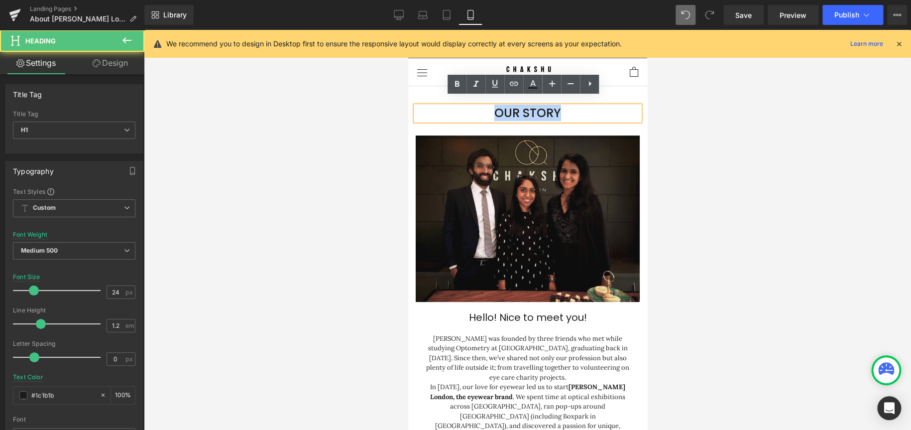
drag, startPoint x: 583, startPoint y: 102, endPoint x: 464, endPoint y: 101, distance: 119.0
click at [464, 106] on h1 "Our Story" at bounding box center [527, 113] width 224 height 14
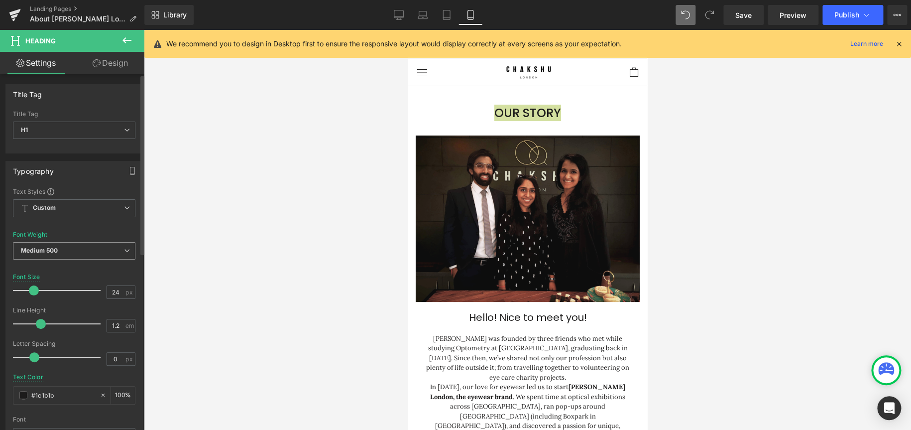
click at [96, 251] on span "Medium 500" at bounding box center [74, 250] width 123 height 17
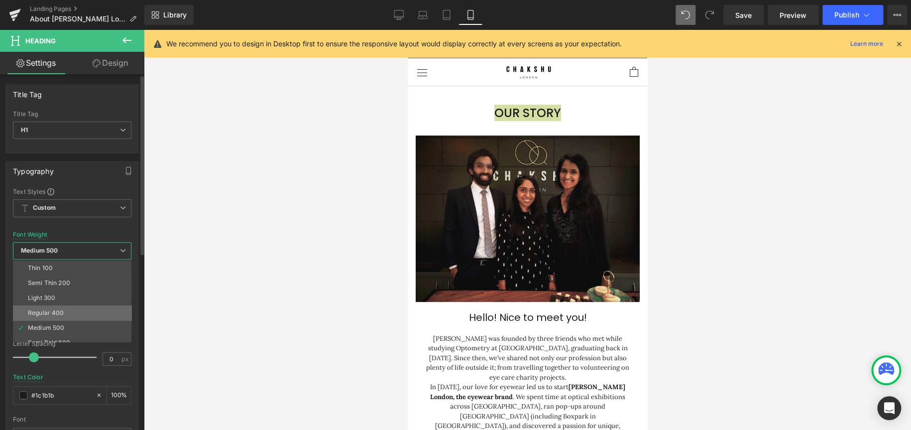
click at [65, 258] on li "Regular 400" at bounding box center [74, 312] width 123 height 15
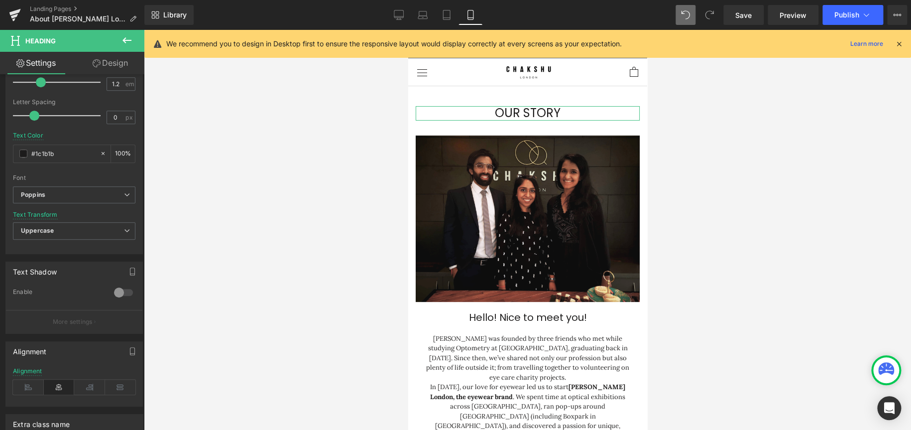
scroll to position [350, 0]
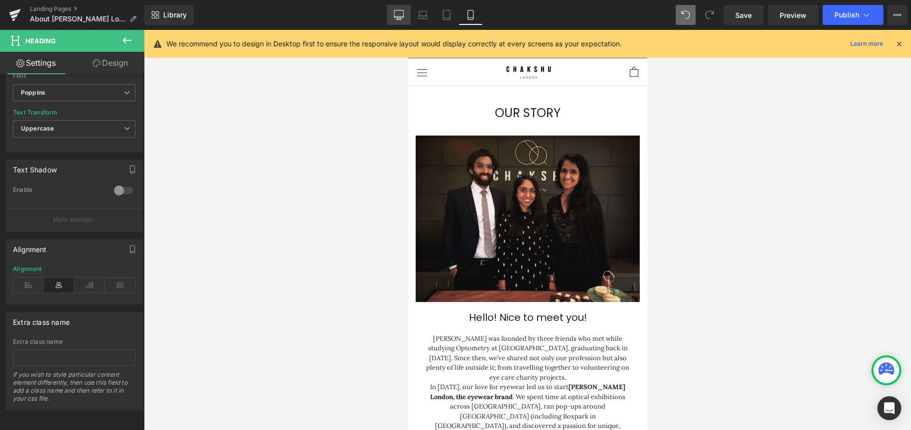
click at [398, 17] on icon at bounding box center [399, 15] width 10 height 10
type input "24.92"
type input "100"
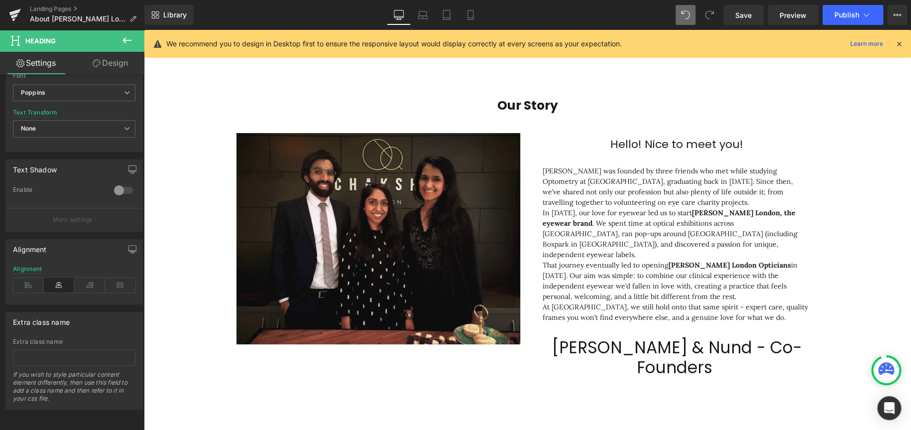
scroll to position [4, 5]
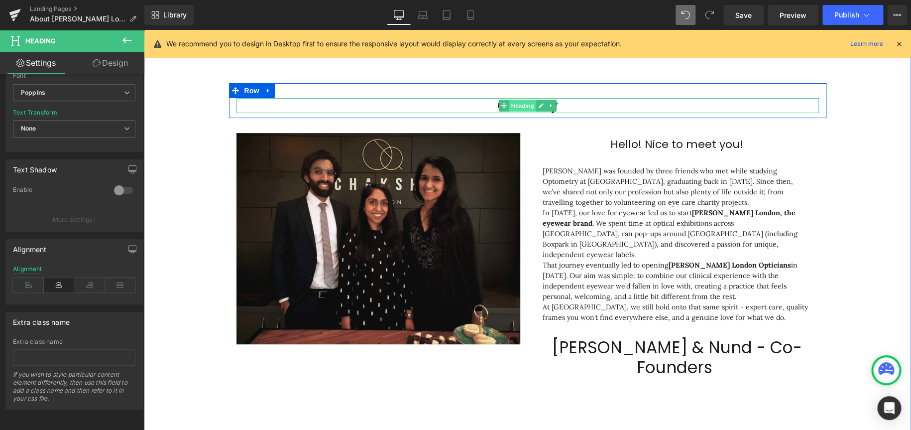
click at [527, 107] on span "Heading" at bounding box center [522, 106] width 27 height 12
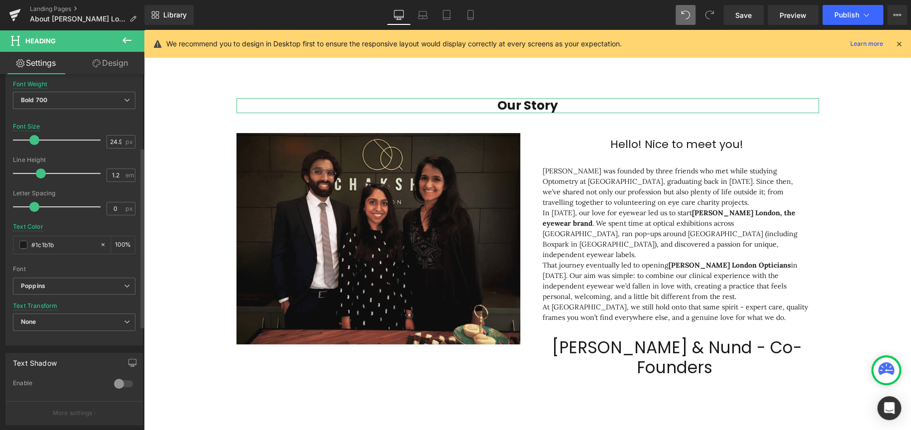
scroll to position [51, 0]
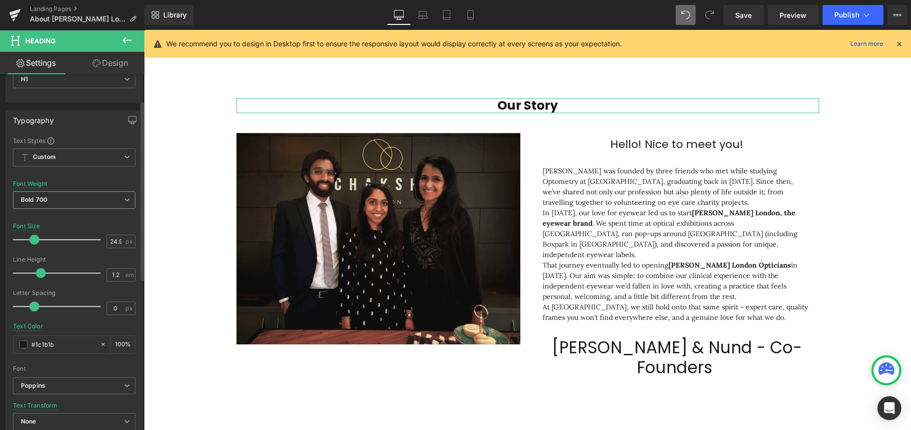
click at [70, 200] on span "Bold 700" at bounding box center [74, 199] width 123 height 17
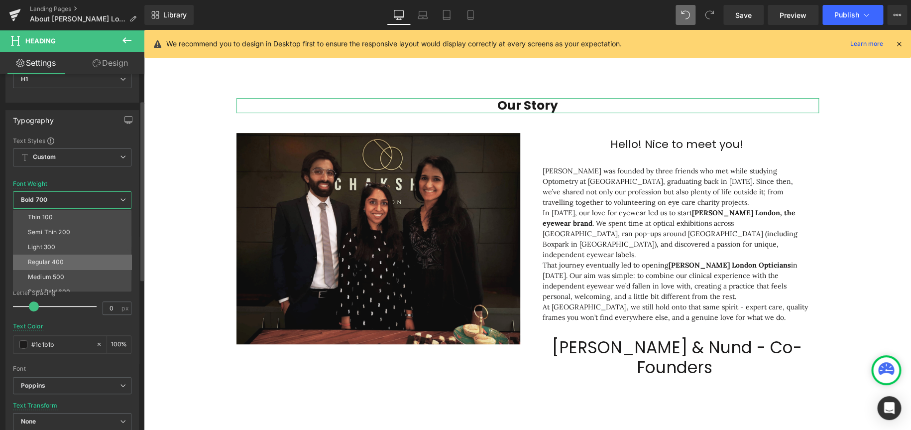
click at [66, 258] on li "Regular 400" at bounding box center [74, 261] width 123 height 15
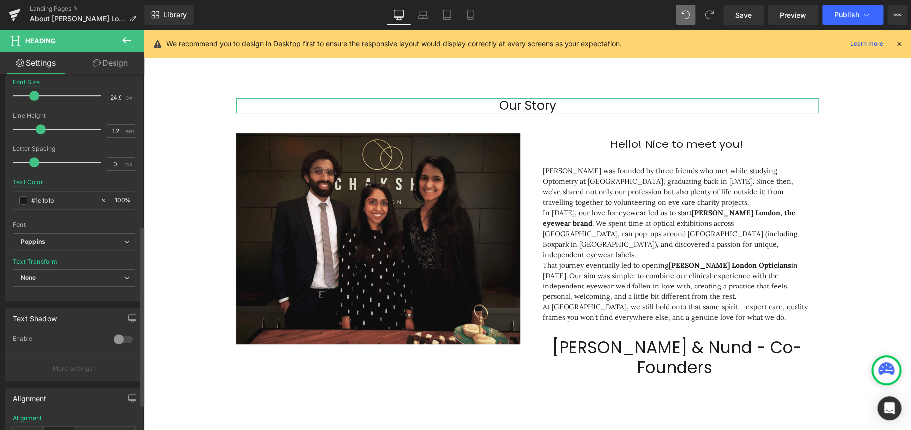
scroll to position [300, 0]
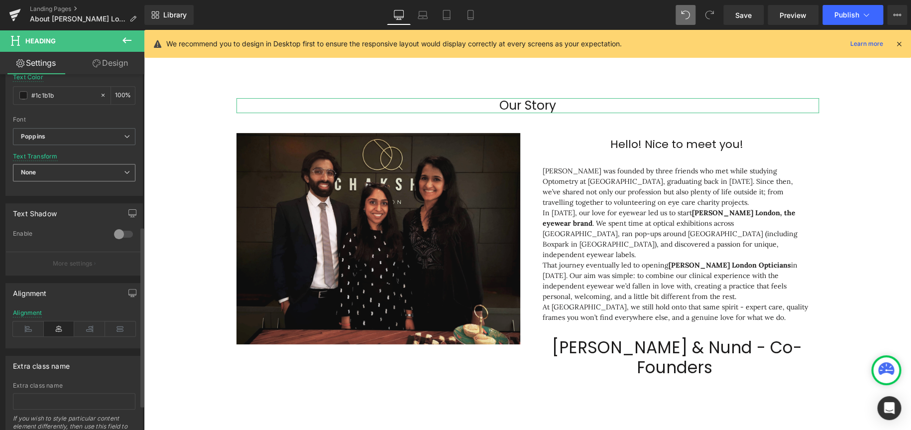
click at [59, 175] on span "None" at bounding box center [74, 172] width 123 height 17
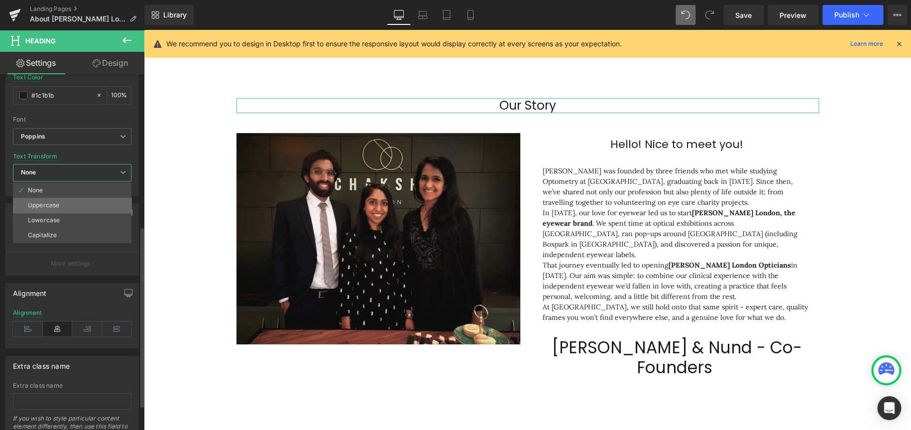
click at [47, 203] on div "Uppercase" at bounding box center [43, 205] width 31 height 7
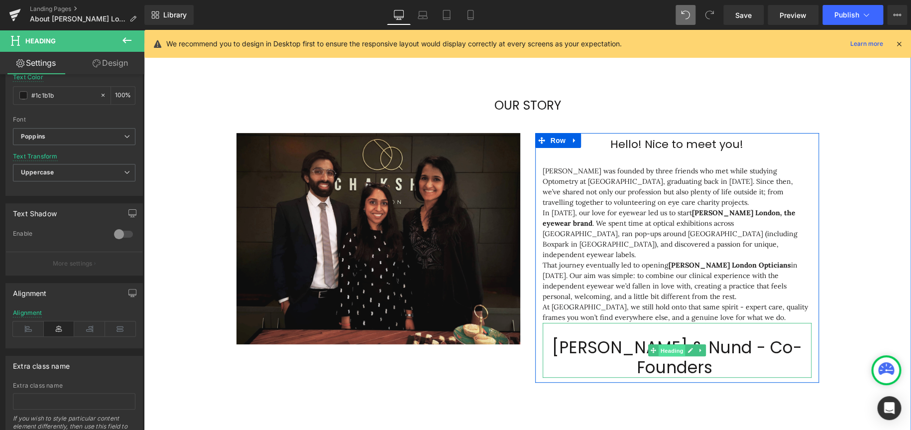
click at [607, 258] on span "Heading" at bounding box center [671, 351] width 27 height 12
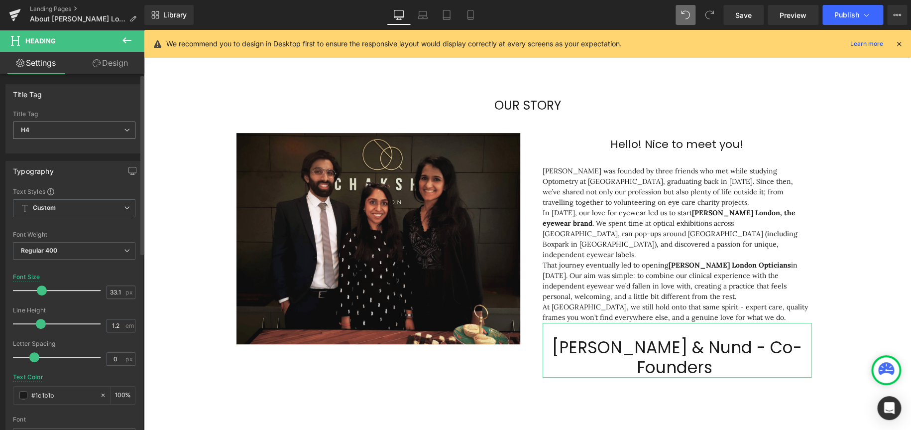
click at [65, 127] on span "H4" at bounding box center [74, 130] width 123 height 17
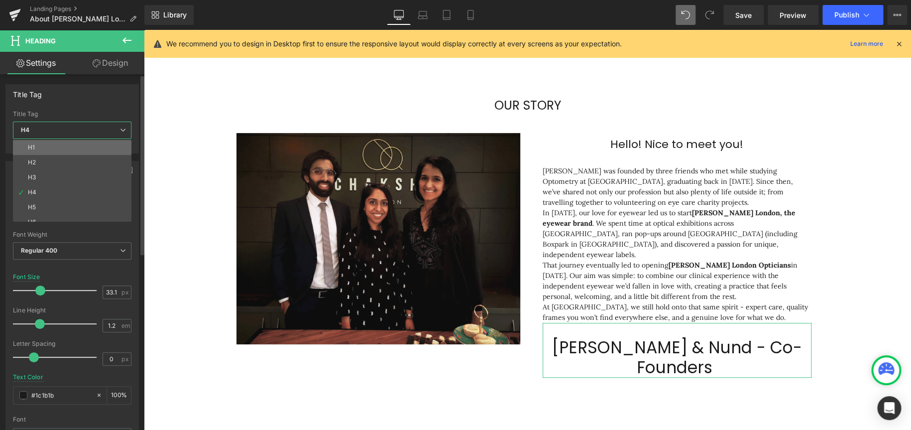
click at [58, 143] on li "H1" at bounding box center [74, 147] width 123 height 15
type input "14"
type input "1.65"
type input "100"
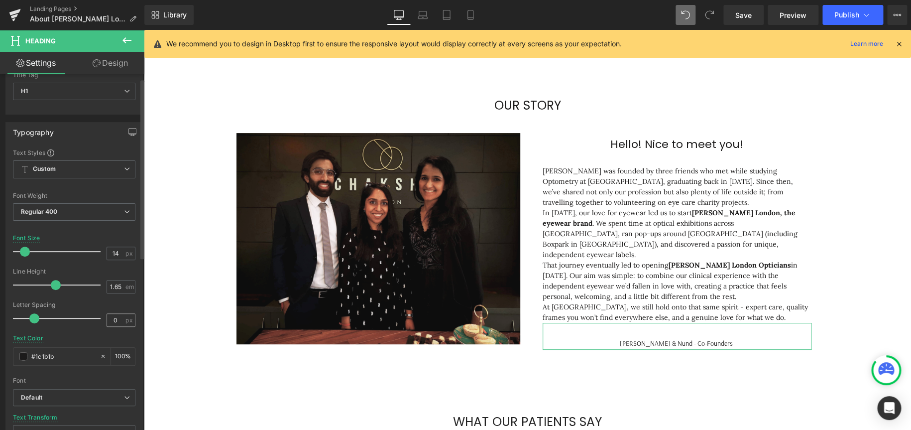
scroll to position [100, 0]
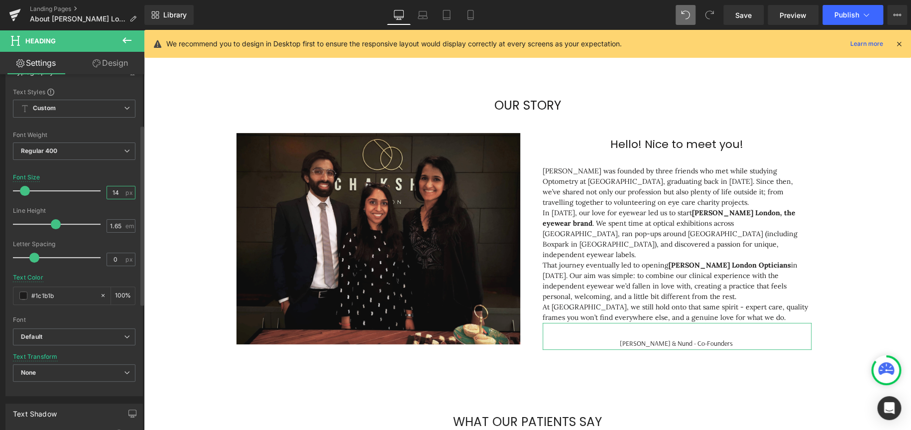
click at [112, 193] on input "14" at bounding box center [115, 192] width 17 height 12
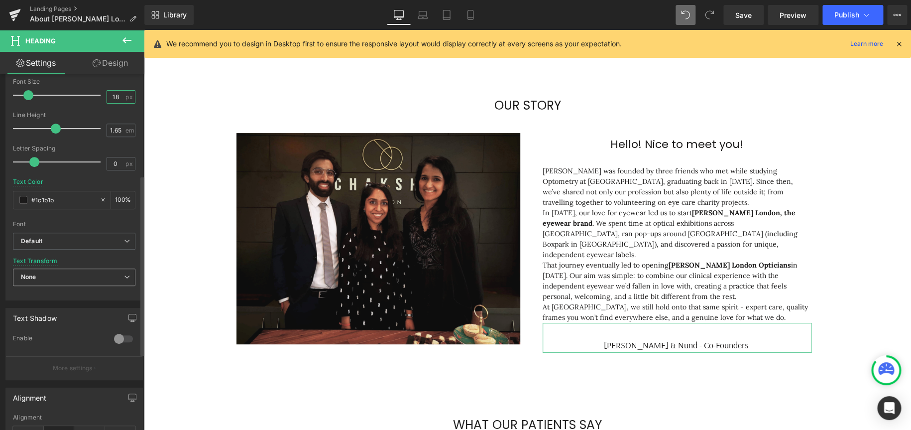
scroll to position [199, 0]
type input "18"
click at [86, 236] on b "Default" at bounding box center [72, 237] width 103 height 8
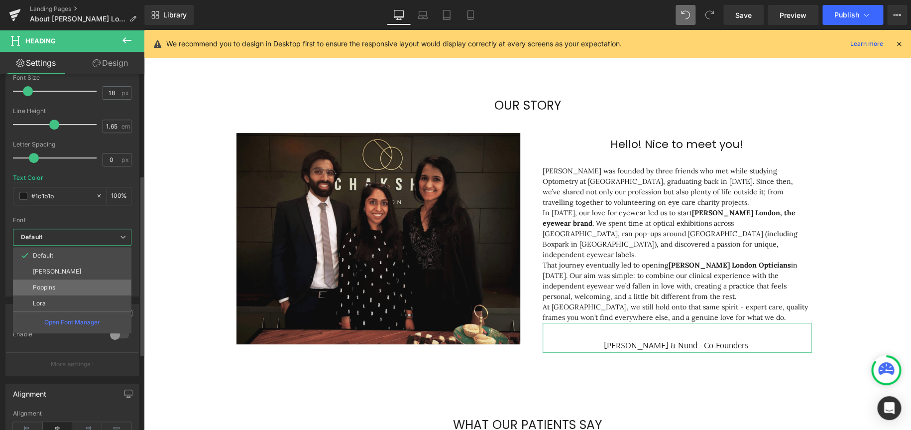
click at [79, 258] on li "Poppins" at bounding box center [72, 287] width 119 height 16
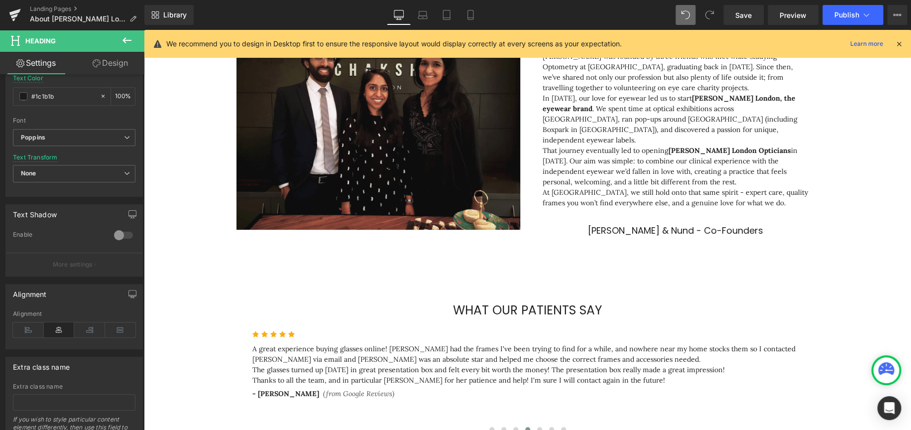
scroll to position [281, 0]
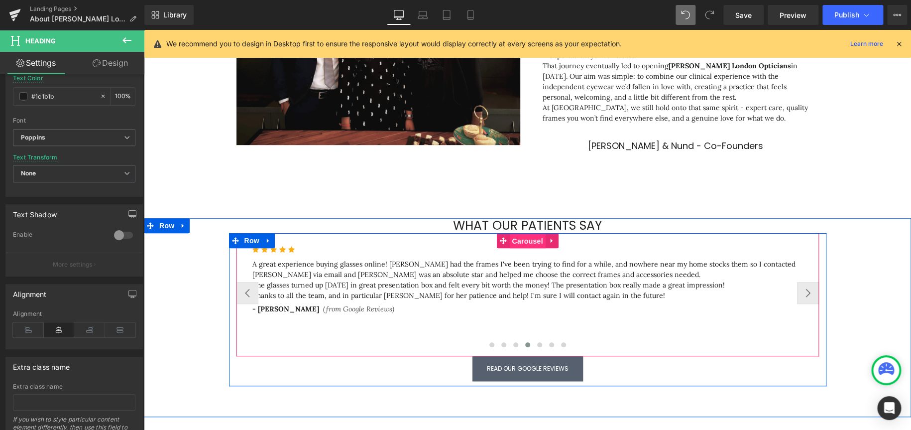
click at [528, 234] on span "Carousel" at bounding box center [527, 241] width 36 height 15
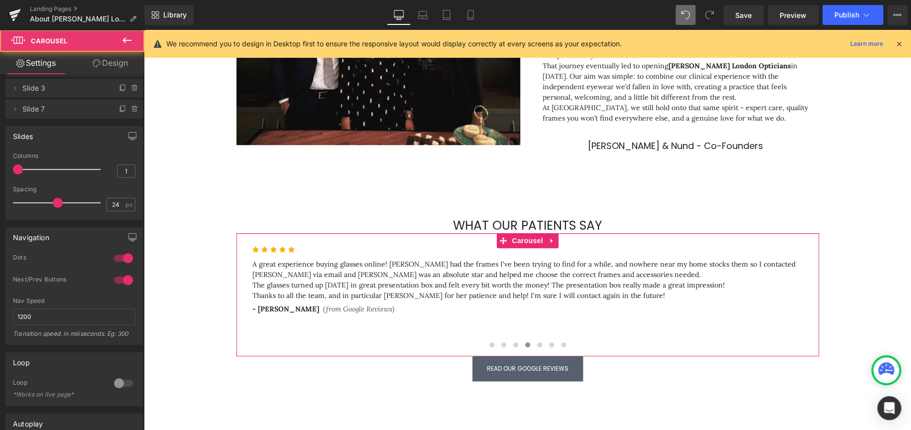
scroll to position [149, 0]
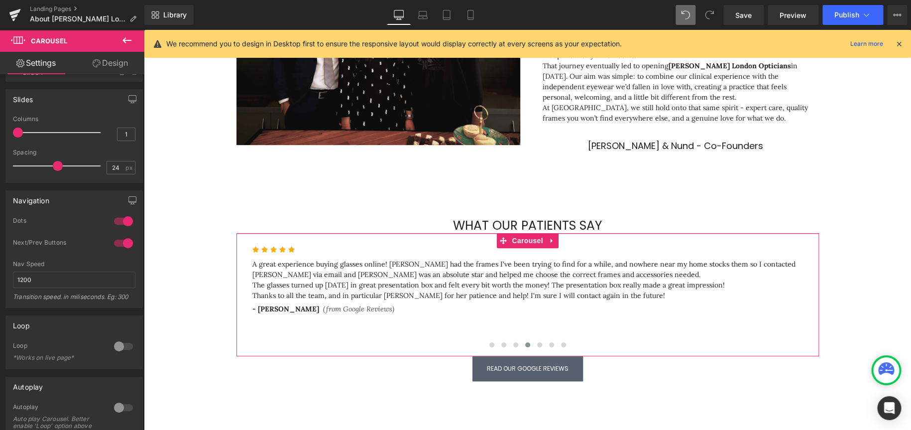
click at [120, 220] on div at bounding box center [124, 221] width 24 height 16
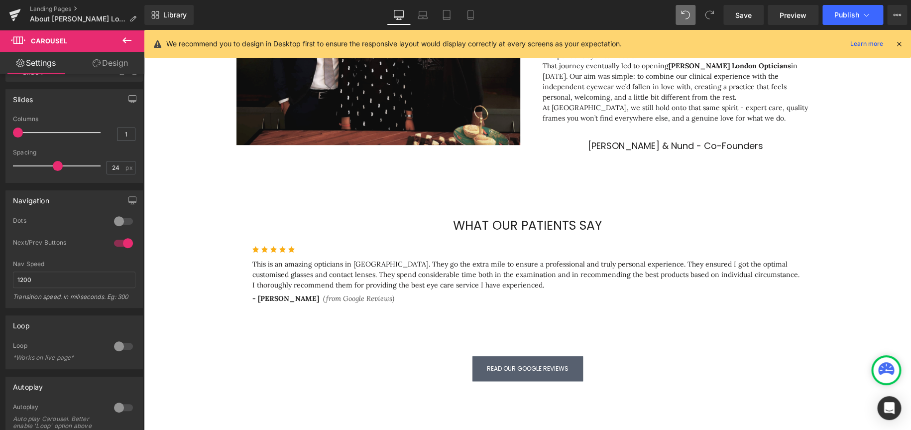
scroll to position [5, 5]
click at [120, 220] on div at bounding box center [124, 221] width 24 height 16
click at [113, 245] on div at bounding box center [124, 243] width 24 height 16
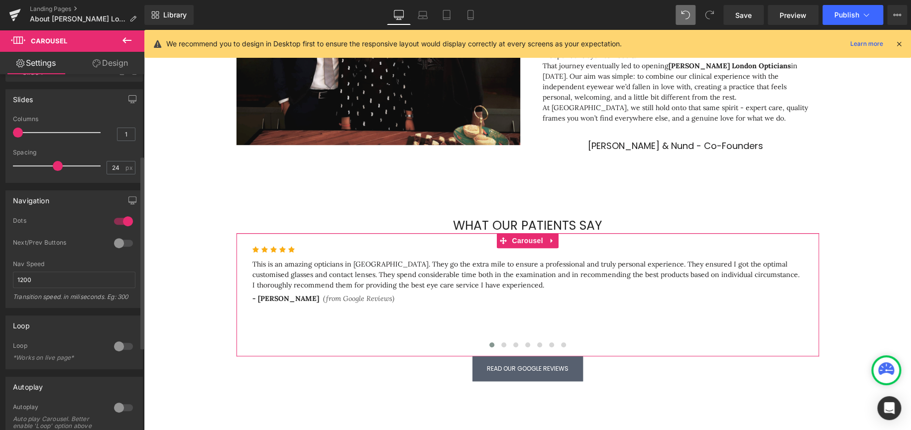
click at [124, 258] on div at bounding box center [124, 346] width 24 height 16
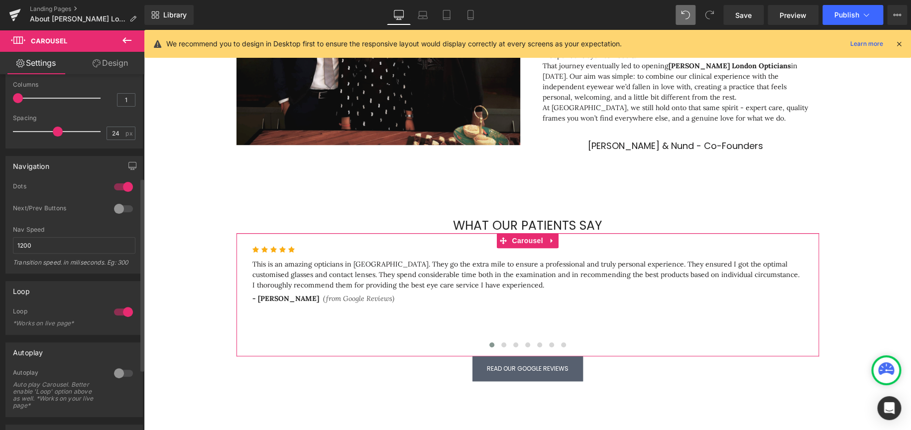
scroll to position [199, 0]
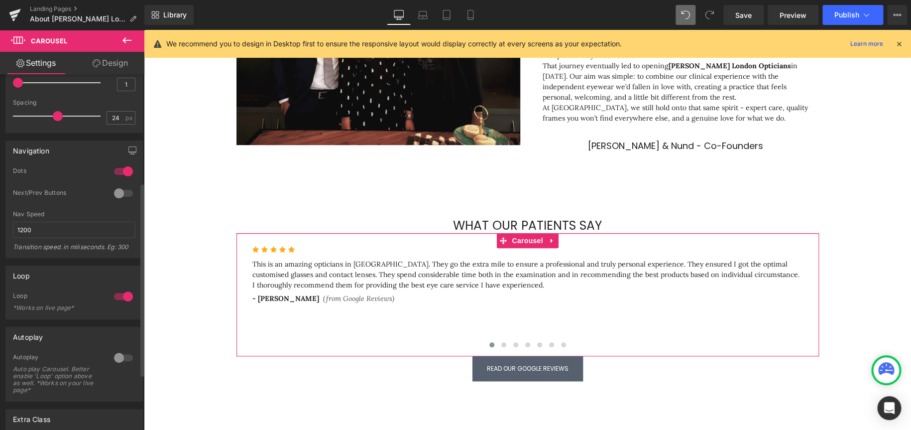
click at [123, 258] on div at bounding box center [124, 358] width 24 height 16
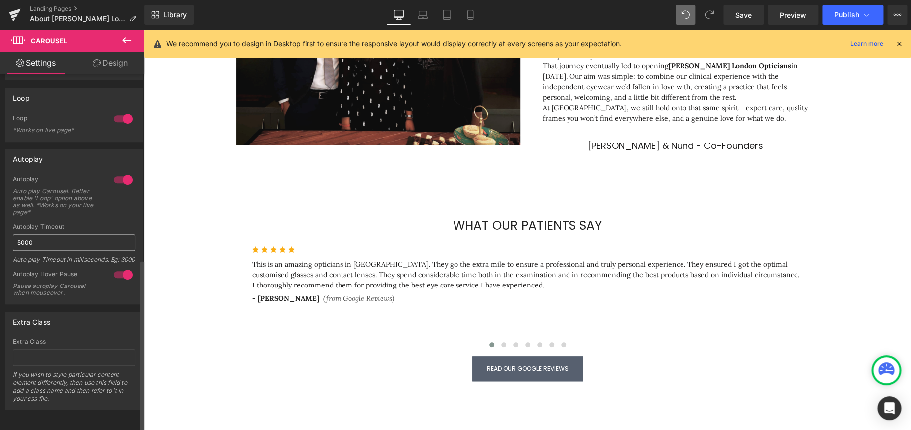
scroll to position [390, 0]
click at [607, 18] on span "Save" at bounding box center [744, 15] width 16 height 10
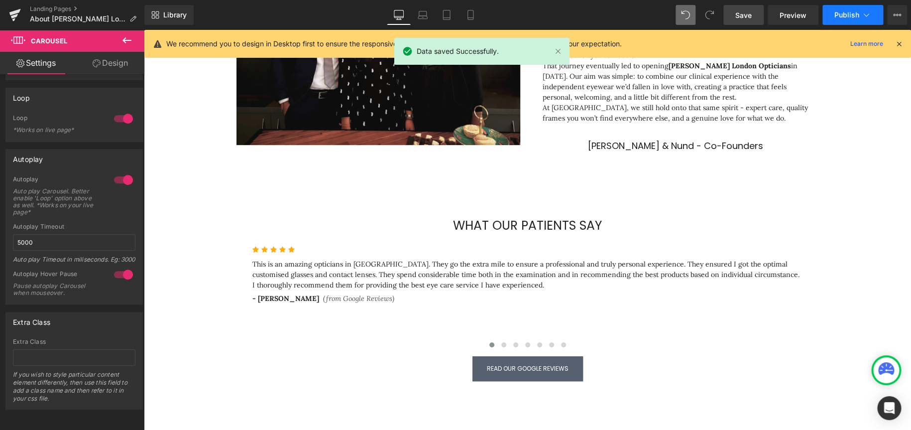
click at [607, 12] on span "Publish" at bounding box center [847, 15] width 25 height 8
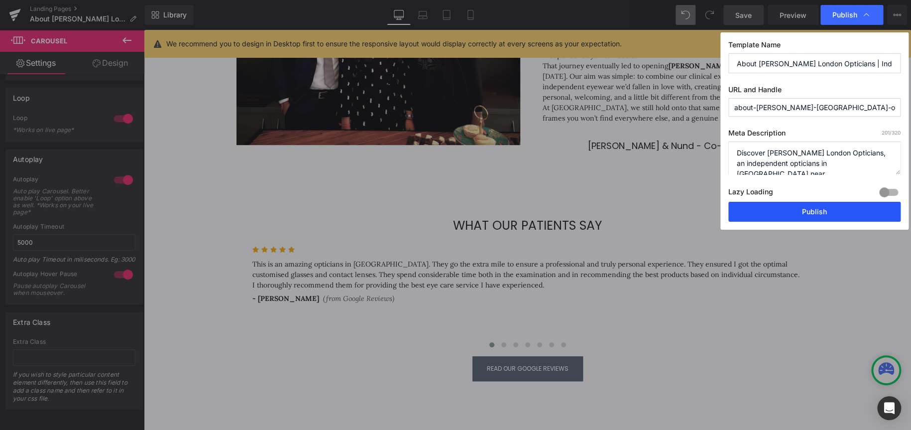
click at [607, 217] on button "Publish" at bounding box center [815, 212] width 172 height 20
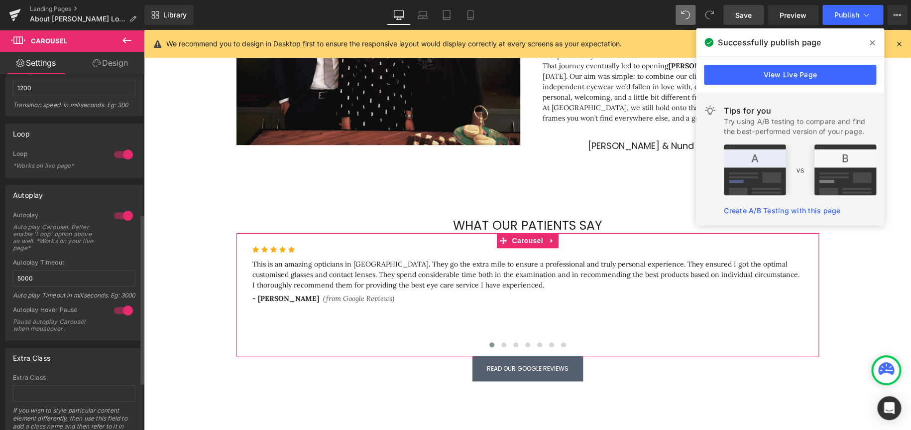
scroll to position [291, 0]
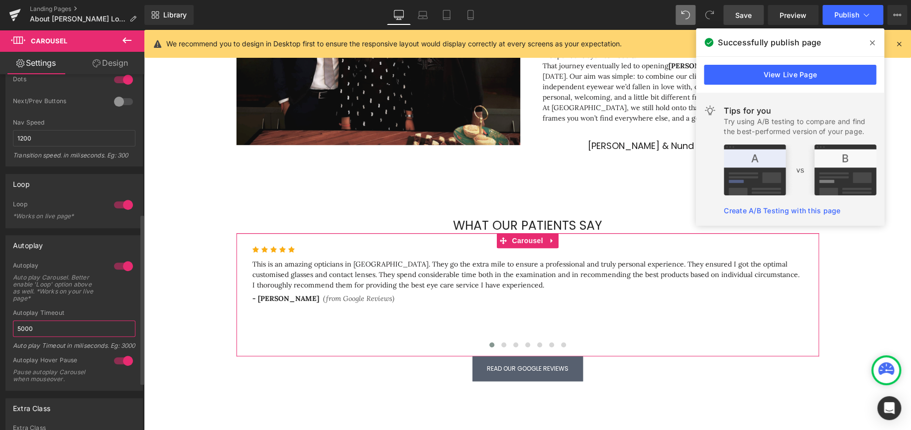
click at [69, 258] on input "5000" at bounding box center [74, 328] width 123 height 16
click at [124, 79] on div at bounding box center [124, 80] width 24 height 16
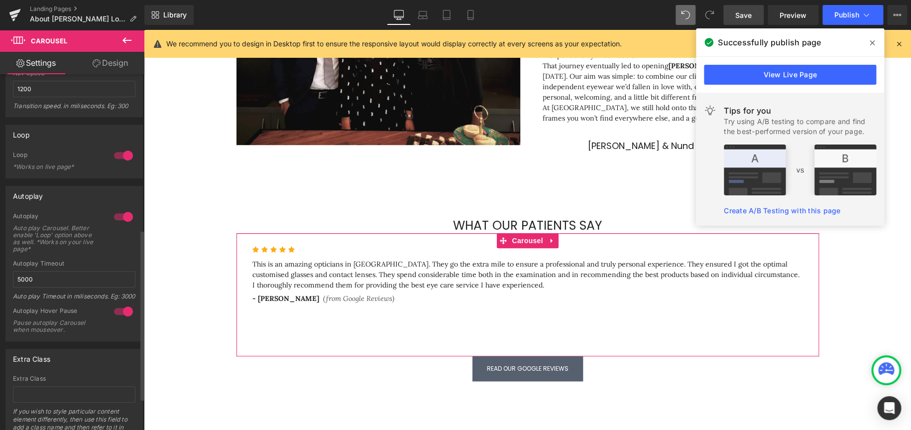
scroll to position [341, 0]
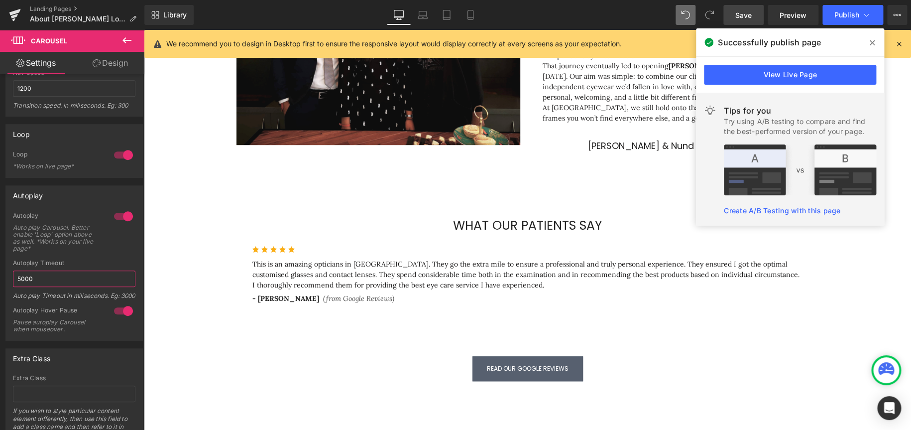
drag, startPoint x: 51, startPoint y: 278, endPoint x: -80, endPoint y: 276, distance: 131.0
click at [0, 258] on html "Carousel You are previewing how the Live Preset 0 1 will restyle your page. You…" at bounding box center [455, 215] width 911 height 430
click at [607, 76] on link "View Live Page" at bounding box center [790, 75] width 172 height 20
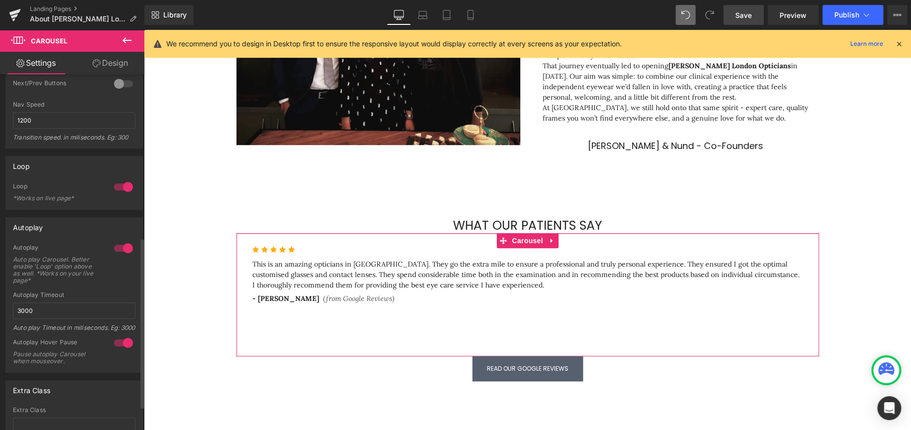
scroll to position [291, 0]
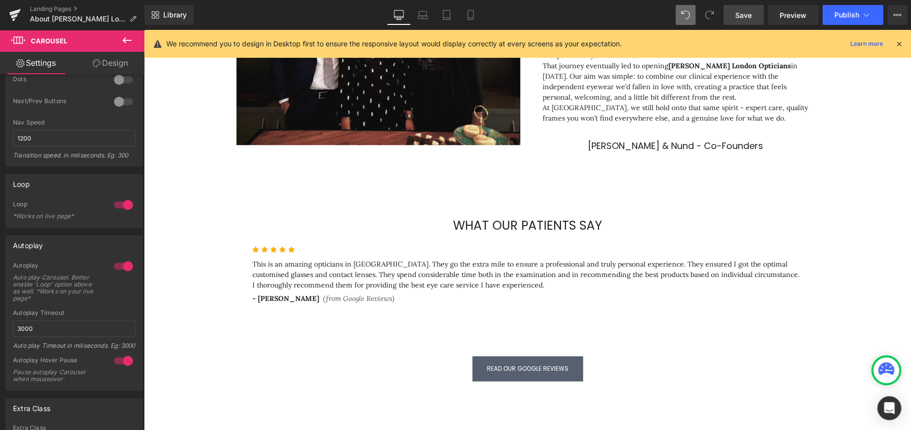
click at [607, 14] on span "Save" at bounding box center [744, 15] width 16 height 10
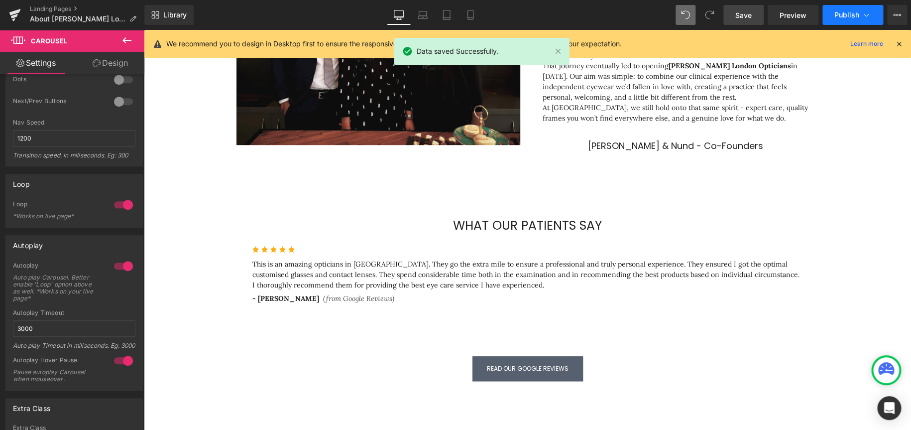
click at [607, 11] on span "Publish" at bounding box center [847, 15] width 25 height 8
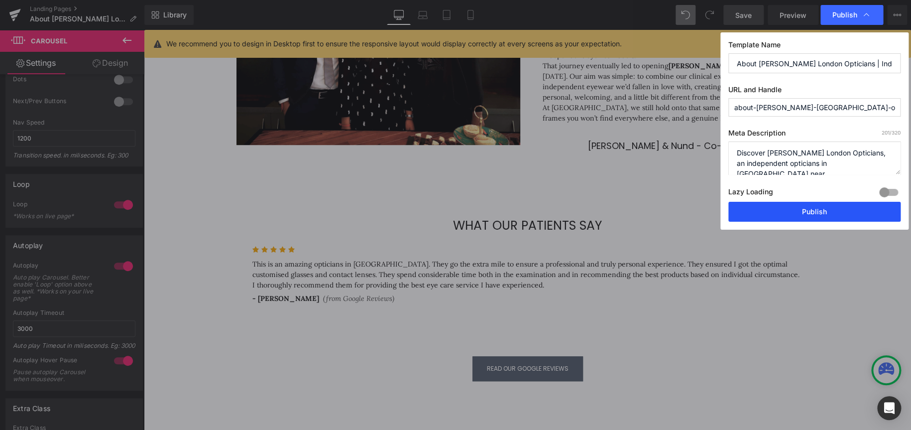
click at [607, 213] on button "Publish" at bounding box center [815, 212] width 172 height 20
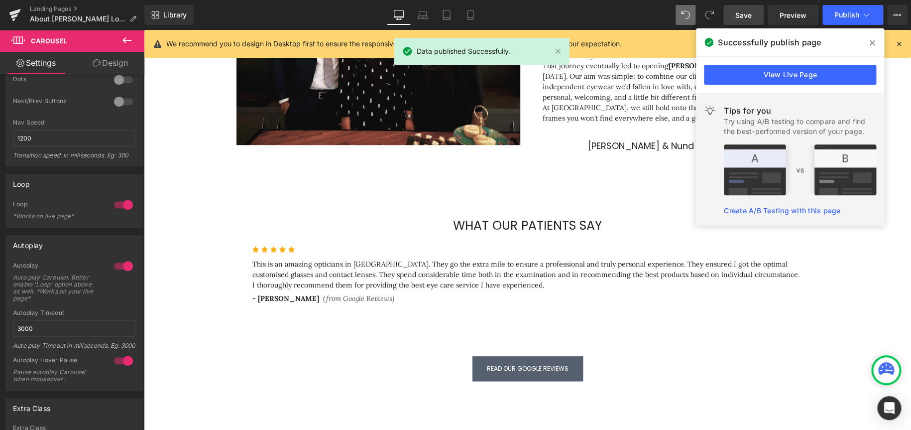
click at [607, 44] on icon at bounding box center [872, 43] width 5 height 8
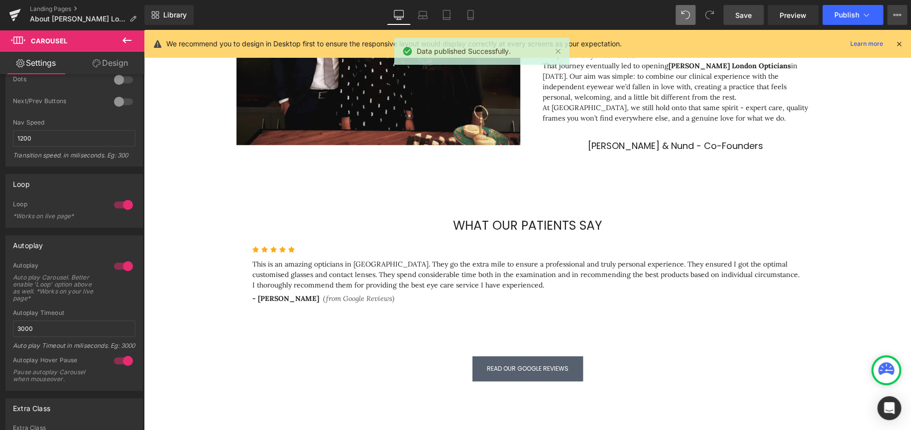
click at [607, 13] on icon at bounding box center [897, 15] width 8 height 8
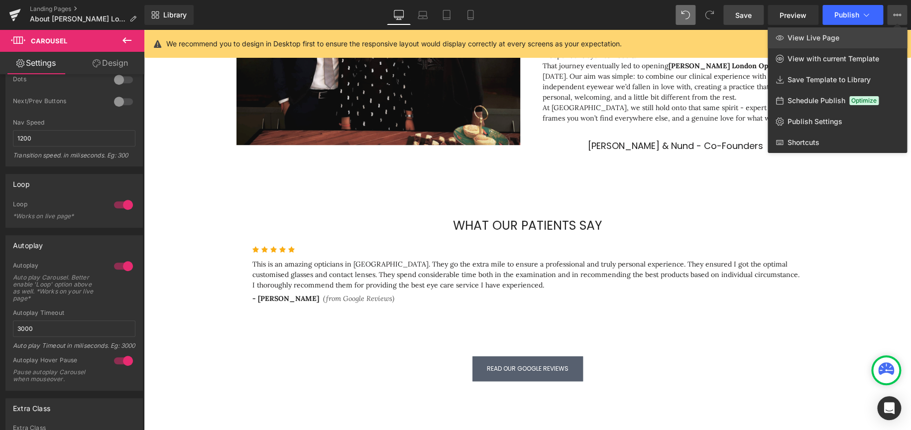
click at [607, 40] on link "View Live Page" at bounding box center [837, 37] width 139 height 21
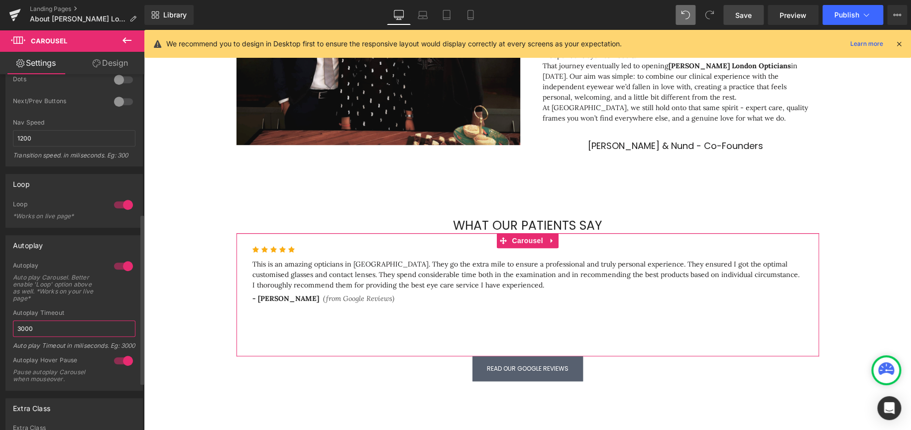
click at [41, 258] on input "3000" at bounding box center [74, 328] width 123 height 16
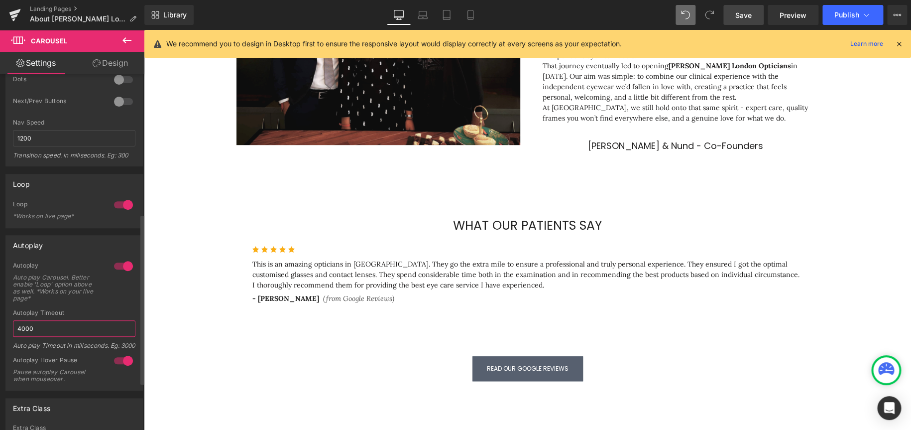
scroll to position [5, 5]
type input "4000"
click at [607, 20] on link "Save" at bounding box center [744, 15] width 40 height 20
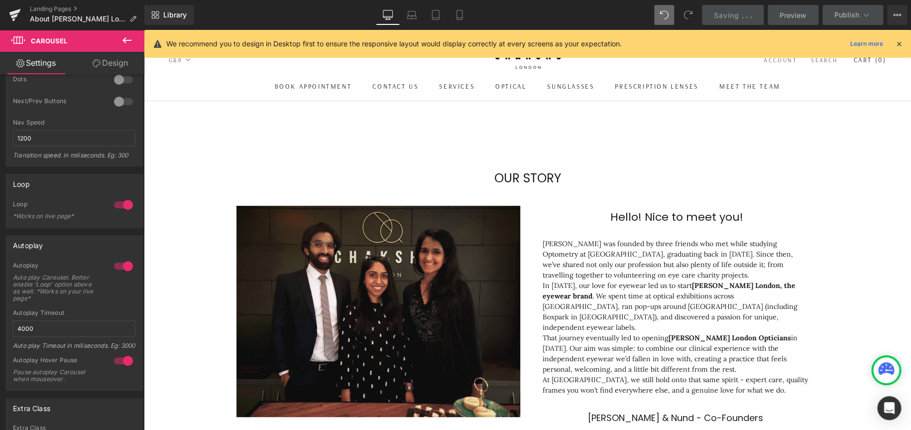
scroll to position [0, 0]
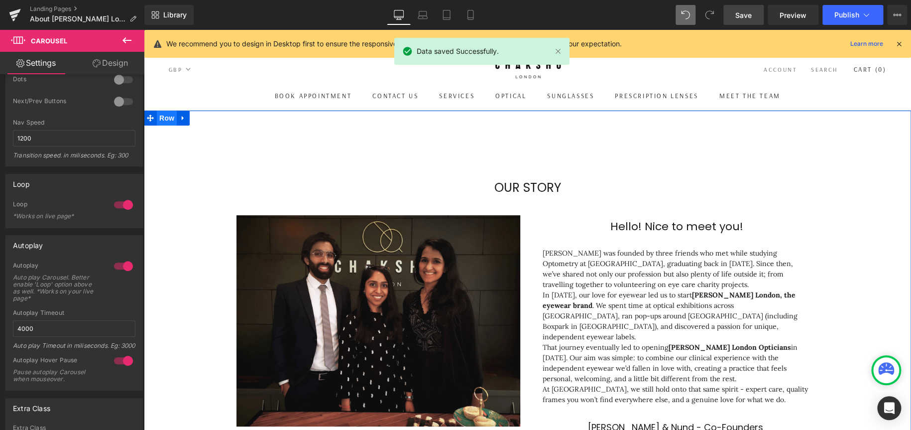
click at [161, 117] on span "Row" at bounding box center [167, 118] width 20 height 15
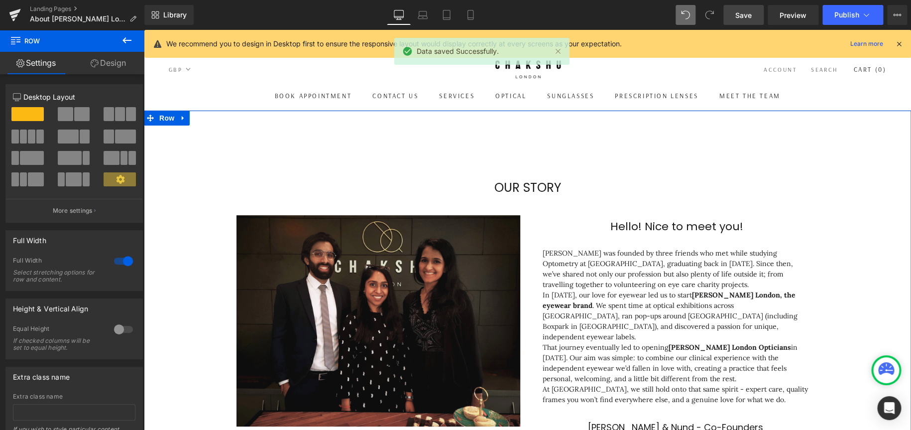
click at [108, 64] on link "Design" at bounding box center [108, 63] width 72 height 22
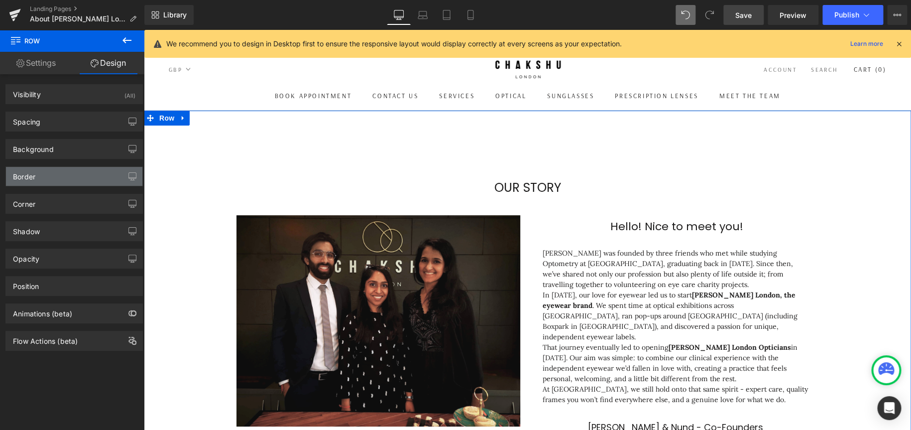
type input "0"
type input "110"
type input "0"
type input "110"
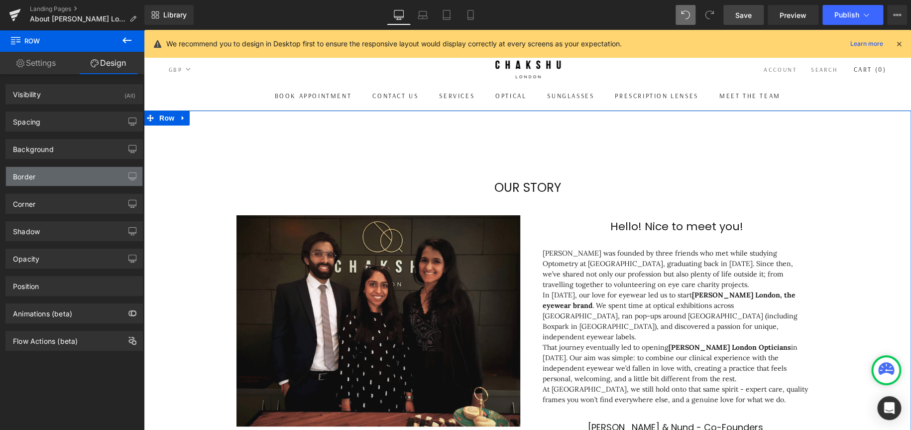
type input "0"
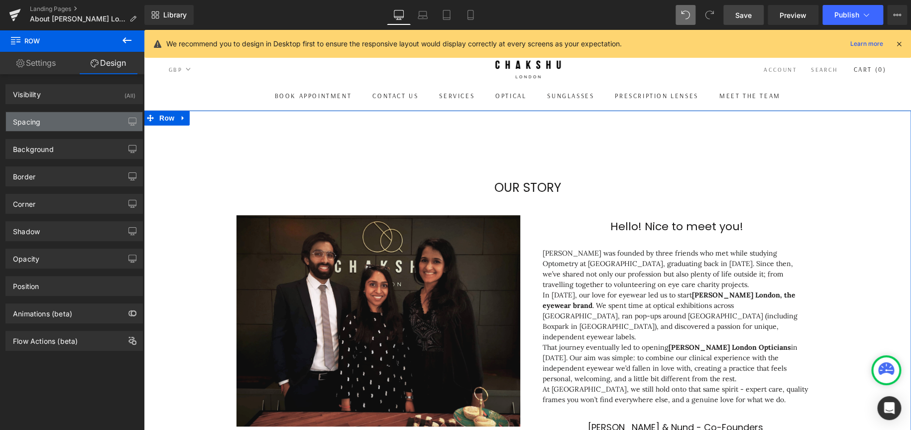
click at [59, 123] on div "Spacing" at bounding box center [74, 121] width 136 height 19
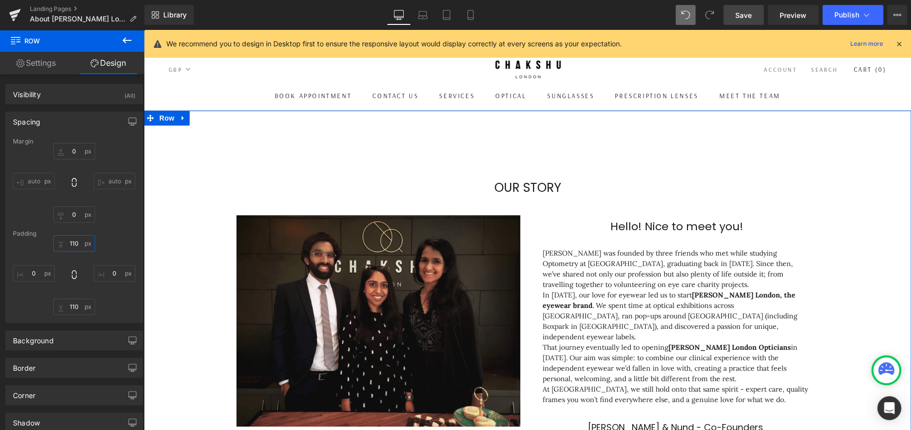
click at [73, 249] on input "110" at bounding box center [74, 243] width 42 height 16
click at [73, 244] on input "110" at bounding box center [74, 243] width 42 height 16
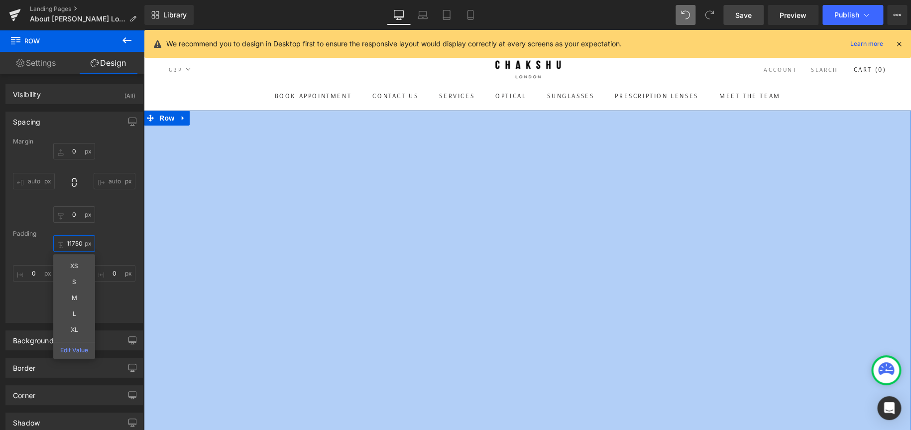
scroll to position [6932, 759]
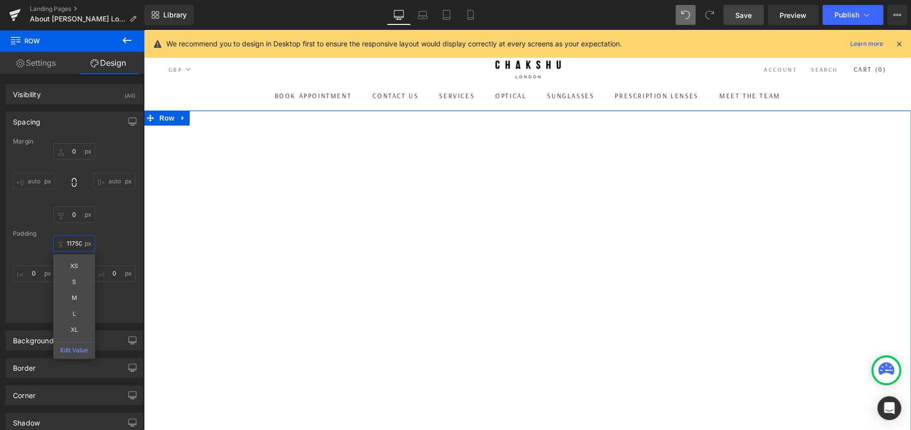
click at [62, 239] on input "11750" at bounding box center [74, 243] width 42 height 16
click at [63, 239] on input "11750" at bounding box center [74, 243] width 42 height 16
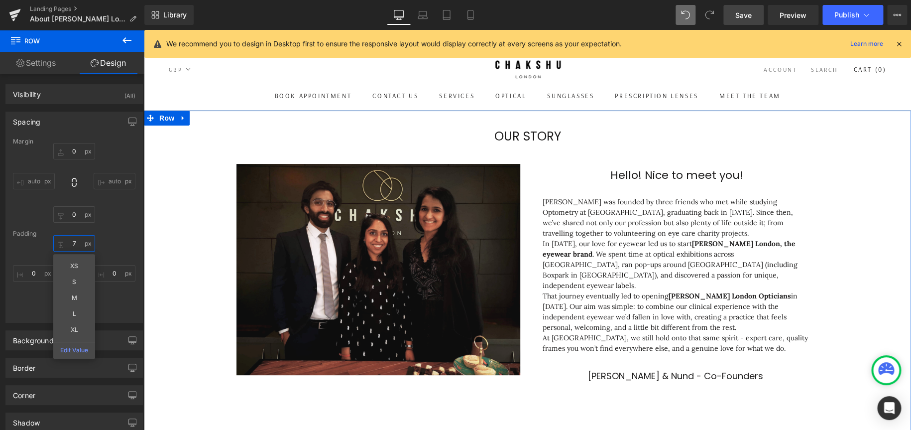
scroll to position [1085, 759]
type input "75"
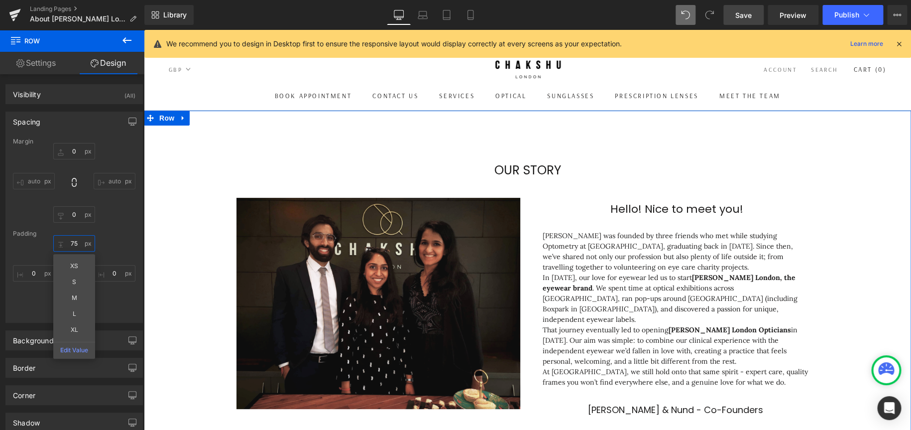
scroll to position [1119, 759]
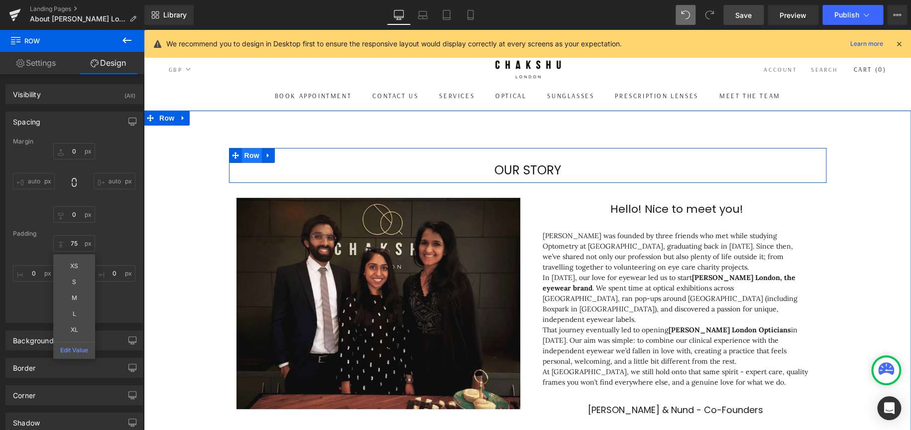
click at [246, 157] on span "Row" at bounding box center [252, 155] width 20 height 15
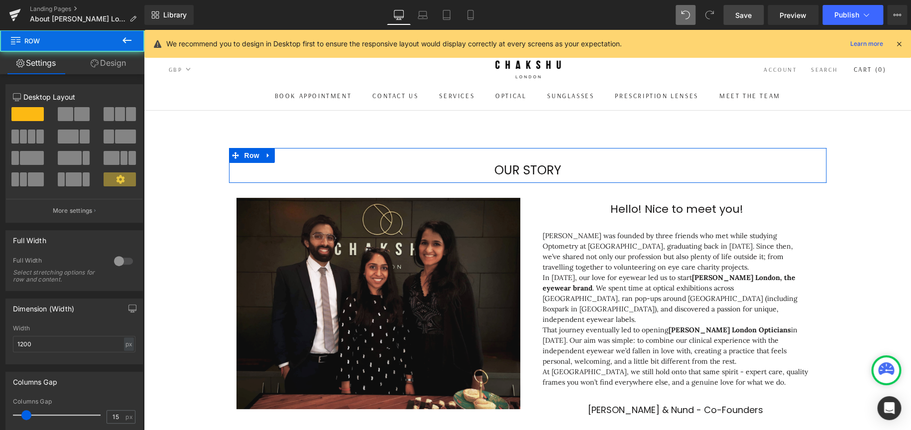
click at [108, 64] on link "Design" at bounding box center [108, 63] width 72 height 22
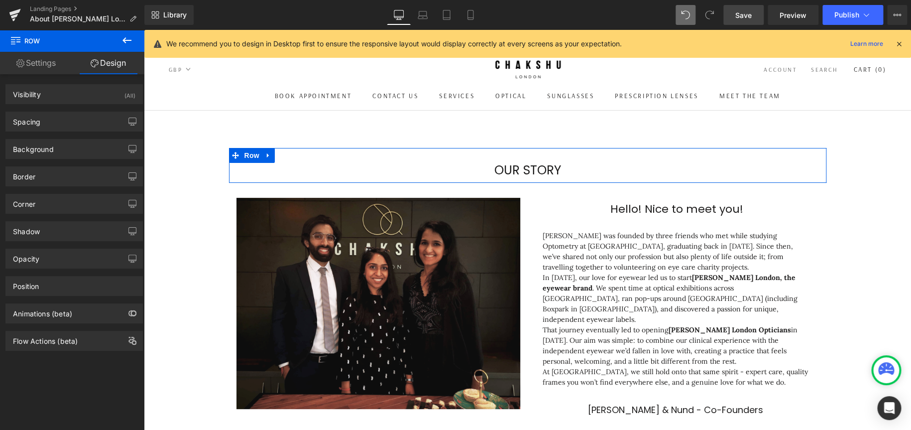
type input "0"
type input "30"
type input "0"
type input "10"
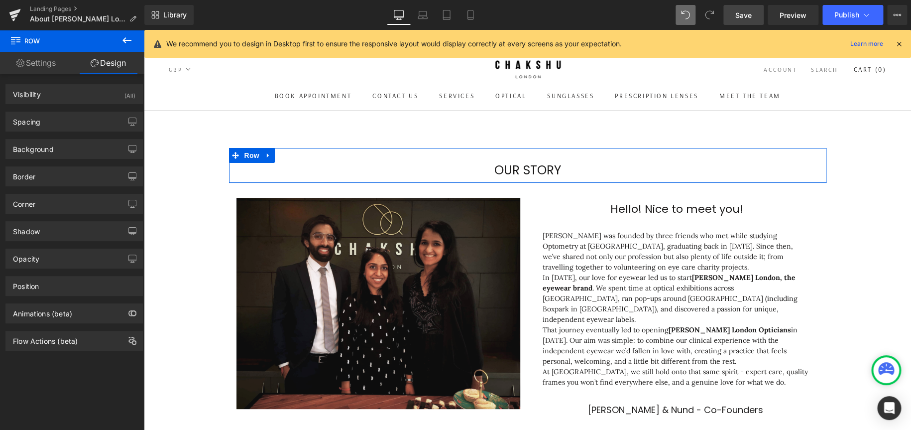
type input "0"
click at [53, 122] on div "Spacing" at bounding box center [74, 121] width 136 height 19
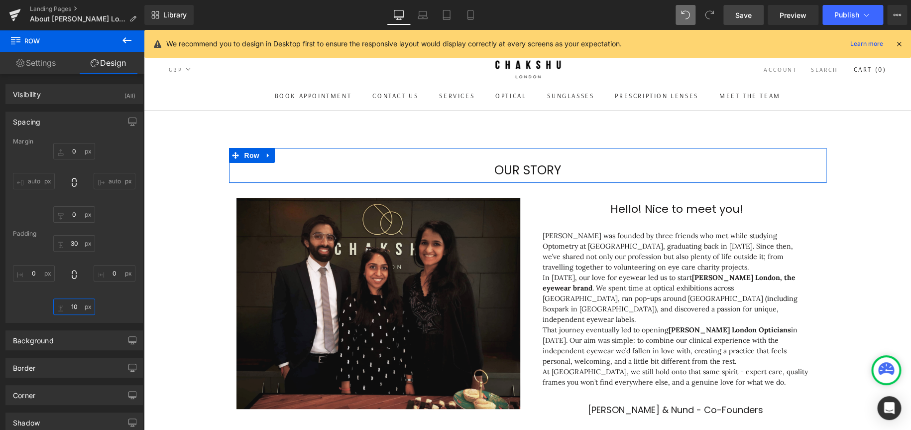
click at [68, 258] on input "10" at bounding box center [74, 306] width 42 height 16
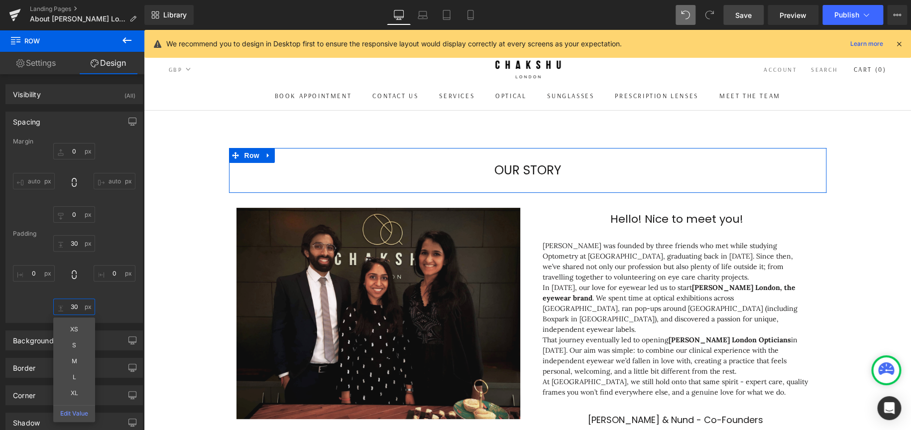
scroll to position [1128, 759]
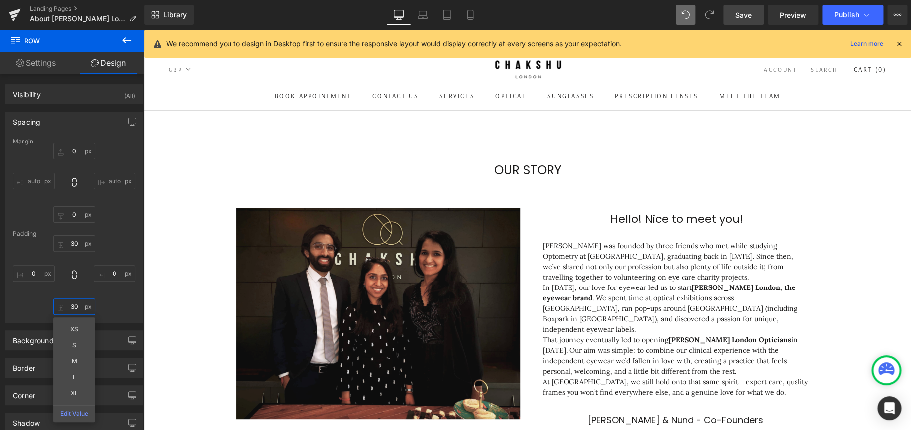
type input "30"
click at [607, 22] on link "Save" at bounding box center [744, 15] width 40 height 20
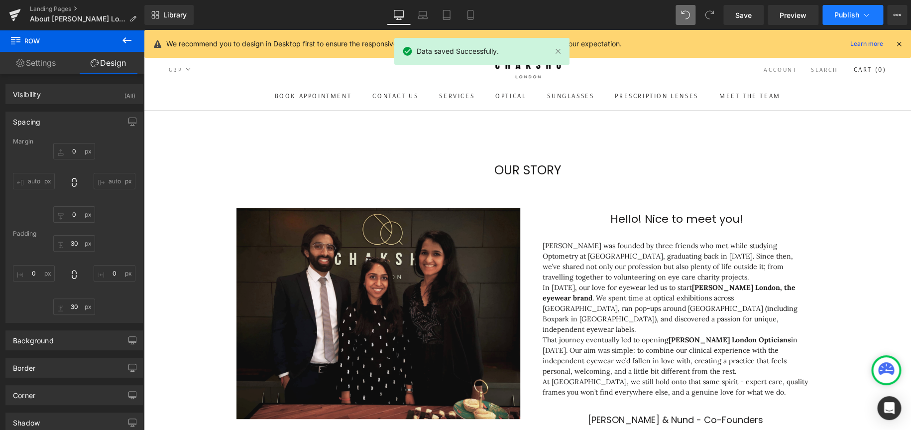
click at [607, 13] on span "Publish" at bounding box center [847, 15] width 25 height 8
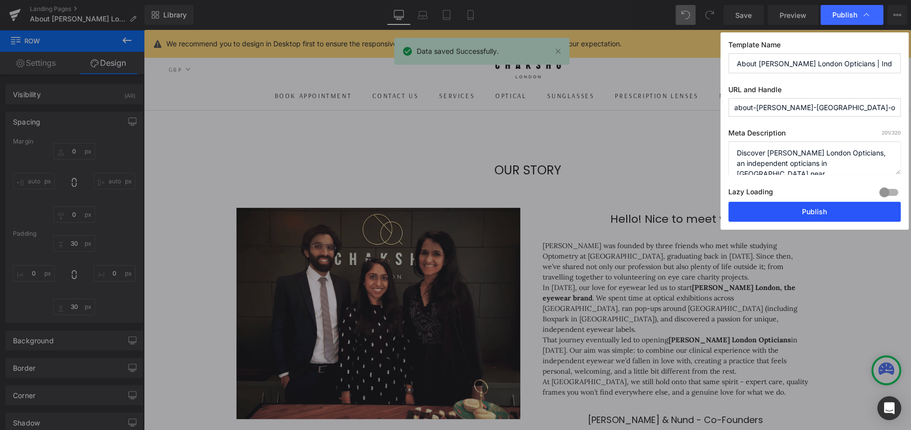
click at [607, 209] on button "Publish" at bounding box center [815, 212] width 172 height 20
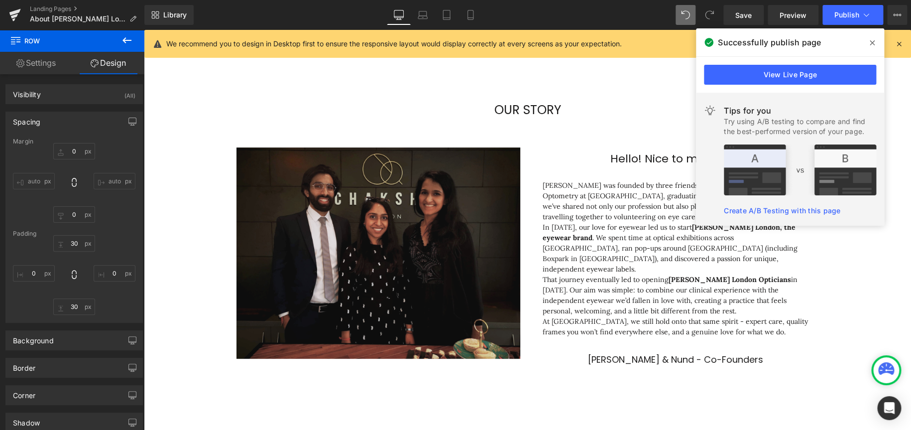
scroll to position [0, 0]
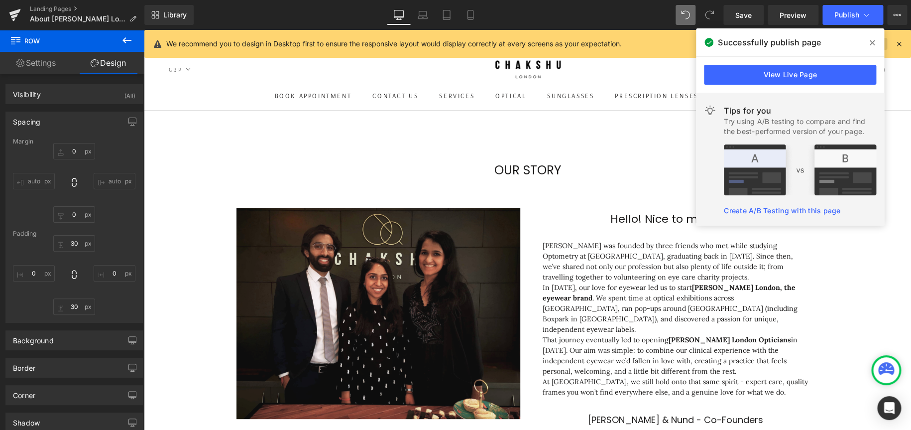
click at [607, 43] on span at bounding box center [873, 43] width 16 height 16
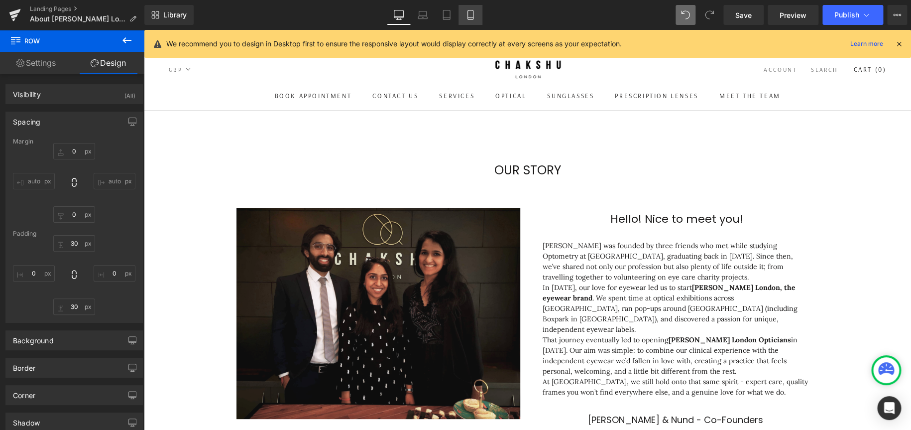
click at [479, 13] on link "Mobile" at bounding box center [471, 15] width 24 height 20
type input "0"
type input "40"
type input "0"
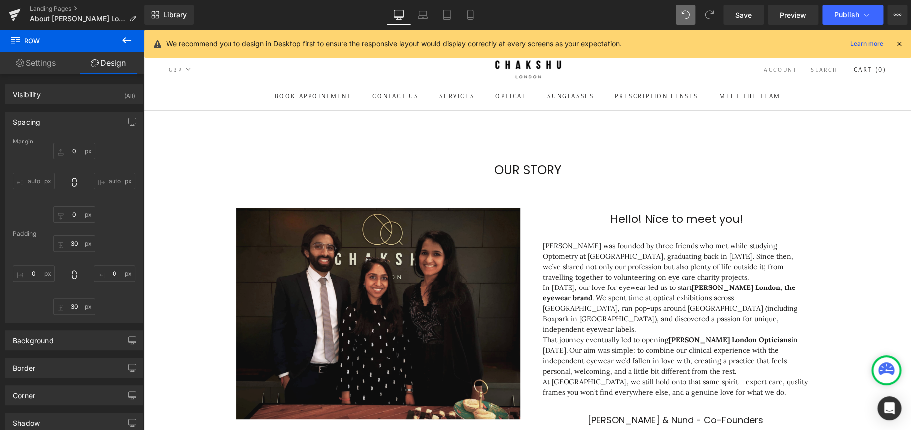
type input "0"
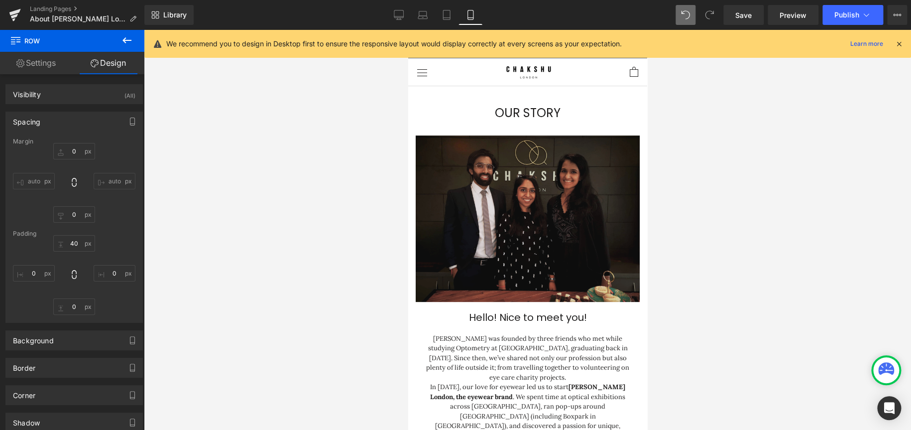
scroll to position [1576, 231]
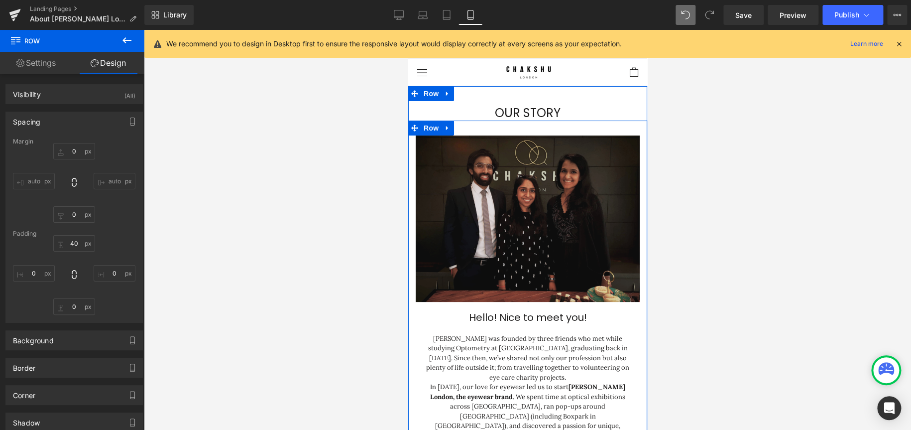
click at [468, 244] on img at bounding box center [527, 218] width 224 height 167
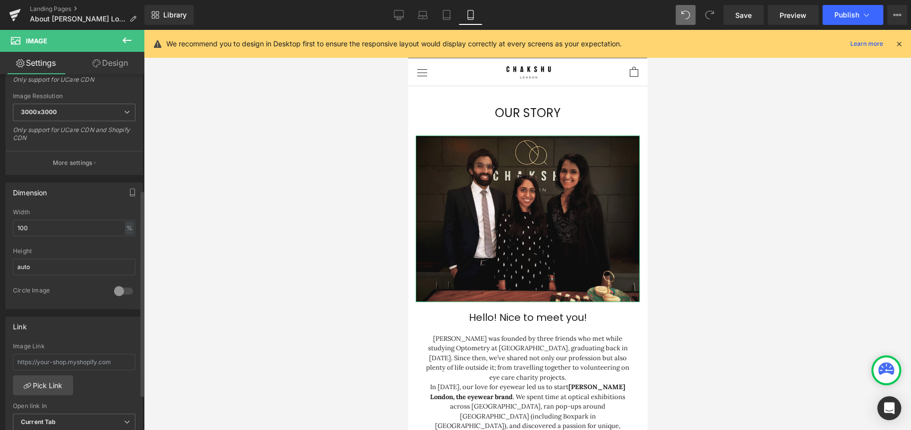
scroll to position [199, 0]
click at [121, 258] on div at bounding box center [124, 287] width 24 height 16
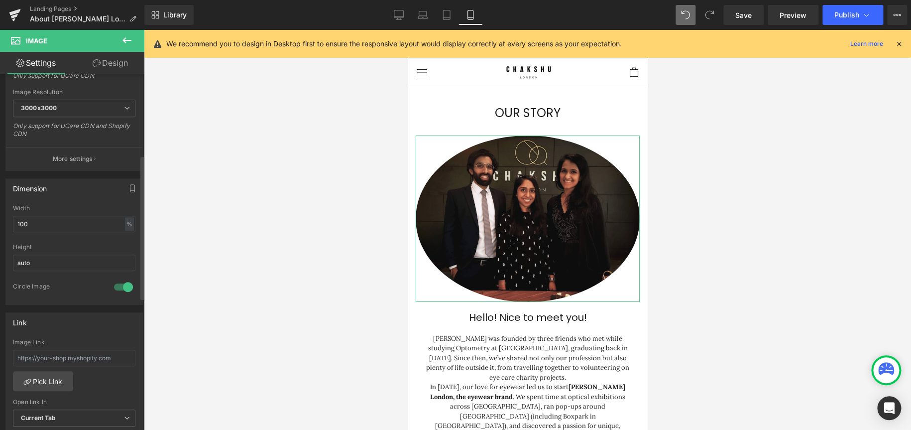
click at [121, 258] on div at bounding box center [124, 287] width 24 height 16
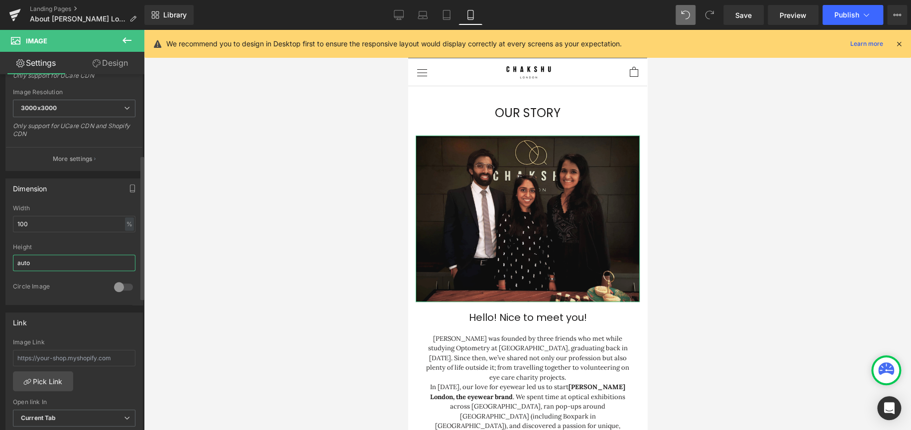
click at [58, 258] on input "auto" at bounding box center [74, 262] width 123 height 16
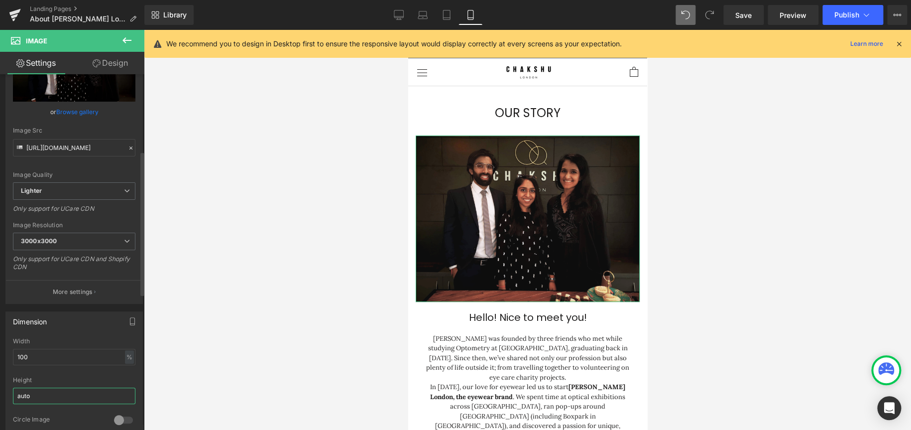
scroll to position [0, 0]
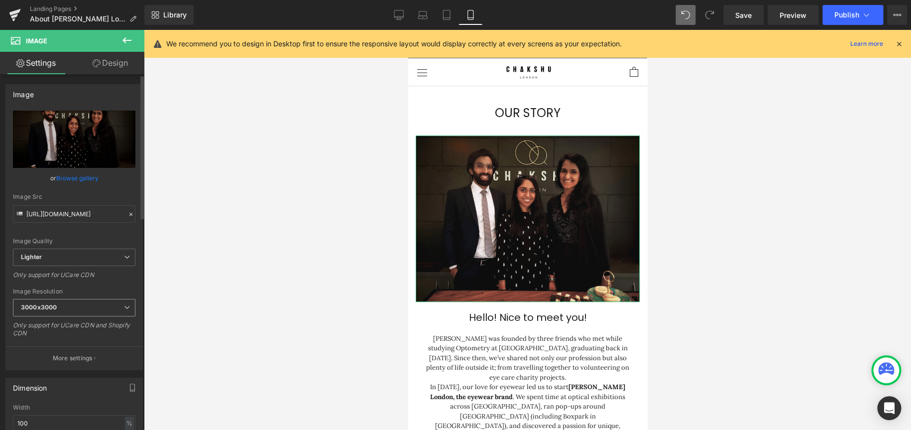
click at [90, 258] on span "3000x3000" at bounding box center [74, 307] width 123 height 17
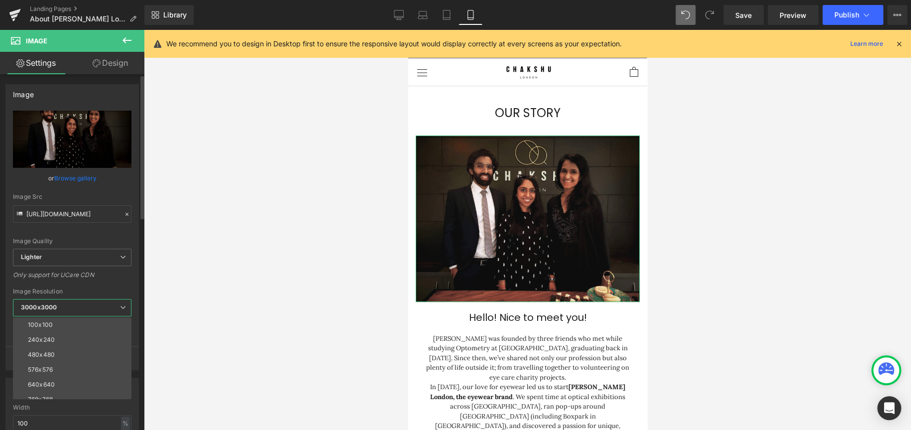
click at [90, 258] on span "3000x3000" at bounding box center [72, 307] width 119 height 17
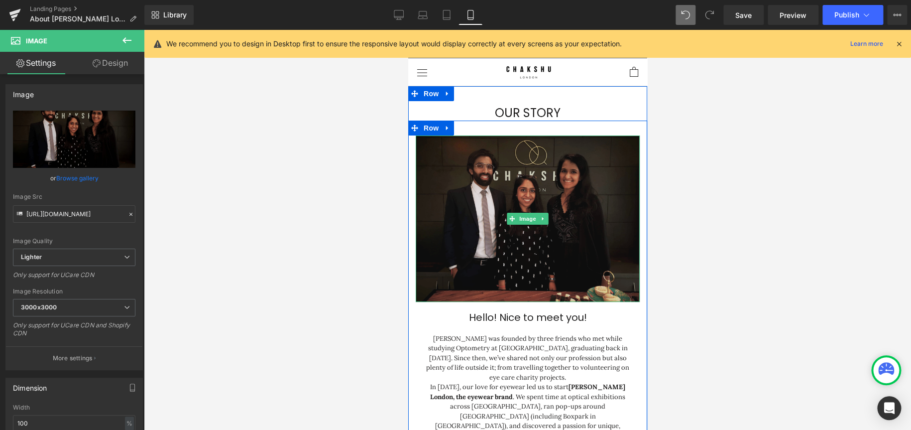
click at [432, 138] on img at bounding box center [527, 218] width 224 height 167
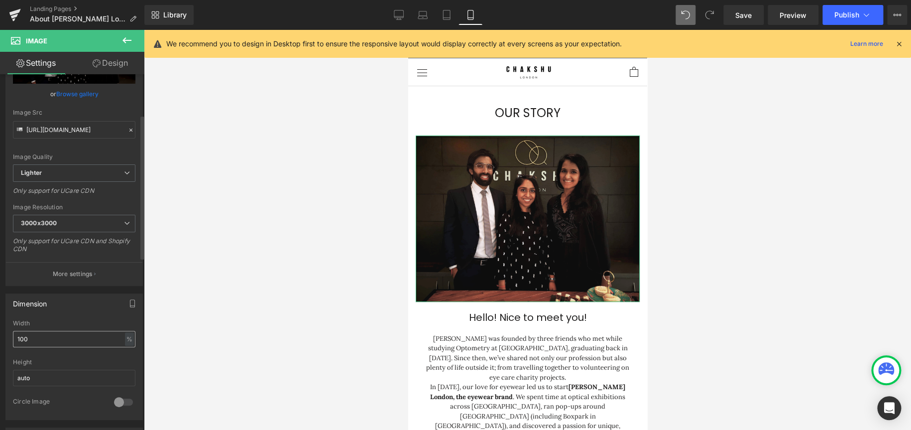
scroll to position [100, 0]
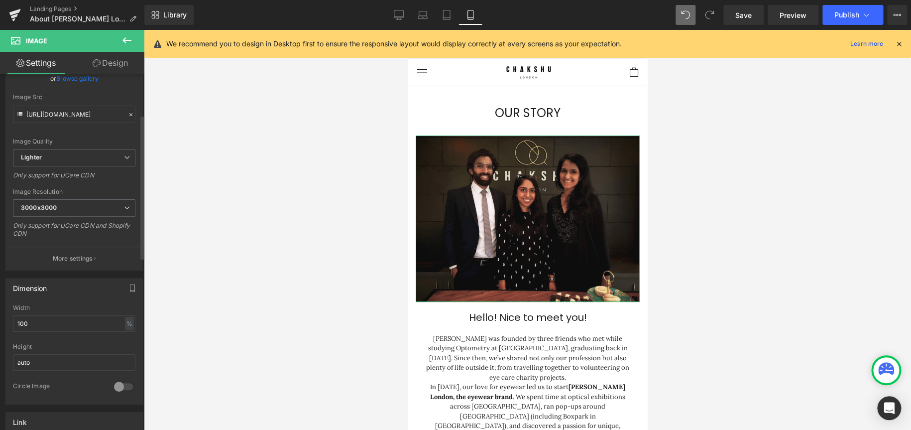
click at [117, 258] on div at bounding box center [124, 386] width 24 height 16
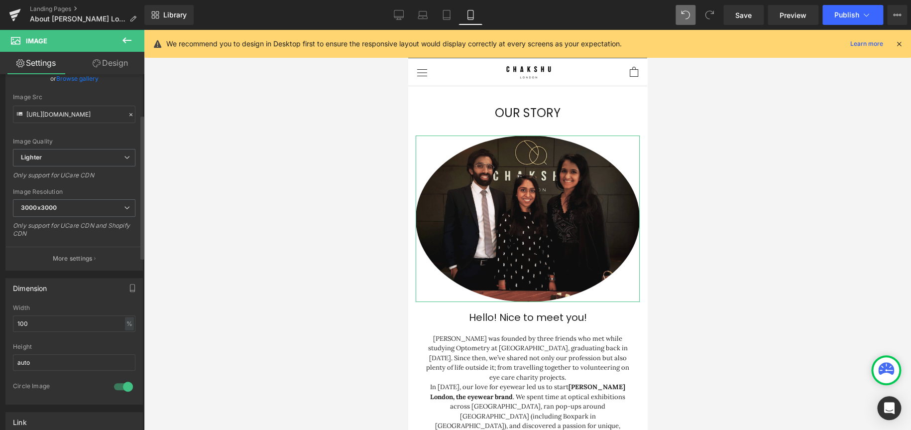
click at [118, 258] on div at bounding box center [124, 386] width 24 height 16
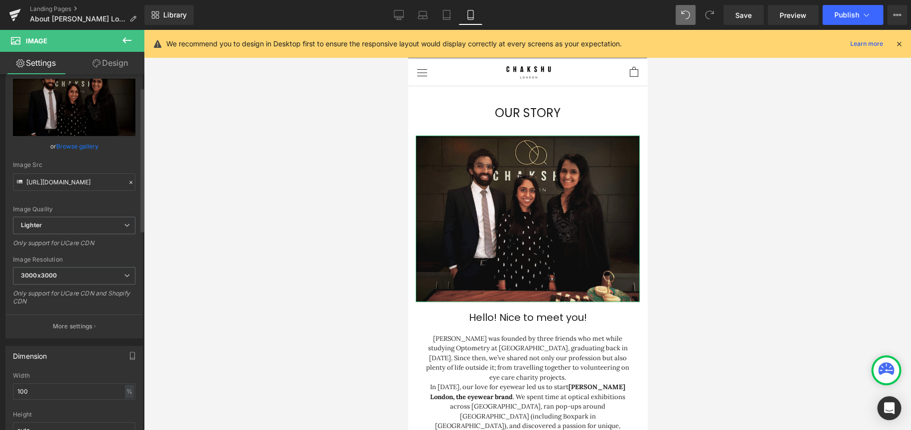
scroll to position [0, 0]
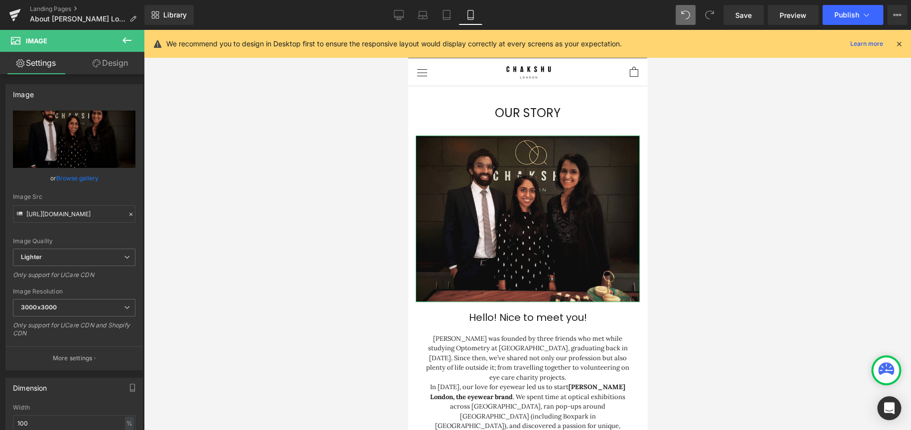
click at [123, 63] on link "Design" at bounding box center [110, 63] width 72 height 22
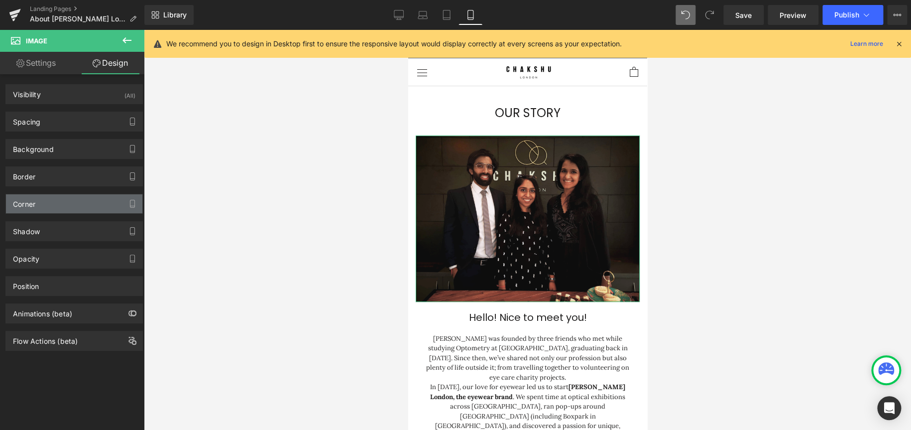
click at [53, 209] on div "Corner" at bounding box center [74, 203] width 136 height 19
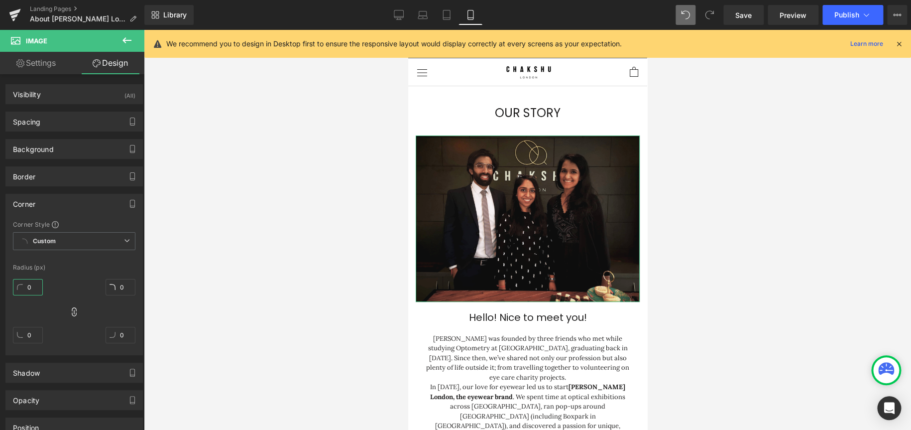
click at [25, 258] on input "0" at bounding box center [28, 287] width 30 height 16
drag, startPoint x: 30, startPoint y: 288, endPoint x: 40, endPoint y: 284, distance: 11.2
click at [40, 258] on input "4" at bounding box center [28, 287] width 30 height 16
drag, startPoint x: 28, startPoint y: 288, endPoint x: 35, endPoint y: 296, distance: 10.6
click at [37, 258] on div "0" at bounding box center [28, 291] width 30 height 32
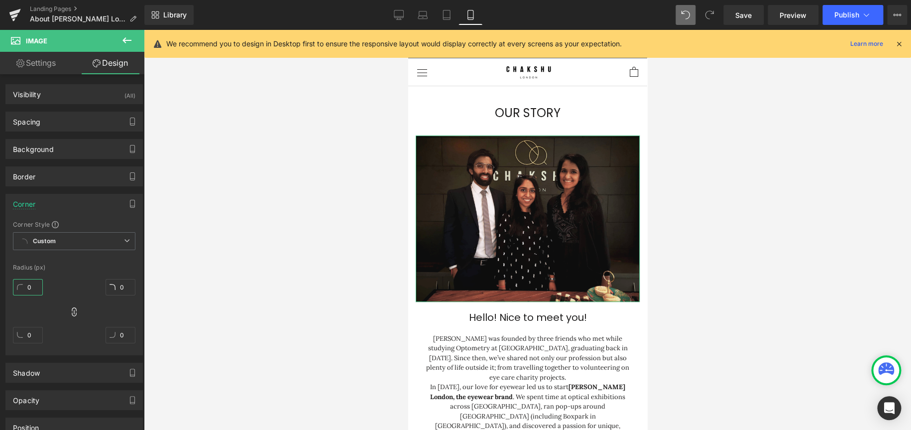
click at [28, 258] on input "0" at bounding box center [28, 287] width 30 height 16
click at [29, 258] on input "0" at bounding box center [28, 287] width 30 height 16
type input "1"
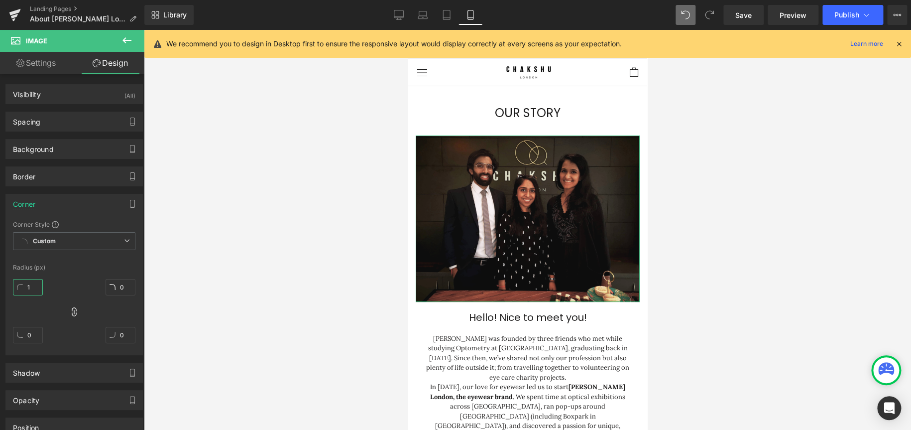
type input "1"
type input "10"
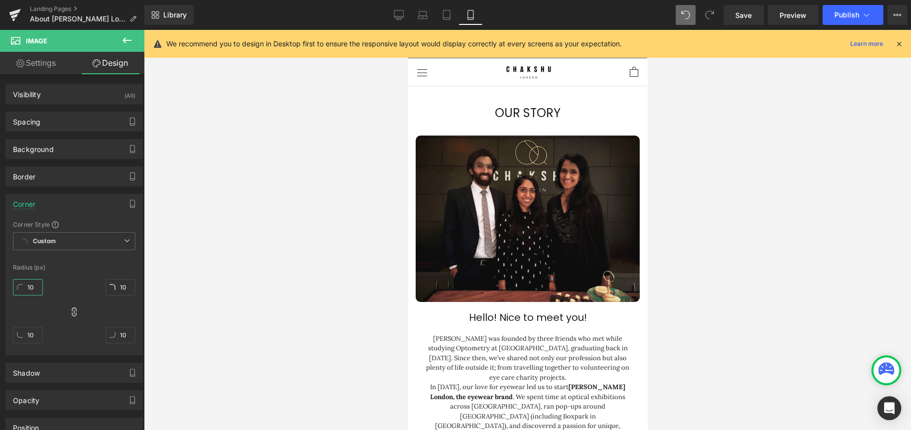
type input "1"
type input "2"
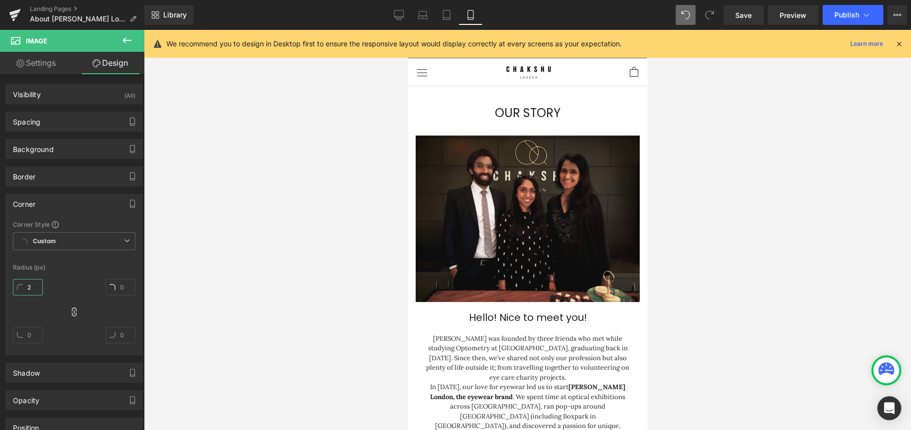
type input "2"
type input "20"
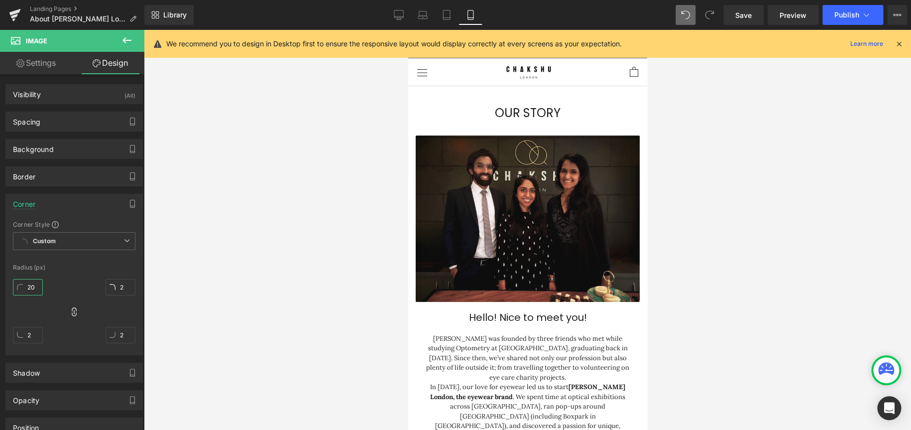
type input "20"
click at [96, 244] on span "Custom" at bounding box center [74, 241] width 123 height 18
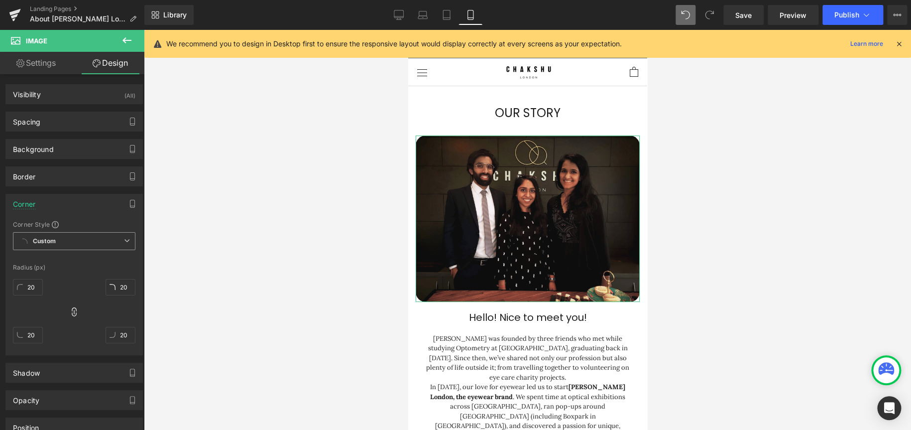
scroll to position [50, 0]
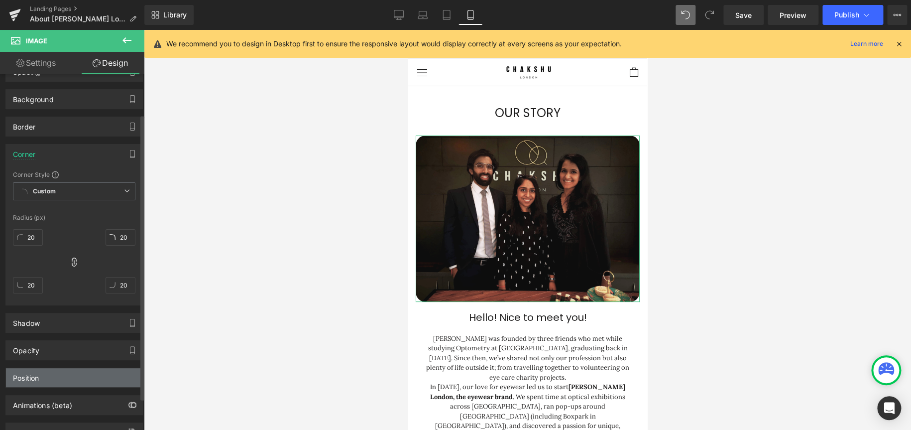
click at [88, 258] on div "Position" at bounding box center [74, 377] width 136 height 19
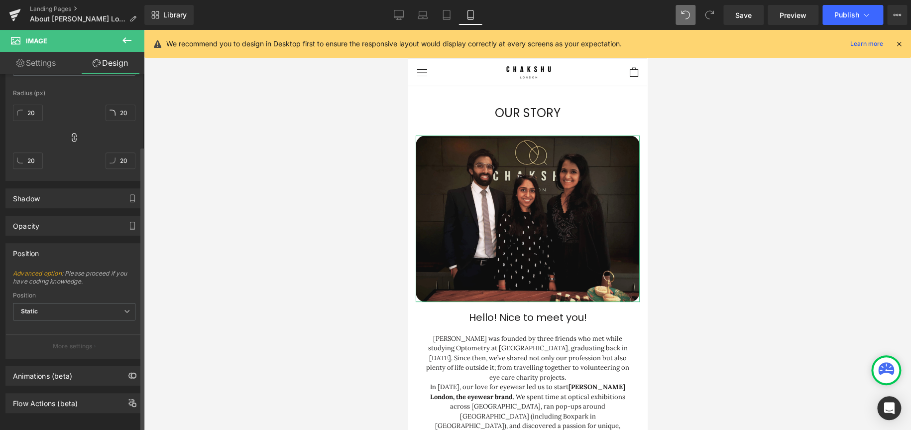
scroll to position [184, 0]
click at [66, 258] on span "Static" at bounding box center [74, 307] width 123 height 17
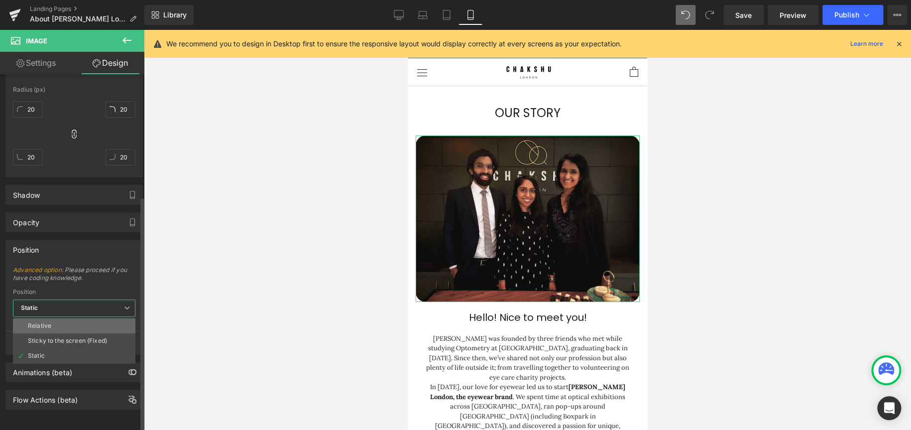
click at [61, 258] on li "Relative" at bounding box center [74, 325] width 123 height 15
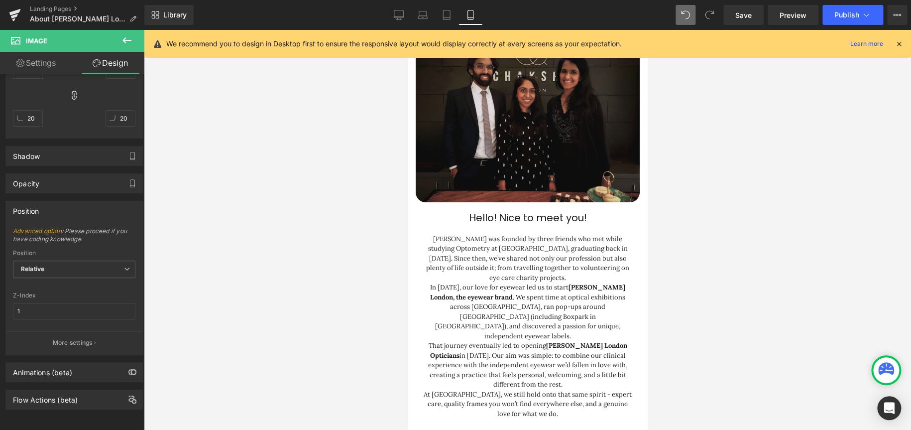
scroll to position [0, 0]
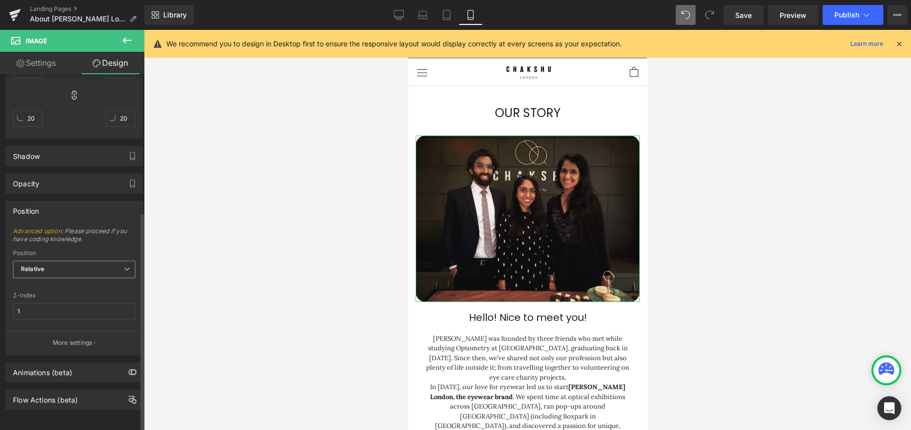
click at [53, 258] on span "Relative" at bounding box center [74, 268] width 123 height 17
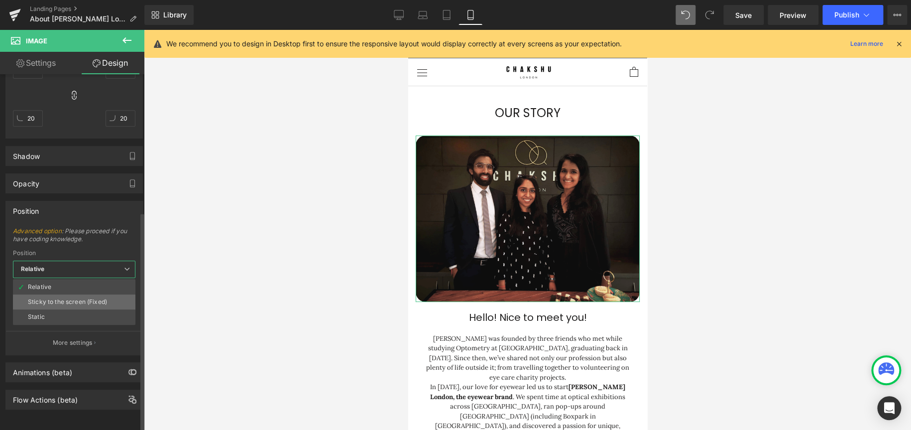
click at [52, 258] on div "Sticky to the screen (Fixed)" at bounding box center [67, 301] width 79 height 7
type input "99"
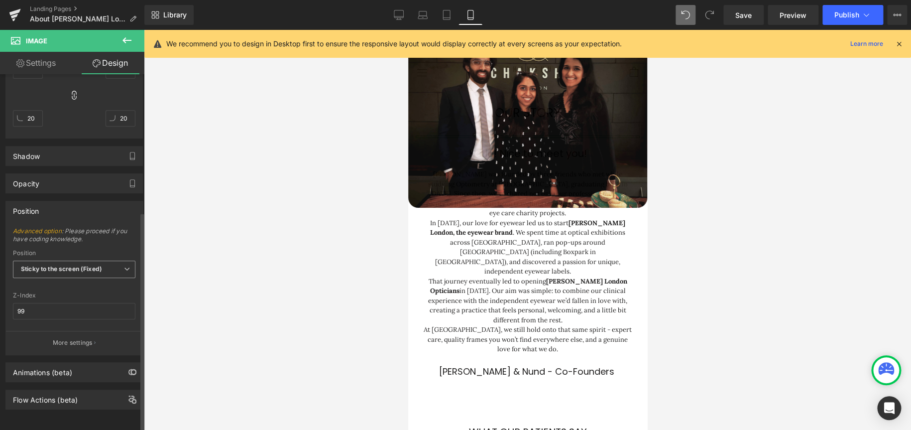
click at [73, 258] on b "Sticky to the screen (Fixed)" at bounding box center [61, 268] width 81 height 7
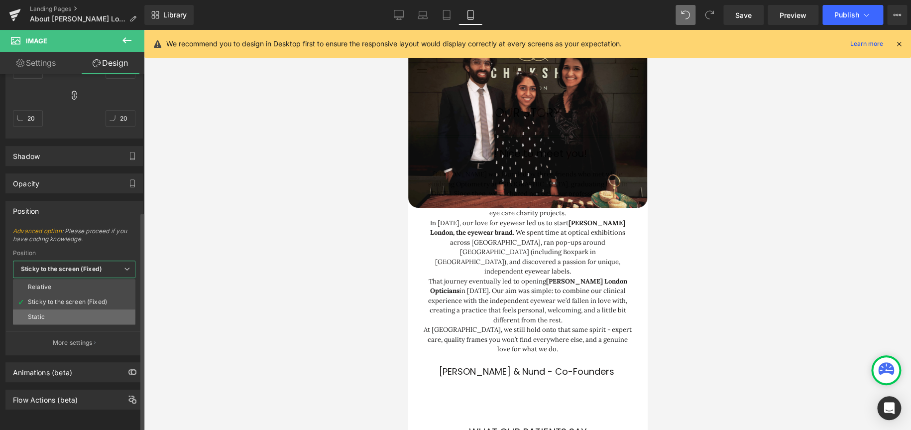
click at [45, 258] on li "Static" at bounding box center [74, 316] width 123 height 15
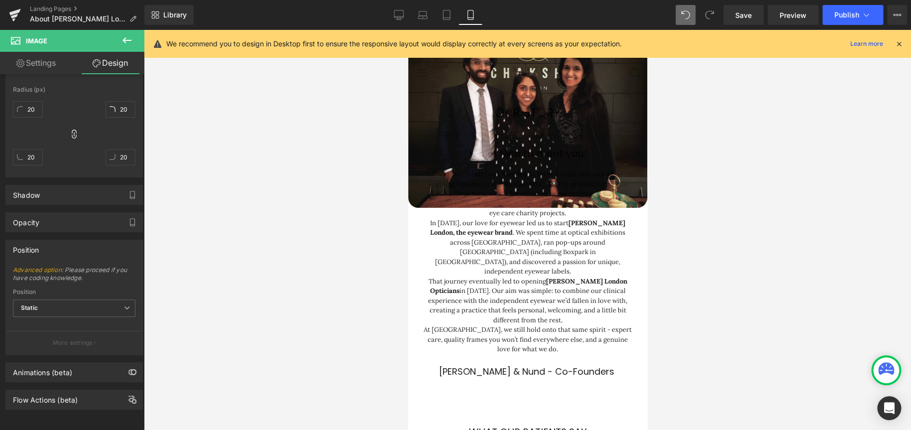
scroll to position [184, 0]
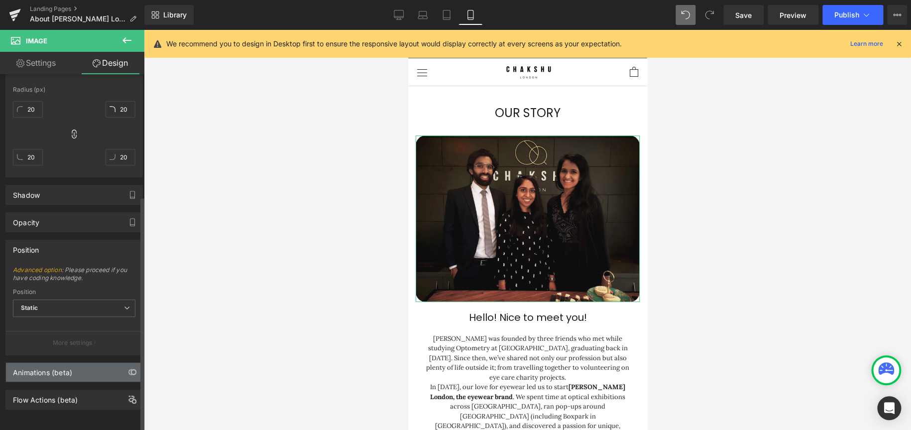
click at [68, 258] on div "Animations (beta)" at bounding box center [42, 370] width 59 height 14
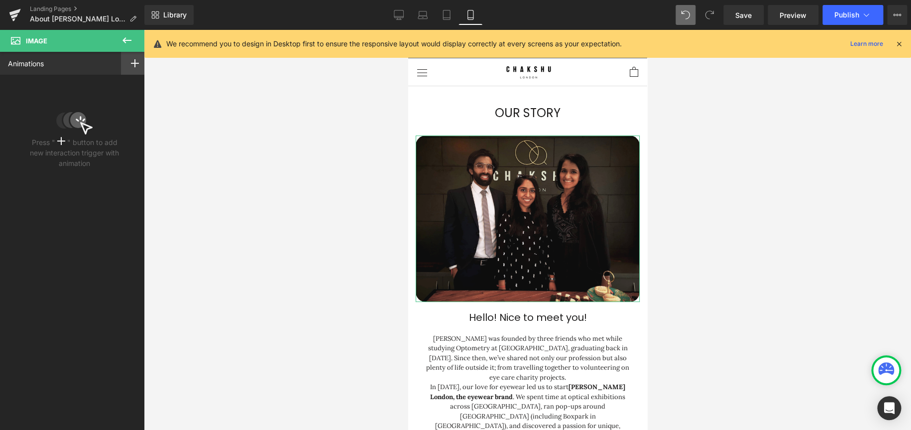
click at [129, 70] on div at bounding box center [135, 63] width 28 height 23
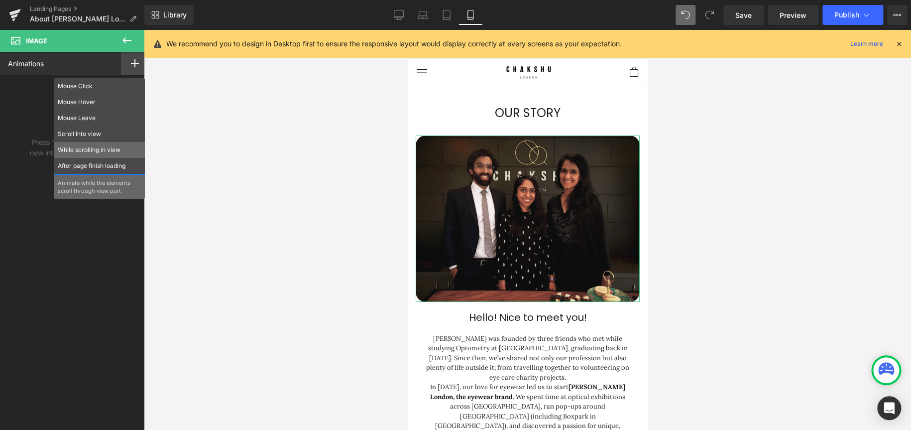
click at [82, 146] on p "While scrolling in view" at bounding box center [99, 149] width 83 height 9
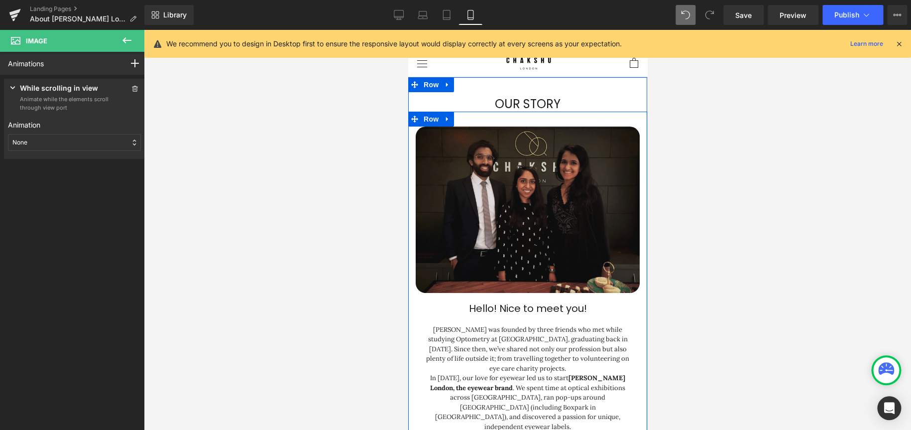
scroll to position [0, 0]
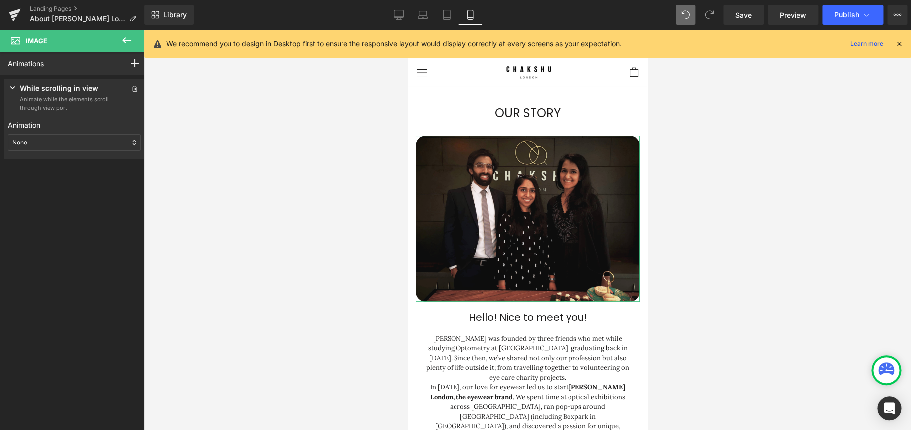
click at [86, 142] on div "None" at bounding box center [74, 142] width 133 height 17
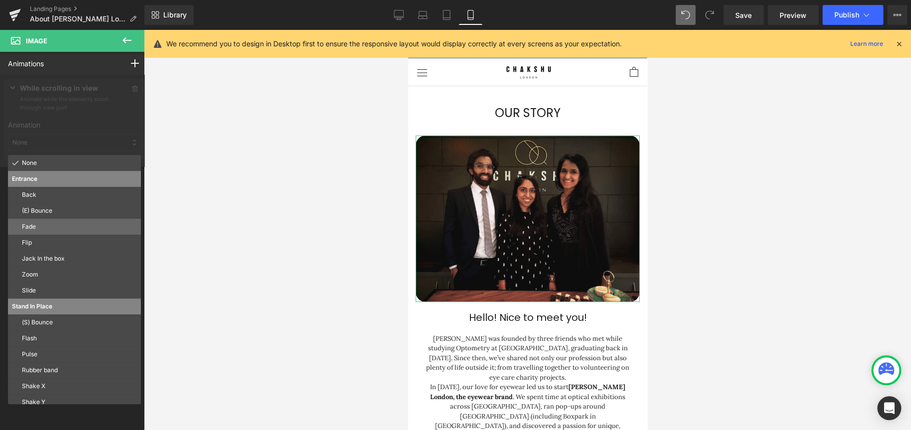
click at [89, 228] on p "Fade" at bounding box center [79, 226] width 115 height 9
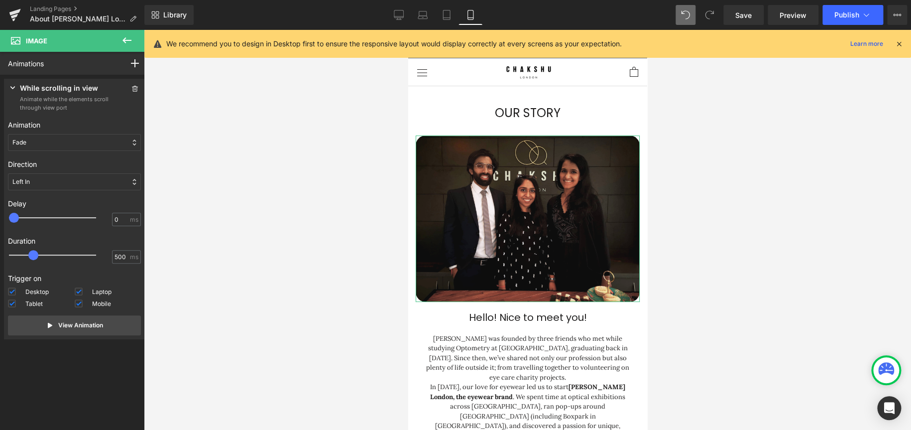
click at [94, 140] on div "Fade" at bounding box center [74, 142] width 133 height 17
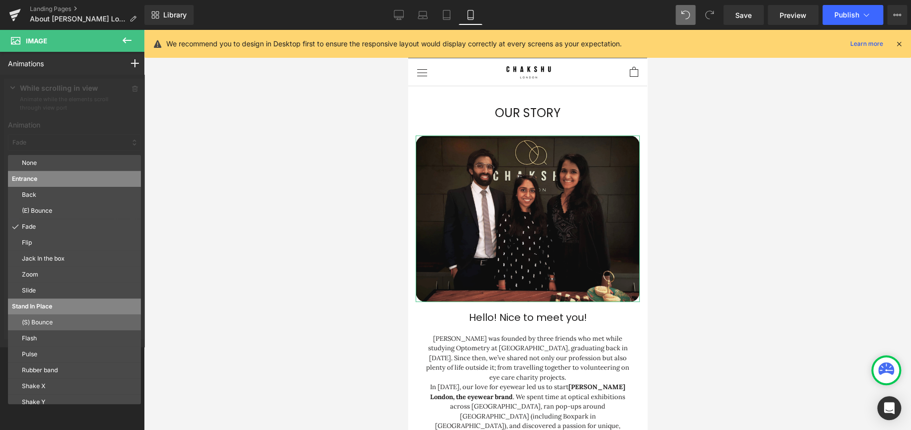
click at [57, 258] on p "(S) Bounce" at bounding box center [79, 322] width 115 height 9
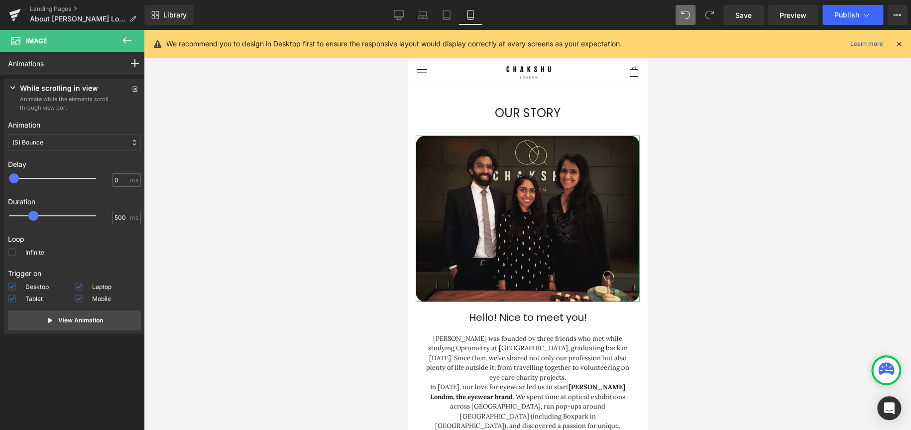
click at [105, 142] on div "(S) Bounce" at bounding box center [74, 142] width 133 height 17
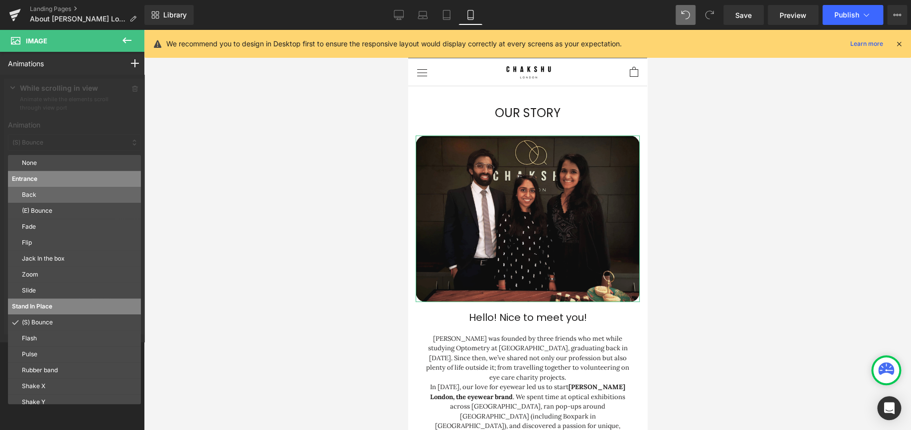
click at [58, 198] on p "Back" at bounding box center [79, 194] width 115 height 9
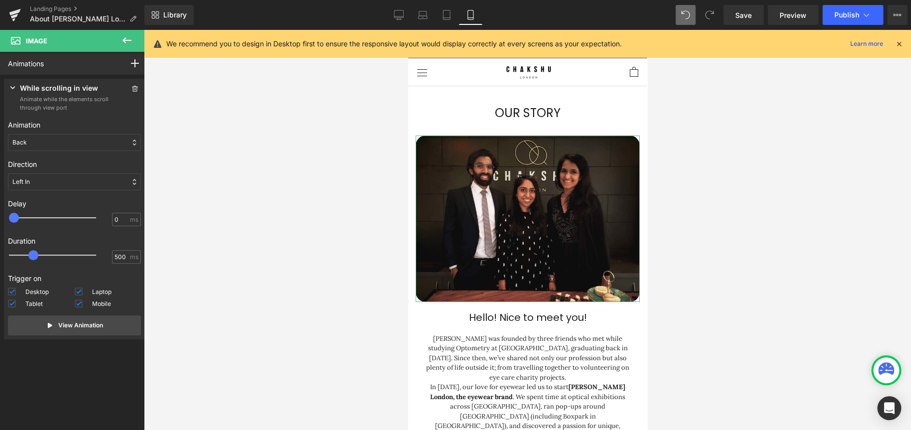
click at [87, 149] on div "Back" at bounding box center [74, 142] width 133 height 17
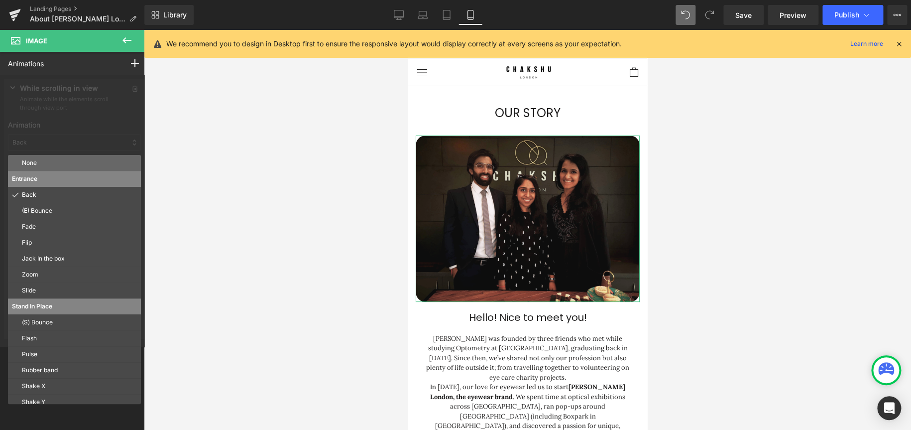
click at [44, 162] on p "None" at bounding box center [79, 162] width 115 height 9
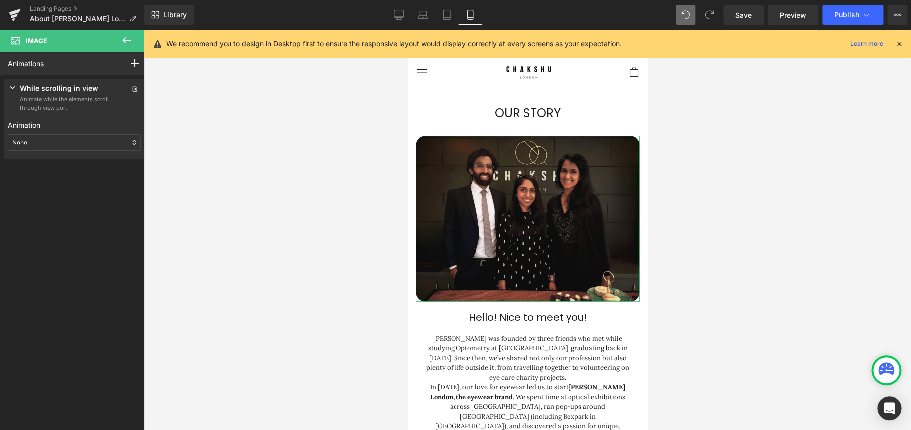
click at [90, 145] on div "None" at bounding box center [74, 142] width 133 height 17
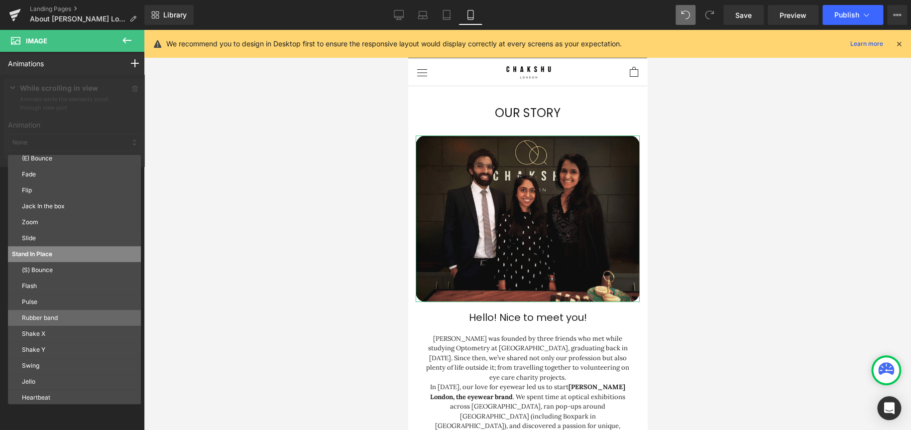
scroll to position [53, 0]
click at [67, 258] on div "Jello" at bounding box center [74, 381] width 133 height 16
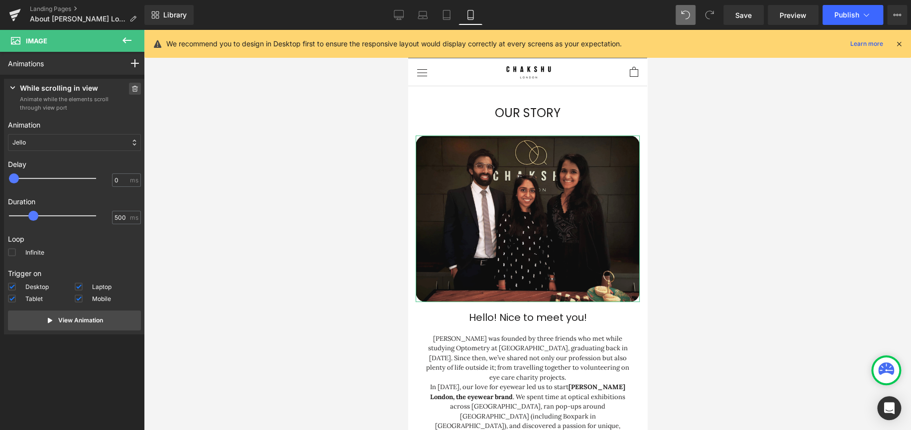
click at [131, 88] on icon at bounding box center [134, 89] width 7 height 6
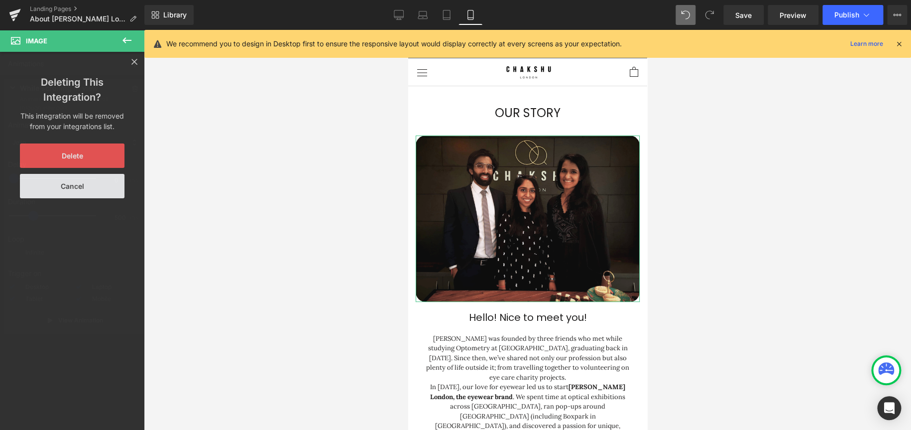
click at [70, 157] on button "Delete" at bounding box center [72, 155] width 105 height 24
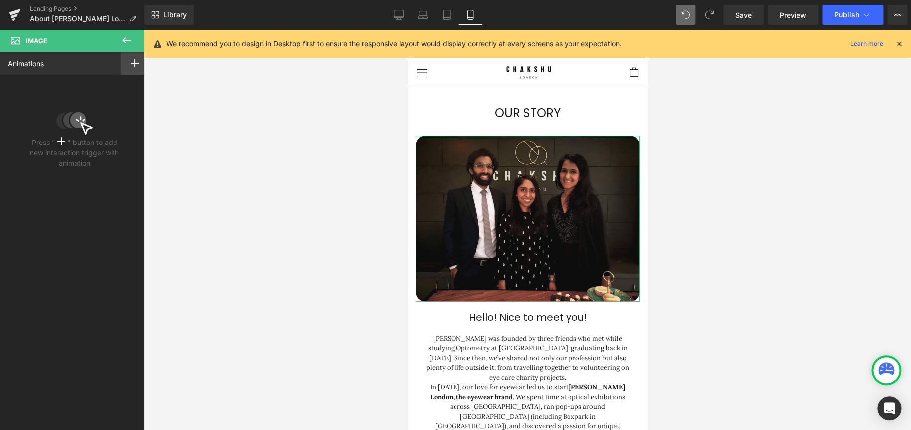
click at [132, 65] on icon at bounding box center [135, 63] width 8 height 8
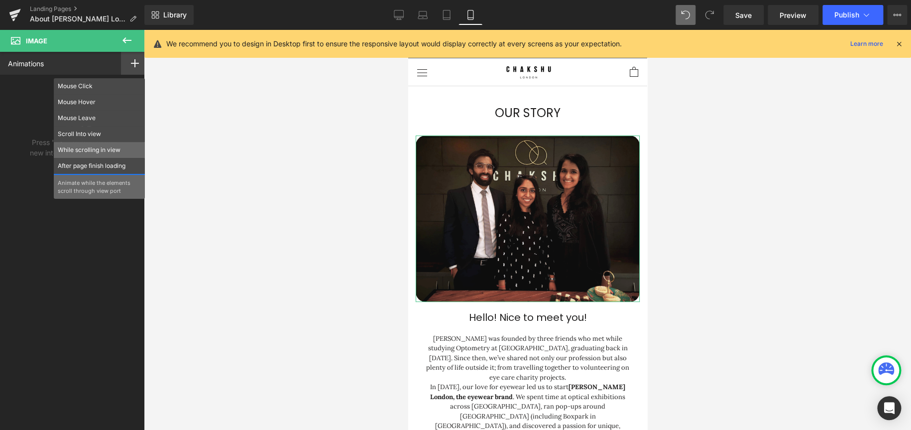
click at [90, 151] on p "While scrolling in view" at bounding box center [99, 149] width 83 height 9
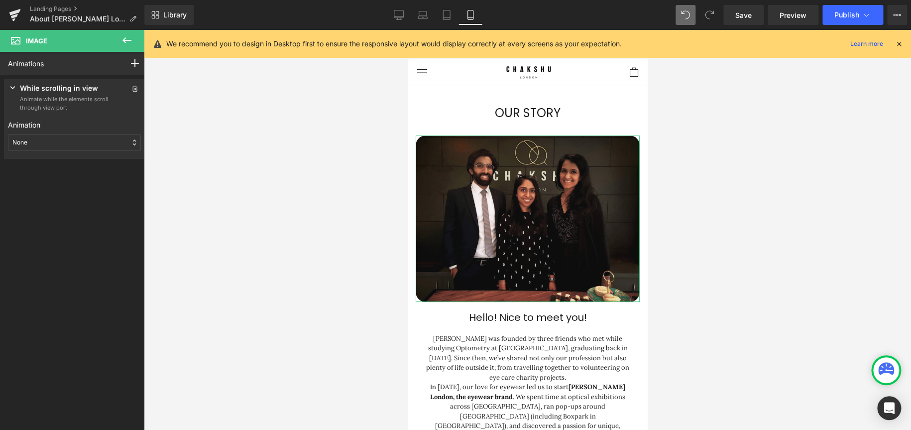
click at [81, 142] on div "None" at bounding box center [74, 142] width 133 height 17
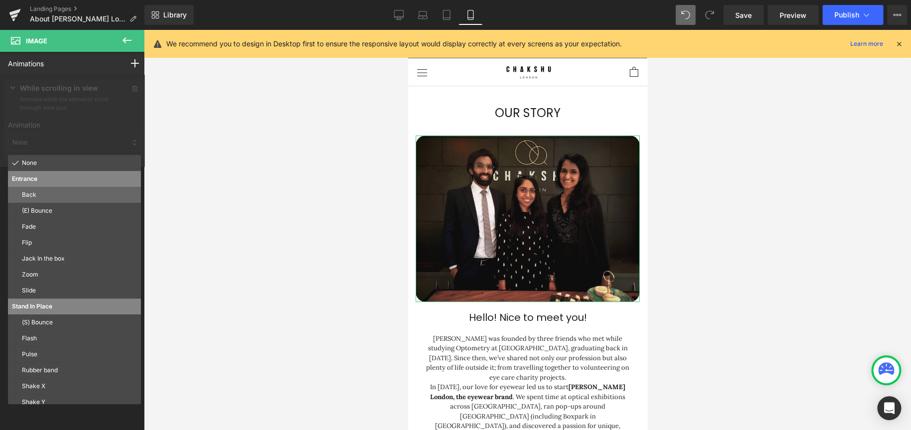
click at [61, 195] on p "Back" at bounding box center [79, 194] width 115 height 9
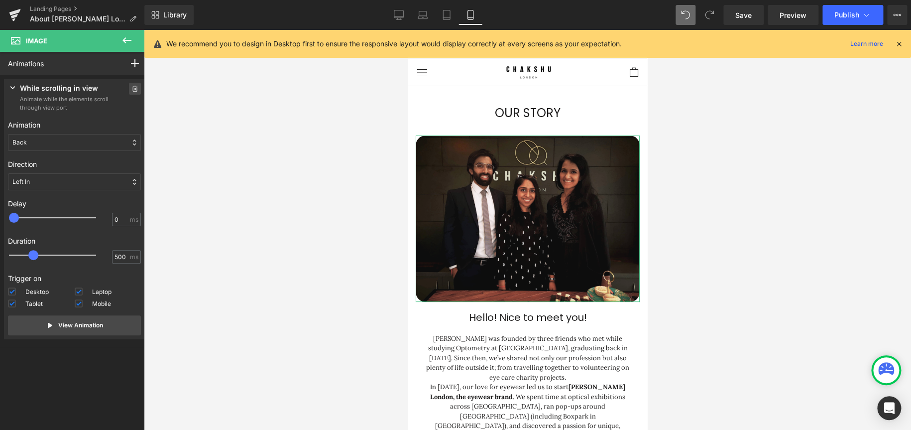
click at [132, 88] on icon at bounding box center [134, 89] width 7 height 6
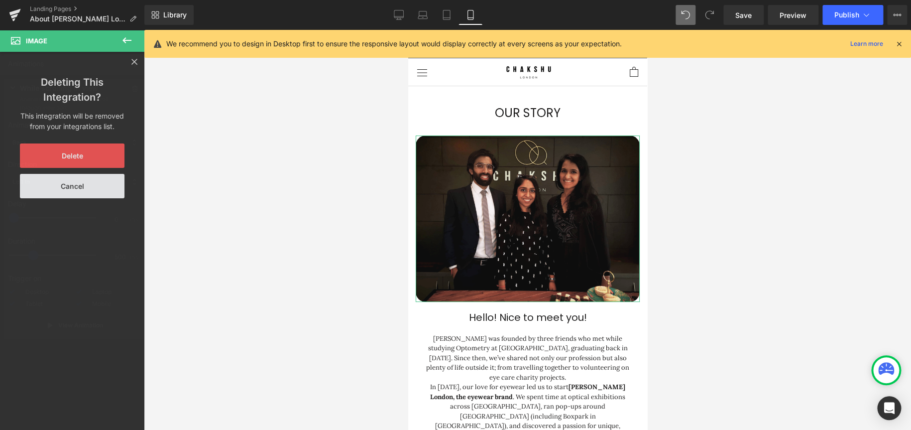
click at [41, 159] on button "Delete" at bounding box center [72, 155] width 105 height 24
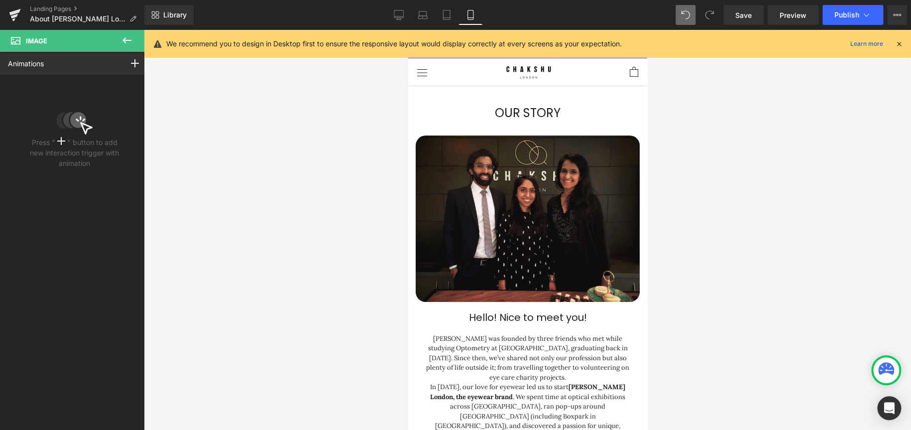
click at [130, 37] on icon at bounding box center [127, 40] width 12 height 12
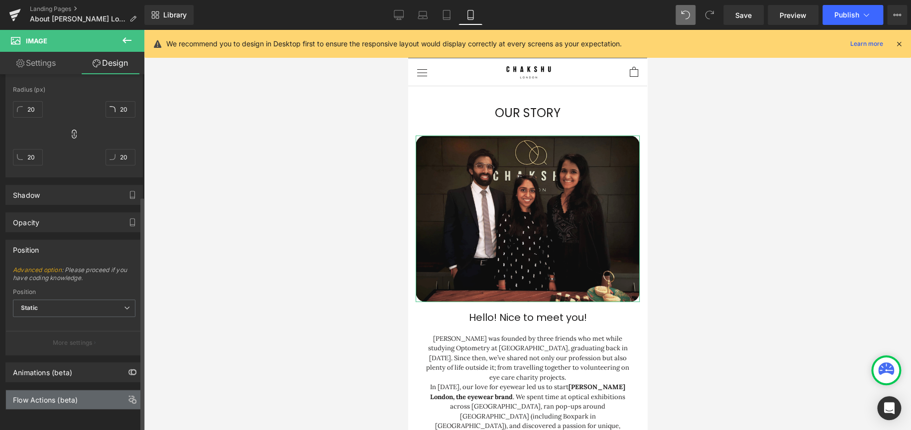
click at [51, 258] on div "Flow Actions (beta)" at bounding box center [45, 397] width 65 height 14
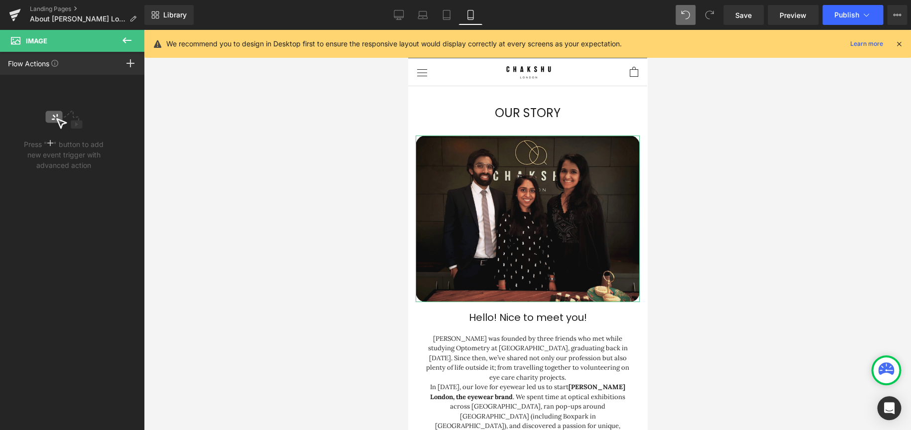
click at [136, 62] on div at bounding box center [131, 63] width 28 height 23
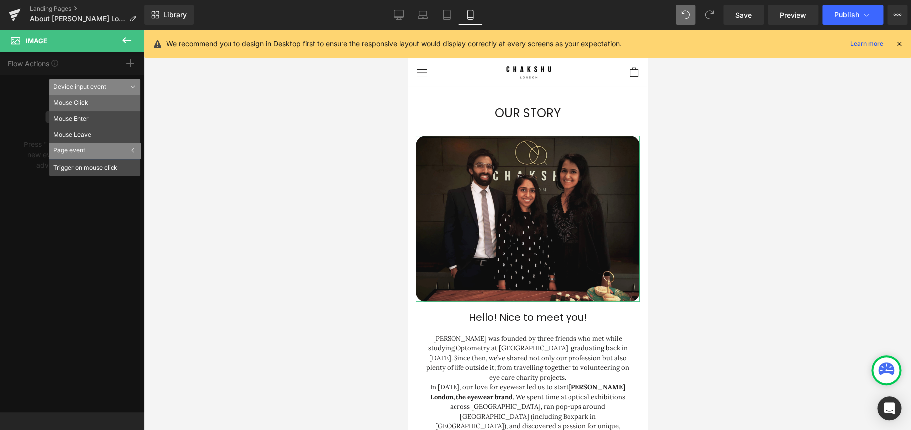
click at [99, 104] on li "Mouse Click" at bounding box center [94, 103] width 91 height 16
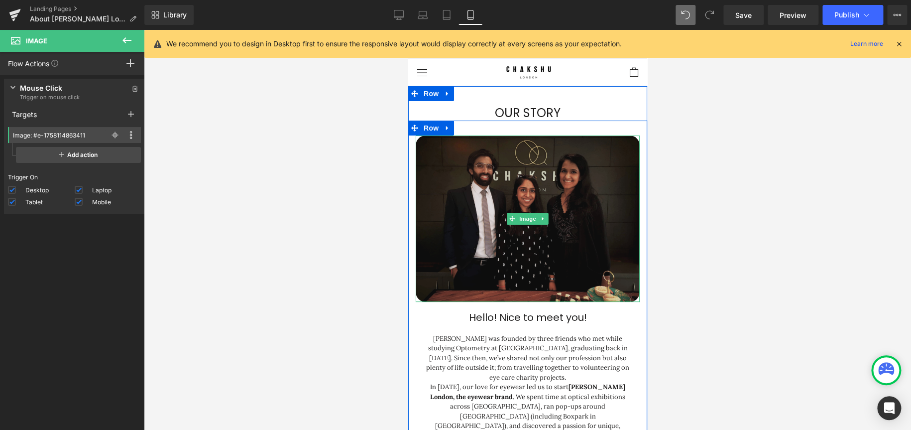
click at [537, 244] on img at bounding box center [527, 218] width 224 height 167
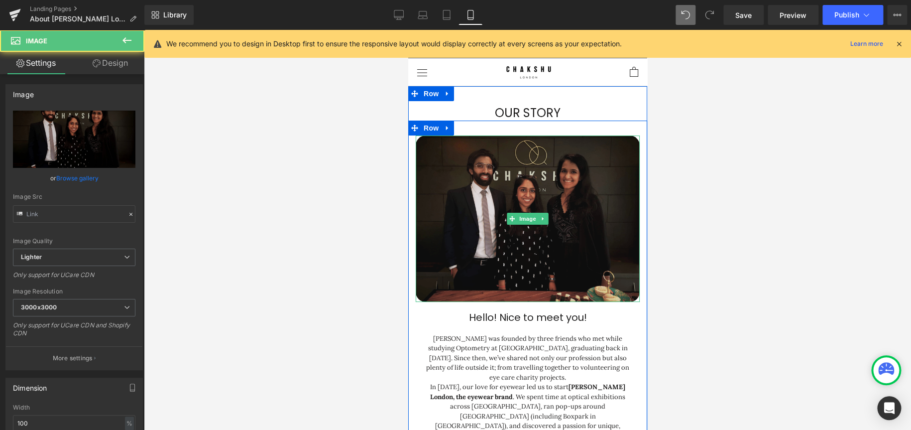
type input "[URL][DOMAIN_NAME]"
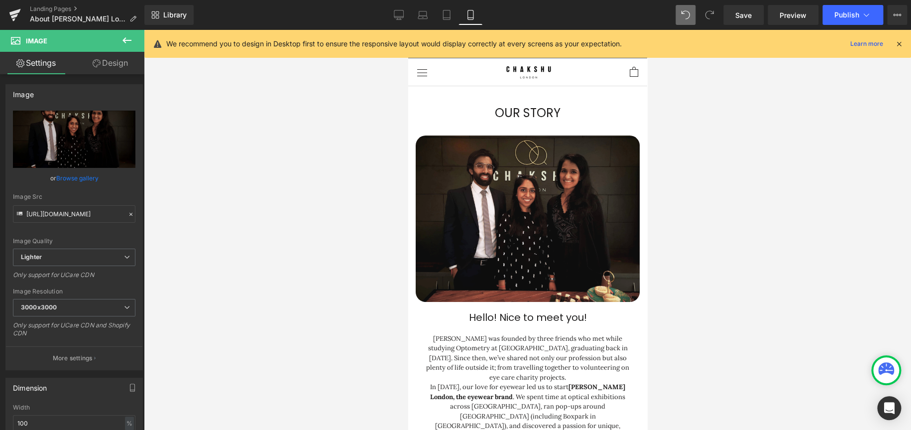
click at [130, 41] on icon at bounding box center [127, 40] width 12 height 12
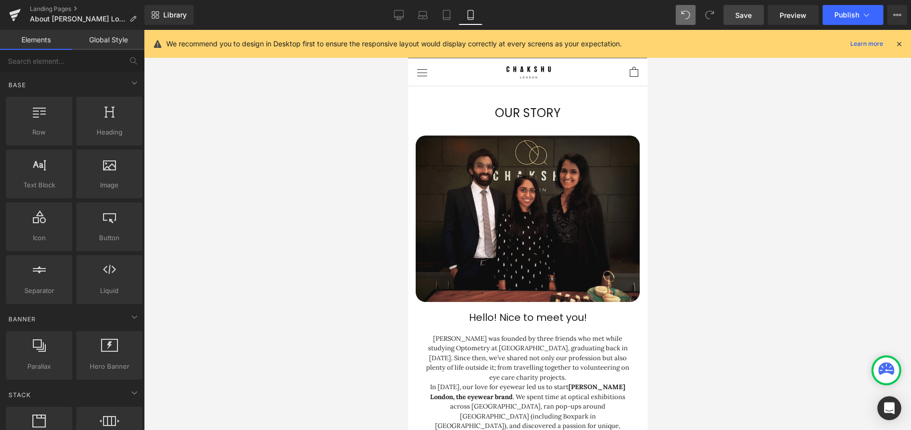
click at [607, 17] on span "Save" at bounding box center [744, 15] width 16 height 10
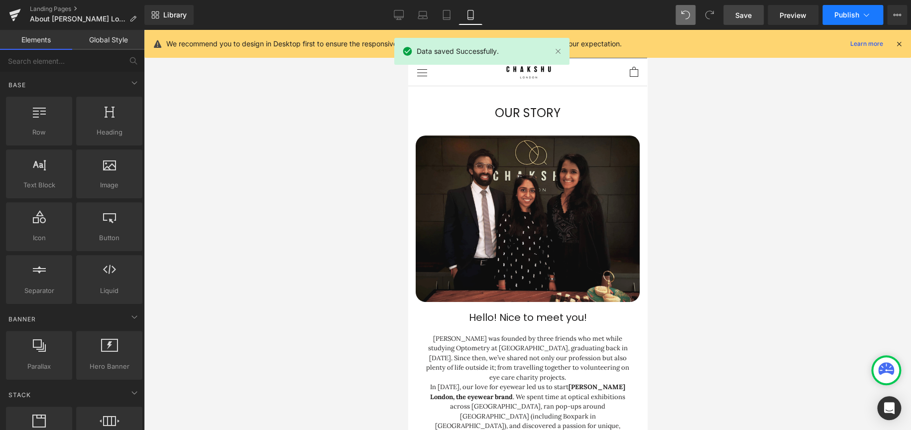
click at [607, 14] on span "Publish" at bounding box center [847, 15] width 25 height 8
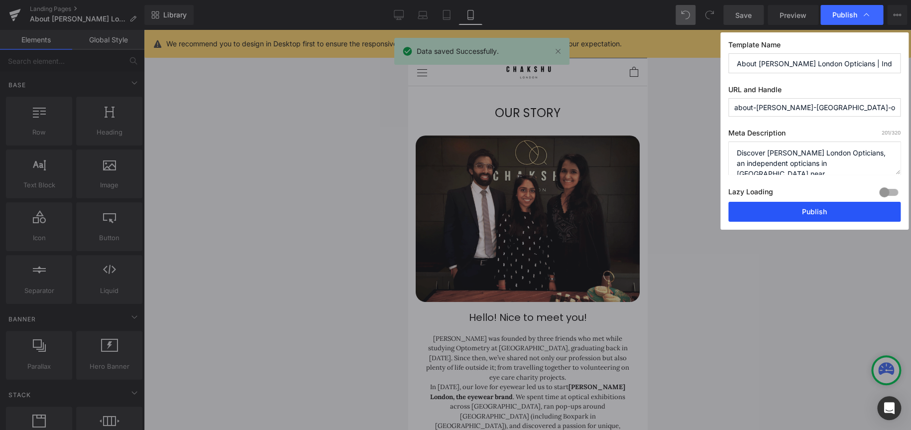
click at [607, 215] on button "Publish" at bounding box center [815, 212] width 172 height 20
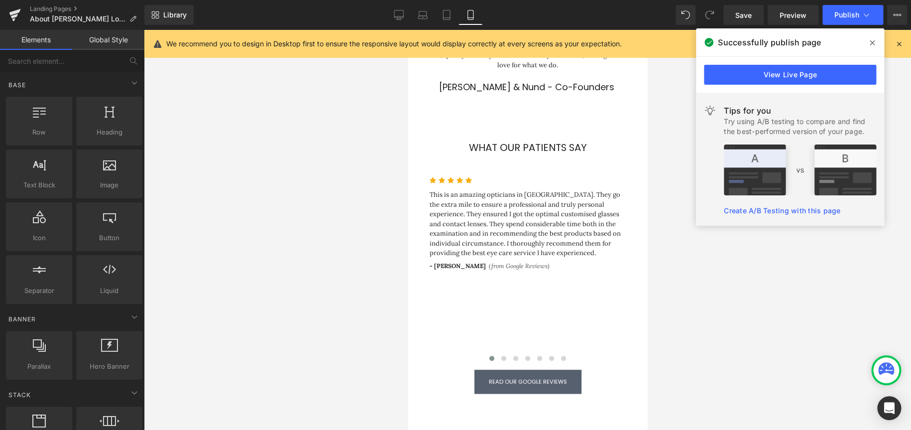
scroll to position [398, 0]
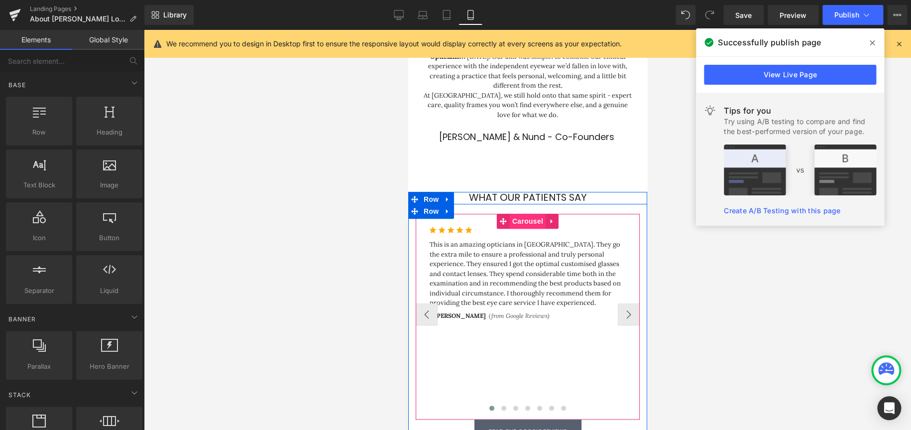
click at [527, 214] on span "Carousel" at bounding box center [527, 221] width 36 height 15
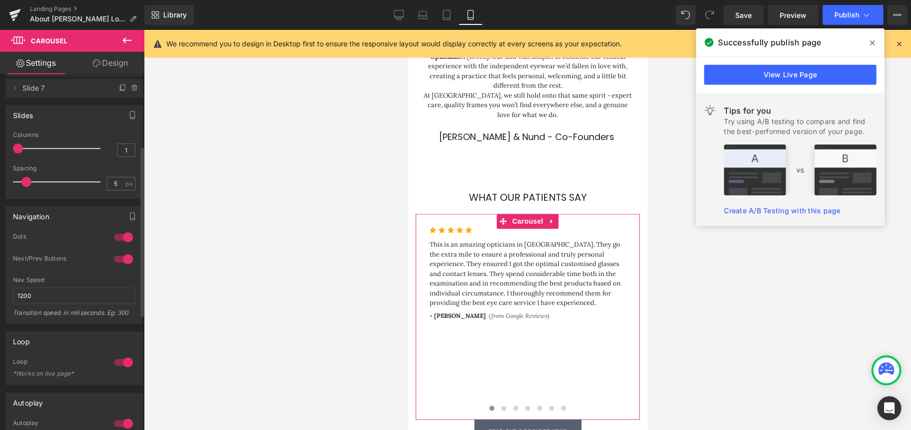
scroll to position [149, 0]
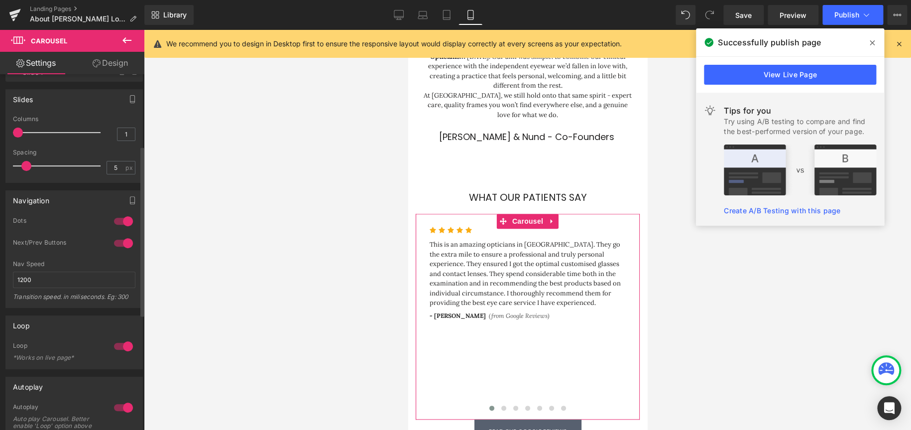
click at [119, 342] on div at bounding box center [124, 346] width 24 height 16
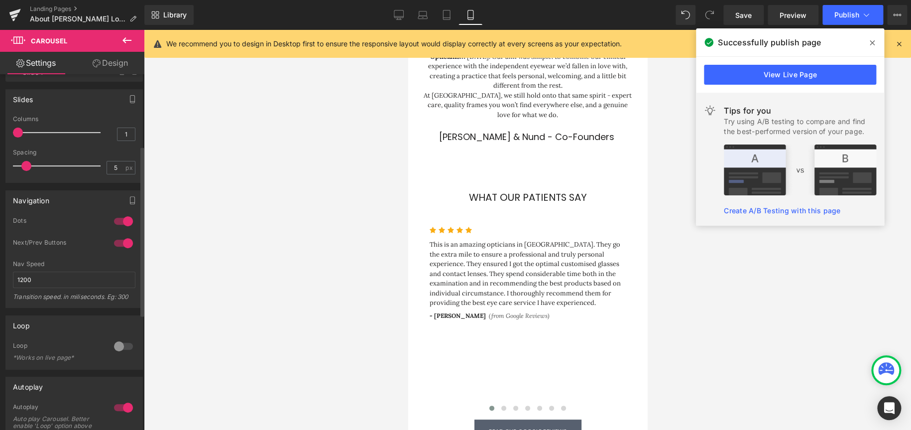
scroll to position [5, 5]
click at [122, 409] on div at bounding box center [124, 407] width 24 height 16
click at [122, 345] on div at bounding box center [124, 346] width 24 height 16
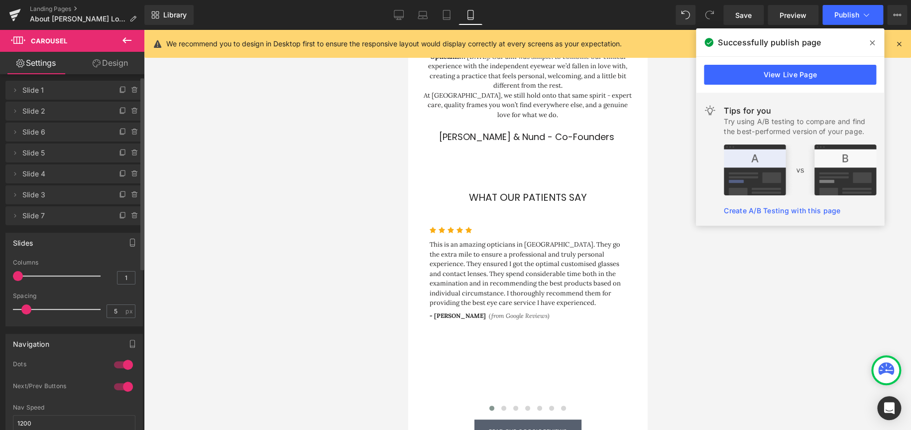
scroll to position [3, 0]
click at [120, 389] on div at bounding box center [124, 389] width 24 height 16
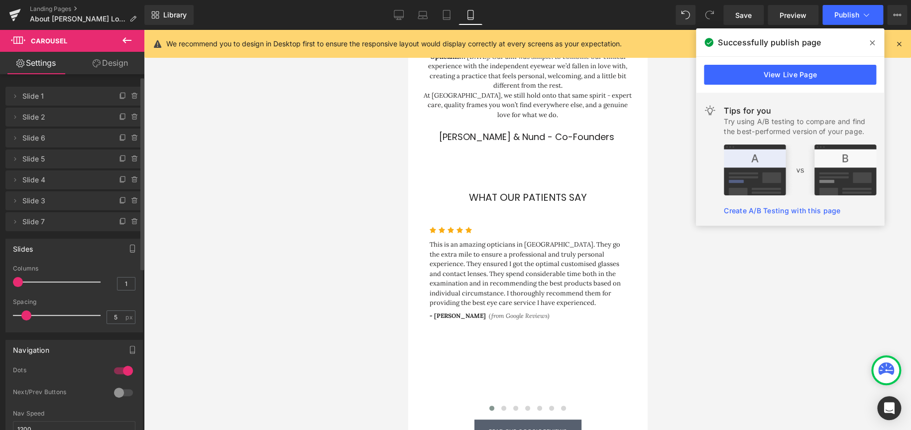
scroll to position [0, 0]
click at [32, 223] on span "Slide 7" at bounding box center [64, 221] width 84 height 19
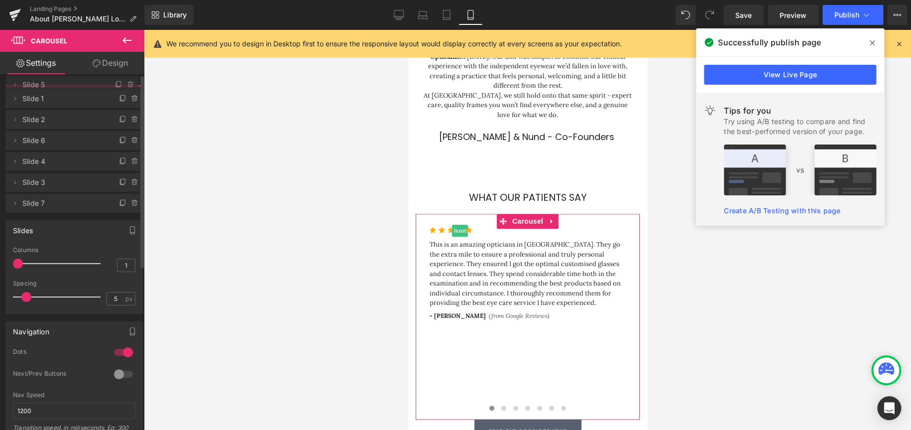
drag, startPoint x: 23, startPoint y: 158, endPoint x: 46, endPoint y: 84, distance: 77.7
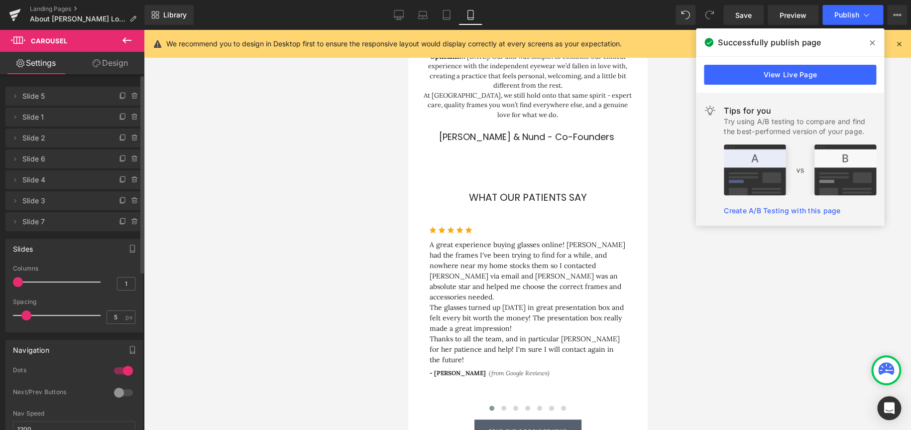
scroll to position [5, 5]
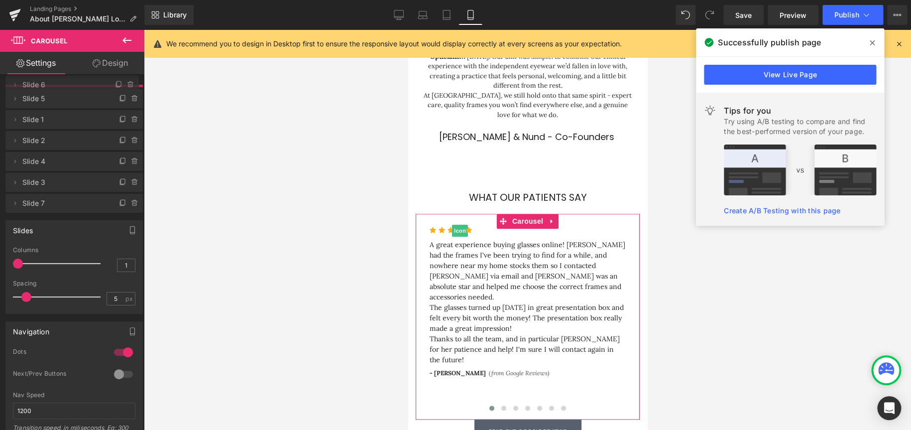
drag, startPoint x: 60, startPoint y: 162, endPoint x: 76, endPoint y: 88, distance: 75.8
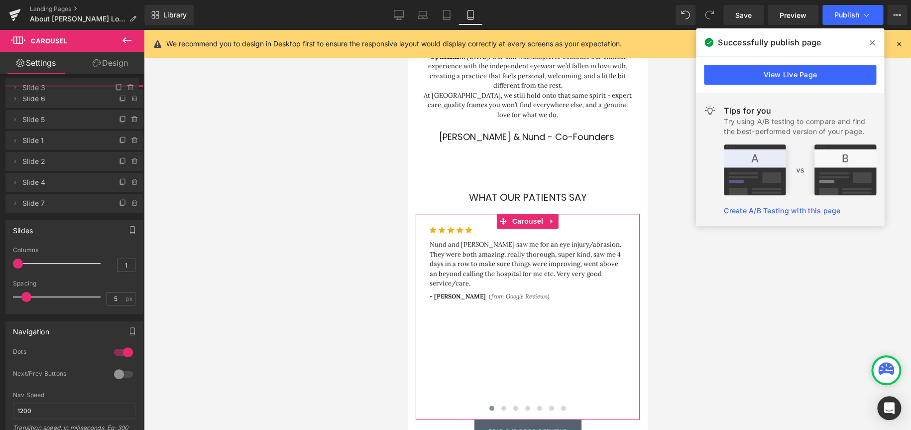
drag, startPoint x: 53, startPoint y: 202, endPoint x: 69, endPoint y: 89, distance: 114.2
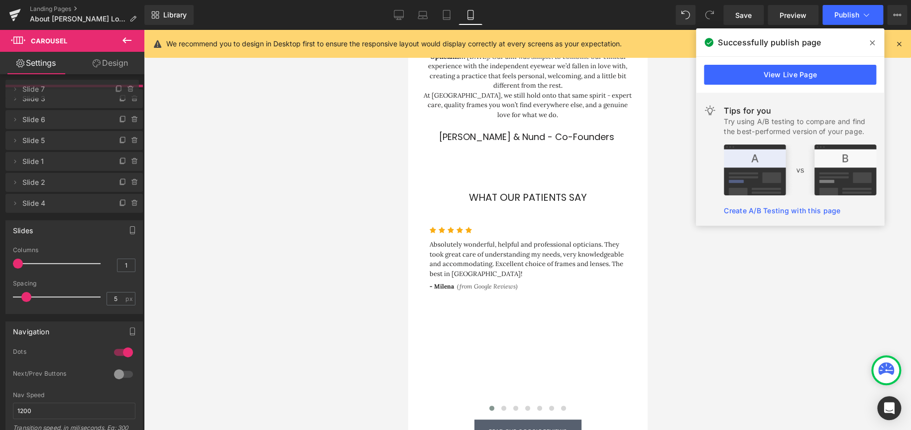
drag, startPoint x: 38, startPoint y: 221, endPoint x: 54, endPoint y: 89, distance: 133.4
drag, startPoint x: 62, startPoint y: 200, endPoint x: 103, endPoint y: 159, distance: 57.8
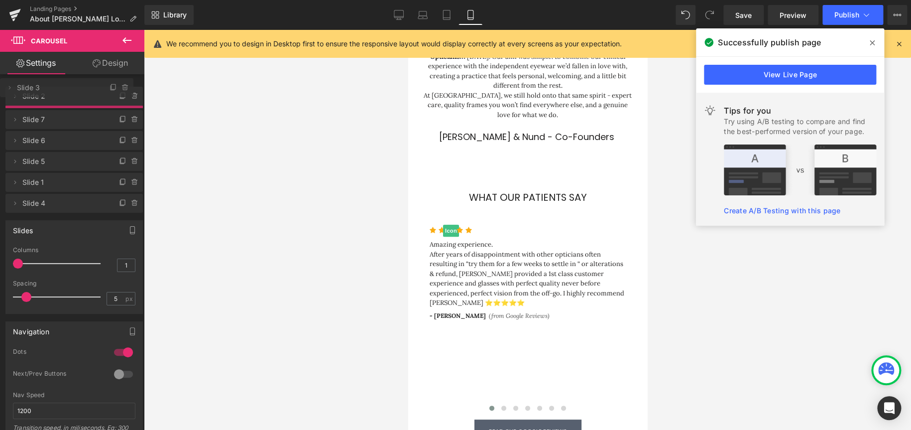
drag, startPoint x: 63, startPoint y: 138, endPoint x: 78, endPoint y: 88, distance: 52.5
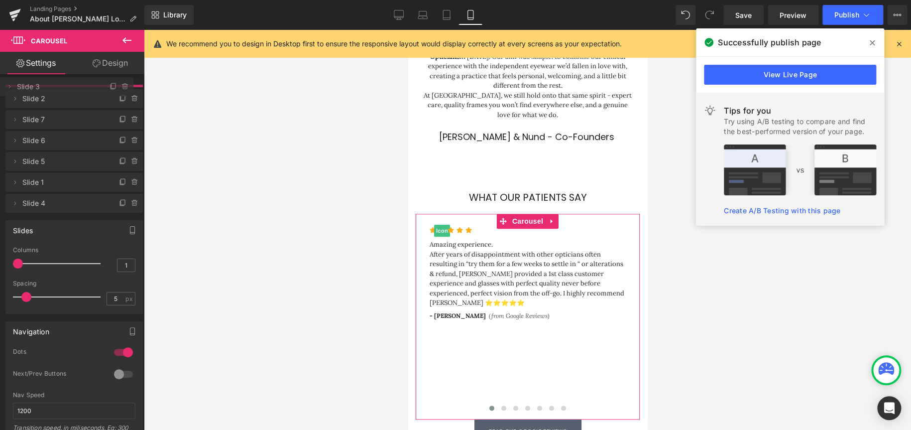
drag, startPoint x: 63, startPoint y: 117, endPoint x: 126, endPoint y: 148, distance: 70.6
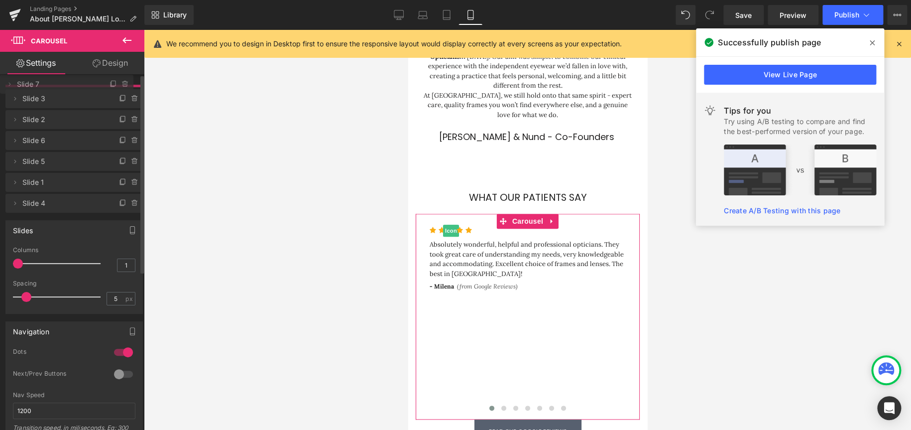
drag, startPoint x: 67, startPoint y: 140, endPoint x: 95, endPoint y: 87, distance: 60.6
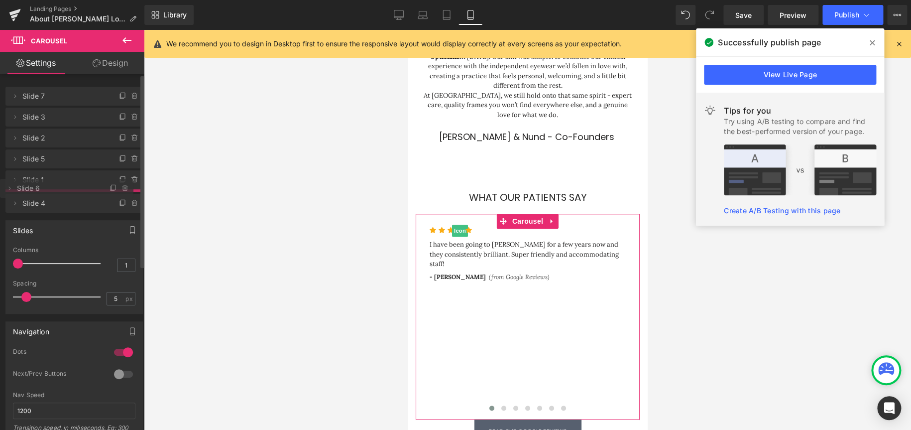
drag, startPoint x: 61, startPoint y: 157, endPoint x: 66, endPoint y: 186, distance: 29.7
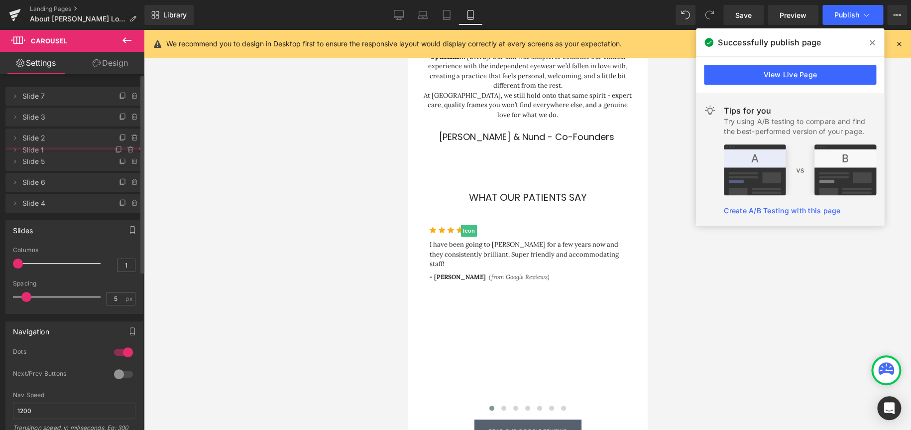
drag, startPoint x: 62, startPoint y: 181, endPoint x: 77, endPoint y: 148, distance: 36.1
drag, startPoint x: 81, startPoint y: 140, endPoint x: 85, endPoint y: 111, distance: 29.7
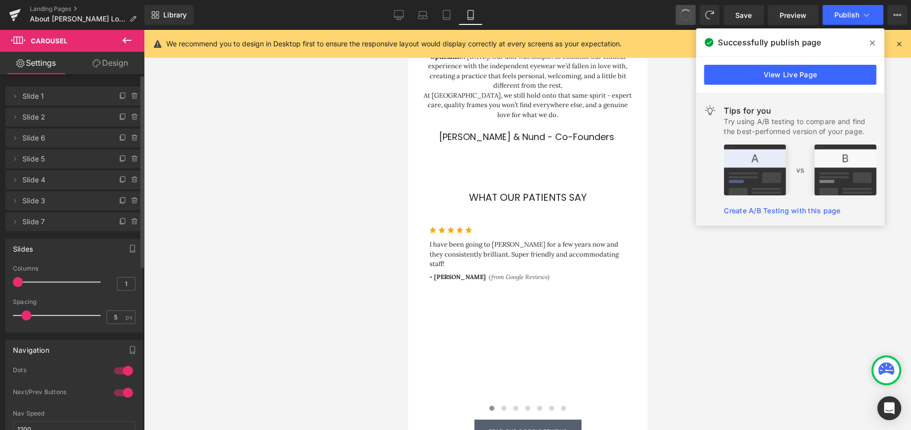
click at [687, 12] on span at bounding box center [685, 14] width 13 height 13
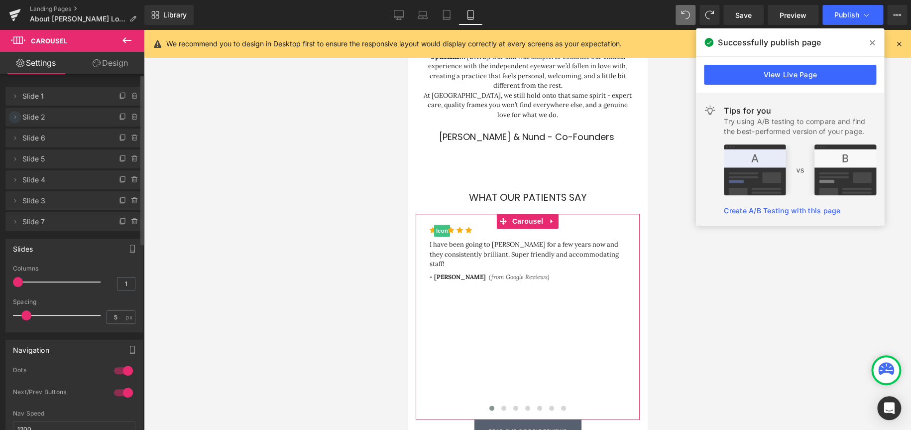
click at [16, 116] on icon at bounding box center [15, 117] width 8 height 8
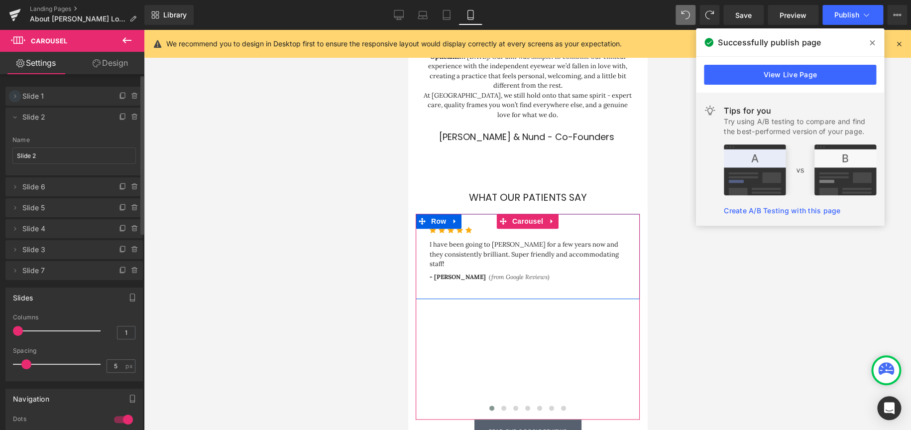
click at [17, 94] on icon at bounding box center [15, 96] width 8 height 8
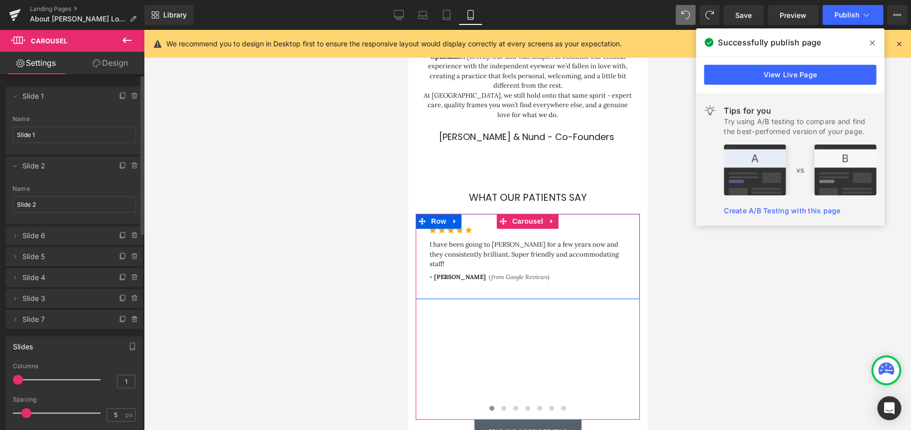
click at [40, 95] on span "Slide 1" at bounding box center [64, 96] width 84 height 19
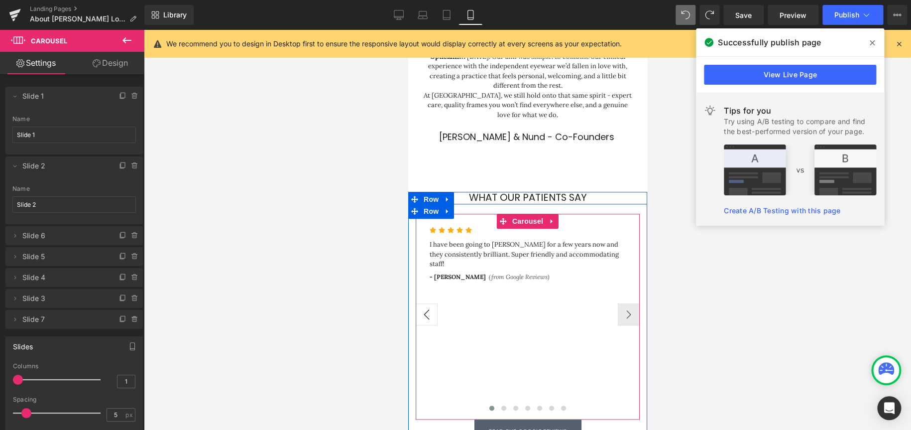
click at [424, 303] on button "‹" at bounding box center [426, 314] width 22 height 22
click at [629, 303] on button "›" at bounding box center [629, 314] width 22 height 22
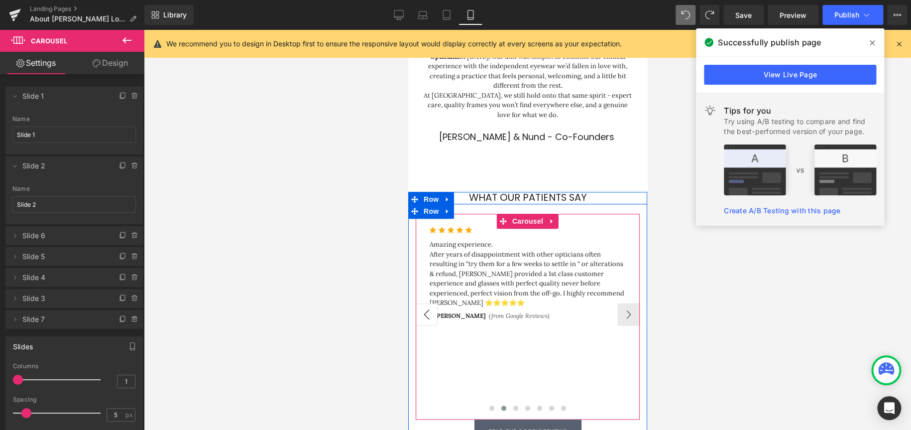
click at [417, 303] on button "‹" at bounding box center [426, 314] width 22 height 22
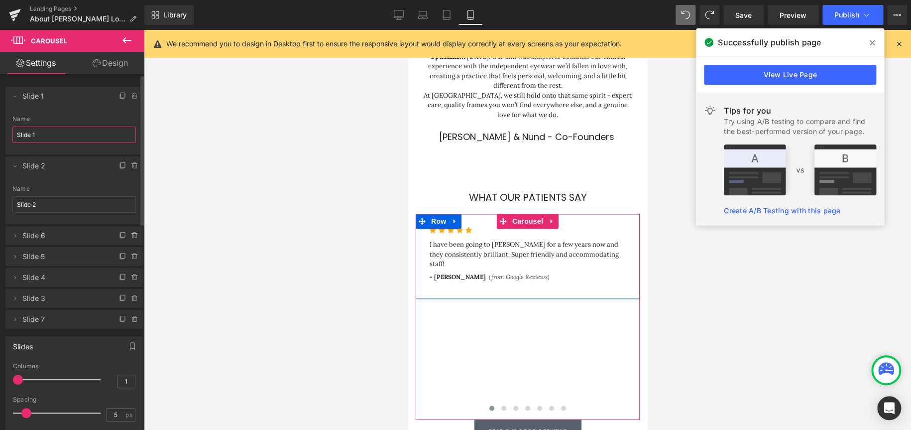
click at [45, 134] on input "Slide 1" at bounding box center [74, 134] width 124 height 16
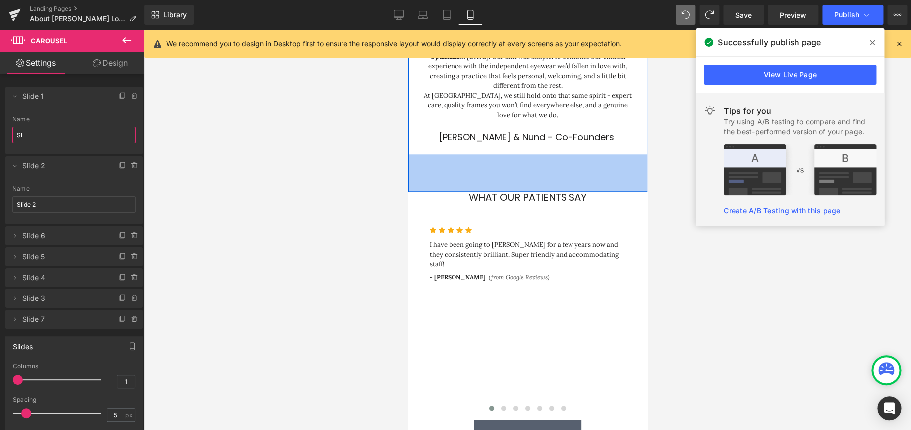
type input "S"
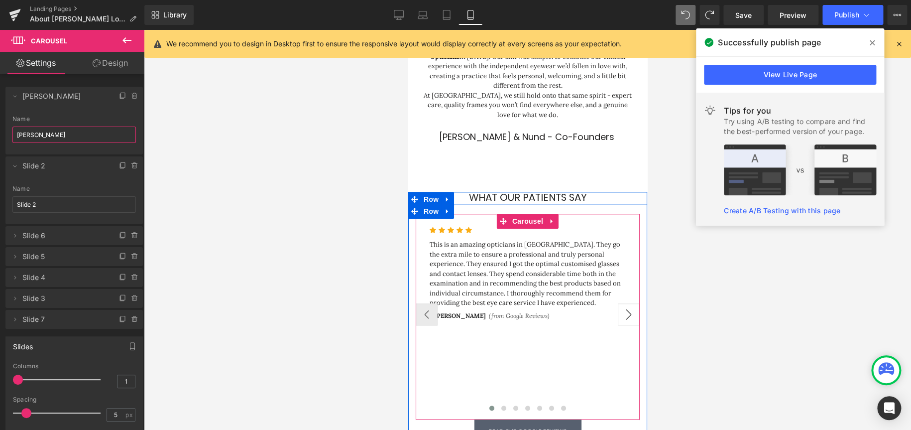
type input "Luke S"
click at [621, 303] on button "›" at bounding box center [629, 314] width 22 height 22
click at [430, 303] on button "‹" at bounding box center [426, 314] width 22 height 22
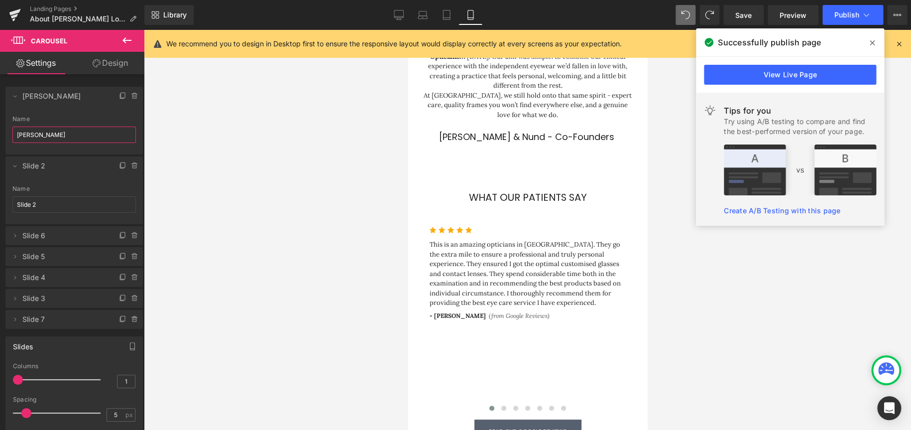
drag, startPoint x: 46, startPoint y: 136, endPoint x: -49, endPoint y: 135, distance: 95.1
click at [0, 135] on html "Carousel You are previewing how the Live Preset 0 1 will restyle your page. You…" at bounding box center [455, 215] width 911 height 430
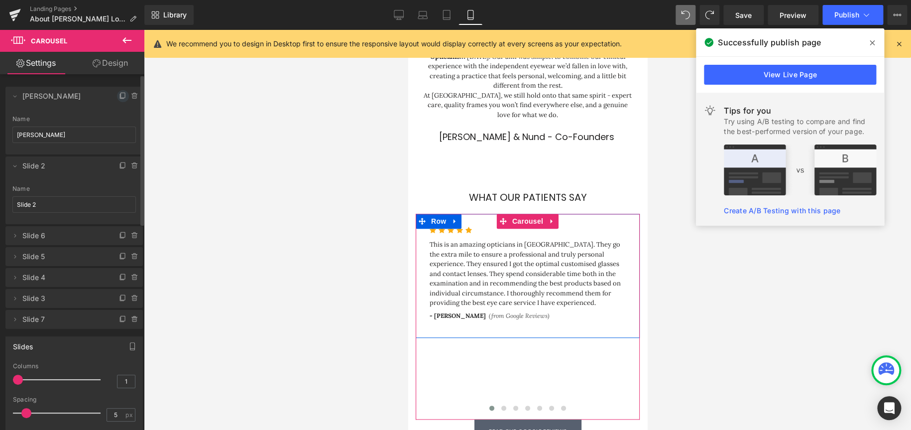
click at [120, 98] on icon at bounding box center [123, 96] width 8 height 8
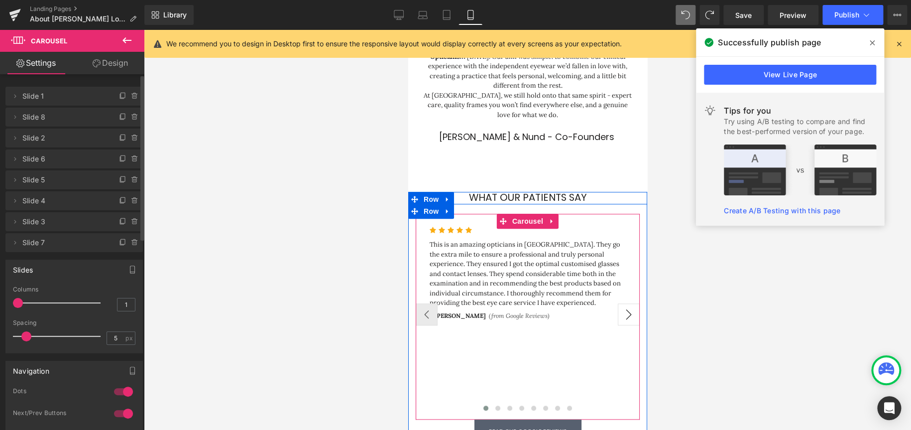
click at [628, 303] on button "›" at bounding box center [629, 314] width 22 height 22
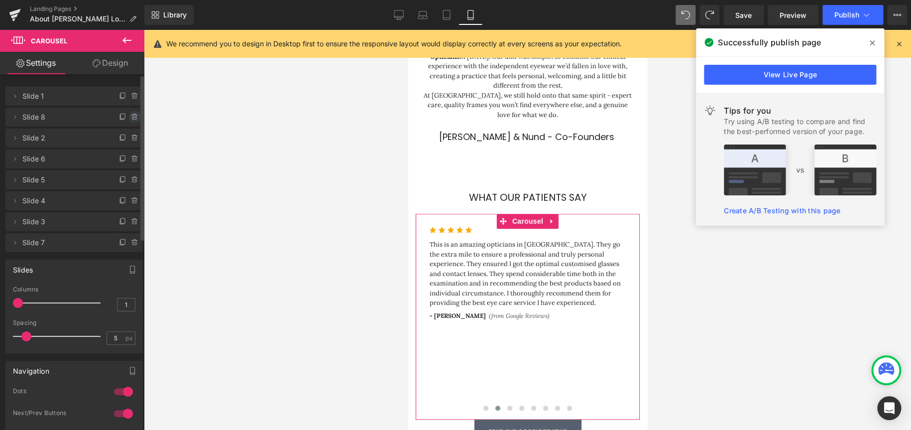
click at [131, 116] on icon at bounding box center [135, 117] width 8 height 8
click at [114, 118] on button "Delete" at bounding box center [124, 117] width 31 height 13
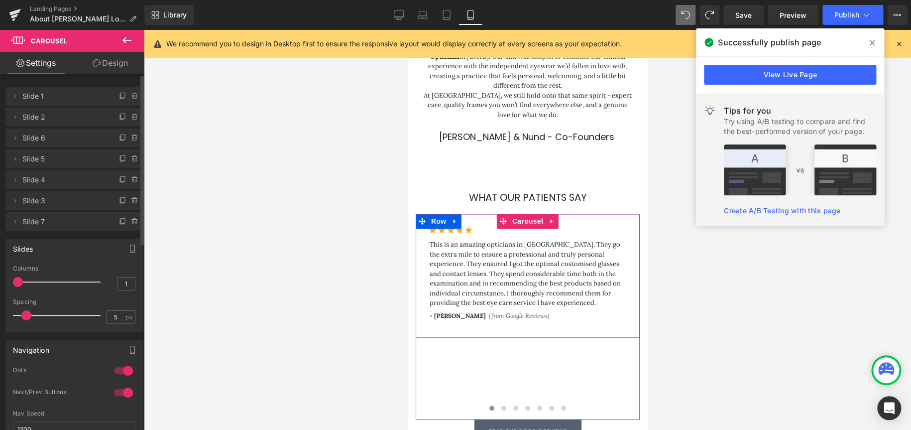
click at [35, 95] on span "Slide 1" at bounding box center [64, 96] width 84 height 19
click at [62, 96] on span "Slide 1" at bounding box center [64, 96] width 84 height 19
click at [34, 91] on span "Slide 1" at bounding box center [64, 96] width 84 height 19
click at [17, 94] on icon at bounding box center [15, 96] width 8 height 8
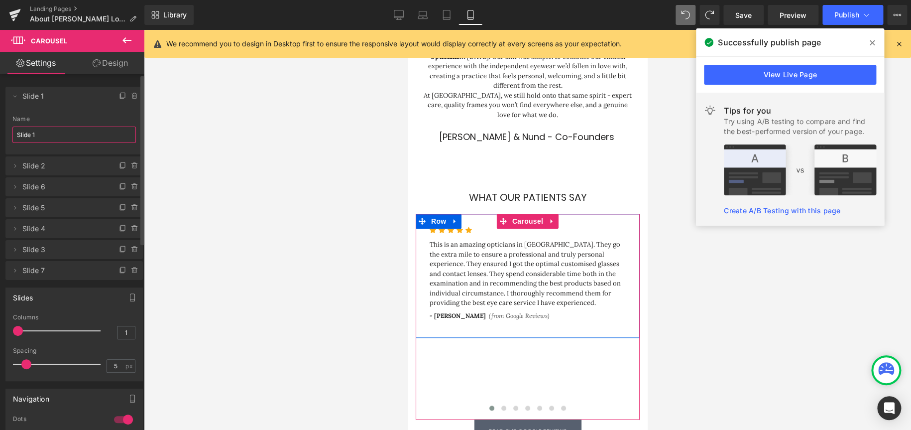
click at [47, 130] on input "Slide 1" at bounding box center [74, 134] width 124 height 16
drag, startPoint x: 53, startPoint y: 132, endPoint x: -170, endPoint y: 125, distance: 222.7
click at [0, 125] on html "Carousel You are previewing how the Live Preset 0 1 will restyle your page. You…" at bounding box center [455, 215] width 911 height 430
click at [29, 166] on span "Slide 2" at bounding box center [64, 165] width 84 height 19
type input "Grant"
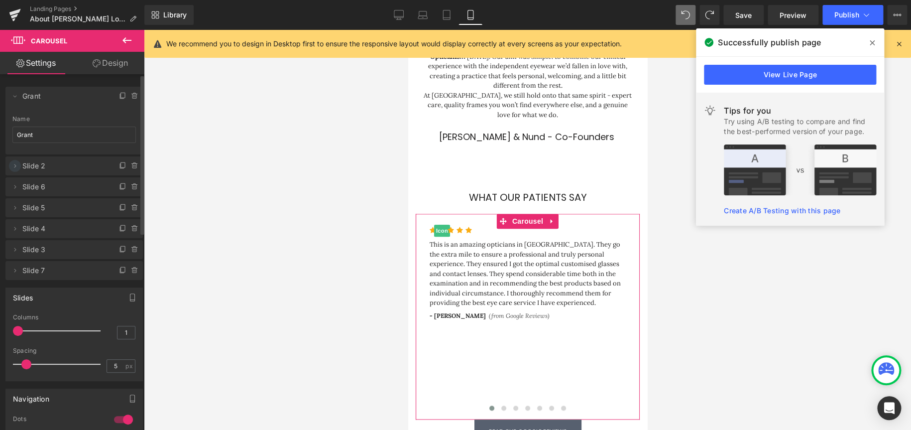
click at [15, 166] on icon at bounding box center [15, 165] width 2 height 3
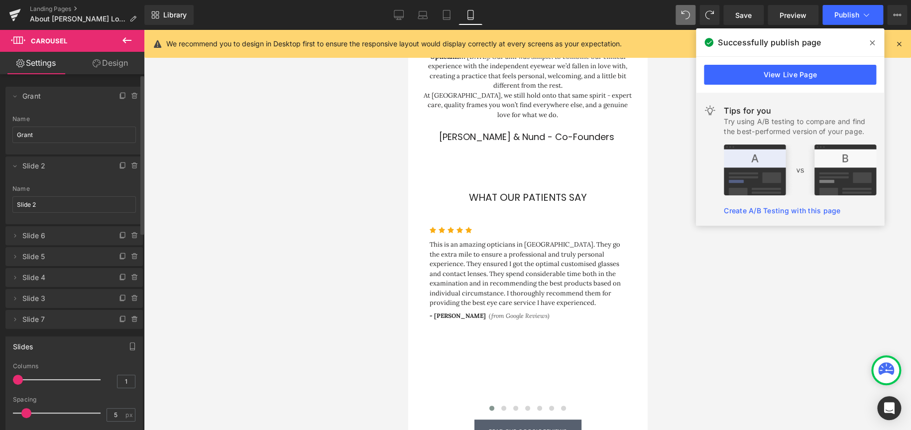
click at [36, 167] on span "Slide 2" at bounding box center [64, 165] width 84 height 19
drag, startPoint x: 45, startPoint y: 199, endPoint x: 24, endPoint y: 203, distance: 21.2
click at [0, 196] on html "Carousel You are previewing how the Live Preset 0 1 will restyle your page. You…" at bounding box center [455, 215] width 911 height 430
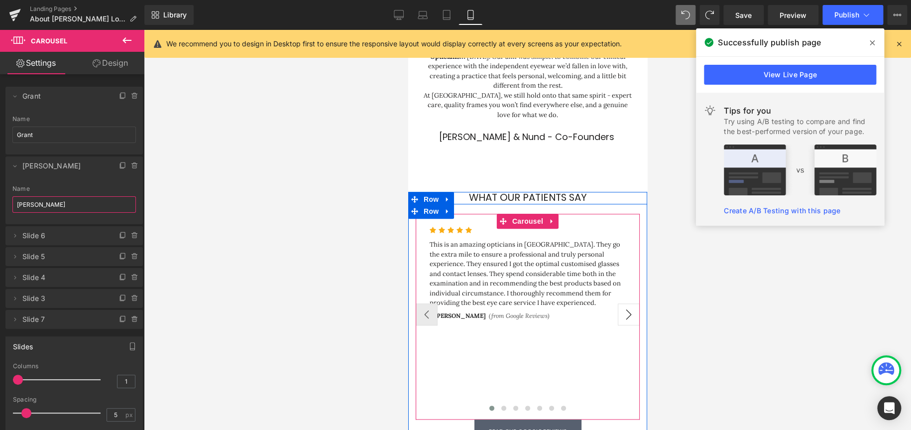
type input "Duane"
click at [627, 303] on button "›" at bounding box center [629, 314] width 22 height 22
click at [629, 303] on button "›" at bounding box center [629, 314] width 22 height 22
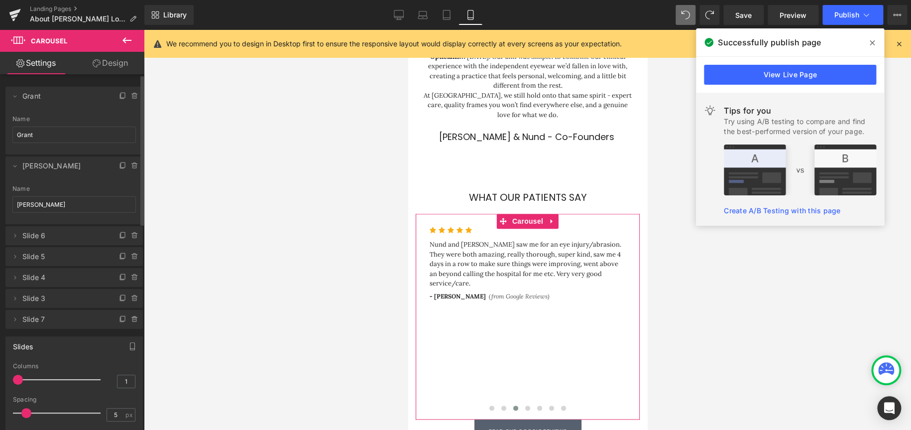
click at [47, 233] on span "Slide 6" at bounding box center [64, 235] width 84 height 19
click at [39, 235] on span "Slide 6" at bounding box center [64, 235] width 84 height 19
click at [63, 236] on span "Slide 6" at bounding box center [64, 235] width 84 height 19
click at [17, 236] on icon at bounding box center [15, 236] width 8 height 8
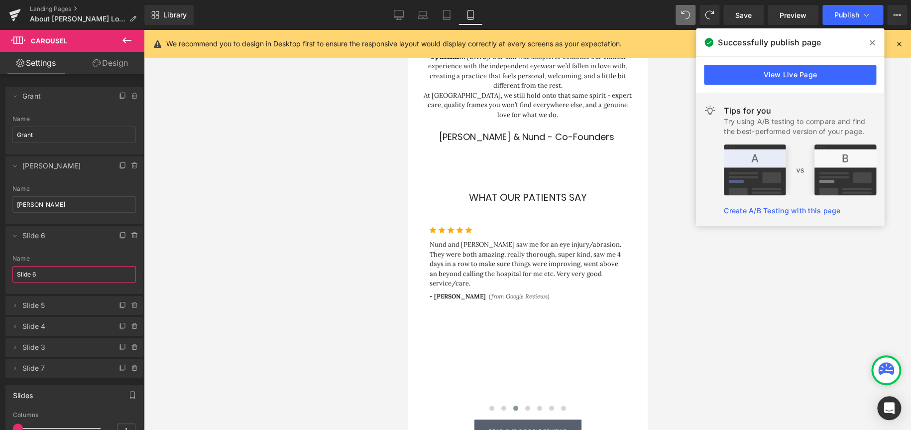
drag, startPoint x: 40, startPoint y: 266, endPoint x: -47, endPoint y: 264, distance: 86.7
click at [0, 264] on html "Carousel You are previewing how the Live Preset 0 1 will restyle your page. You…" at bounding box center [455, 215] width 911 height 430
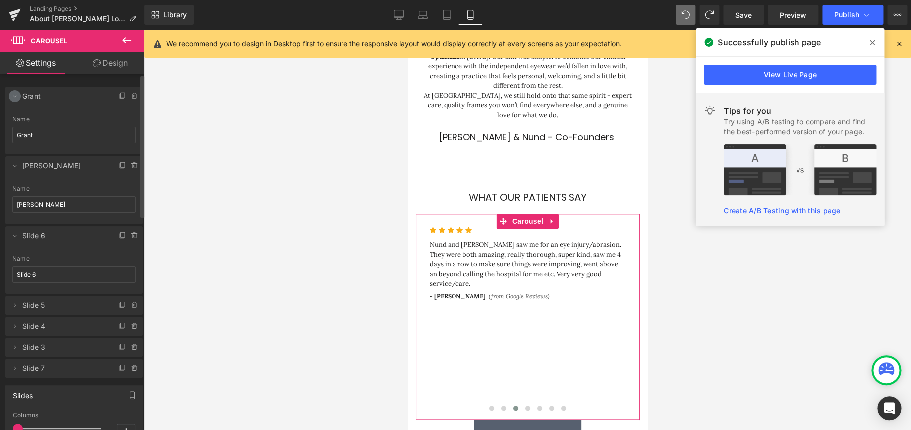
click at [12, 93] on icon at bounding box center [15, 96] width 8 height 8
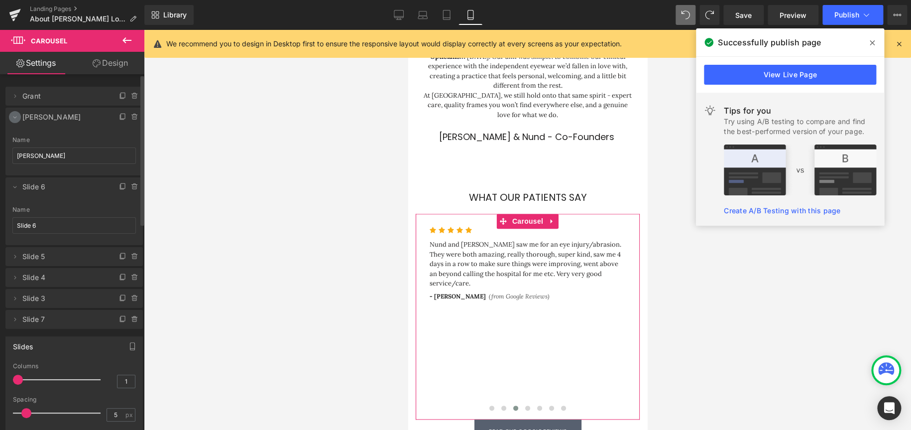
click at [17, 117] on icon at bounding box center [15, 117] width 8 height 8
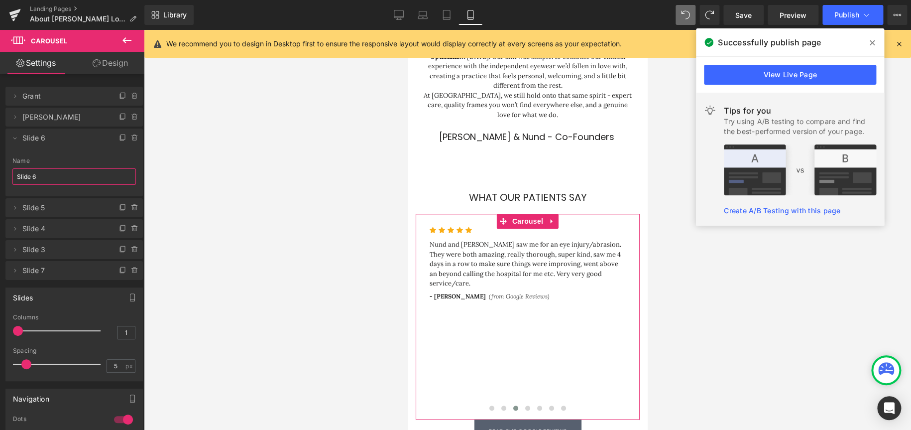
drag, startPoint x: 58, startPoint y: 179, endPoint x: -60, endPoint y: 172, distance: 118.2
click at [0, 172] on html "Carousel You are previewing how the Live Preset 0 1 will restyle your page. You…" at bounding box center [455, 215] width 911 height 430
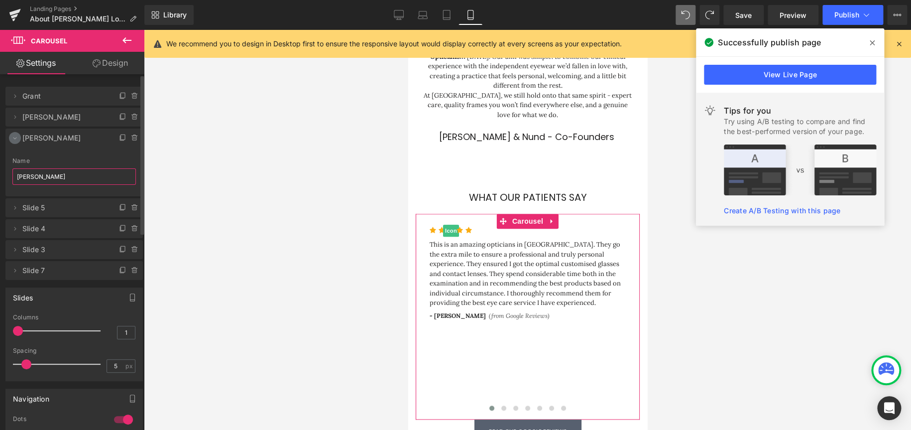
type input "Celia"
click at [14, 136] on icon at bounding box center [15, 138] width 8 height 8
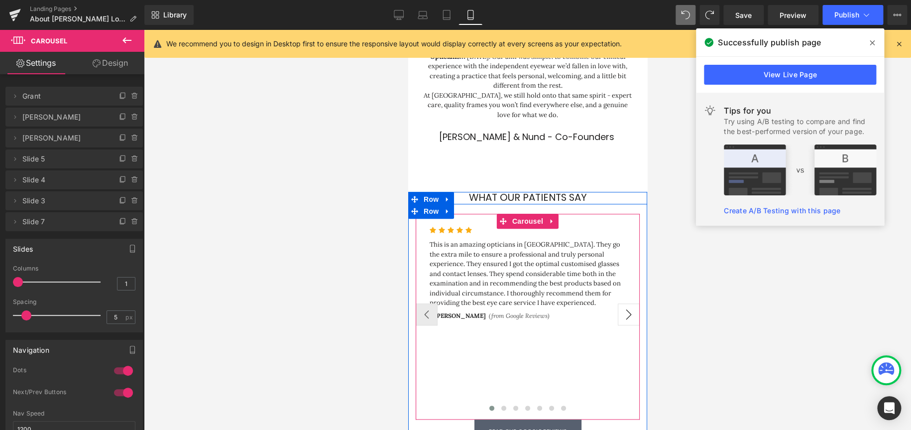
click at [621, 303] on button "›" at bounding box center [629, 314] width 22 height 22
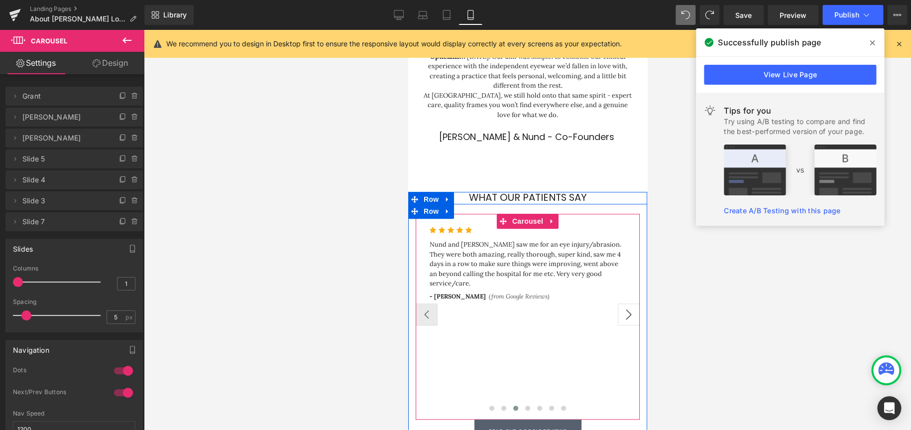
click at [621, 303] on button "›" at bounding box center [629, 314] width 22 height 22
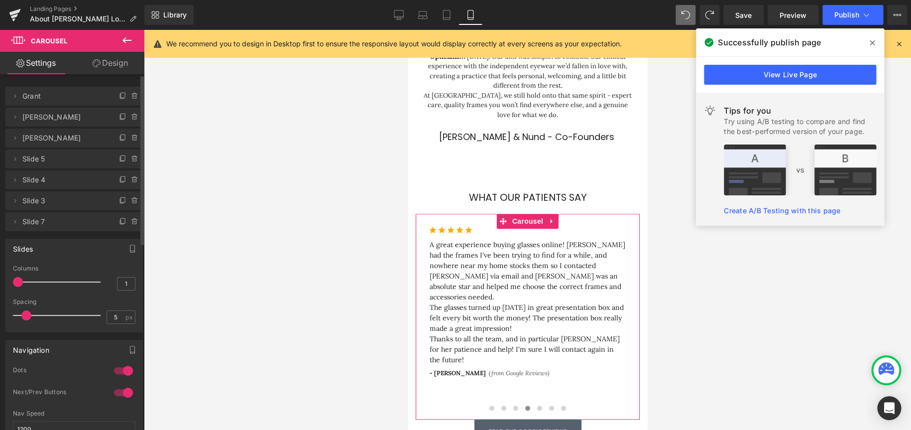
click at [31, 153] on span "Slide 5" at bounding box center [64, 158] width 84 height 19
click at [50, 160] on span "Slide 5" at bounding box center [64, 158] width 84 height 19
click at [13, 159] on icon at bounding box center [15, 159] width 8 height 8
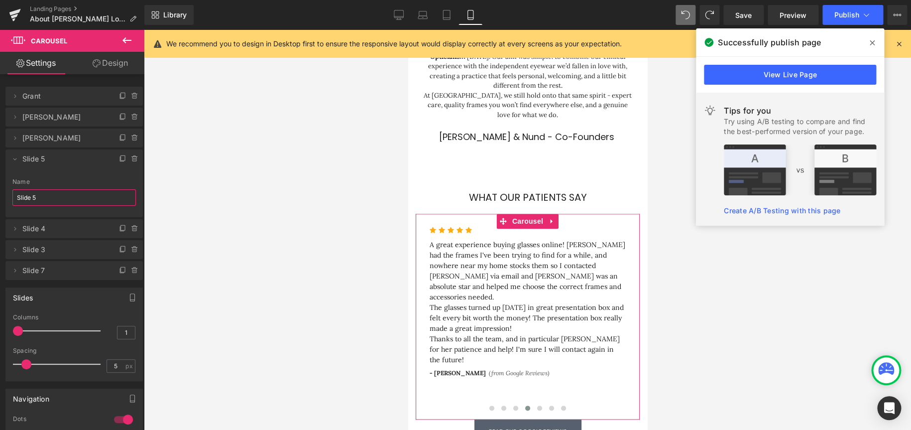
drag, startPoint x: 50, startPoint y: 196, endPoint x: -92, endPoint y: 193, distance: 142.0
click at [0, 193] on html "Carousel You are previewing how the Live Preset 0 1 will restyle your page. You…" at bounding box center [455, 215] width 911 height 430
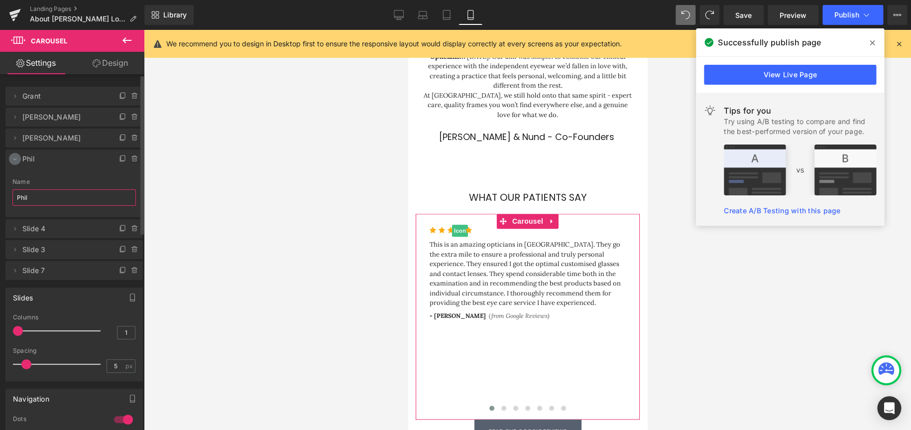
type input "Phil"
click at [16, 160] on icon at bounding box center [15, 159] width 8 height 8
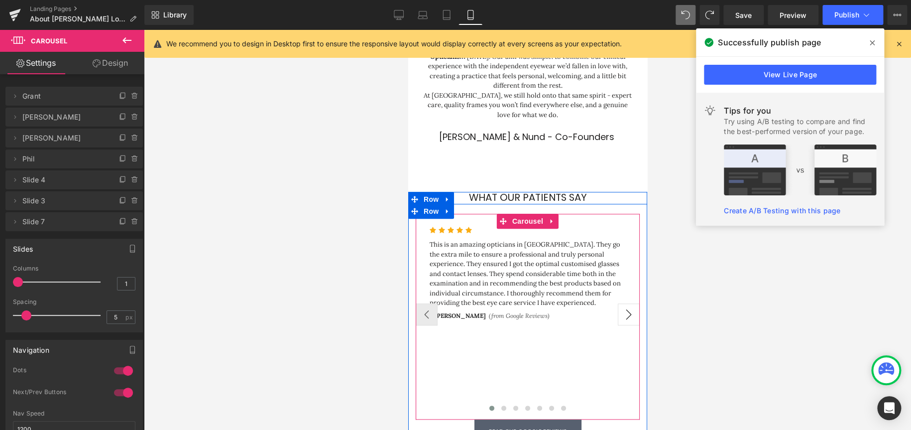
click at [630, 303] on button "›" at bounding box center [629, 314] width 22 height 22
click at [626, 303] on button "›" at bounding box center [629, 314] width 22 height 22
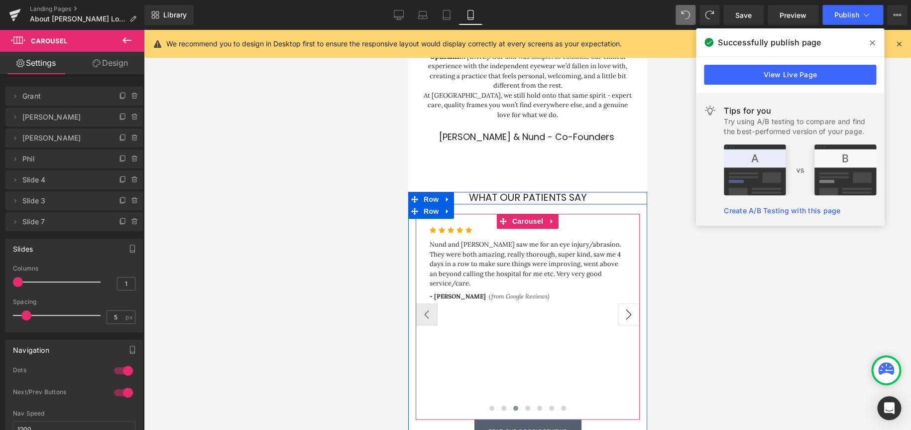
click at [626, 303] on button "›" at bounding box center [629, 314] width 22 height 22
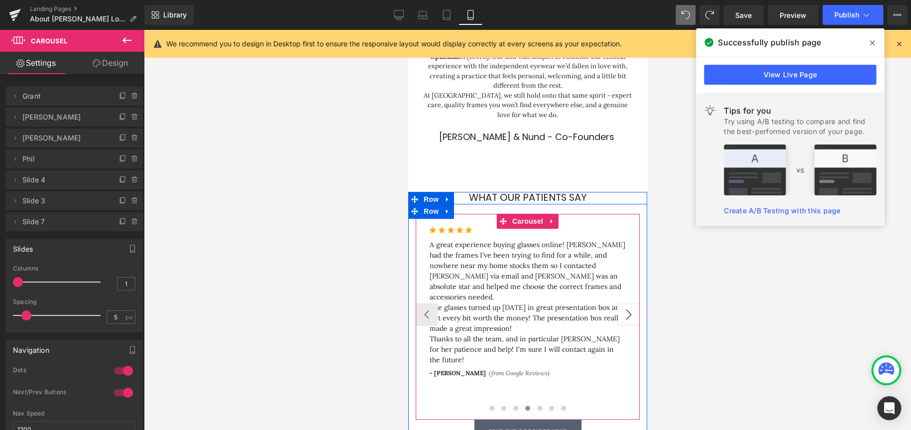
click at [626, 303] on button "›" at bounding box center [629, 314] width 22 height 22
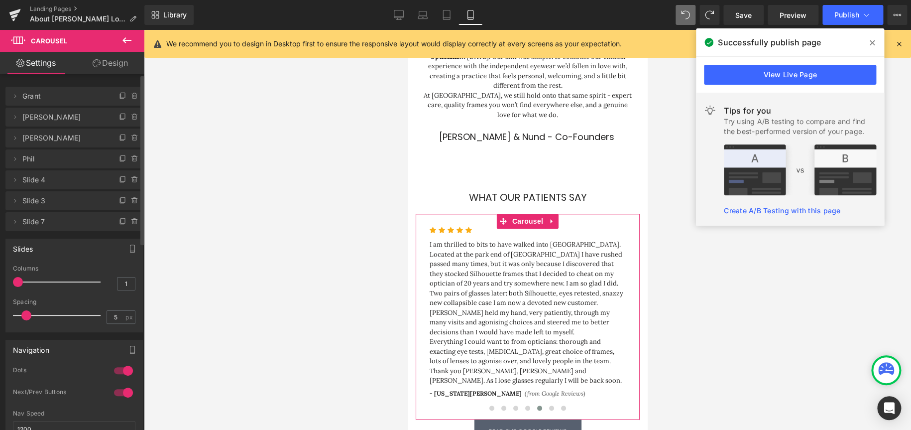
click at [56, 181] on span "Slide 4" at bounding box center [64, 179] width 84 height 19
click at [13, 179] on icon at bounding box center [15, 180] width 8 height 8
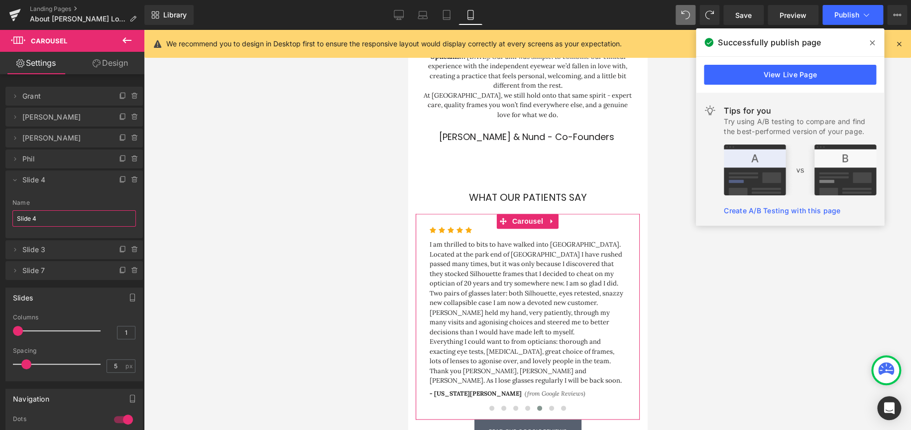
drag, startPoint x: 41, startPoint y: 217, endPoint x: -70, endPoint y: 213, distance: 111.6
click at [0, 213] on html "Carousel You are previewing how the Live Preset 0 1 will restyle your page. You…" at bounding box center [455, 215] width 911 height 430
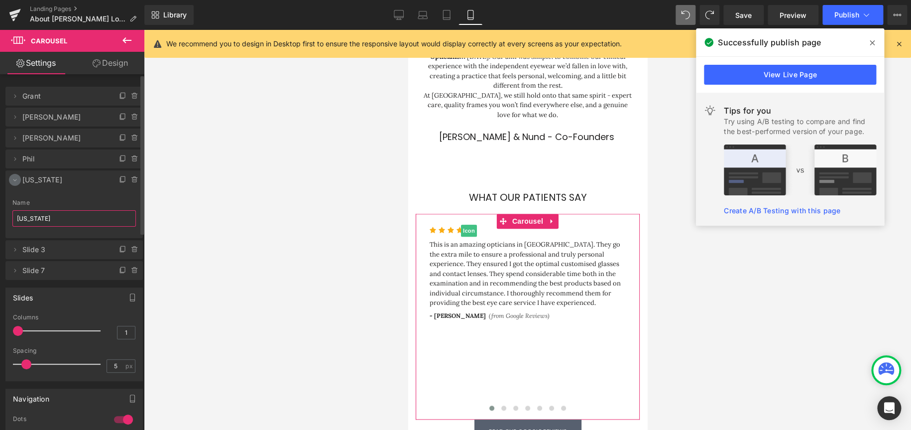
type input "Georgia"
drag, startPoint x: 14, startPoint y: 180, endPoint x: 19, endPoint y: 177, distance: 6.1
click at [14, 181] on icon at bounding box center [15, 180] width 8 height 8
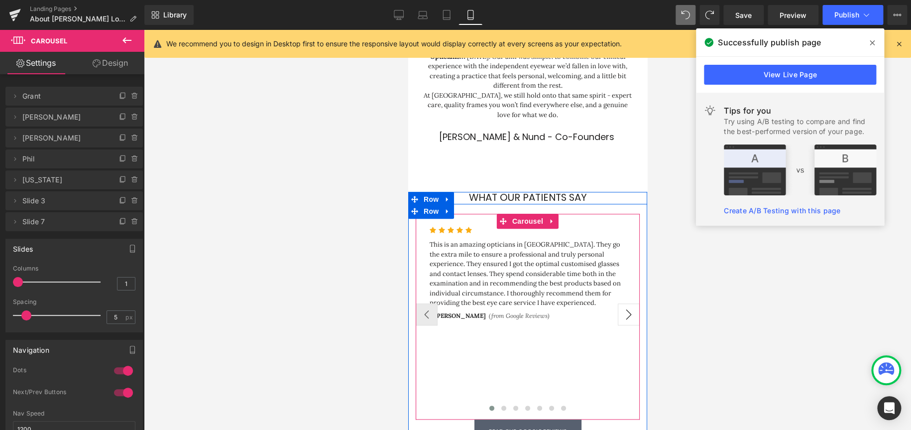
click at [628, 303] on button "›" at bounding box center [629, 314] width 22 height 22
click at [630, 303] on button "›" at bounding box center [629, 314] width 22 height 22
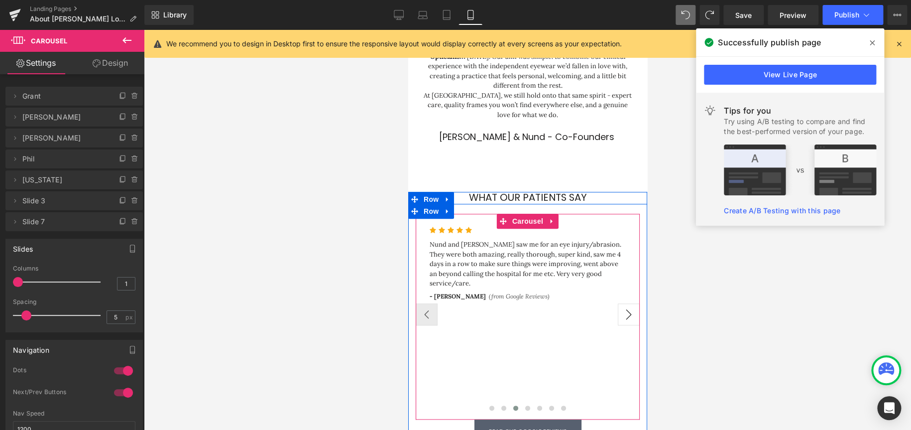
click at [630, 303] on button "›" at bounding box center [629, 314] width 22 height 22
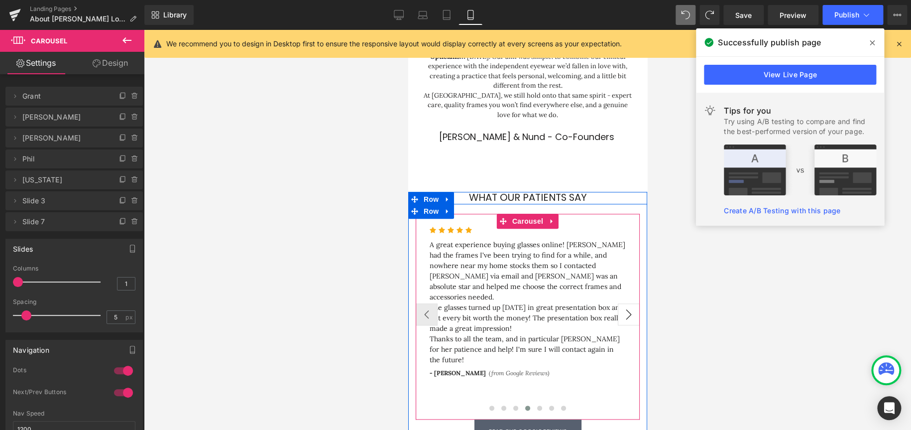
click at [631, 303] on button "›" at bounding box center [629, 314] width 22 height 22
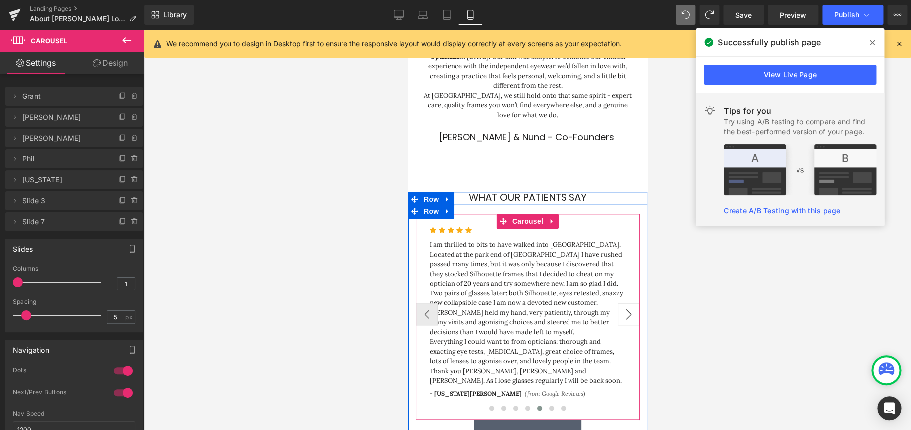
click at [631, 303] on button "›" at bounding box center [629, 314] width 22 height 22
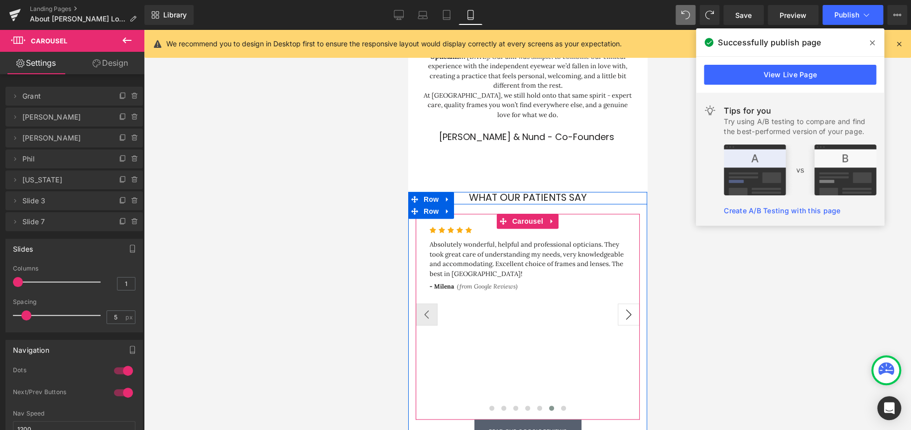
click at [632, 303] on button "›" at bounding box center [629, 314] width 22 height 22
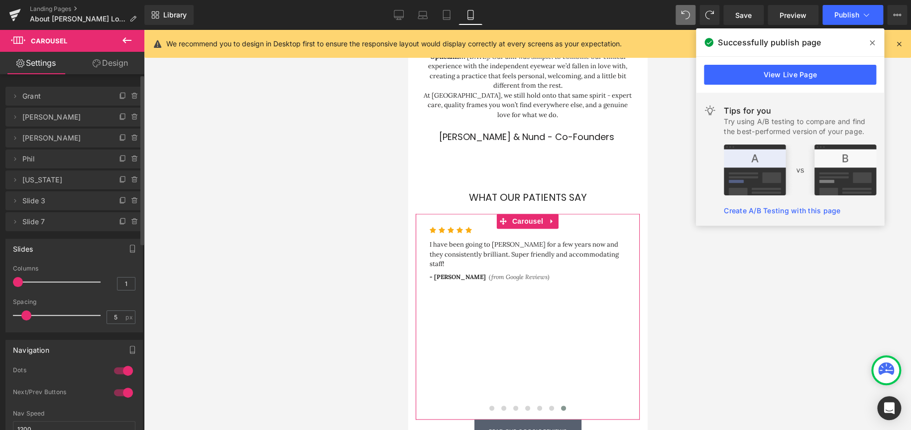
click at [37, 203] on span "Slide 3" at bounding box center [64, 200] width 84 height 19
click at [16, 202] on icon at bounding box center [15, 201] width 8 height 8
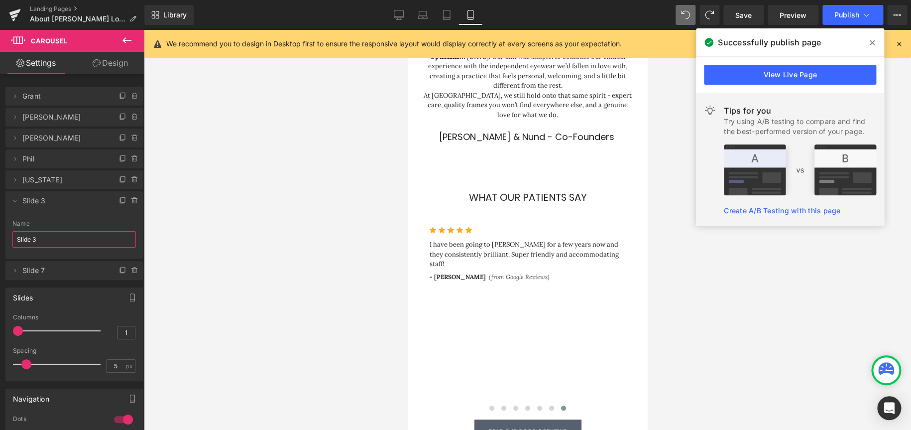
drag, startPoint x: 41, startPoint y: 234, endPoint x: -124, endPoint y: 227, distance: 165.0
click at [0, 227] on html "Carousel You are previewing how the Live Preset 0 1 will restyle your page. You…" at bounding box center [455, 215] width 911 height 430
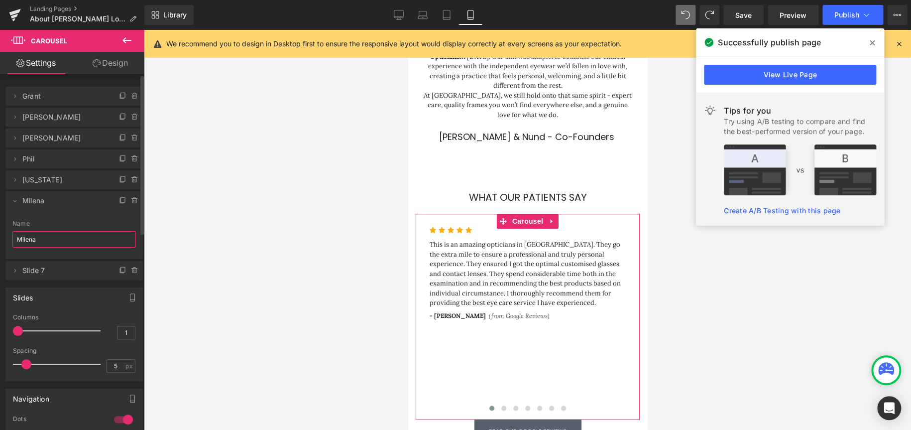
click at [27, 267] on span "Slide 7" at bounding box center [64, 270] width 84 height 19
type input "Milena"
click at [14, 269] on icon at bounding box center [15, 270] width 8 height 8
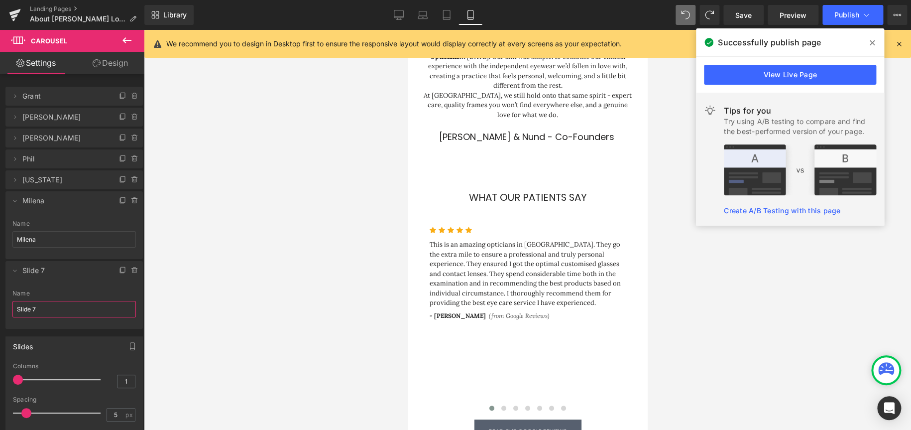
drag, startPoint x: 47, startPoint y: 302, endPoint x: -38, endPoint y: 304, distance: 85.7
click at [0, 304] on html "Carousel You are previewing how the Live Preset 0 1 will restyle your page. You…" at bounding box center [455, 215] width 911 height 430
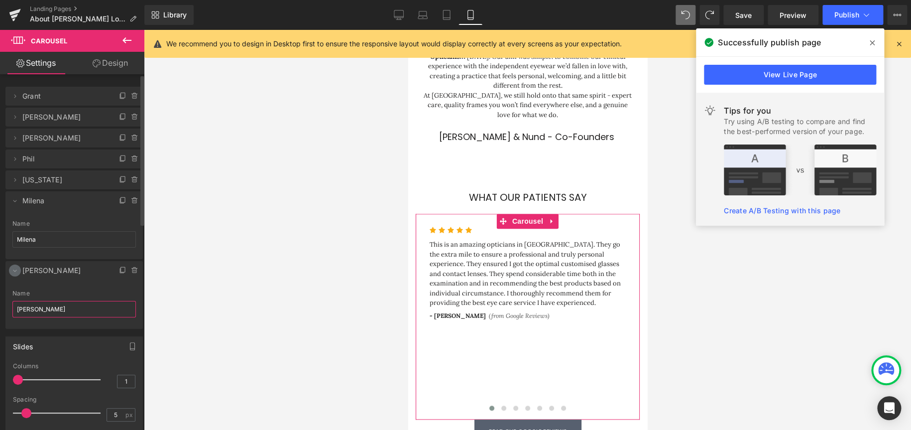
type input "Luke"
click at [16, 270] on icon at bounding box center [15, 270] width 8 height 8
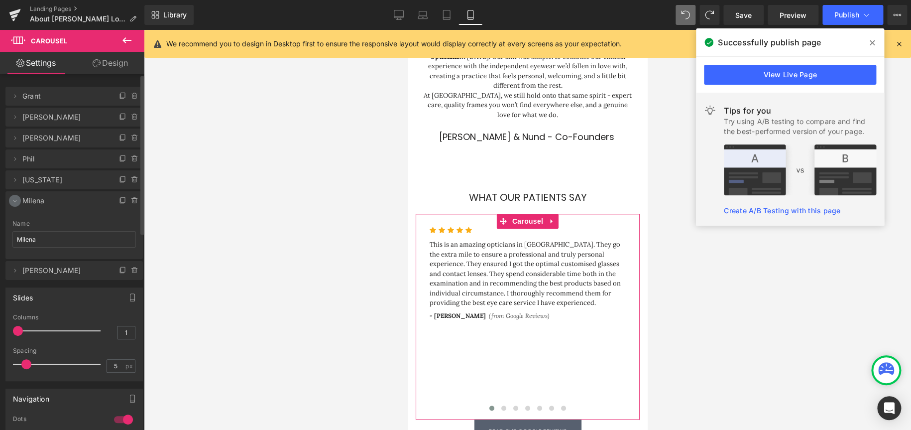
click at [14, 200] on icon at bounding box center [15, 201] width 8 height 8
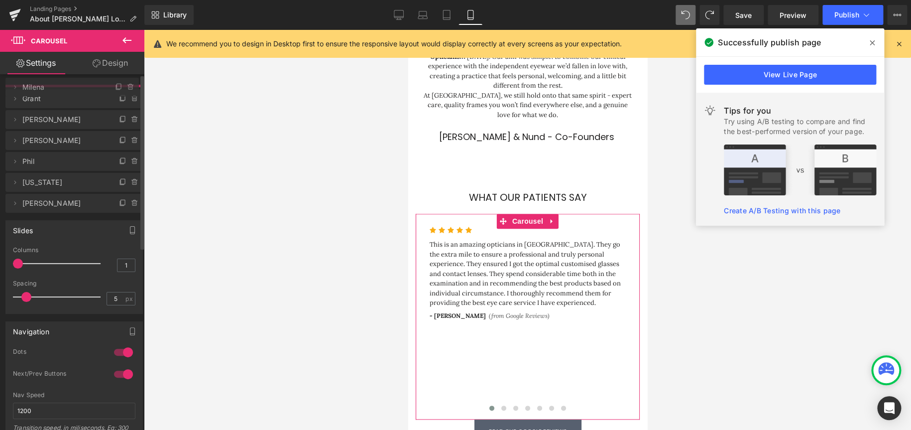
drag, startPoint x: 100, startPoint y: 197, endPoint x: 104, endPoint y: 83, distance: 113.6
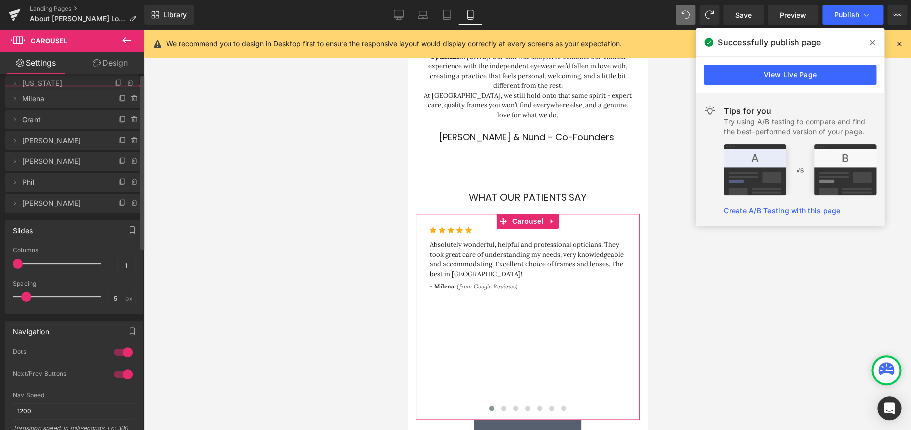
drag, startPoint x: 65, startPoint y: 190, endPoint x: 76, endPoint y: 85, distance: 105.2
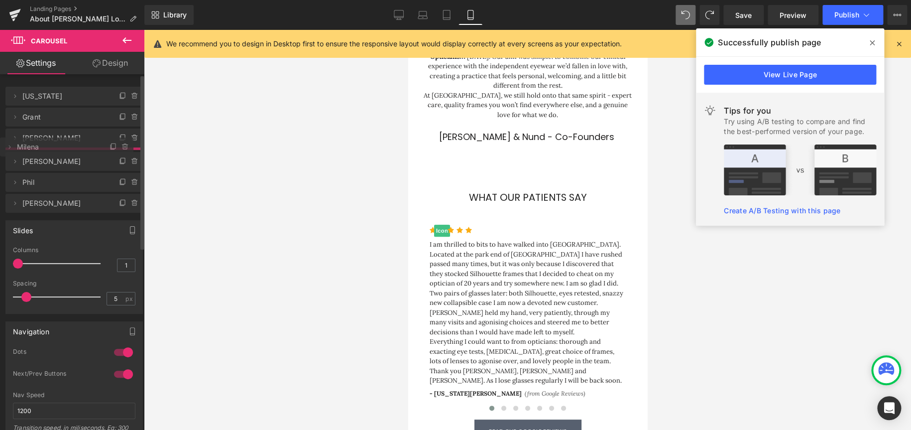
drag, startPoint x: 64, startPoint y: 118, endPoint x: 65, endPoint y: 142, distance: 24.4
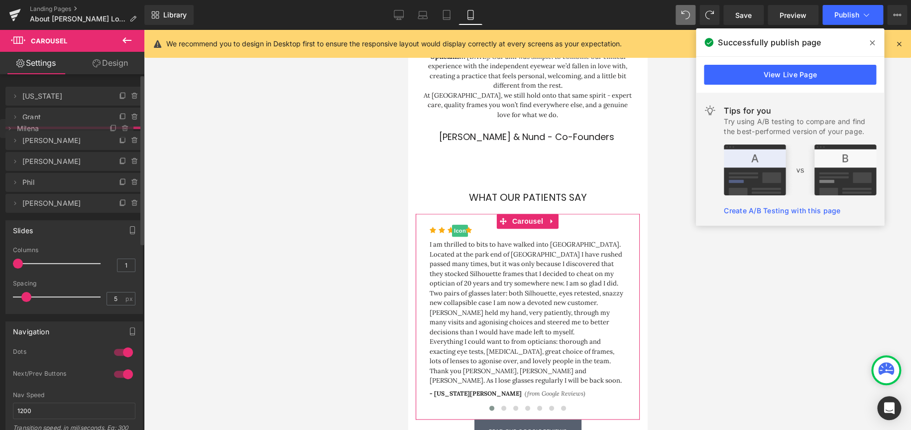
drag, startPoint x: 61, startPoint y: 156, endPoint x: 68, endPoint y: 126, distance: 31.1
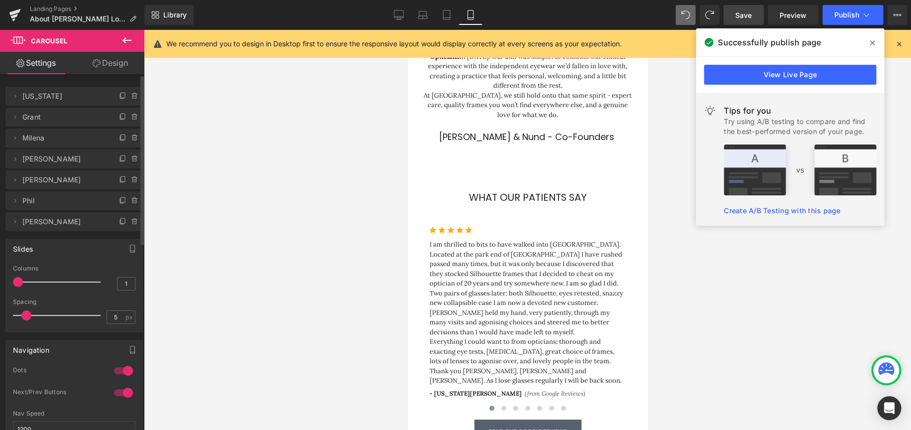
click at [748, 18] on span "Save" at bounding box center [744, 15] width 16 height 10
